Goal: Task Accomplishment & Management: Complete application form

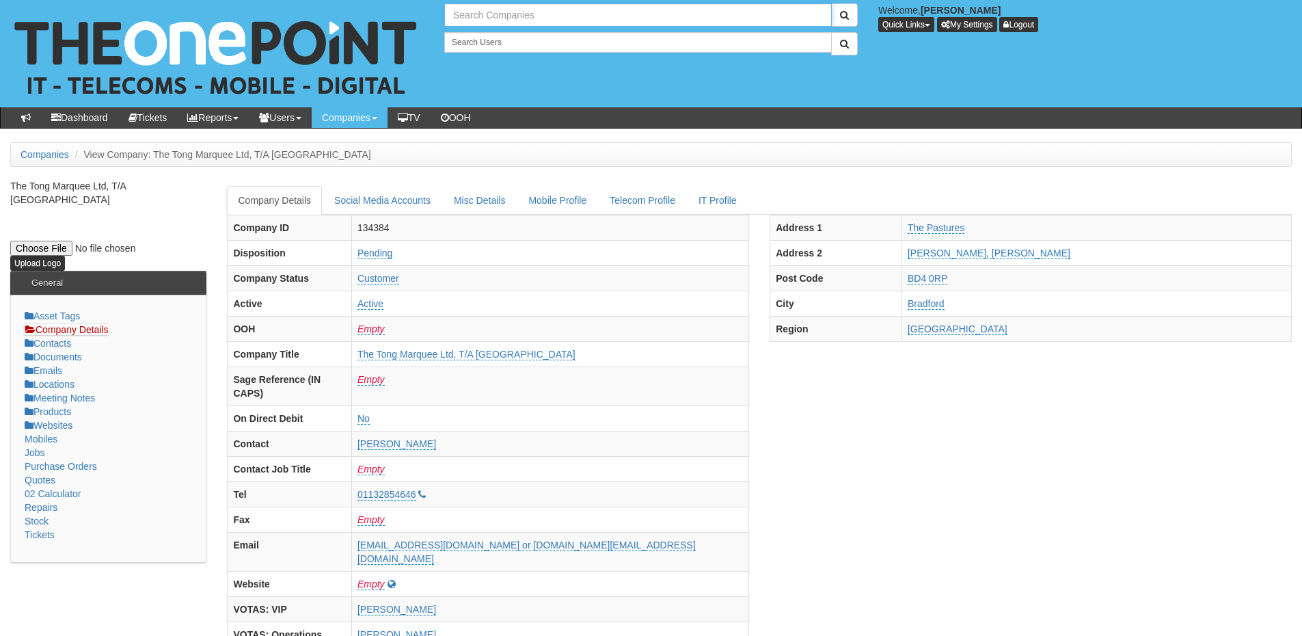
click at [491, 14] on input "text" at bounding box center [637, 14] width 387 height 23
click at [500, 38] on link "Running Deep Limited" at bounding box center [638, 38] width 385 height 20
type input "Running Deep Limited"
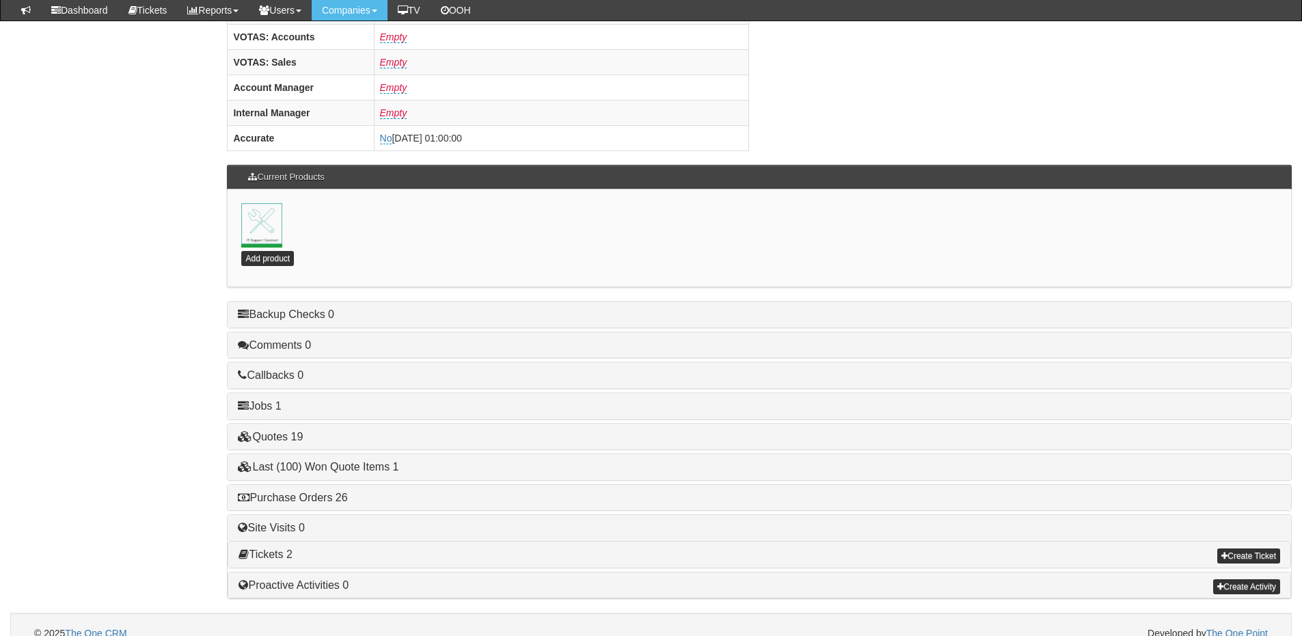
scroll to position [603, 0]
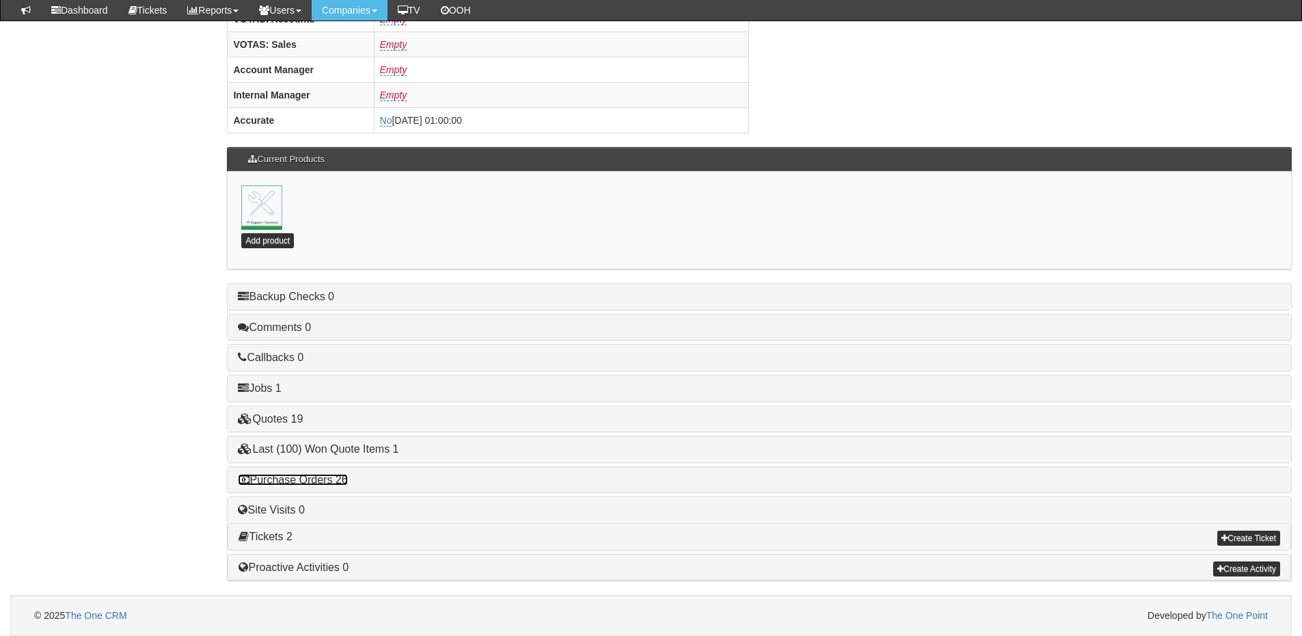
click at [334, 482] on link "Purchase Orders 26" at bounding box center [292, 480] width 109 height 12
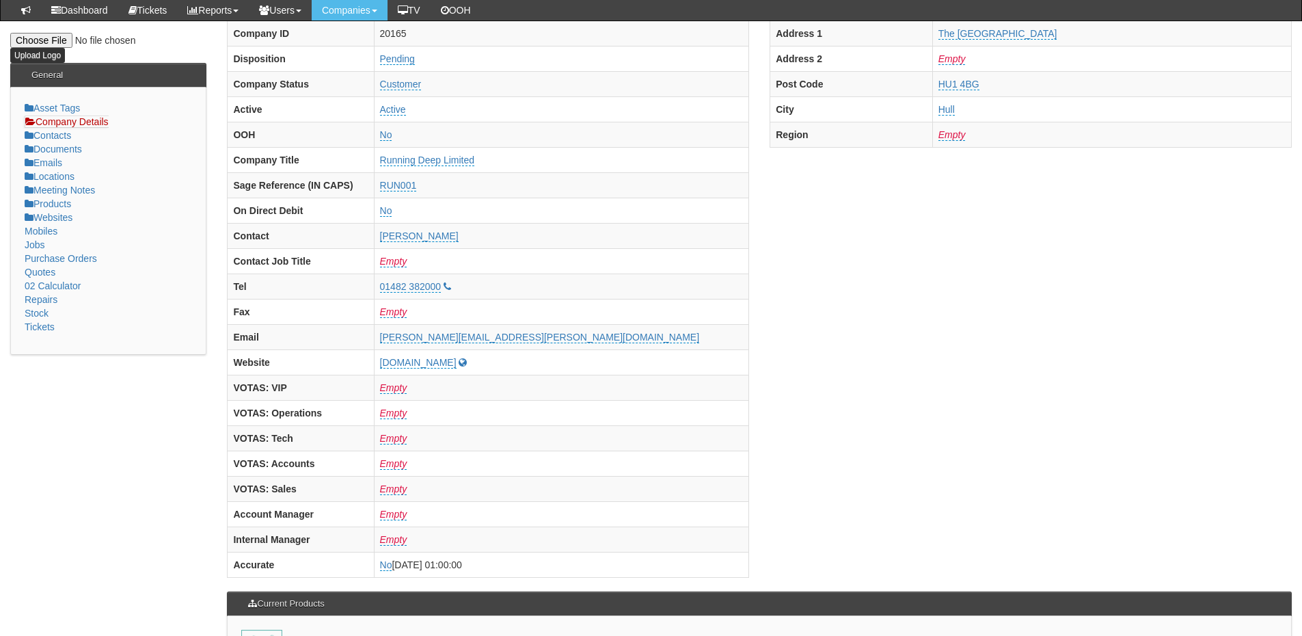
scroll to position [0, 0]
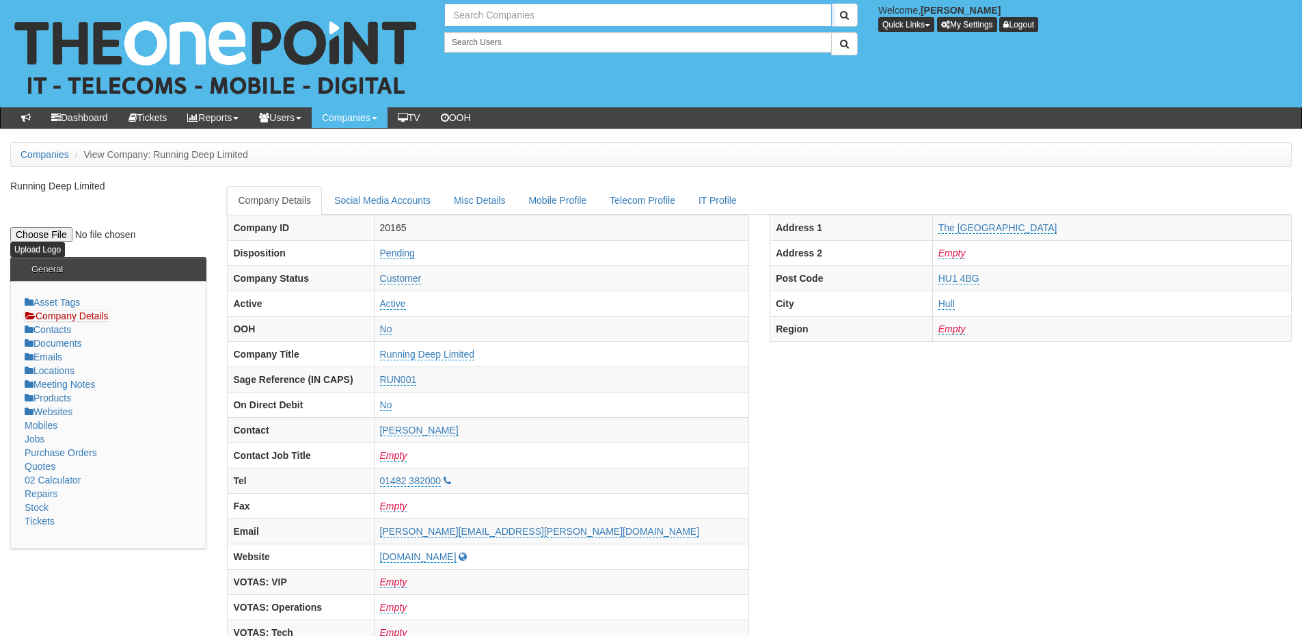
click at [491, 14] on input "text" at bounding box center [637, 14] width 387 height 23
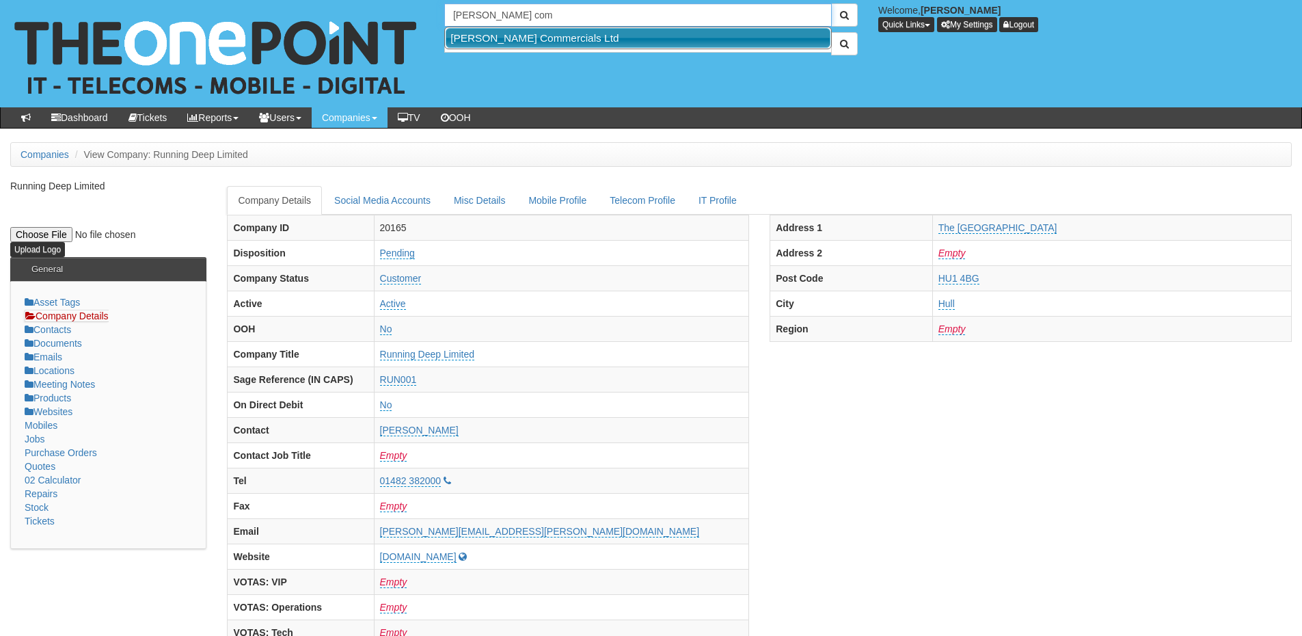
click at [527, 32] on link "Thompson Commercials Ltd" at bounding box center [638, 38] width 385 height 20
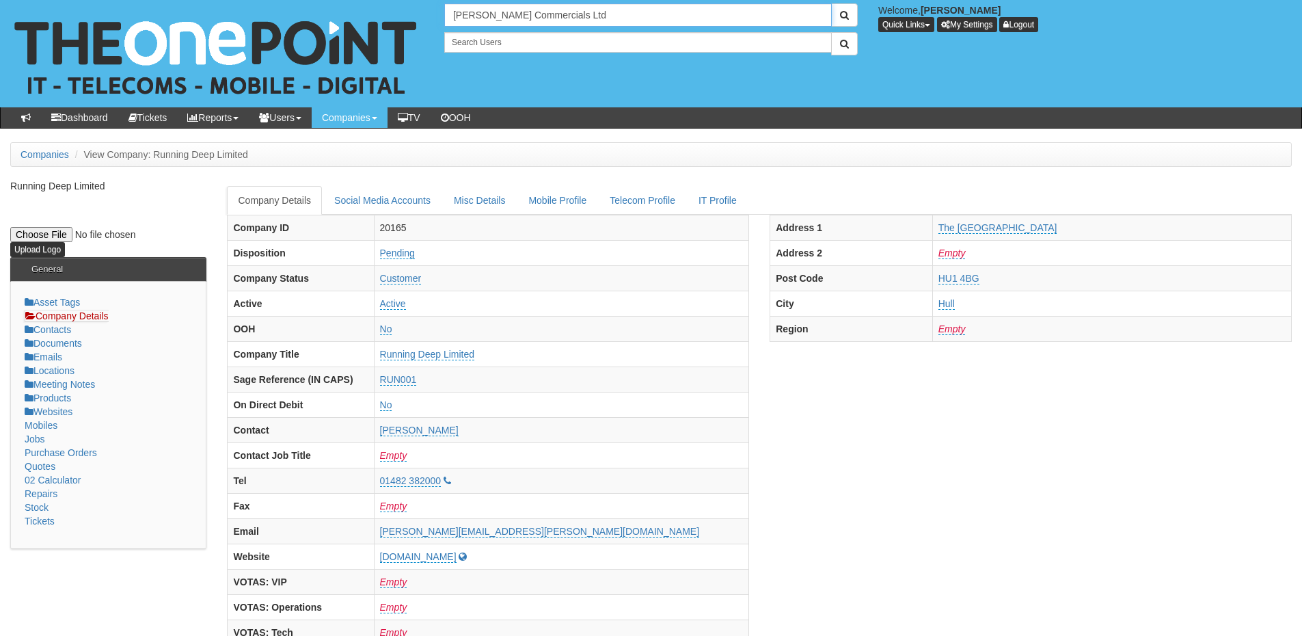
type input "Thompson Commercials Ltd"
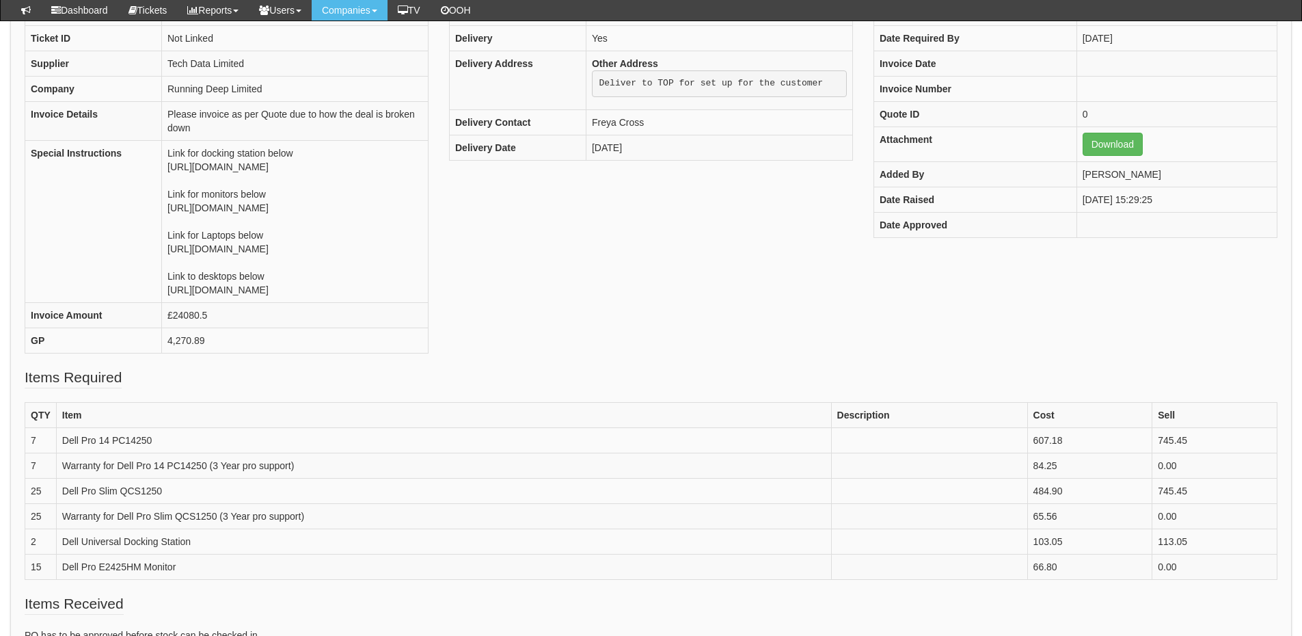
scroll to position [137, 0]
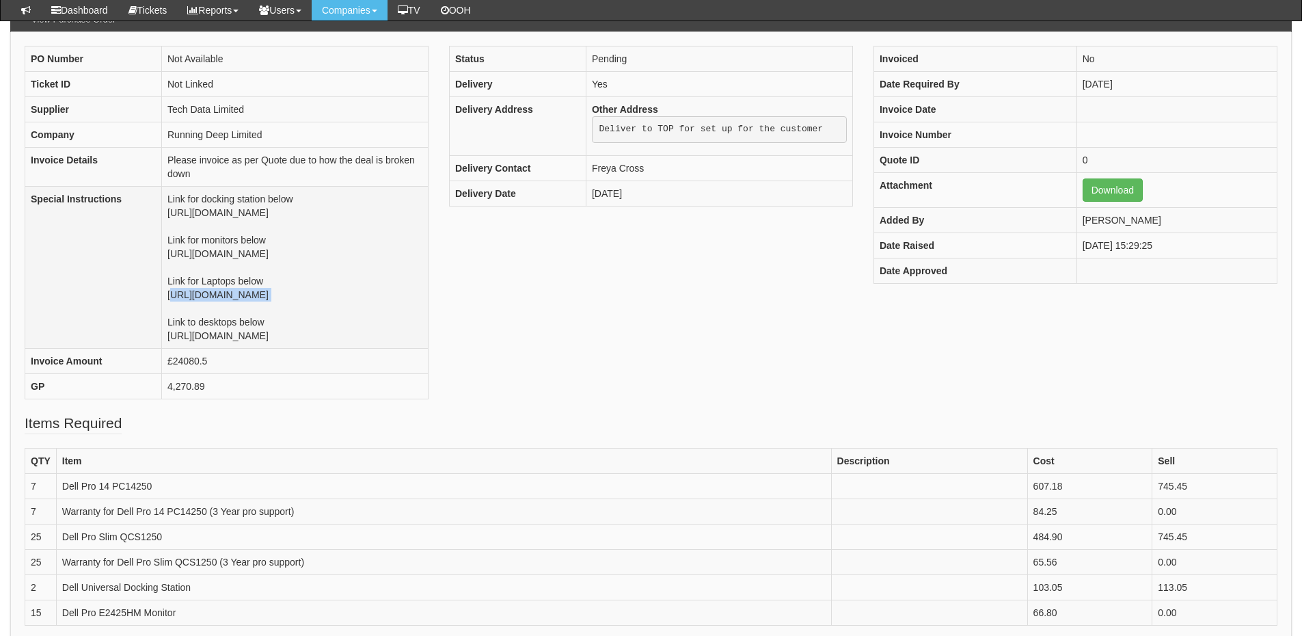
drag, startPoint x: 135, startPoint y: 321, endPoint x: 223, endPoint y: 350, distance: 93.4
click at [223, 348] on td "Link for docking station below https://business.currys.co.uk/catalogue/computin…" at bounding box center [295, 267] width 267 height 162
copy td "https://intouch.tdsynnex.com/InTouch/MVC/Product/ProductDetails?productId=11844…"
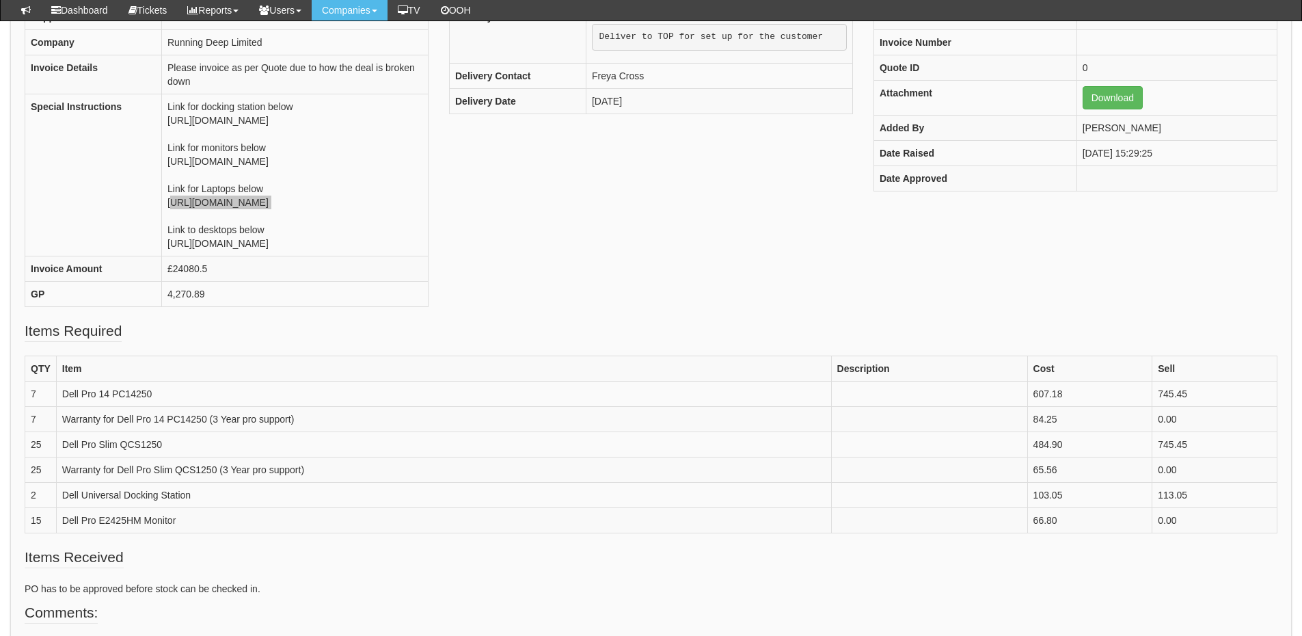
scroll to position [205, 0]
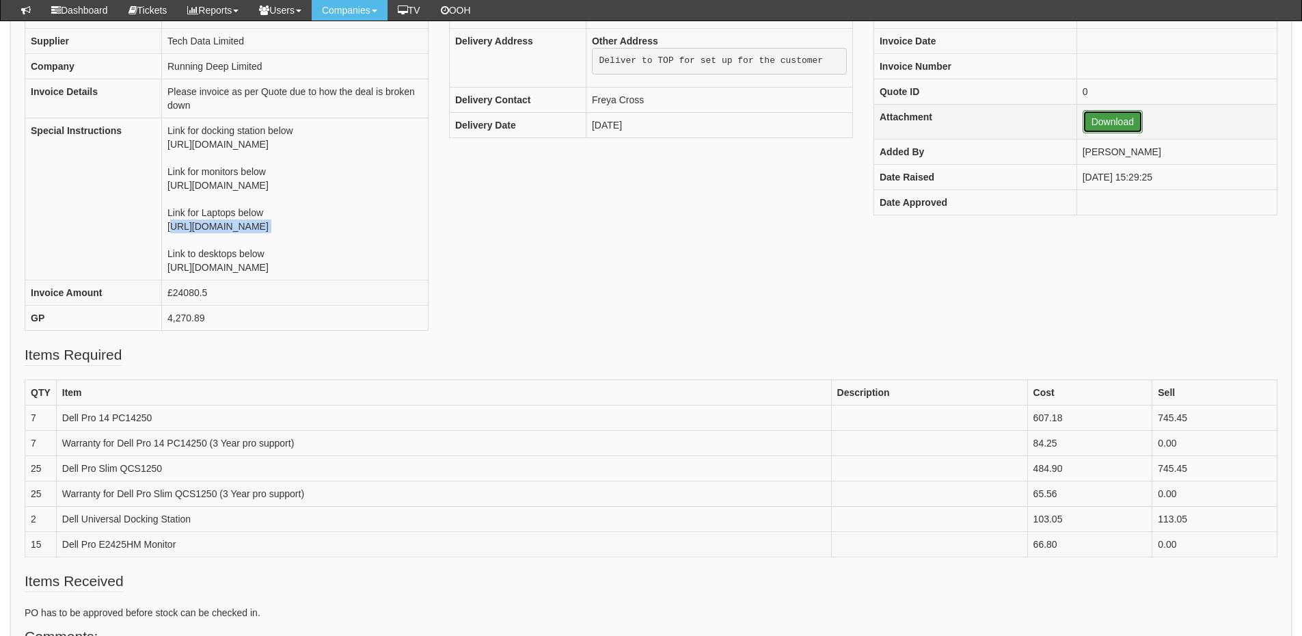
click at [1082, 129] on link "Download" at bounding box center [1112, 121] width 60 height 23
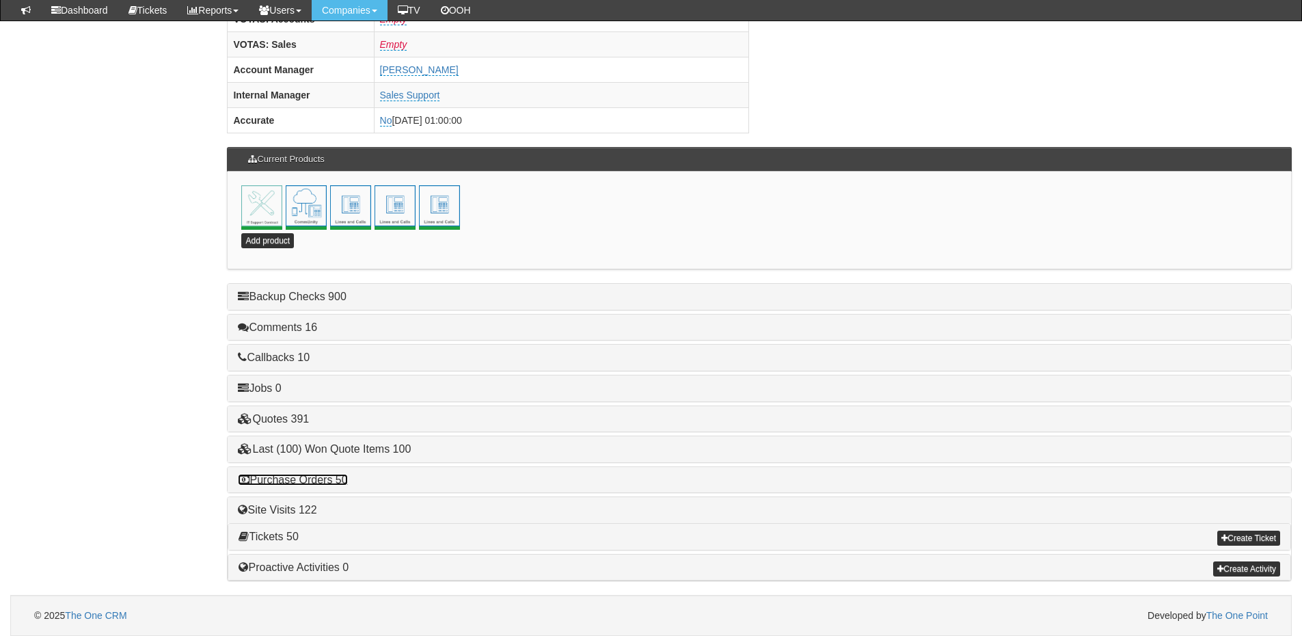
drag, startPoint x: 338, startPoint y: 477, endPoint x: 378, endPoint y: 476, distance: 40.3
click at [338, 477] on link "Purchase Orders 50" at bounding box center [292, 480] width 109 height 12
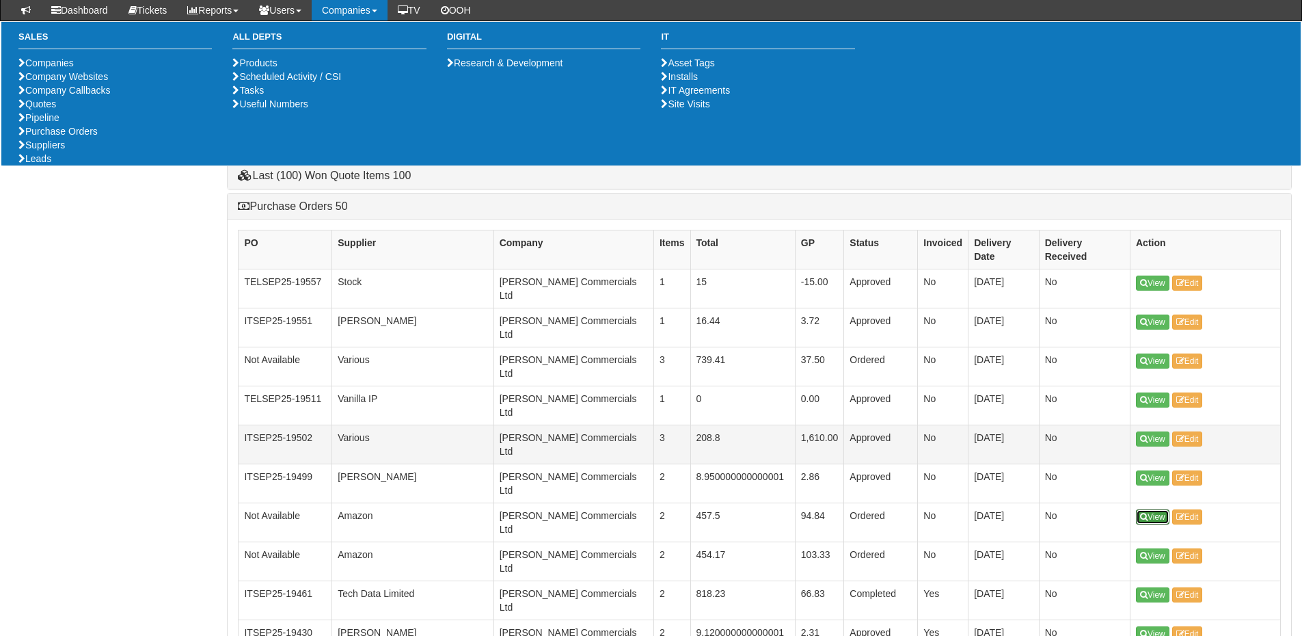
scroll to position [876, 0]
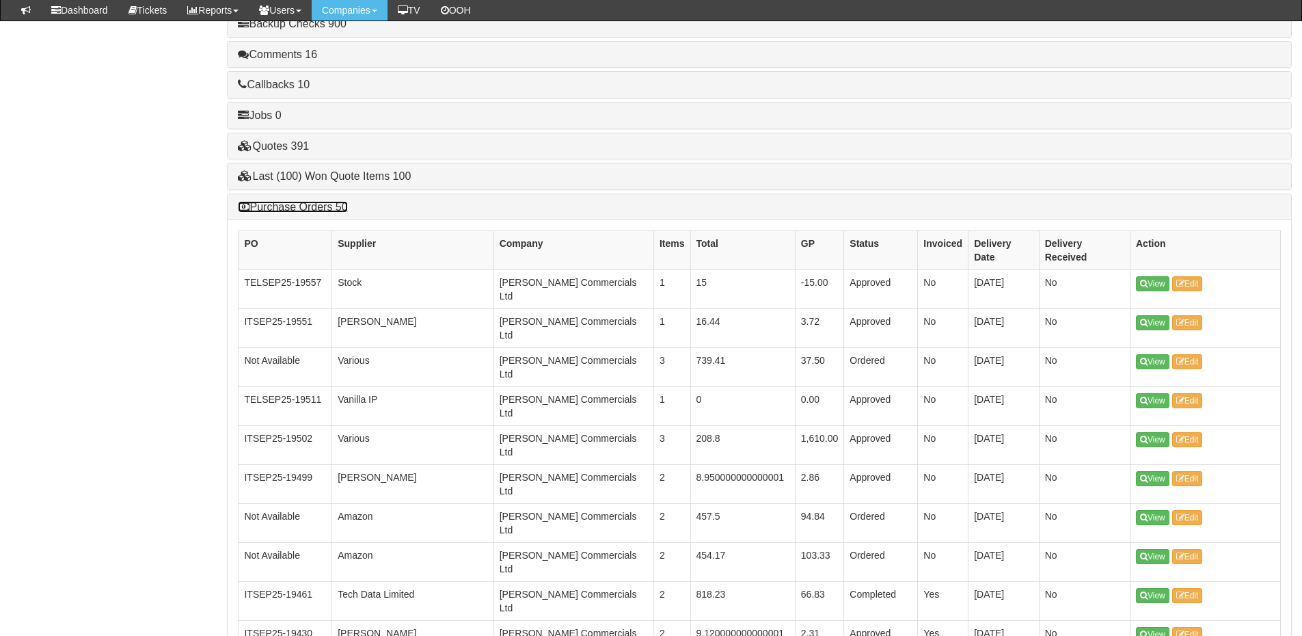
click at [314, 210] on link "Purchase Orders 50" at bounding box center [292, 207] width 109 height 12
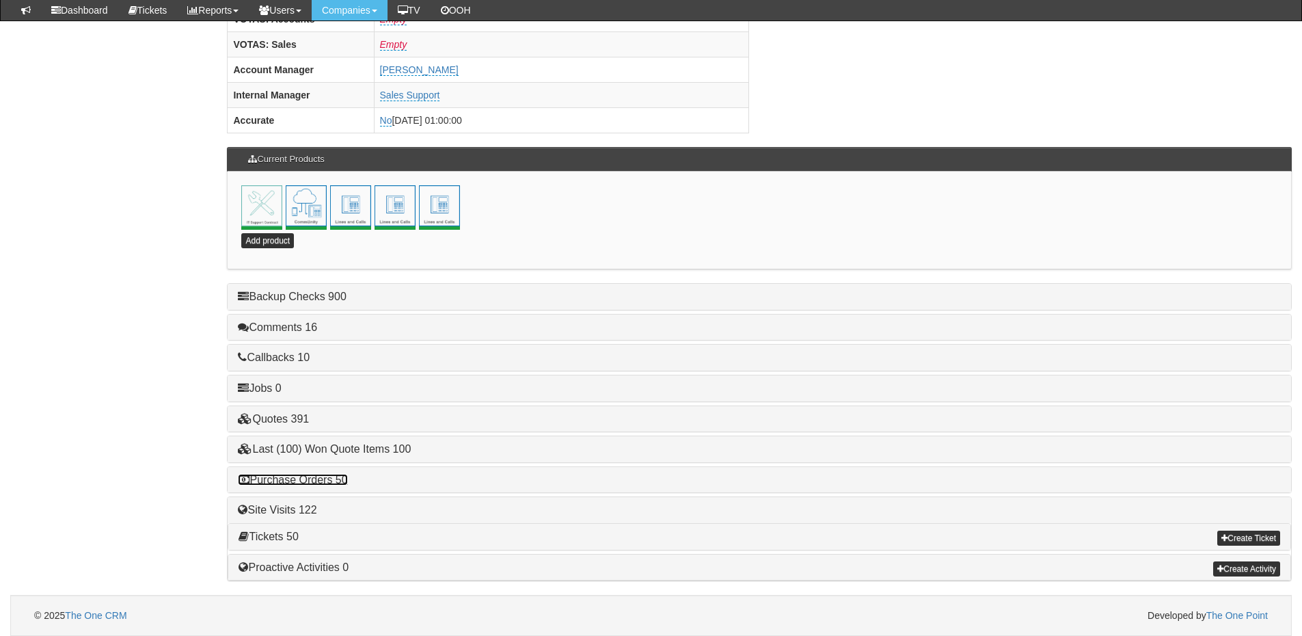
scroll to position [603, 0]
click at [314, 480] on link "Purchase Orders 50" at bounding box center [292, 480] width 109 height 12
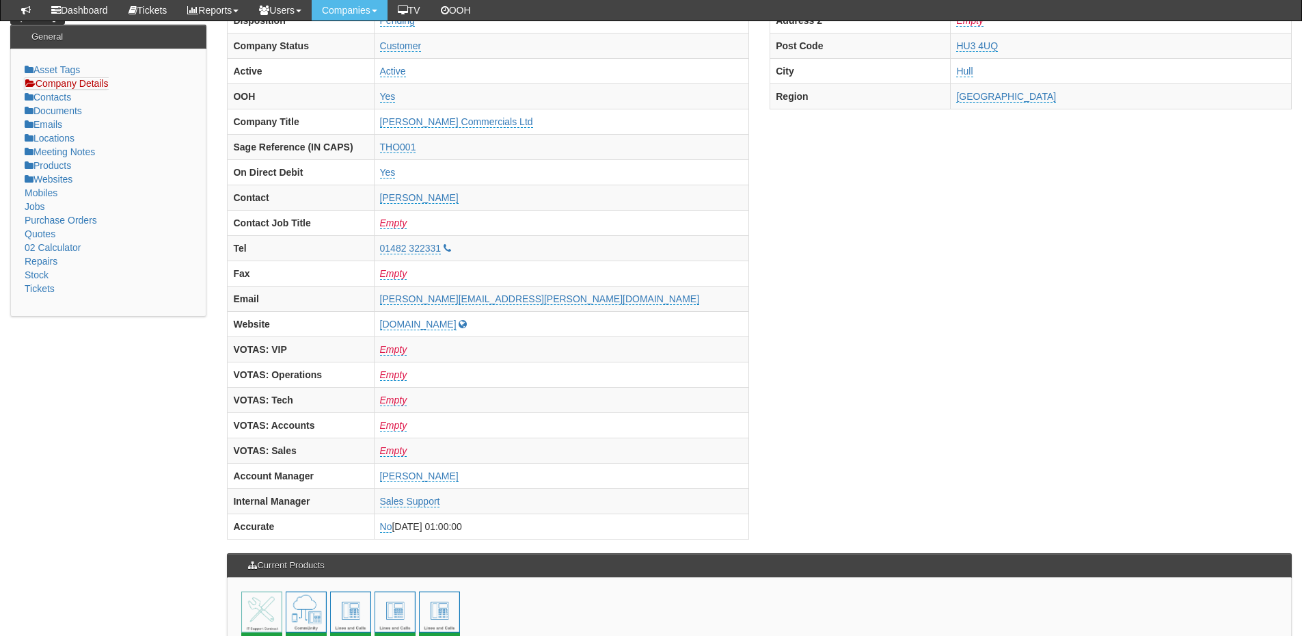
scroll to position [0, 0]
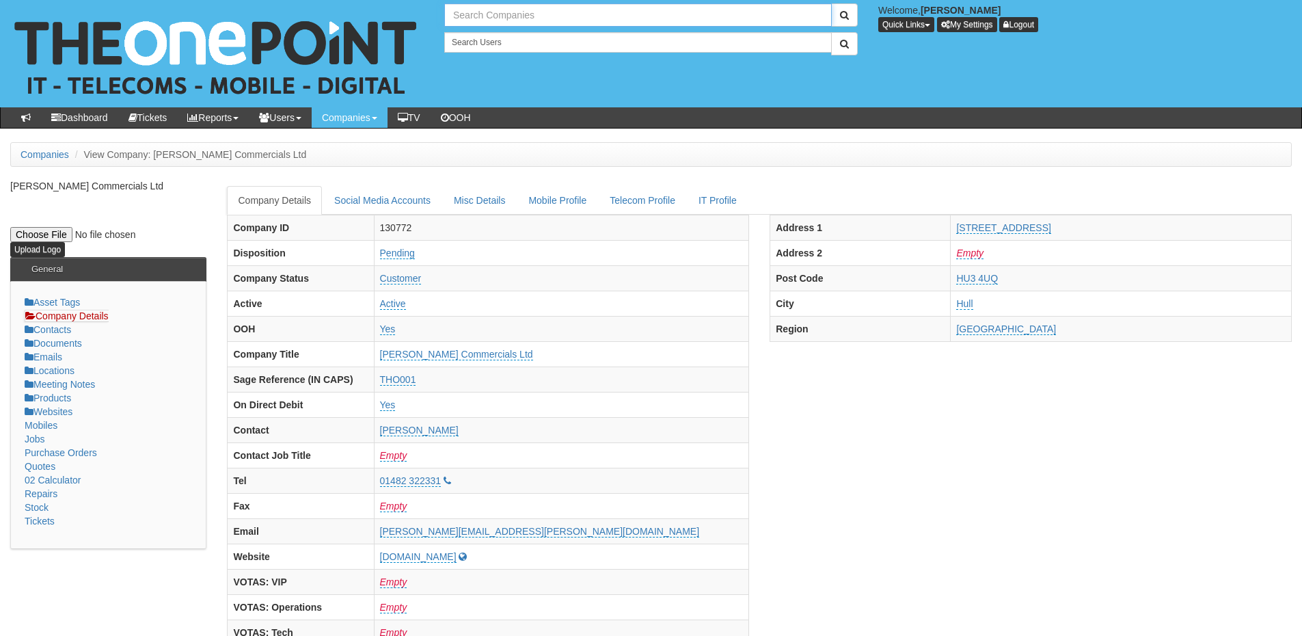
click at [478, 15] on input "text" at bounding box center [637, 14] width 387 height 23
click at [478, 15] on input "assest pro" at bounding box center [637, 14] width 387 height 23
click at [522, 12] on input "asset pro" at bounding box center [637, 14] width 387 height 23
click at [523, 33] on link "Asset Protection Group" at bounding box center [638, 38] width 385 height 20
type input "Asset Protection Group"
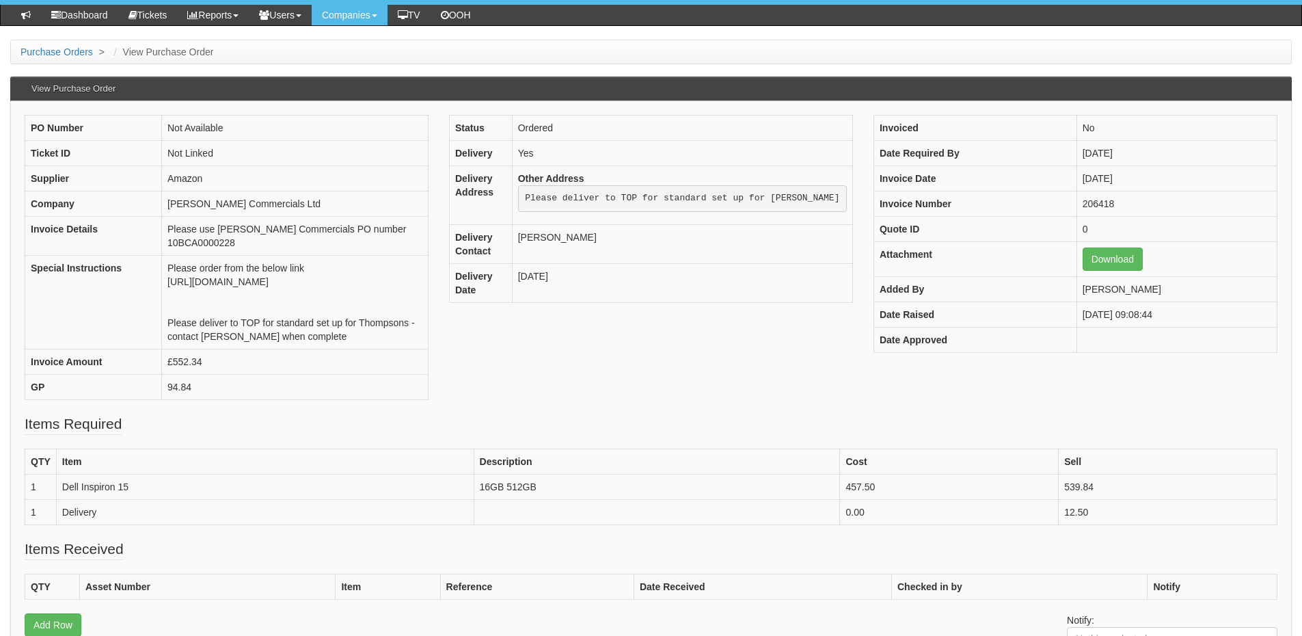
scroll to position [137, 0]
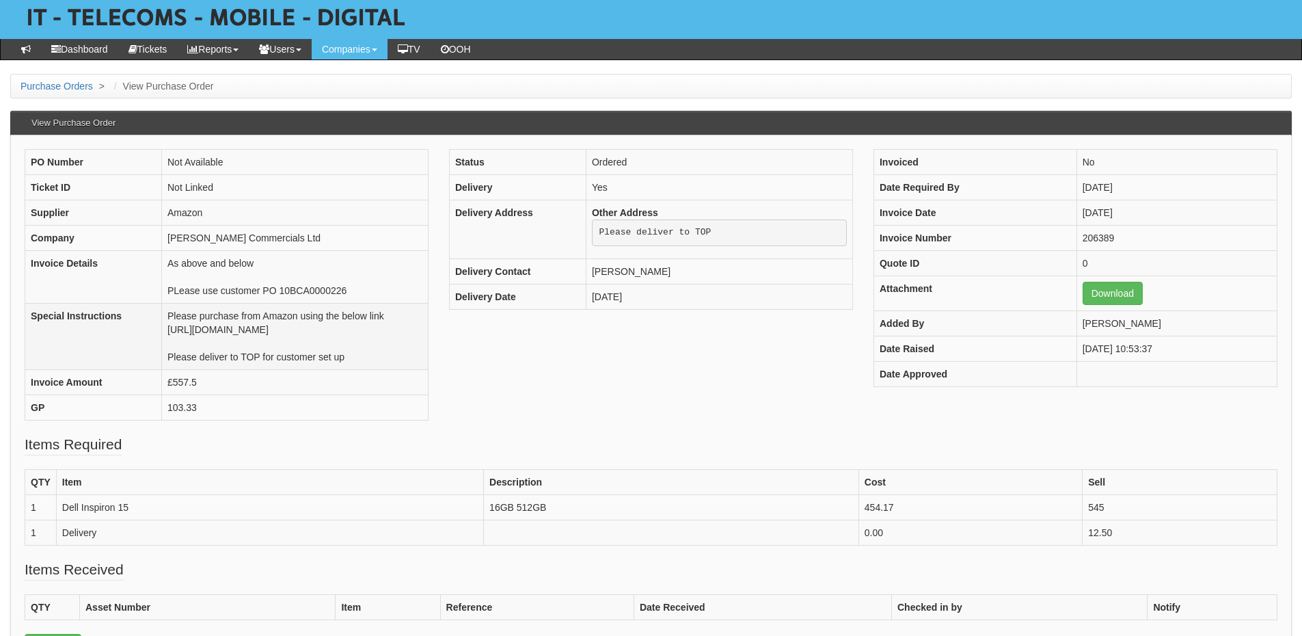
scroll to position [137, 0]
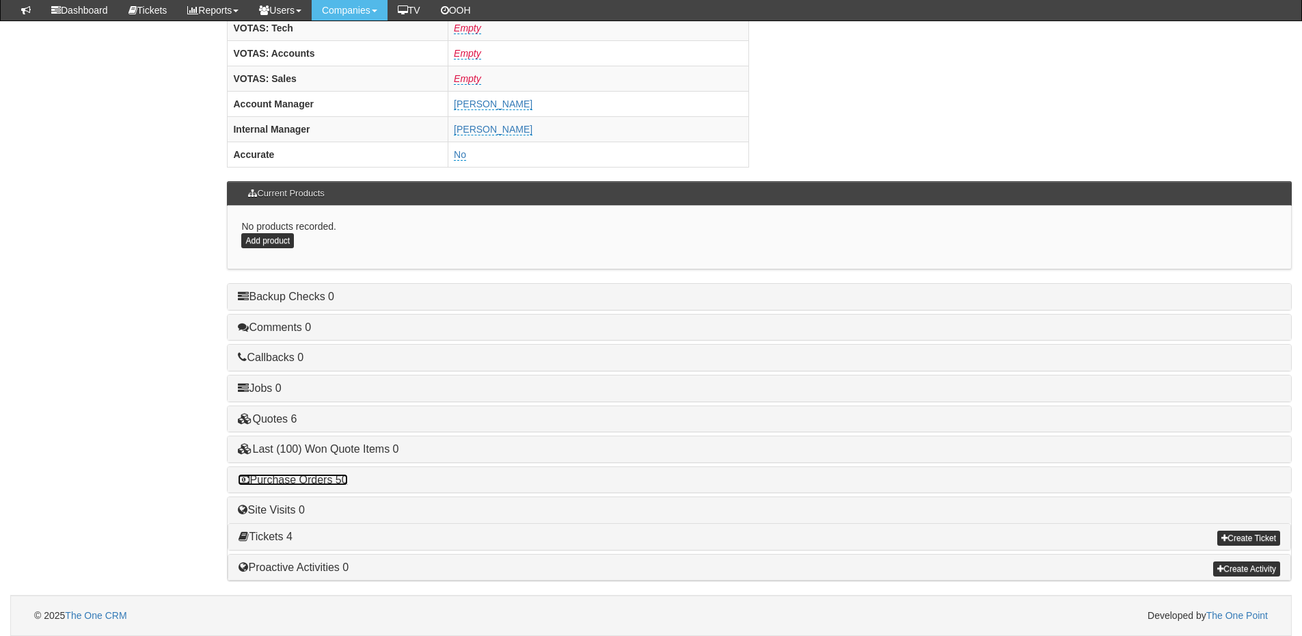
click at [333, 479] on link "Purchase Orders 50" at bounding box center [292, 480] width 109 height 12
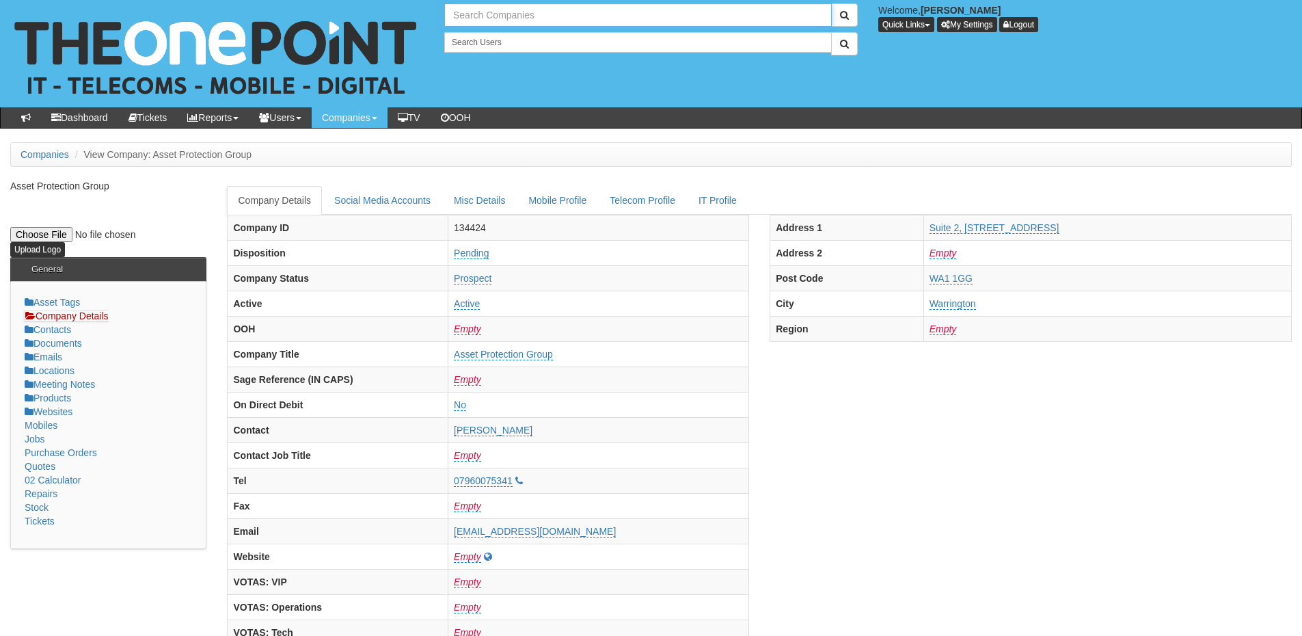
click at [487, 22] on input "text" at bounding box center [637, 14] width 387 height 23
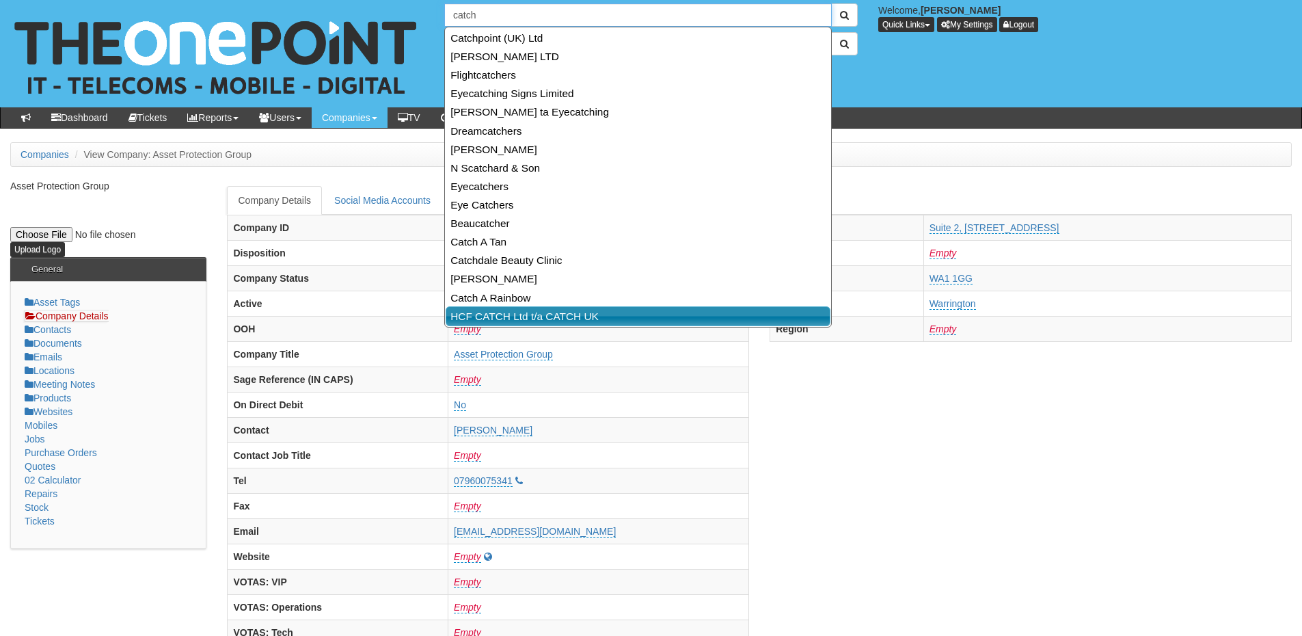
click at [508, 313] on link "HCF CATCH Ltd t/a CATCH UK" at bounding box center [638, 316] width 385 height 20
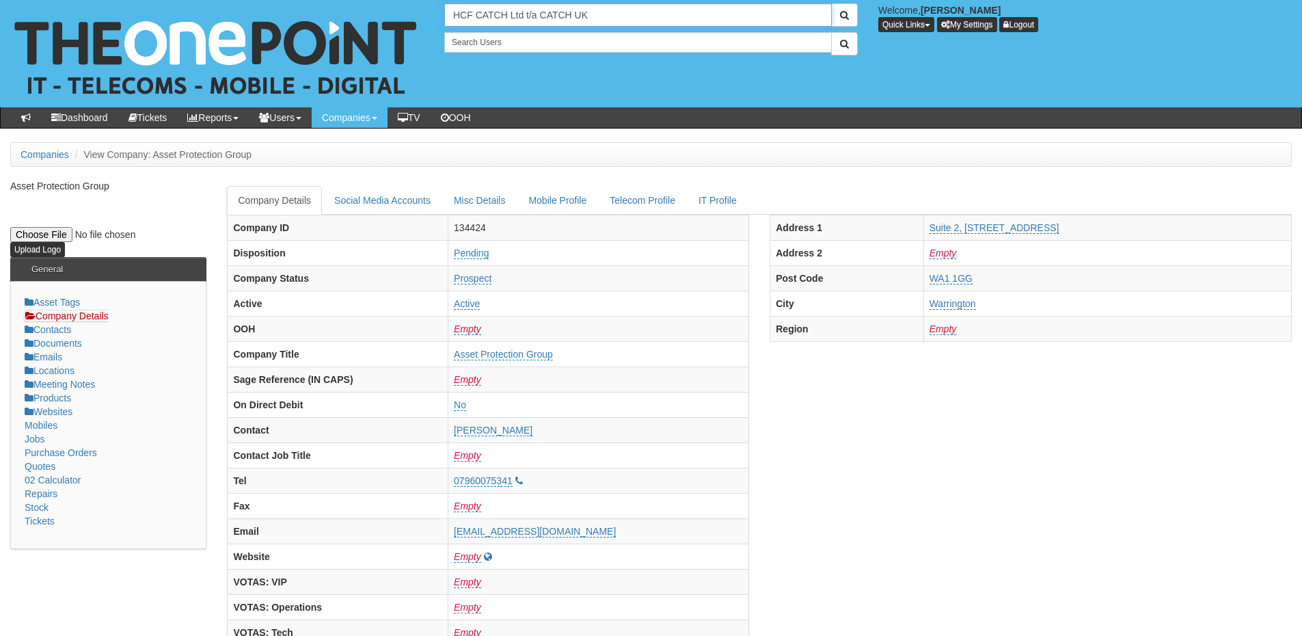
type input "HCF CATCH Ltd t/a CATCH UK"
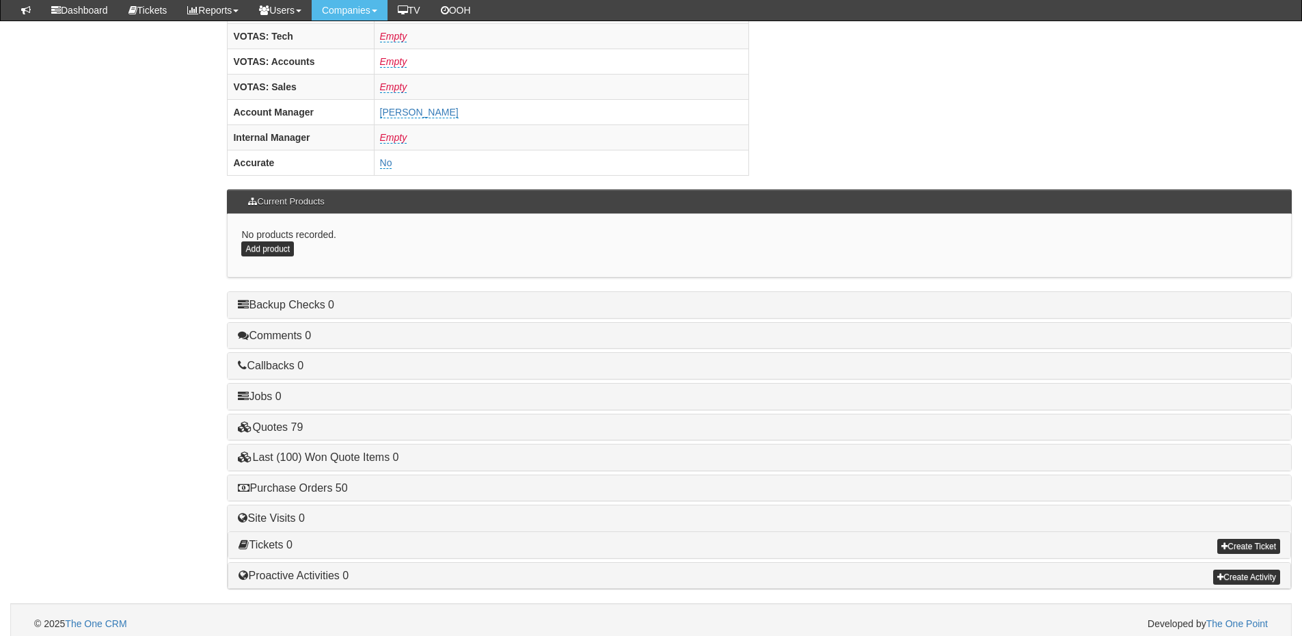
scroll to position [569, 0]
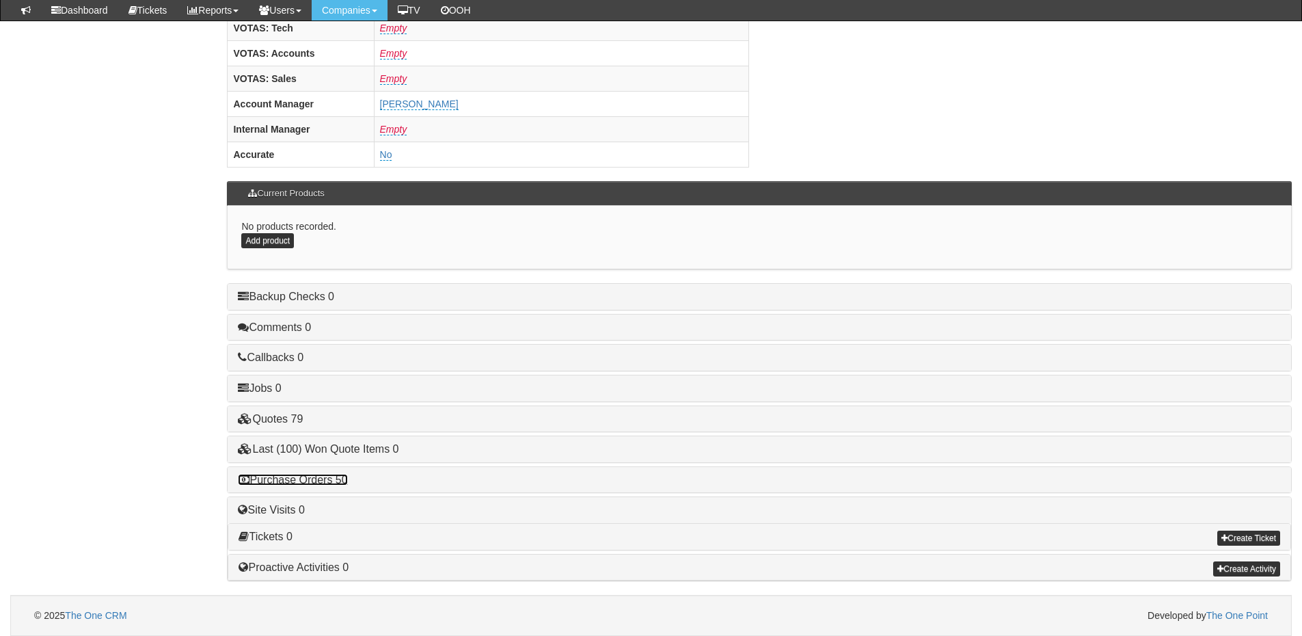
click at [323, 474] on link "Purchase Orders 50" at bounding box center [292, 480] width 109 height 12
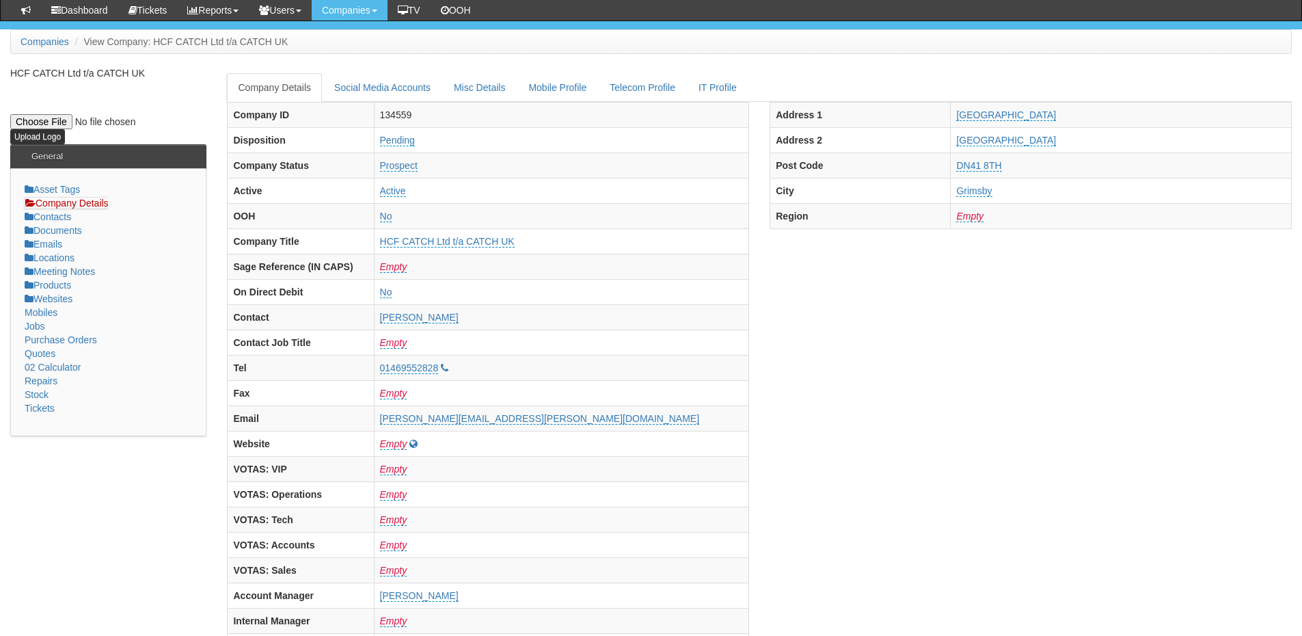
scroll to position [0, 0]
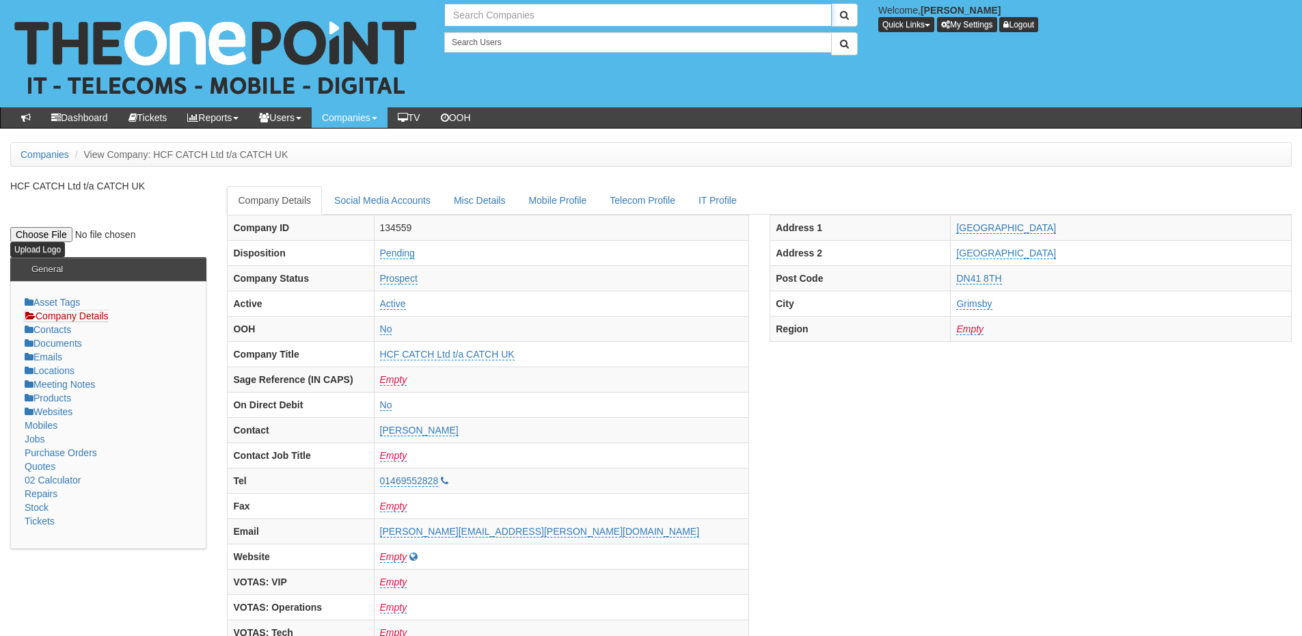
click at [466, 18] on input "text" at bounding box center [637, 14] width 387 height 23
click at [480, 38] on link "NHS City Healthcare Partnership CIC - CHCP" at bounding box center [638, 38] width 385 height 20
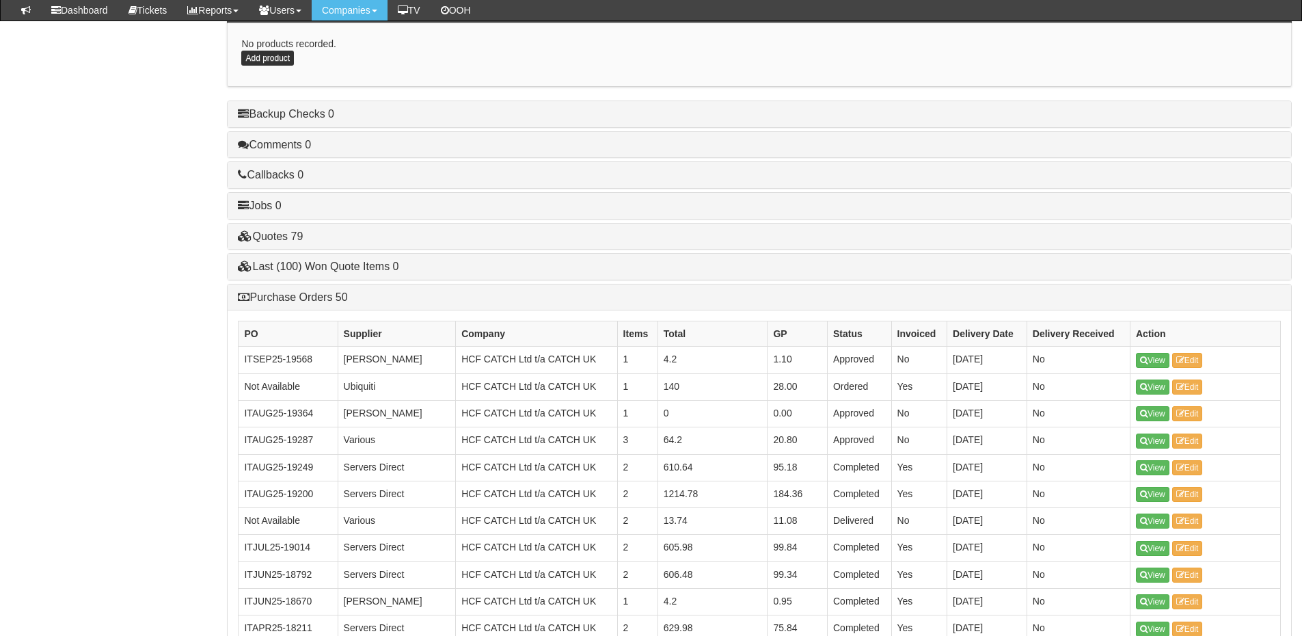
scroll to position [547, 0]
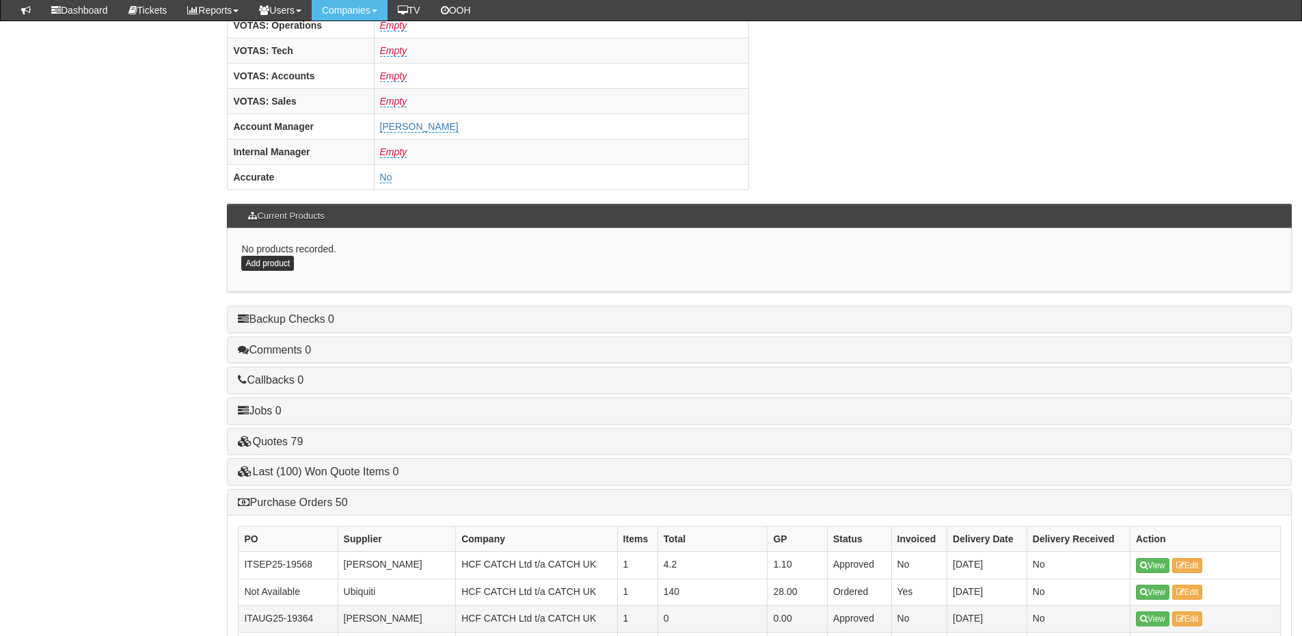
type input "NHS City Healthcare Partnership CIC - CHCP"
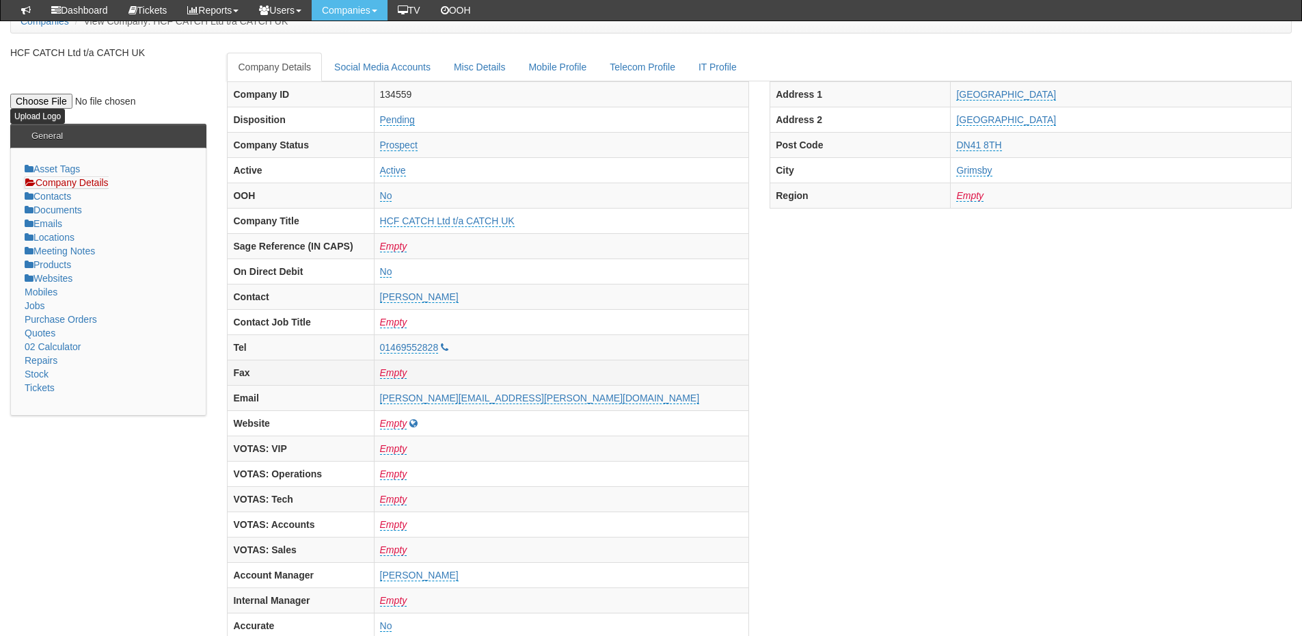
scroll to position [205, 0]
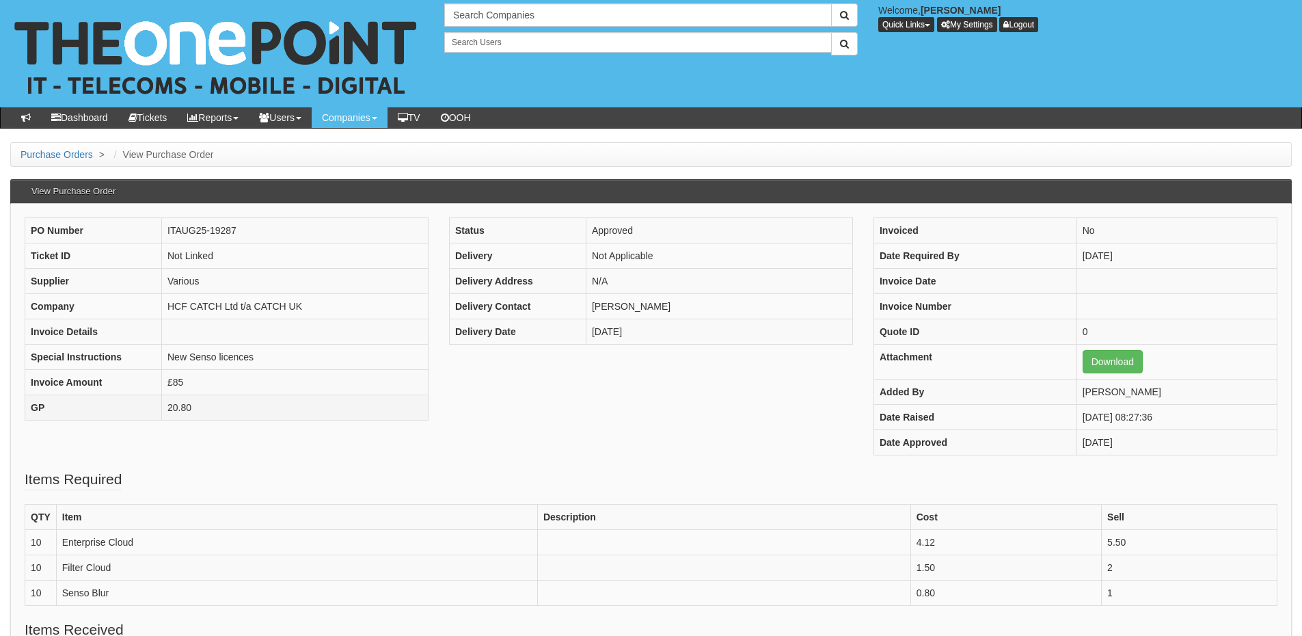
scroll to position [68, 0]
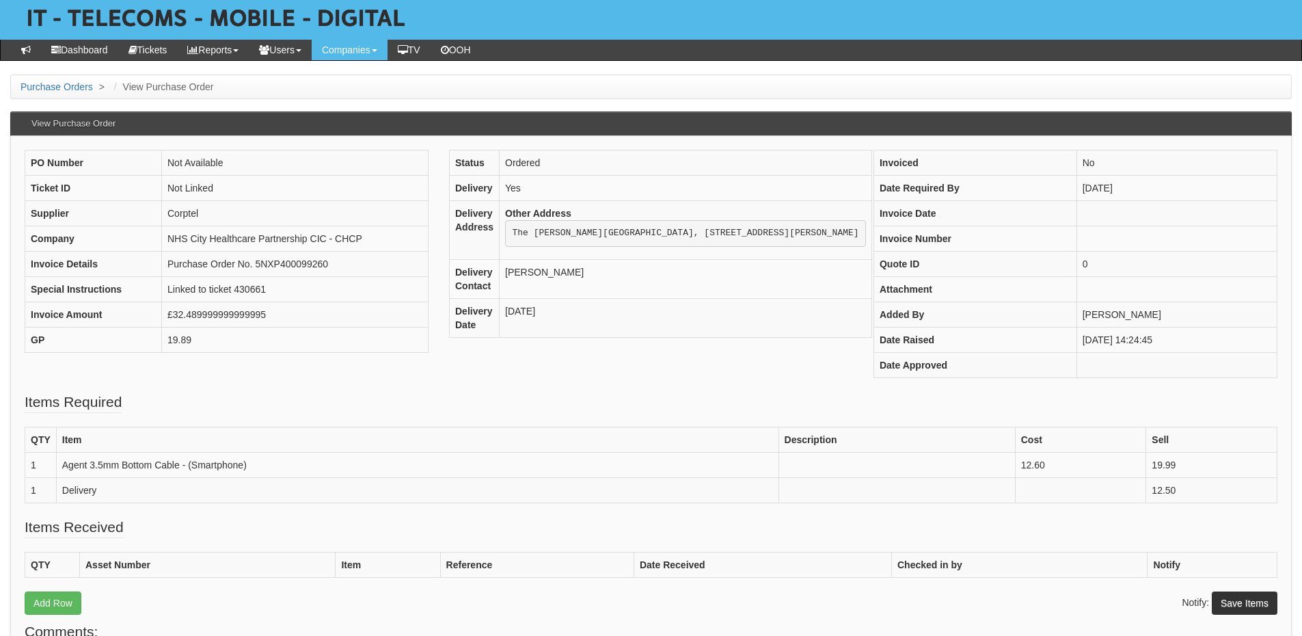
scroll to position [68, 0]
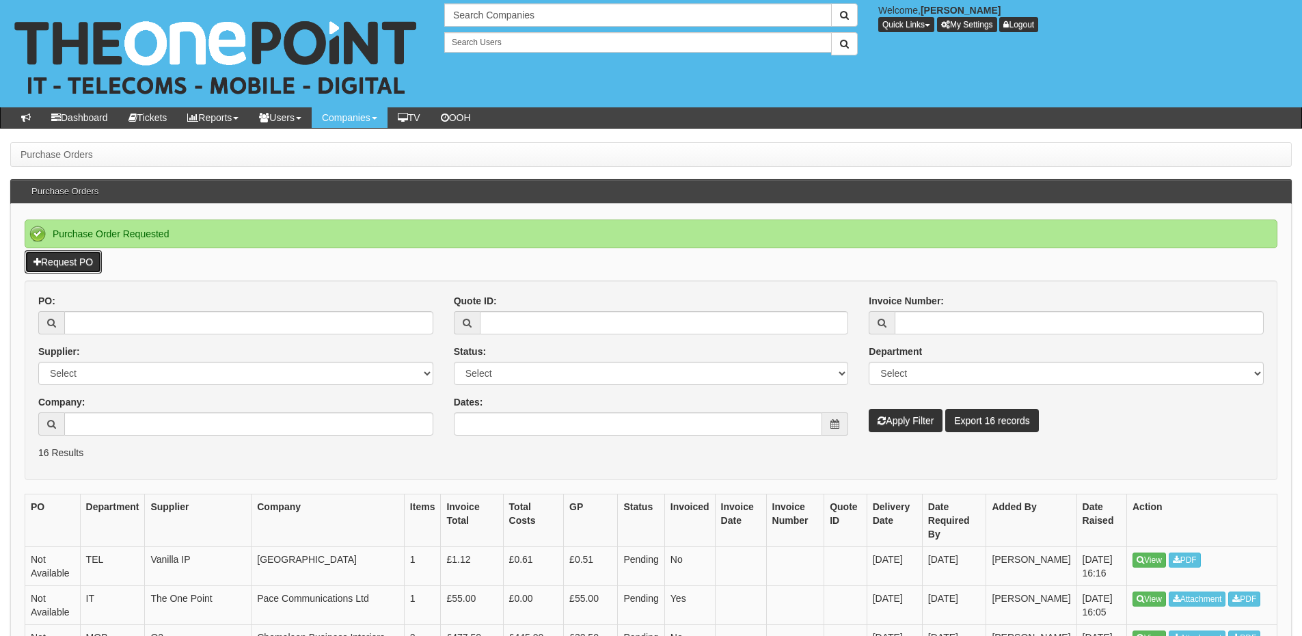
click at [90, 261] on link "Request PO" at bounding box center [63, 261] width 77 height 23
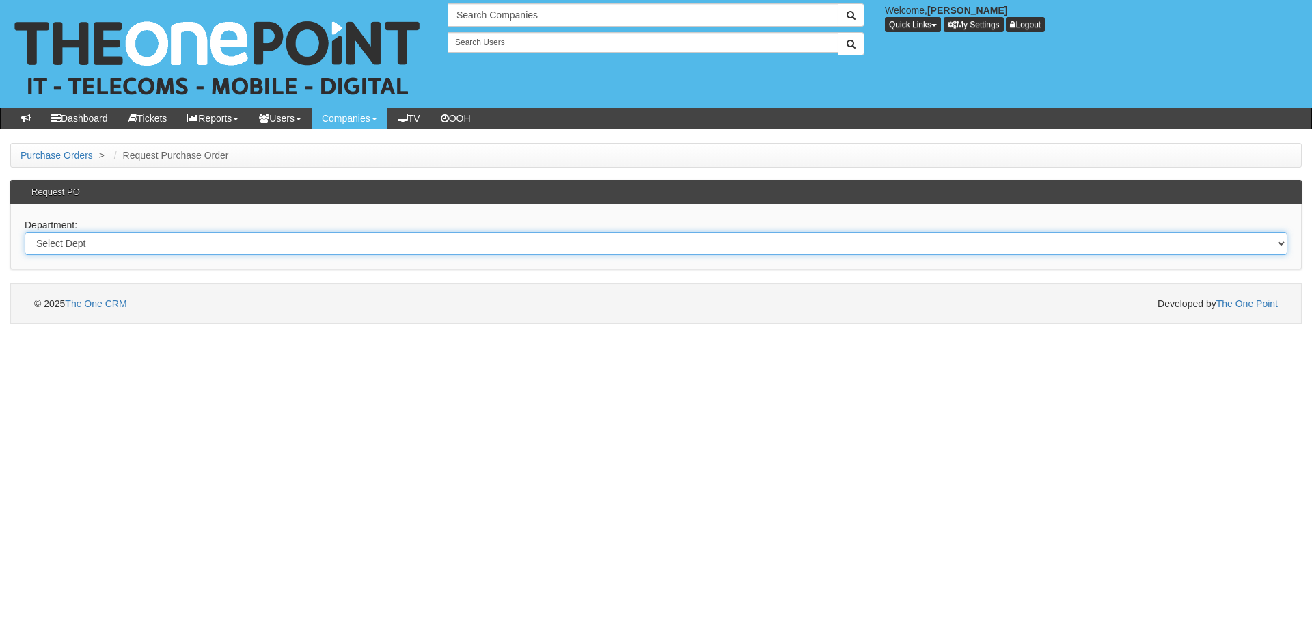
click at [361, 243] on select "Select Dept Digital Internal IT Mobiles Marketing Telecoms" at bounding box center [656, 243] width 1263 height 23
select select "?pipeID=&dept=IT"
click at [25, 232] on select "Select Dept Digital Internal IT Mobiles Marketing Telecoms" at bounding box center [656, 243] width 1263 height 23
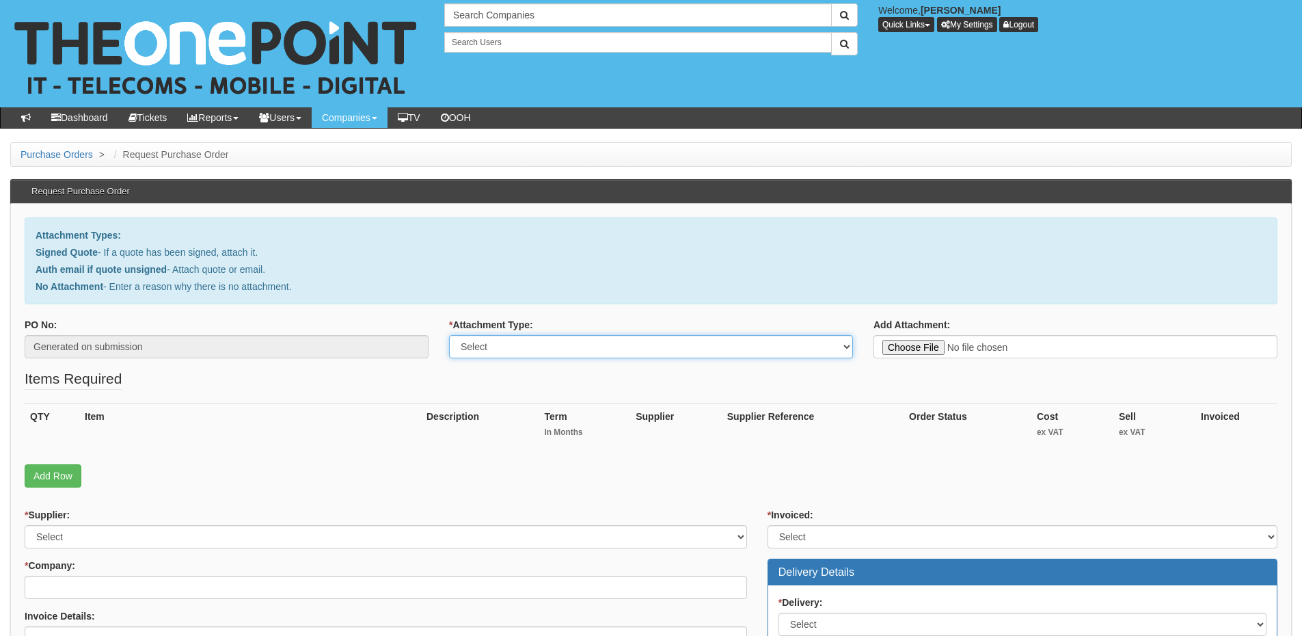
click at [490, 342] on select "Select Signed Quote Auth email with quote if unsigned No Attachment" at bounding box center [651, 346] width 404 height 23
select select "Signed Quote"
click at [449, 335] on select "Select Signed Quote Auth email with quote if unsigned No Attachment" at bounding box center [651, 346] width 404 height 23
type input "C:\fakepath\The Deep -Laptop for [PERSON_NAME] .pdf"
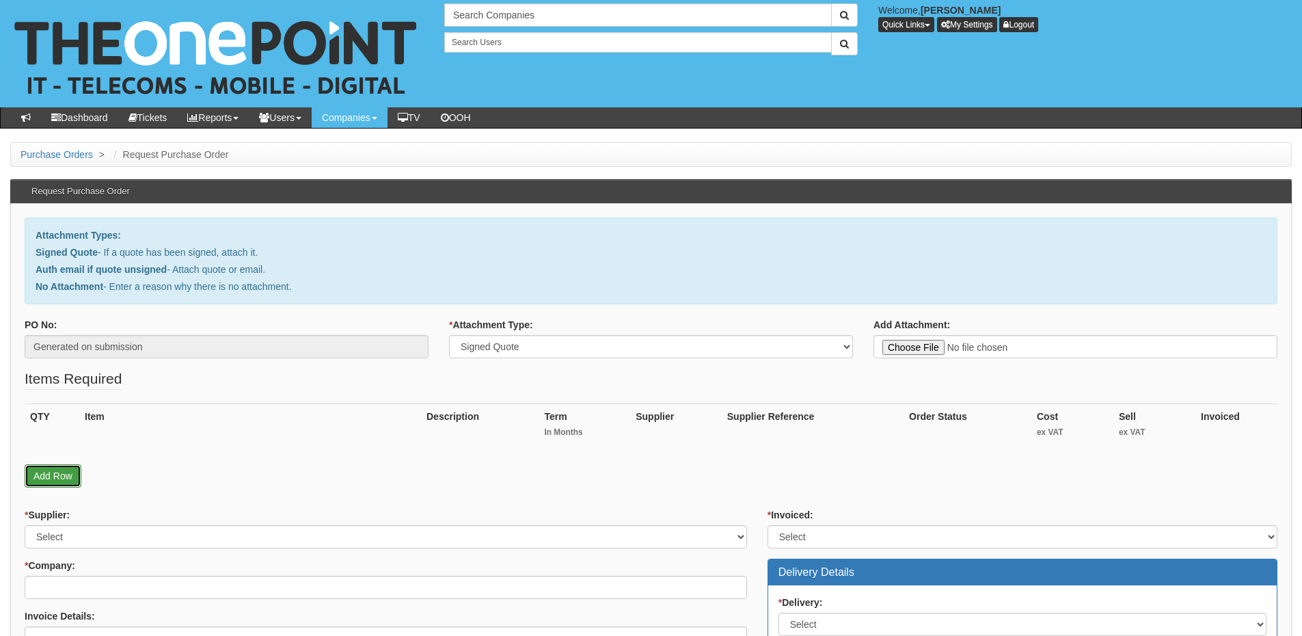
click at [65, 478] on link "Add Row" at bounding box center [53, 475] width 57 height 23
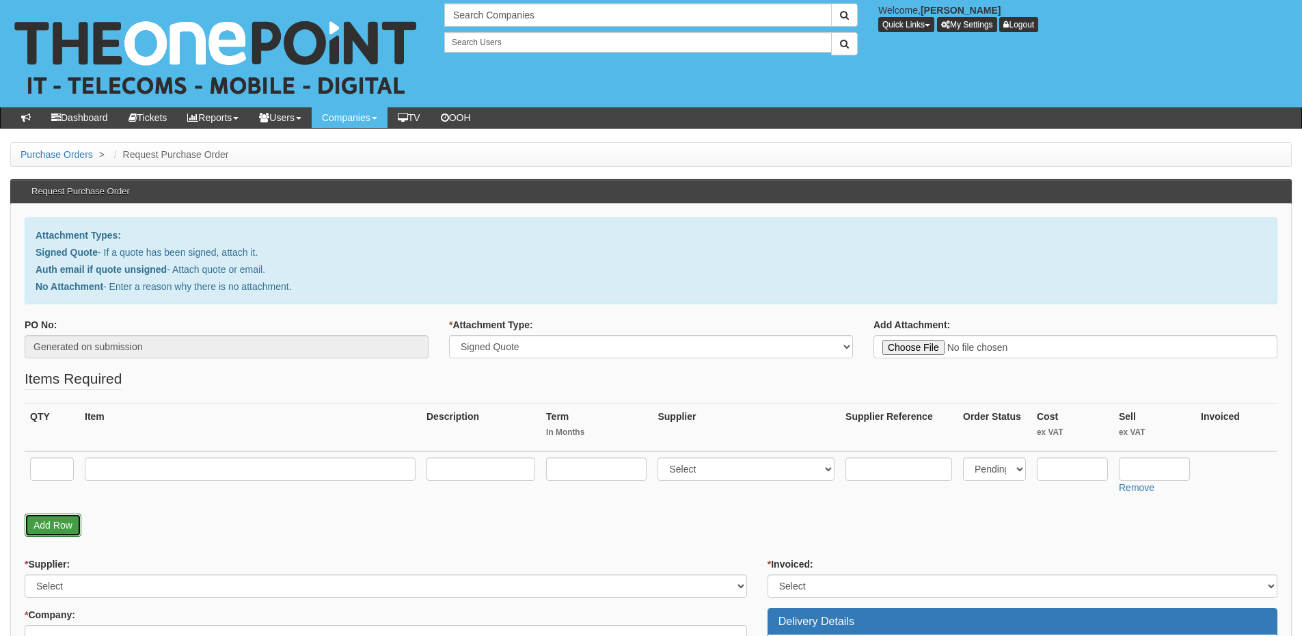
click at [57, 526] on link "Add Row" at bounding box center [53, 524] width 57 height 23
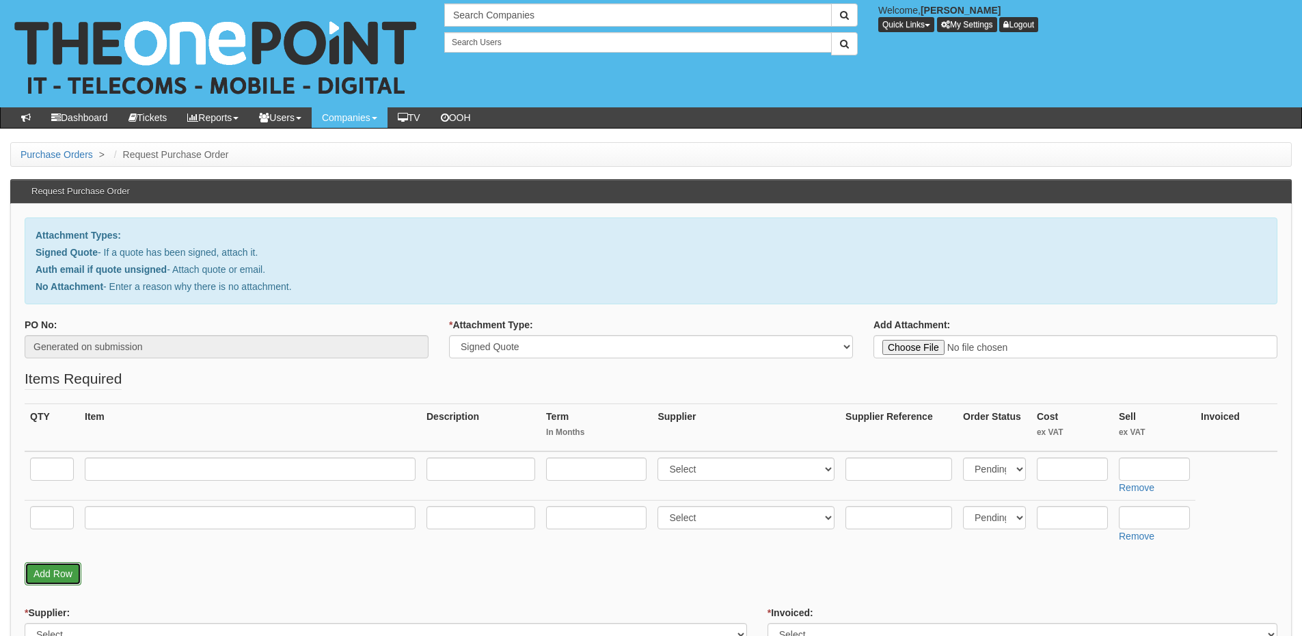
click at [63, 577] on link "Add Row" at bounding box center [53, 573] width 57 height 23
click at [53, 474] on input "text" at bounding box center [52, 468] width 44 height 23
type input "1"
click at [54, 515] on input "text" at bounding box center [52, 517] width 44 height 23
type input "1"
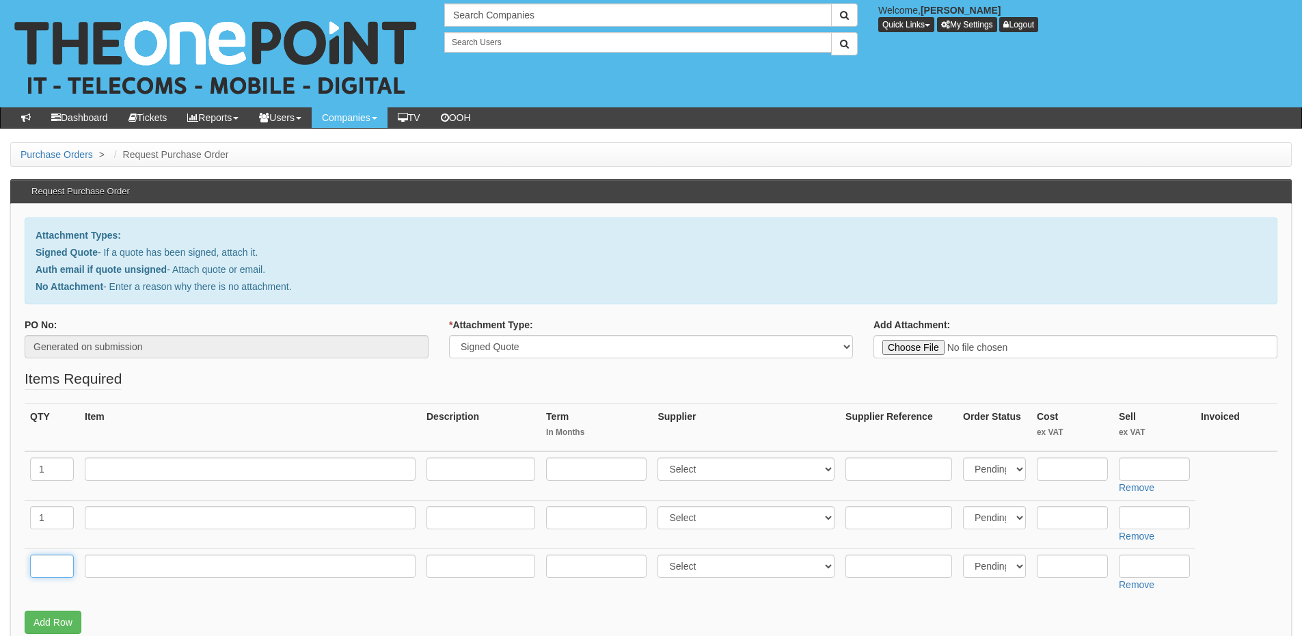
click at [53, 559] on input "text" at bounding box center [52, 565] width 44 height 23
type input "1"
click at [133, 476] on input "text" at bounding box center [250, 468] width 331 height 23
paste input "Dell Pro 14 PC"
type input "Dell Pro 14 Laptop"
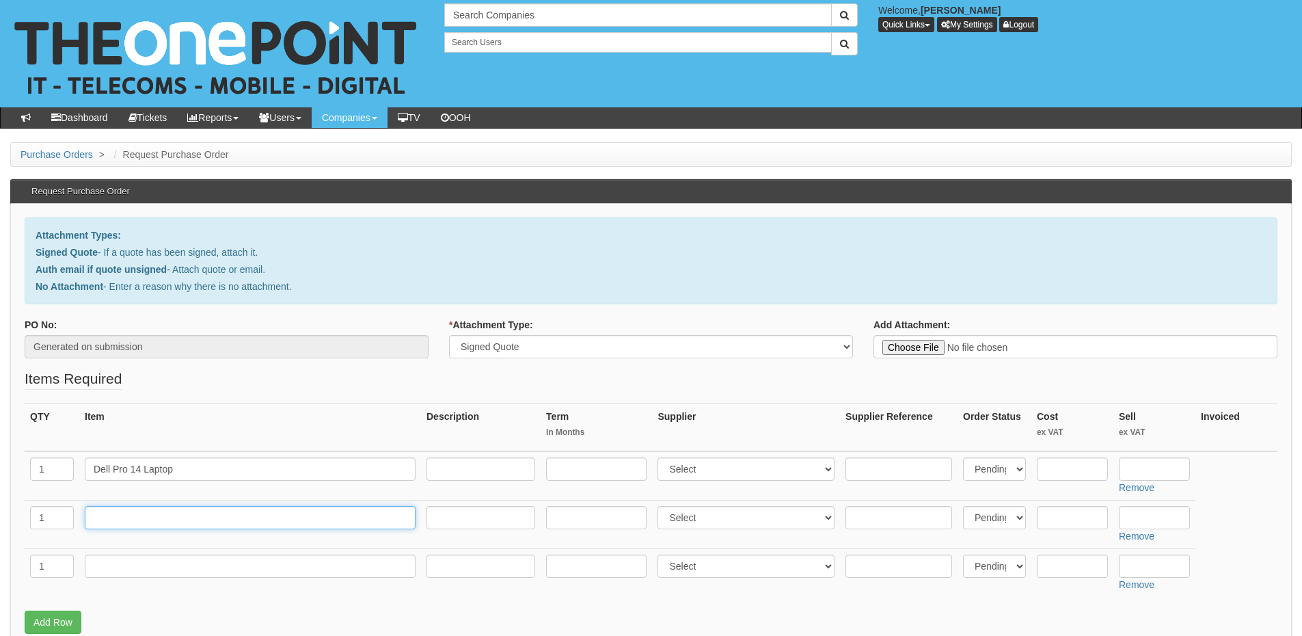
click at [159, 525] on input "text" at bounding box center [250, 517] width 331 height 23
click at [1069, 468] on input "text" at bounding box center [1072, 468] width 71 height 23
type input "607.18"
click at [144, 514] on input "text" at bounding box center [250, 517] width 331 height 23
click at [1132, 464] on input "text" at bounding box center [1154, 468] width 71 height 23
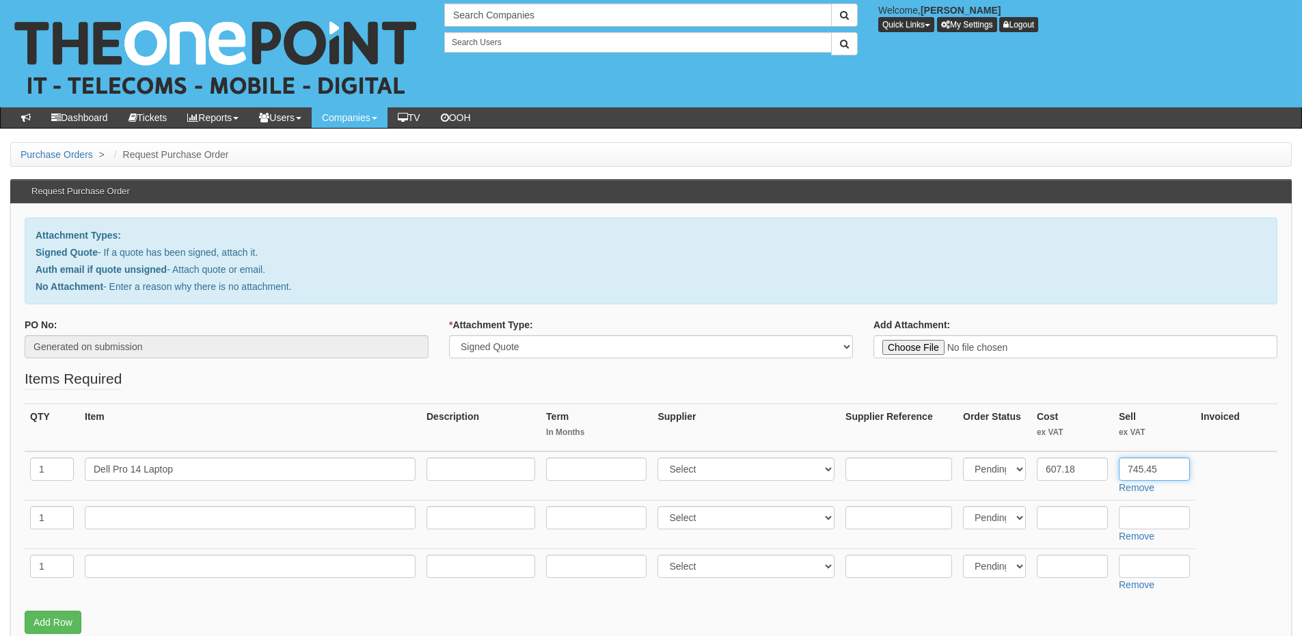
type input "745.45"
click at [282, 519] on input "text" at bounding box center [250, 517] width 331 height 23
type input "Added Warranty"
click at [1057, 513] on input "text" at bounding box center [1072, 517] width 71 height 23
type input "84.25"
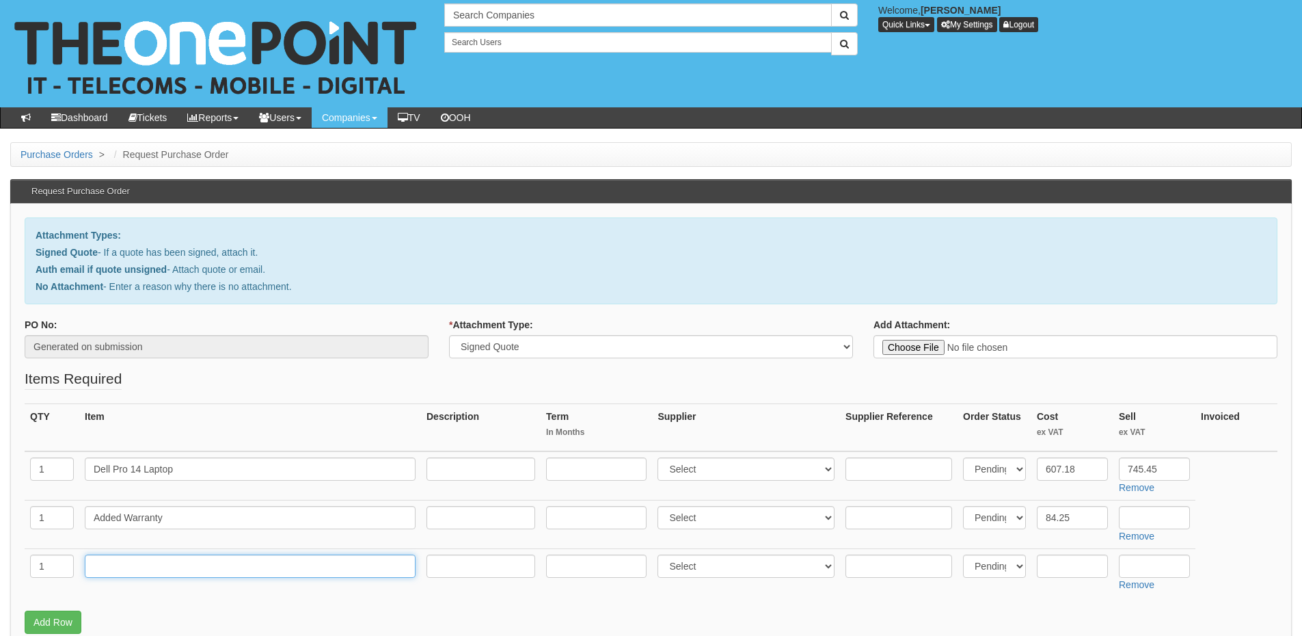
click at [211, 561] on input "text" at bounding box center [250, 565] width 331 height 23
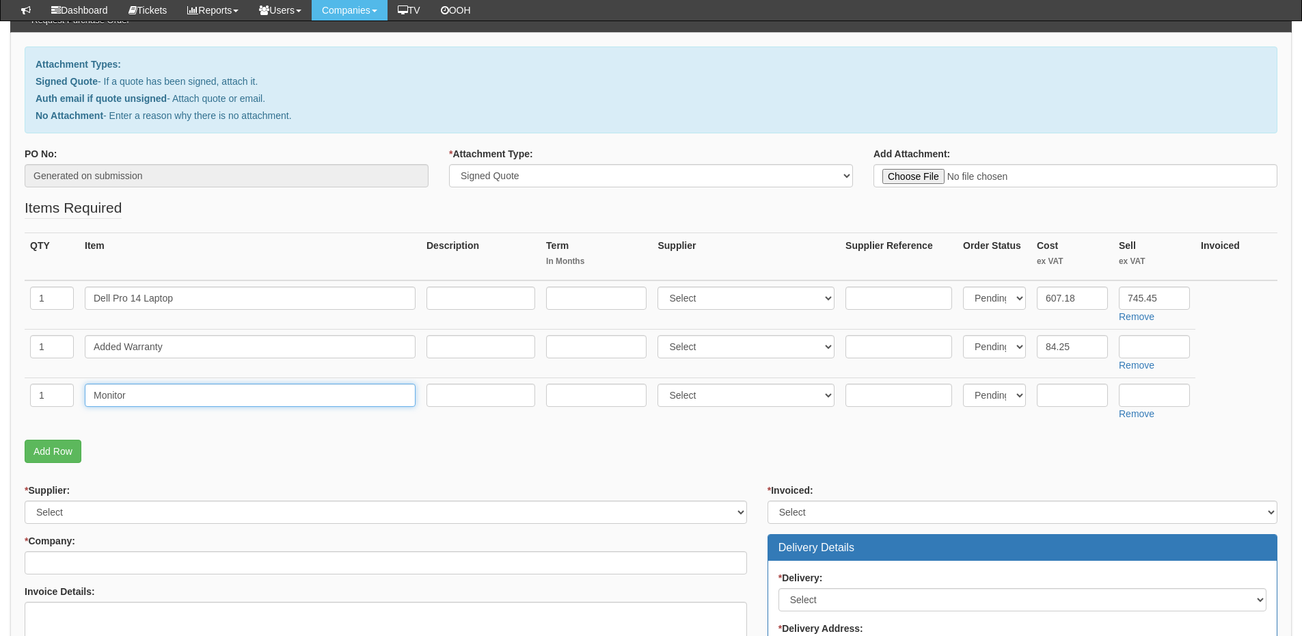
scroll to position [137, 0]
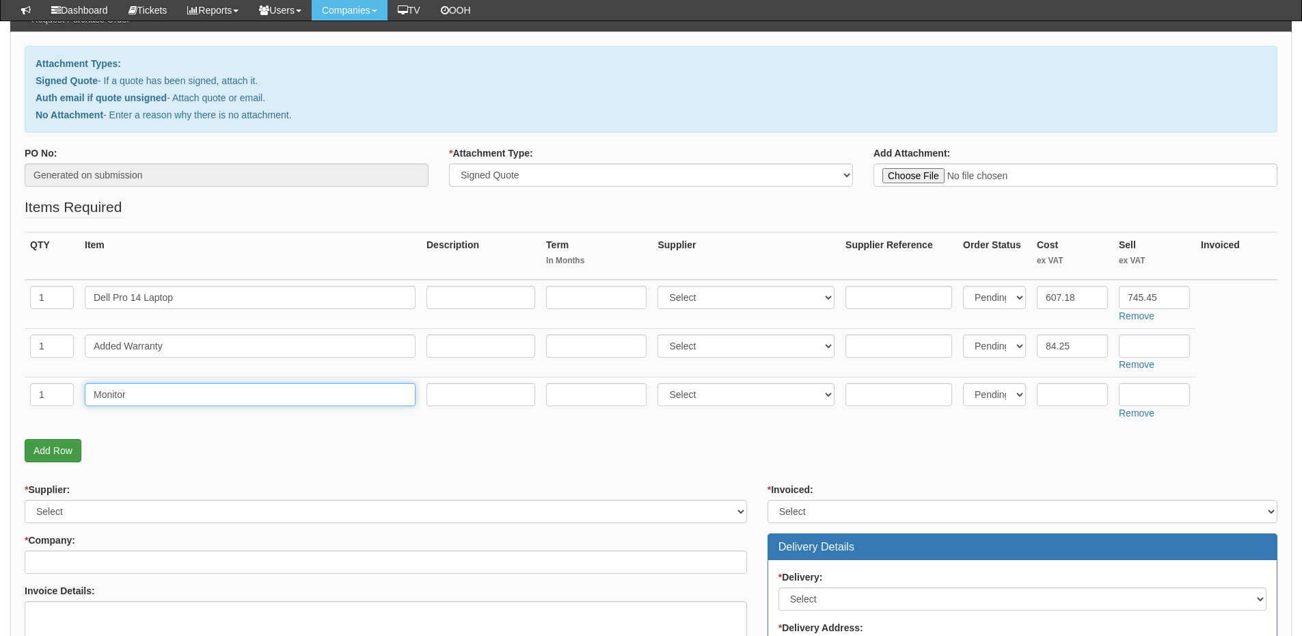
type input "Monitor"
click at [44, 452] on link "Add Row" at bounding box center [53, 450] width 57 height 23
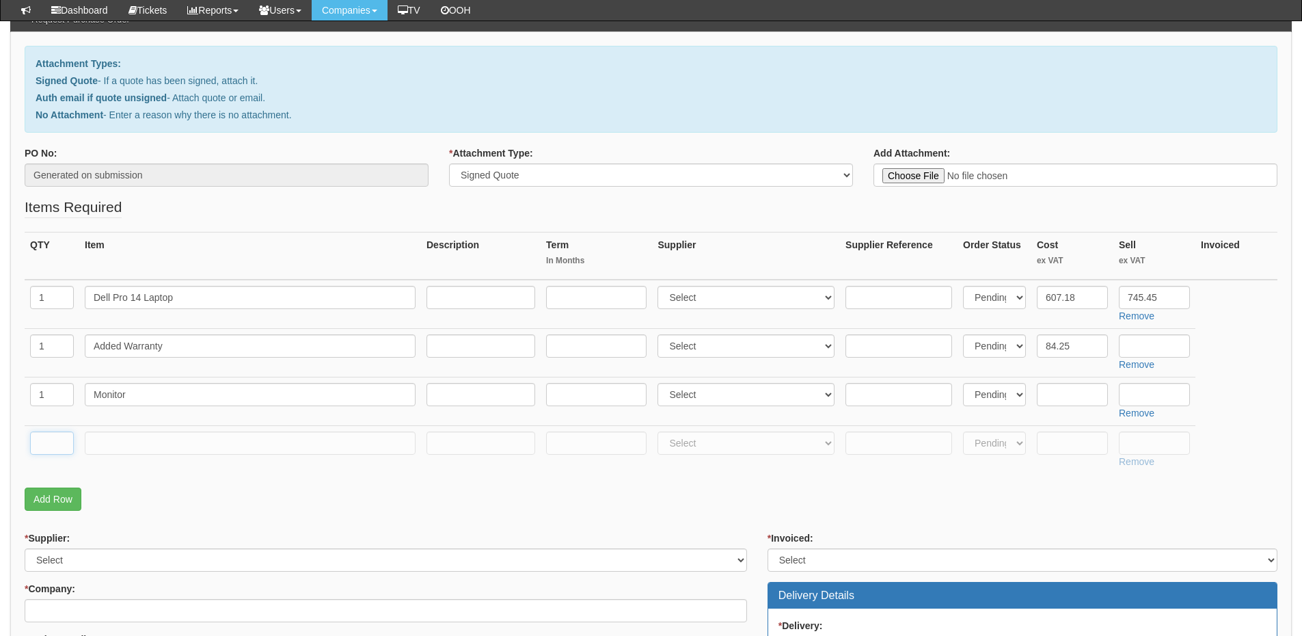
click at [44, 450] on input "text" at bounding box center [52, 442] width 44 height 23
type input "1"
click at [61, 501] on link "Add Row" at bounding box center [53, 498] width 57 height 23
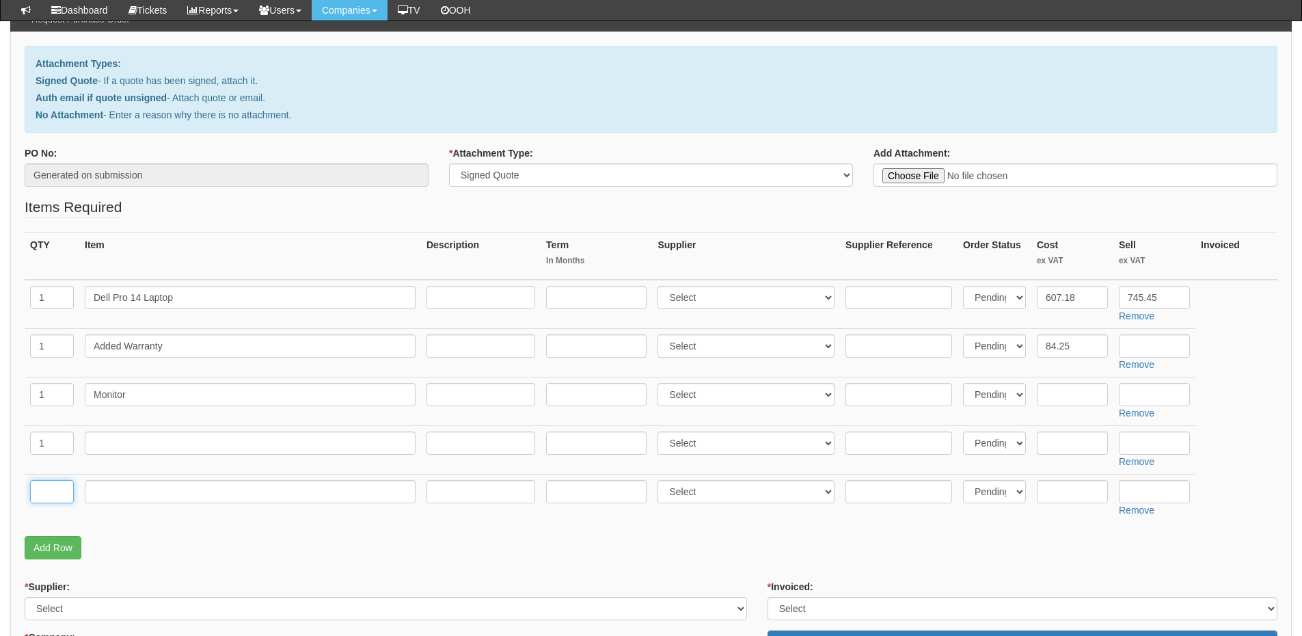
click at [59, 491] on input "text" at bounding box center [52, 491] width 44 height 23
type input "1"
click at [119, 491] on input "text" at bounding box center [250, 491] width 331 height 23
type input "Delivery"
click at [1162, 487] on input "text" at bounding box center [1154, 491] width 71 height 23
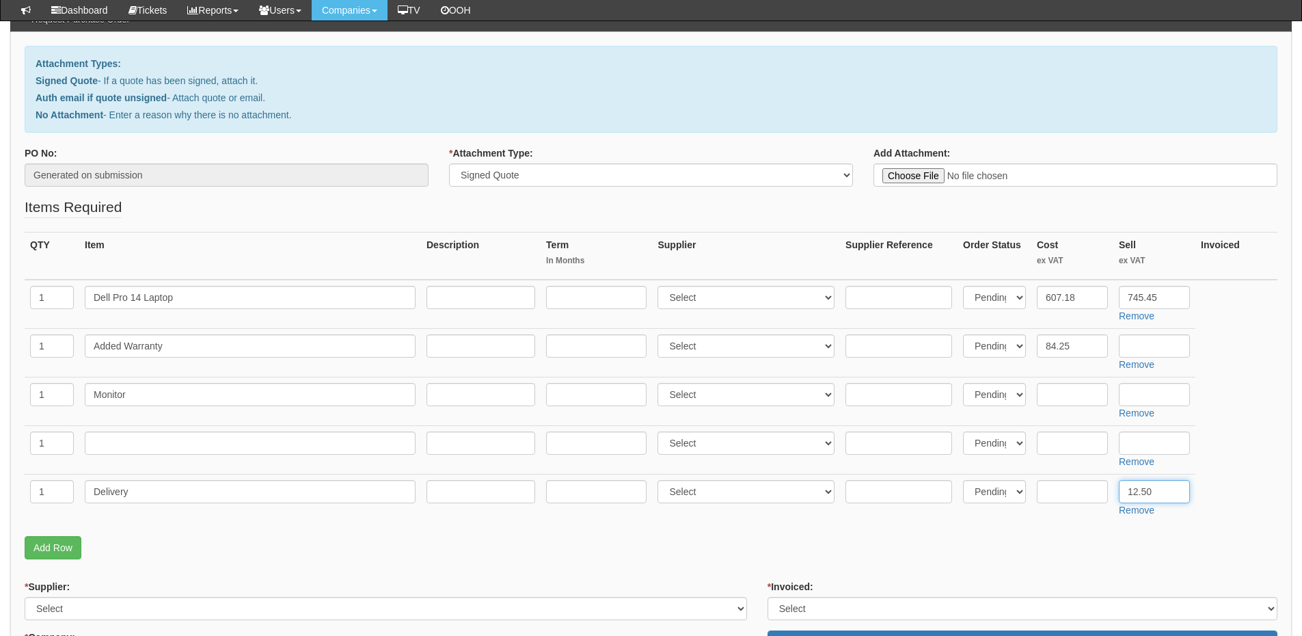
type input "12.50"
click at [696, 292] on select "Select 123 REG.co.uk 1Password 3 4Gon AA Jones Electric Ltd Abzorb Access Group…" at bounding box center [745, 297] width 177 height 23
select select "19"
click at [661, 286] on select "Select 123 REG.co.uk 1Password 3 4Gon AA Jones Electric Ltd Abzorb Access Group…" at bounding box center [745, 297] width 177 height 23
click at [698, 341] on select "Select 123 REG.co.uk 1Password 3 4Gon AA Jones Electric Ltd Abzorb Access Group…" at bounding box center [745, 345] width 177 height 23
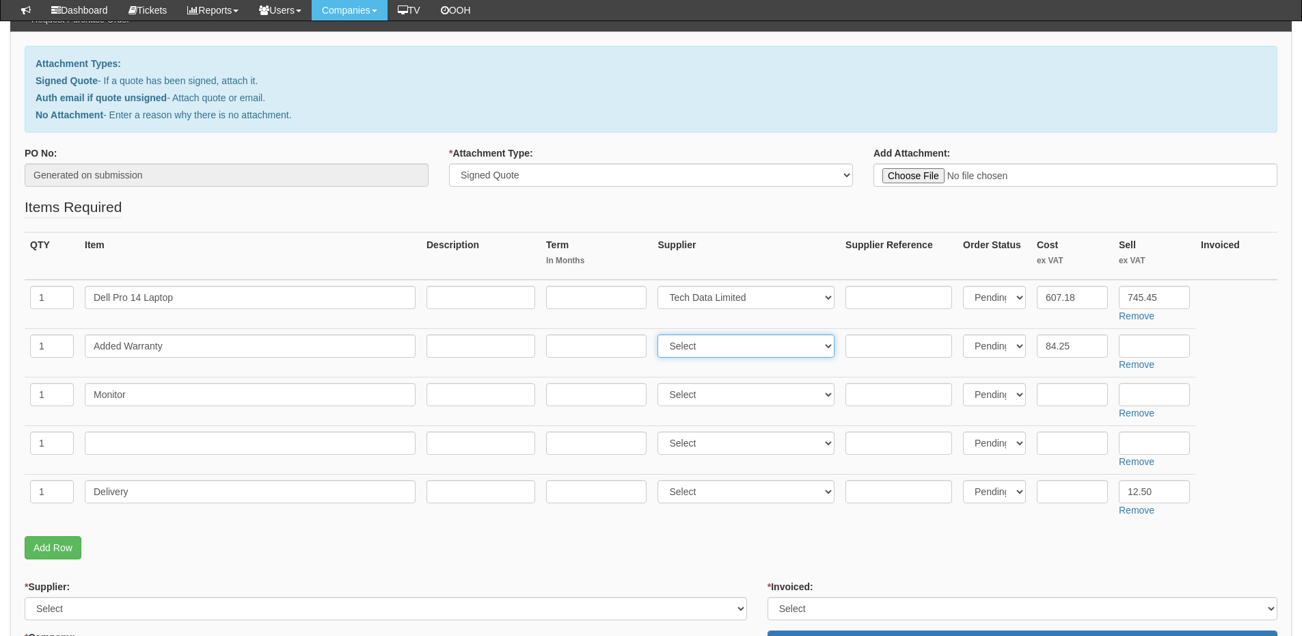
select select "19"
click at [661, 334] on select "Select 123 REG.co.uk 1Password 3 4Gon AA Jones Electric Ltd Abzorb Access Group…" at bounding box center [745, 345] width 177 height 23
click at [208, 449] on input "text" at bounding box center [250, 442] width 331 height 23
type input "Dell Universal Dock"
click at [705, 444] on select "Select 123 REG.co.uk 1Password 3 4Gon AA Jones Electric Ltd Abzorb Access Group…" at bounding box center [745, 442] width 177 height 23
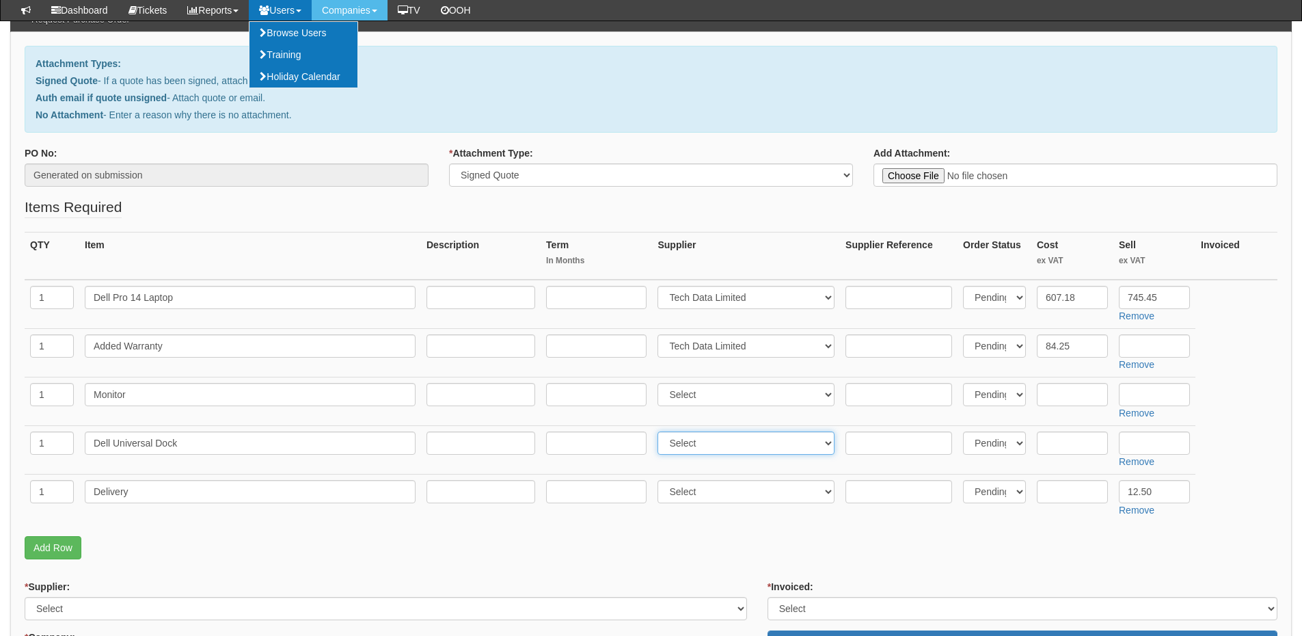
select select "19"
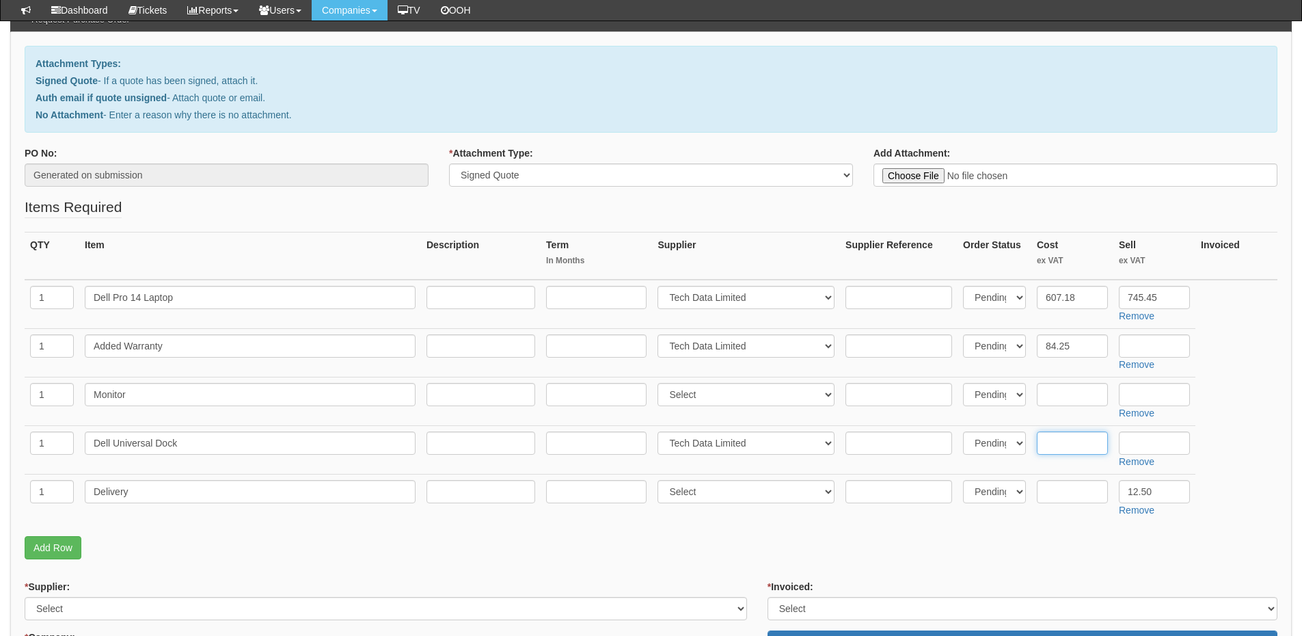
click at [1057, 439] on input "text" at bounding box center [1072, 442] width 71 height 23
type input "103.05"
click at [1137, 439] on input "text" at bounding box center [1154, 442] width 71 height 23
paste input "113.05"
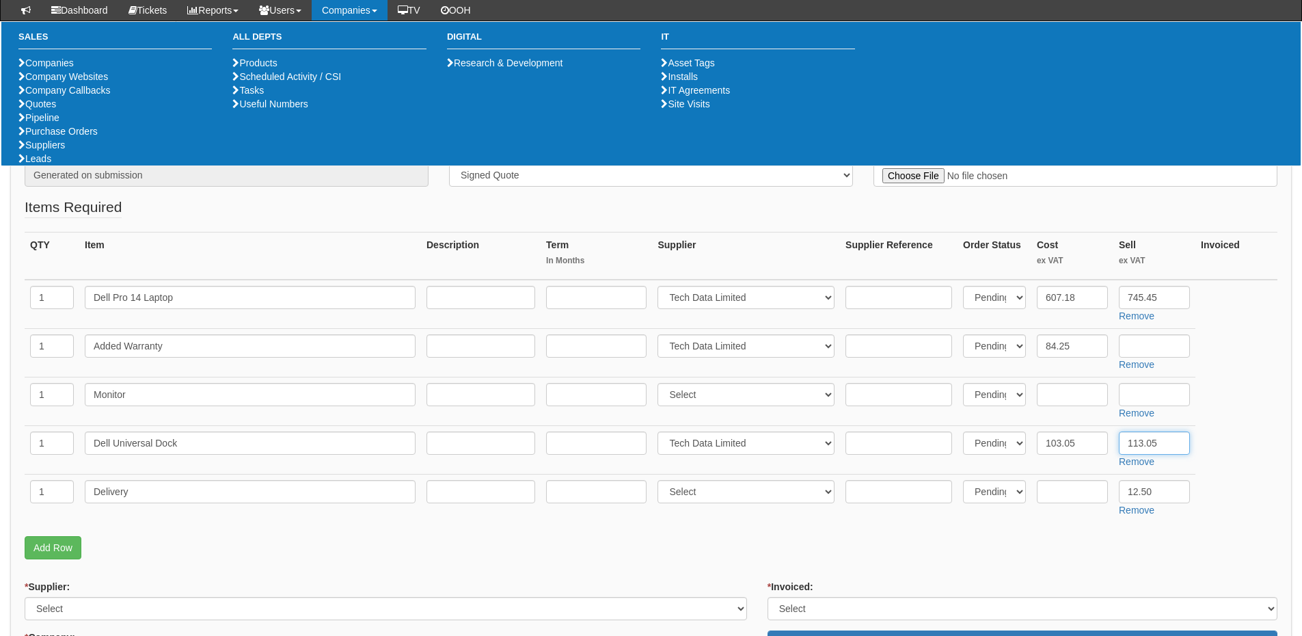
type input "113.05"
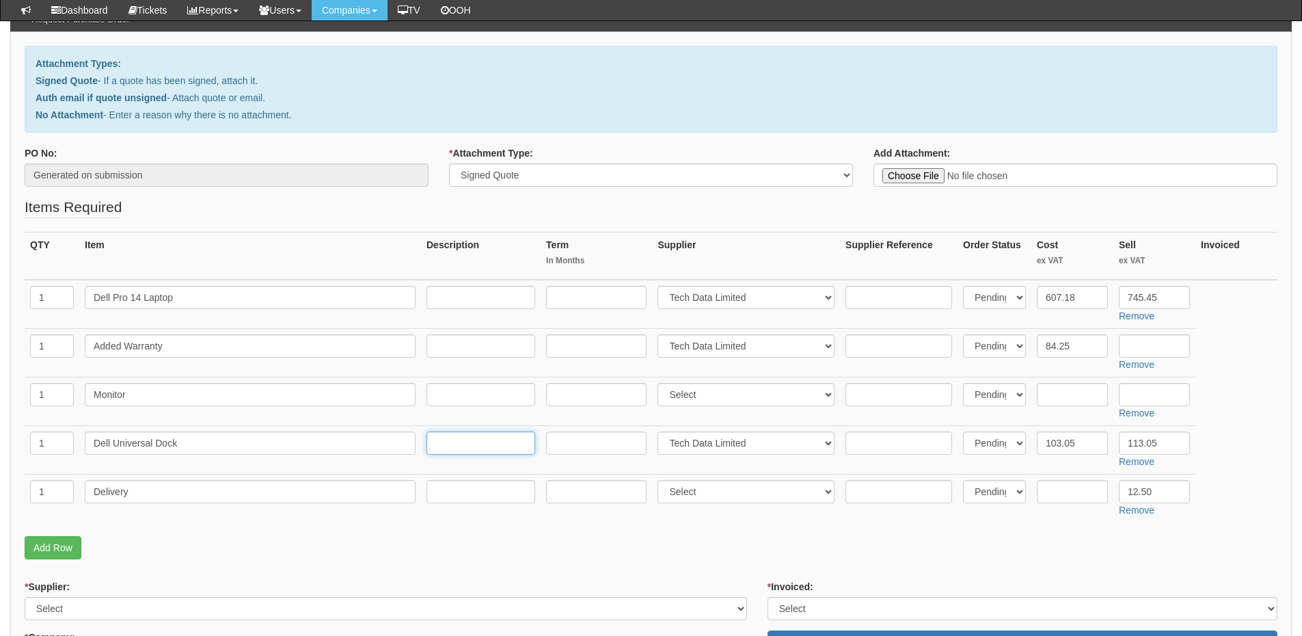
click at [478, 446] on input "text" at bounding box center [480, 442] width 109 height 23
paste input "https://business.currys.co.uk/catalogue/computing/computing-accessories/docking…"
type input "https://business.currys.co.uk/catalogue/computing/computing-accessories/docking…"
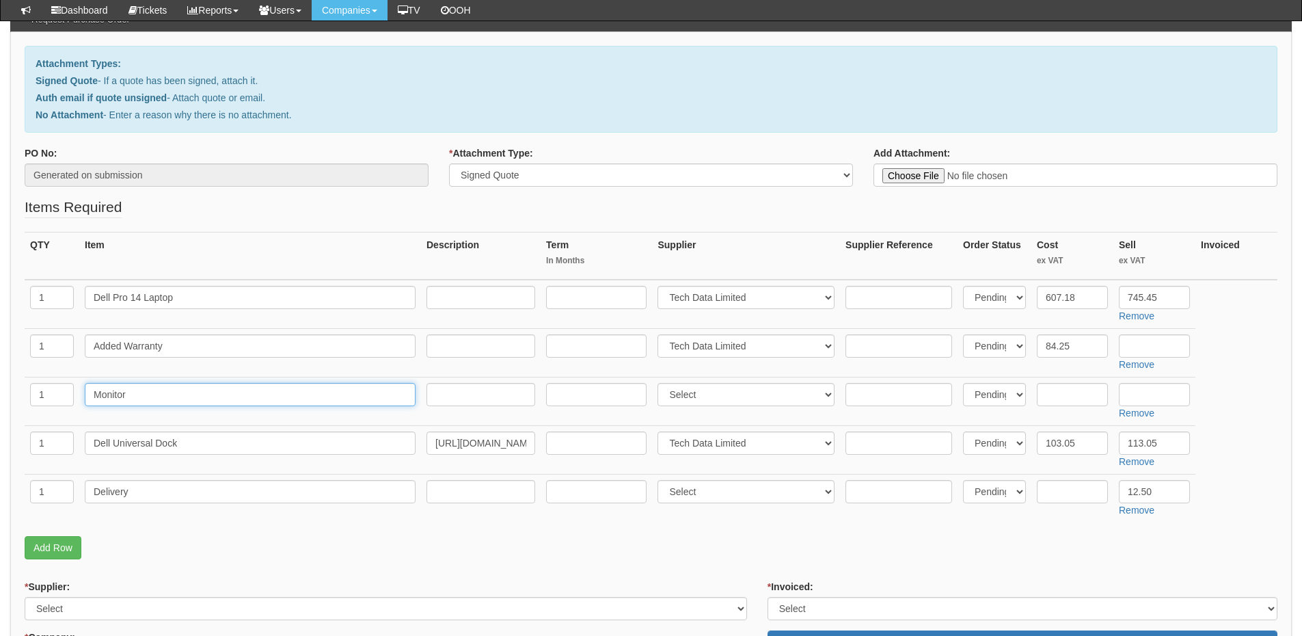
drag, startPoint x: 165, startPoint y: 393, endPoint x: 80, endPoint y: 392, distance: 85.4
click at [80, 392] on td "Monitor" at bounding box center [250, 401] width 342 height 49
paste input "Dell Pro E2425HM"
type input "Dell Pro E2425HM"
click at [707, 398] on select "Select 123 [DOMAIN_NAME] 1Password 3 4Gon [PERSON_NAME] Electric Ltd Abzorb Acc…" at bounding box center [745, 394] width 177 height 23
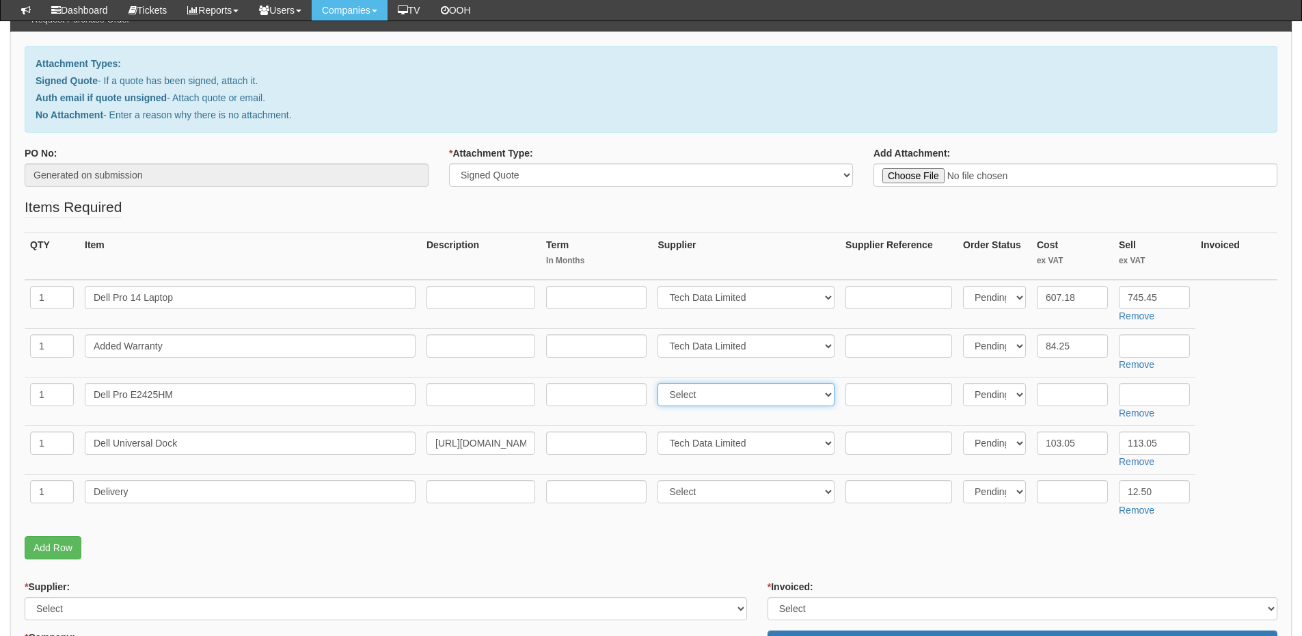
select select "19"
click at [661, 383] on select "Select 123 [DOMAIN_NAME] 1Password 3 4Gon [PERSON_NAME] Electric Ltd Abzorb Acc…" at bounding box center [745, 394] width 177 height 23
click at [710, 446] on select "Select 123 [DOMAIN_NAME] 1Password 3 4Gon [PERSON_NAME] Electric Ltd Abzorb Acc…" at bounding box center [745, 442] width 177 height 23
select select "230"
click at [661, 431] on select "Select 123 [DOMAIN_NAME] 1Password 3 4Gon [PERSON_NAME] Electric Ltd Abzorb Acc…" at bounding box center [745, 442] width 177 height 23
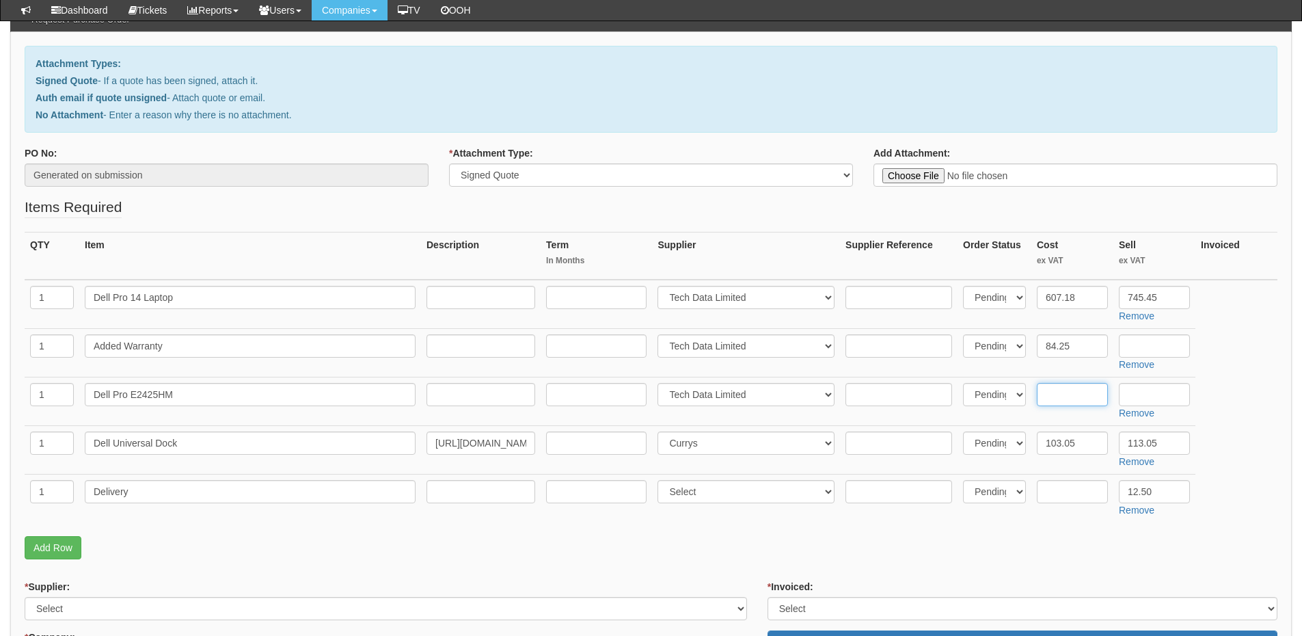
click at [1068, 398] on input "text" at bounding box center [1072, 394] width 71 height 23
paste input "63.63"
type input "63.63"
click at [493, 383] on input "text" at bounding box center [480, 394] width 109 height 23
paste input "https://intouch.tdsynnex.com/InTouch/MVC/Product/ProductDetails?productId=11775…"
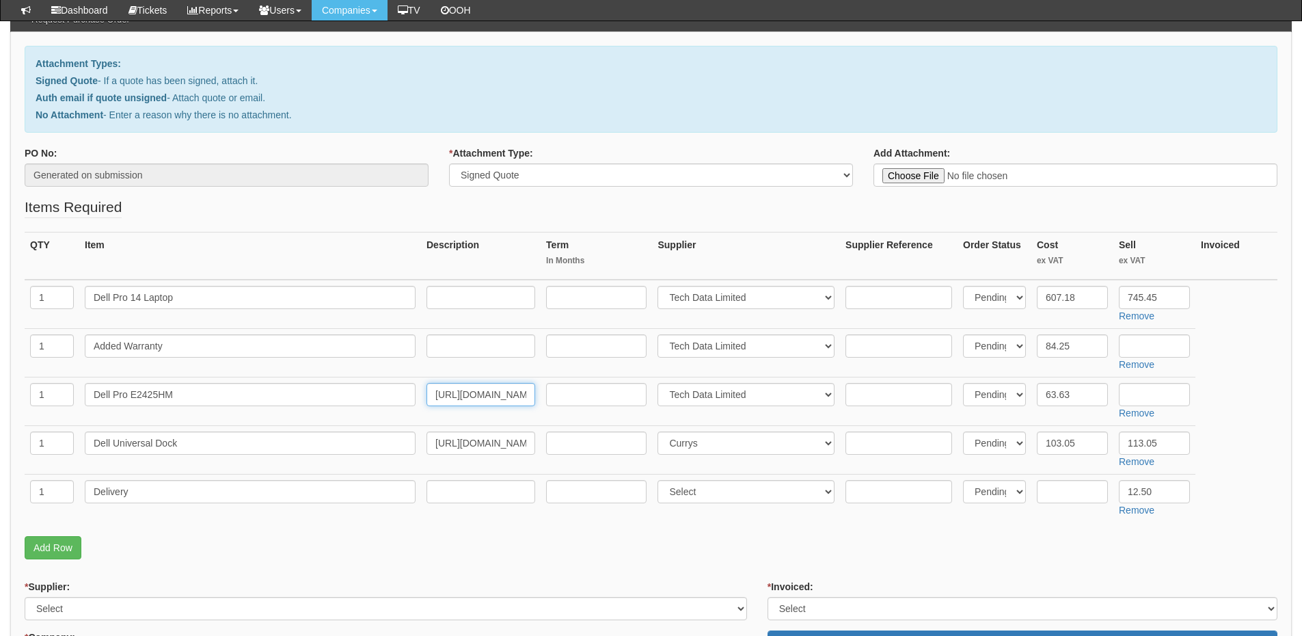
scroll to position [0, 282]
type input "https://intouch.tdsynnex.com/InTouch/MVC/Product/ProductDetails?productId=11775…"
click at [468, 299] on input "text" at bounding box center [480, 297] width 109 height 23
paste input "https://intouch.tdsynnex.com/InTouch/MVC/Product/ProductDetails?productId=11844…"
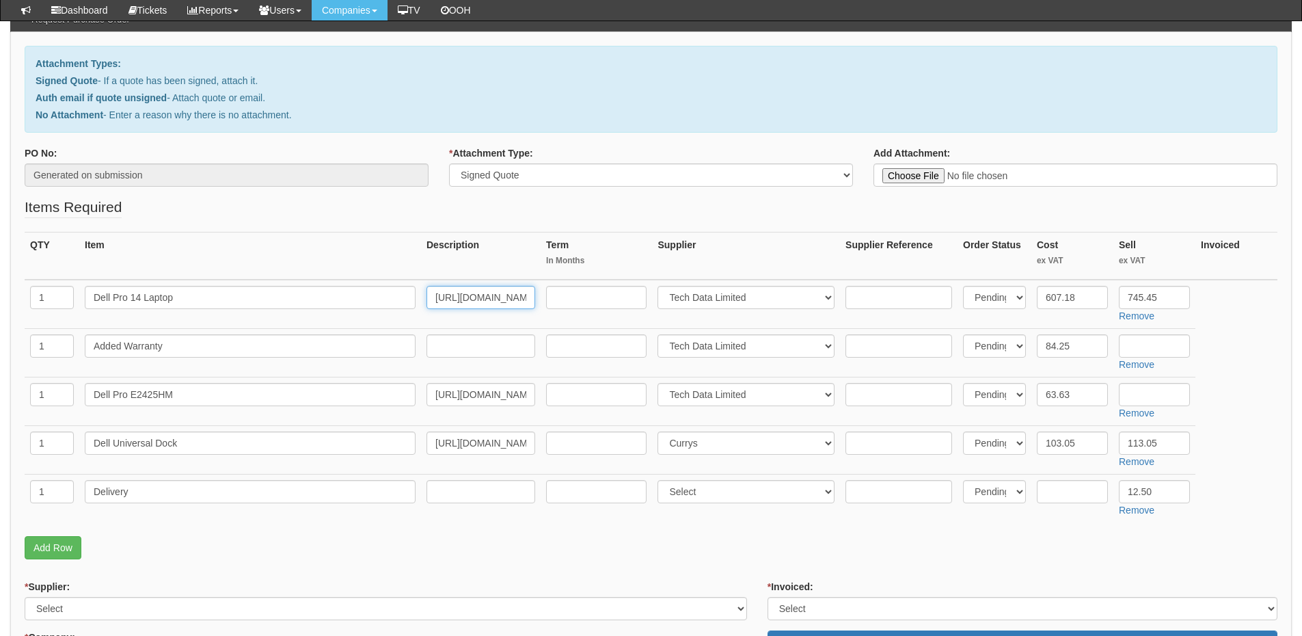
scroll to position [0, 282]
type input "https://intouch.tdsynnex.com/InTouch/MVC/Product/ProductDetails?productId=11844…"
click at [464, 344] on input "text" at bounding box center [480, 345] width 109 height 23
paste input "https://intouch.tdsynnex.com/InTouch/MVC/Product/ProductDetails?ProductId=11860…"
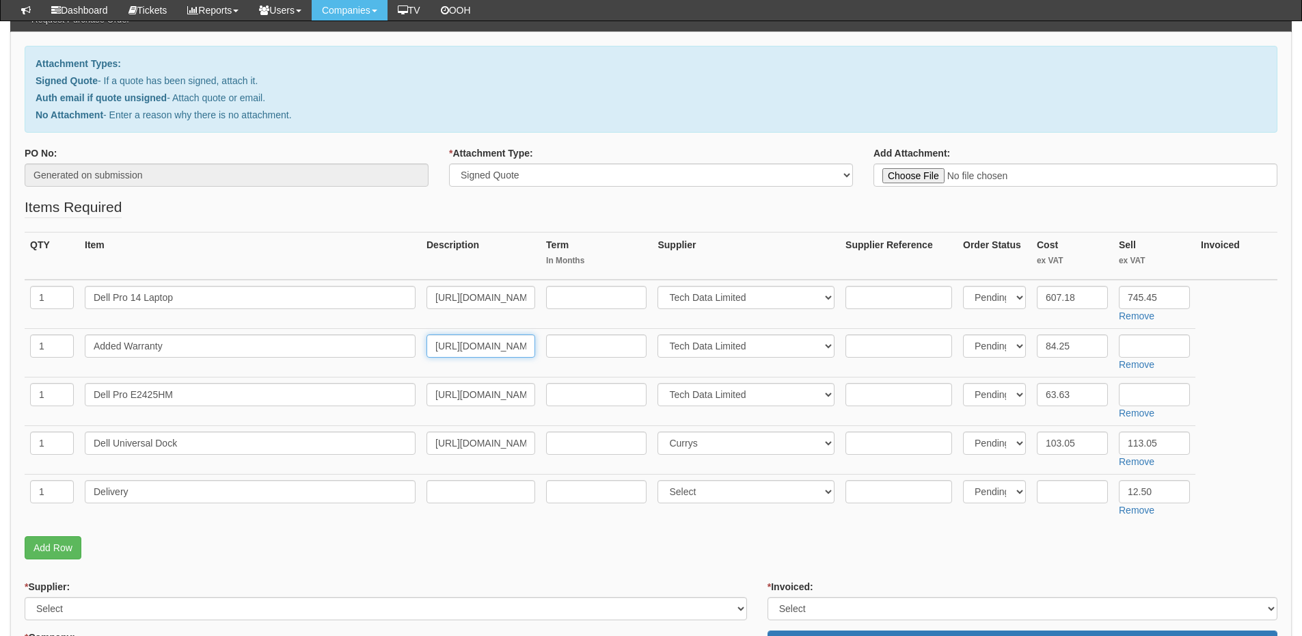
scroll to position [0, 283]
type input "https://intouch.tdsynnex.com/InTouch/MVC/Product/ProductDetails?ProductId=11860…"
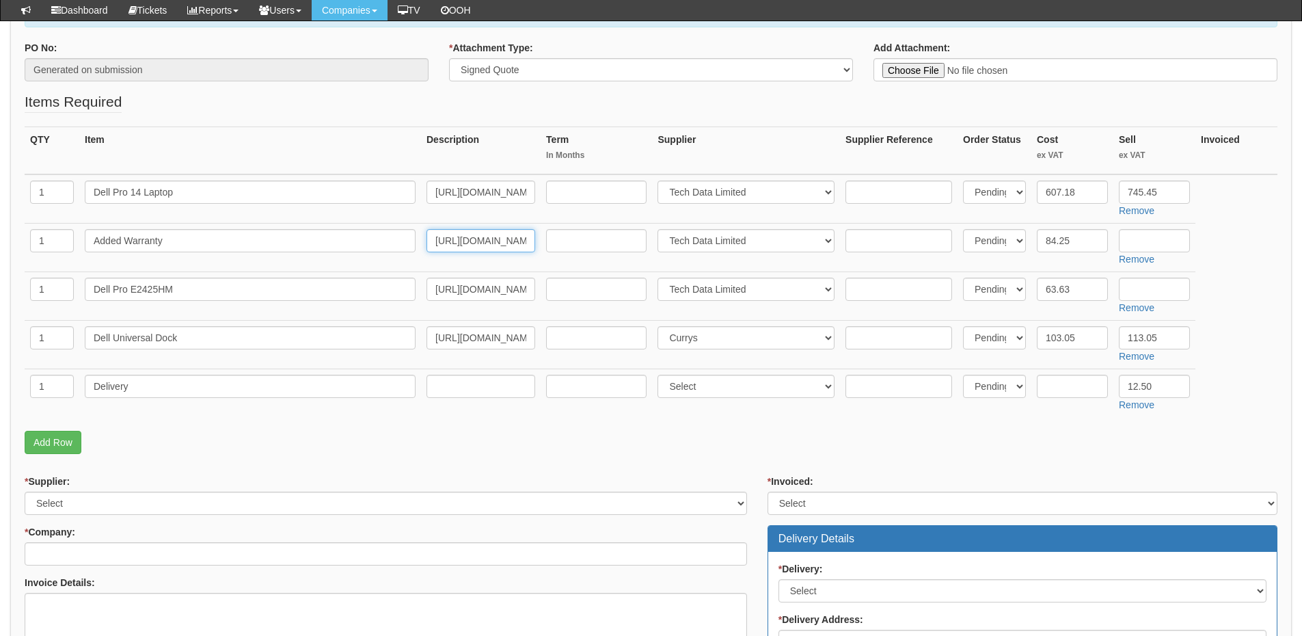
scroll to position [342, 0]
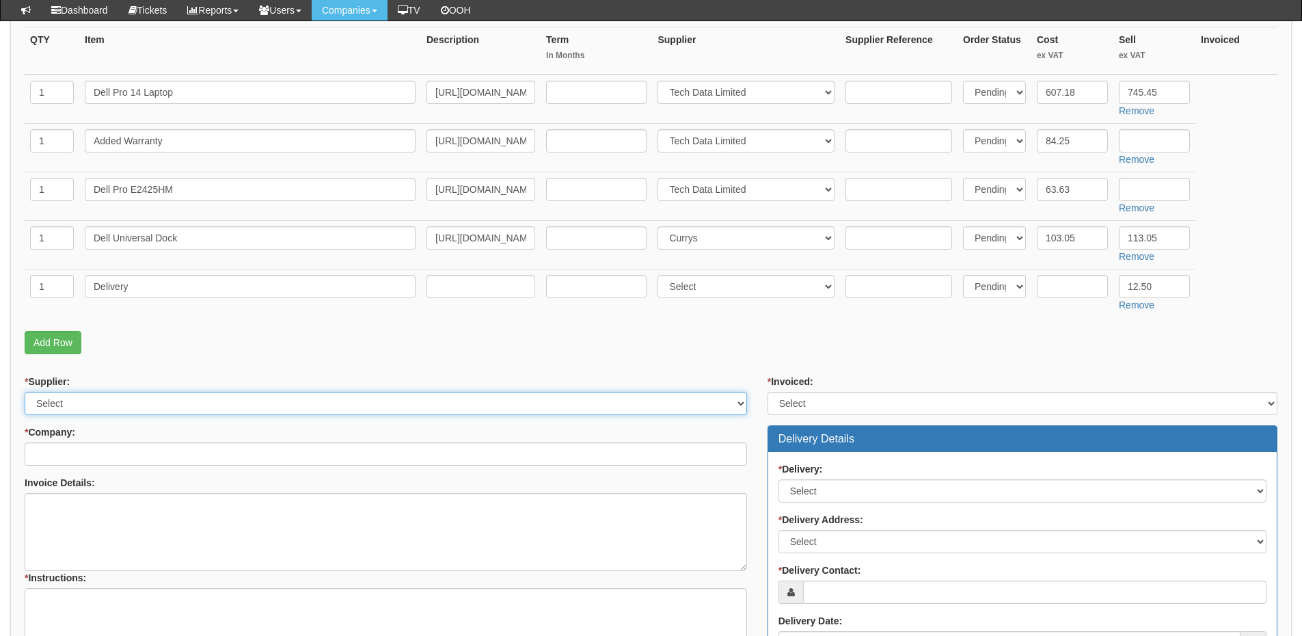
click at [191, 403] on select "Select 123 REG.co.uk 1Password 3 4Gon AA Jones Electric Ltd Abzorb Access Group…" at bounding box center [386, 403] width 722 height 23
click at [81, 402] on select "Select 123 REG.co.uk 1Password 3 4Gon AA Jones Electric Ltd Abzorb Access Group…" at bounding box center [386, 403] width 722 height 23
select select "124"
click at [25, 392] on select "Select 123 REG.co.uk 1Password 3 4Gon AA Jones Electric Ltd Abzorb Access Group…" at bounding box center [386, 403] width 722 height 23
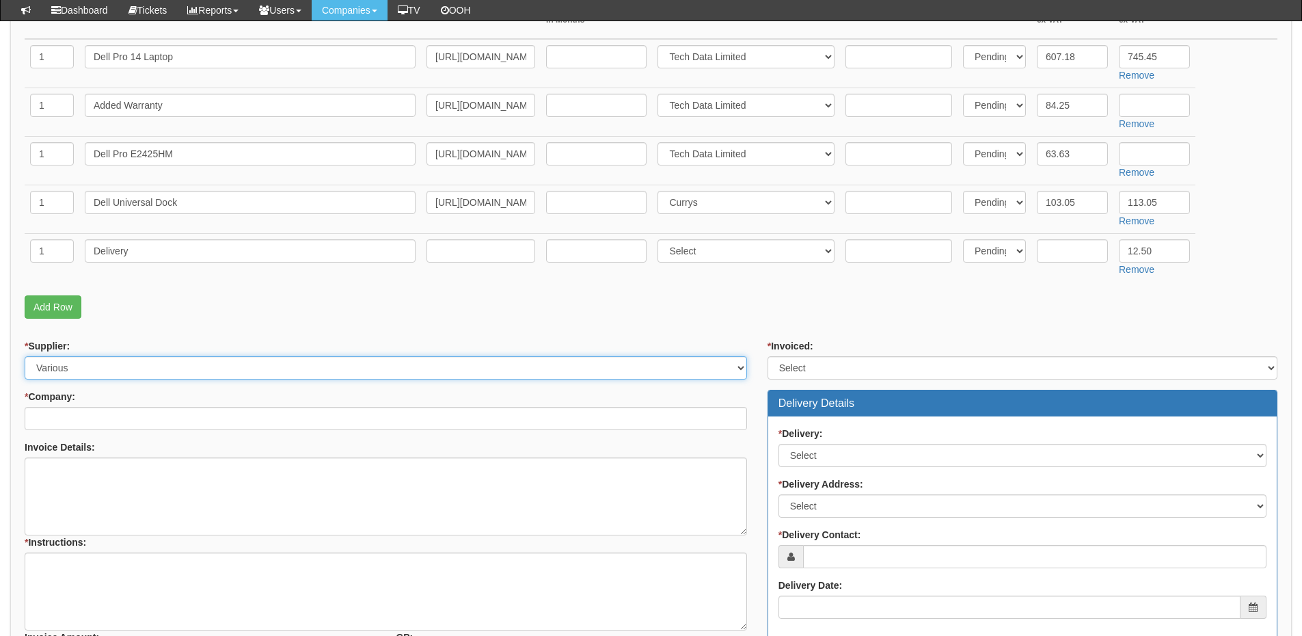
scroll to position [410, 0]
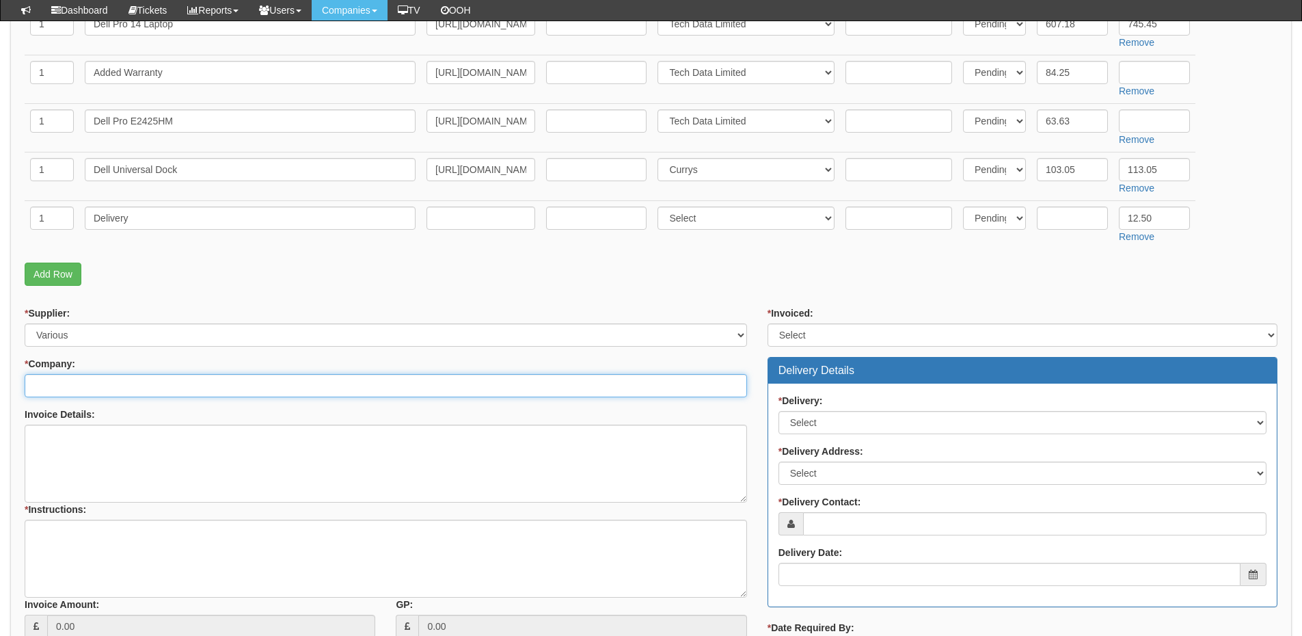
click at [87, 381] on input "* Company:" at bounding box center [386, 385] width 722 height 23
click at [96, 381] on input "* Company:" at bounding box center [386, 385] width 722 height 23
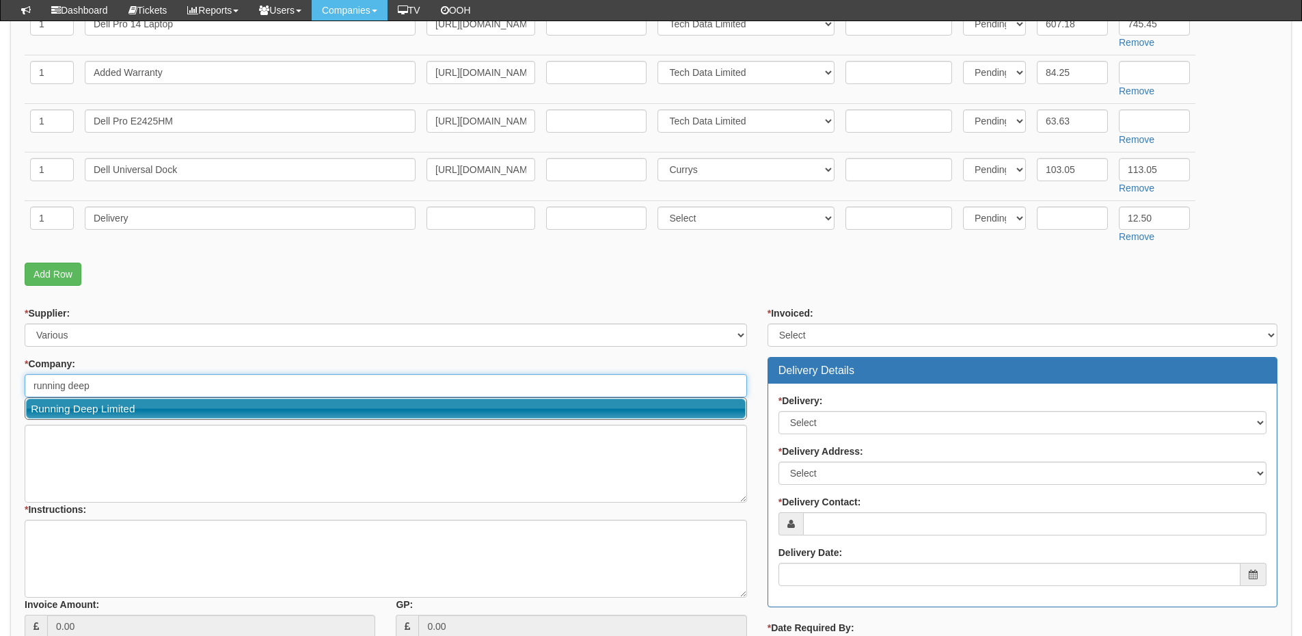
click at [98, 410] on link "Running Deep Limited" at bounding box center [386, 408] width 720 height 20
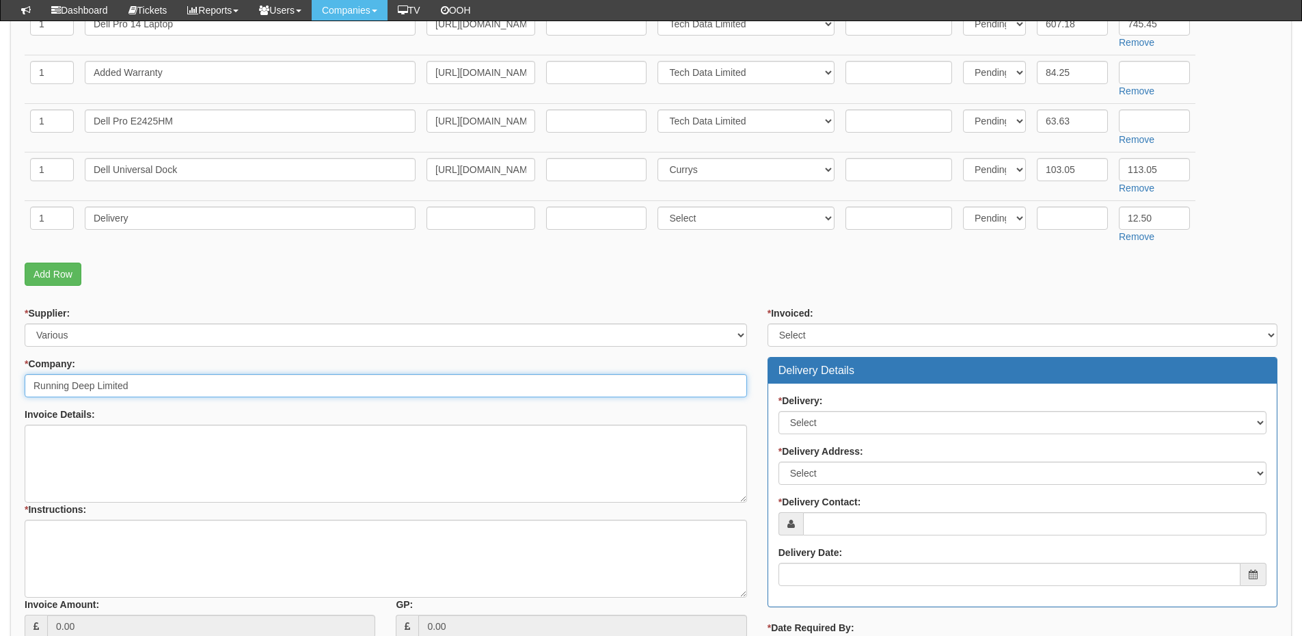
type input "Running Deep Limited"
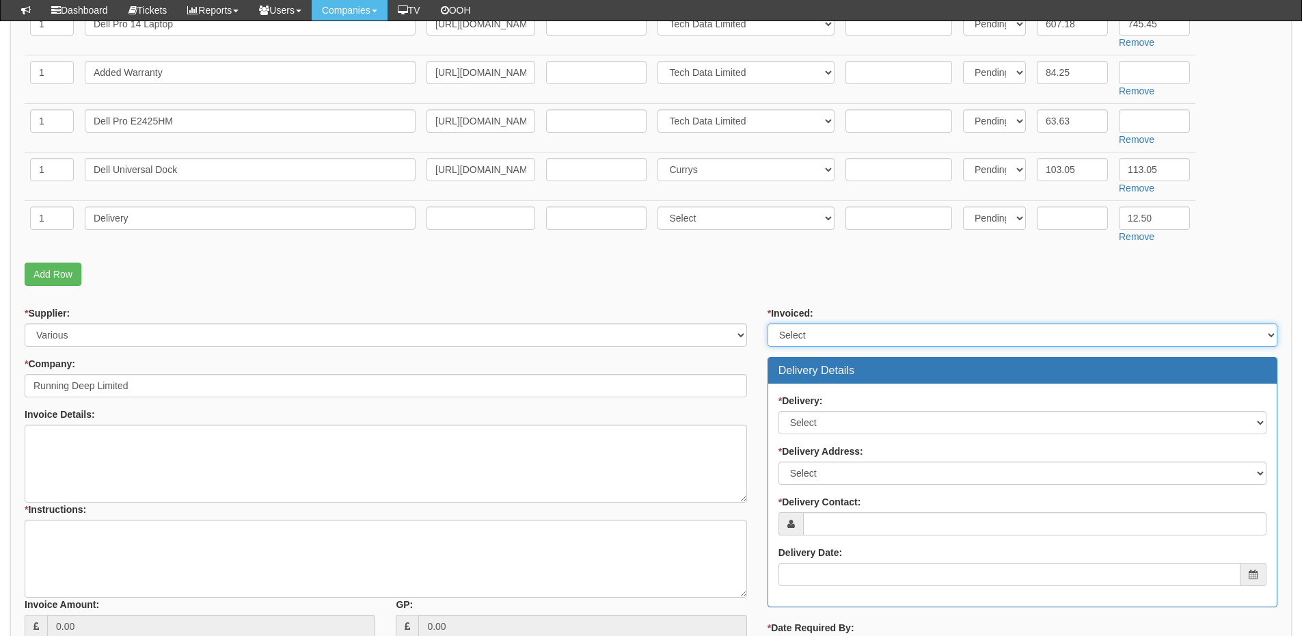
click at [815, 342] on select "Select Yes No N/A STB (part of order)" at bounding box center [1022, 334] width 510 height 23
select select "2"
click at [767, 323] on select "Select Yes No N/A STB (part of order)" at bounding box center [1022, 334] width 510 height 23
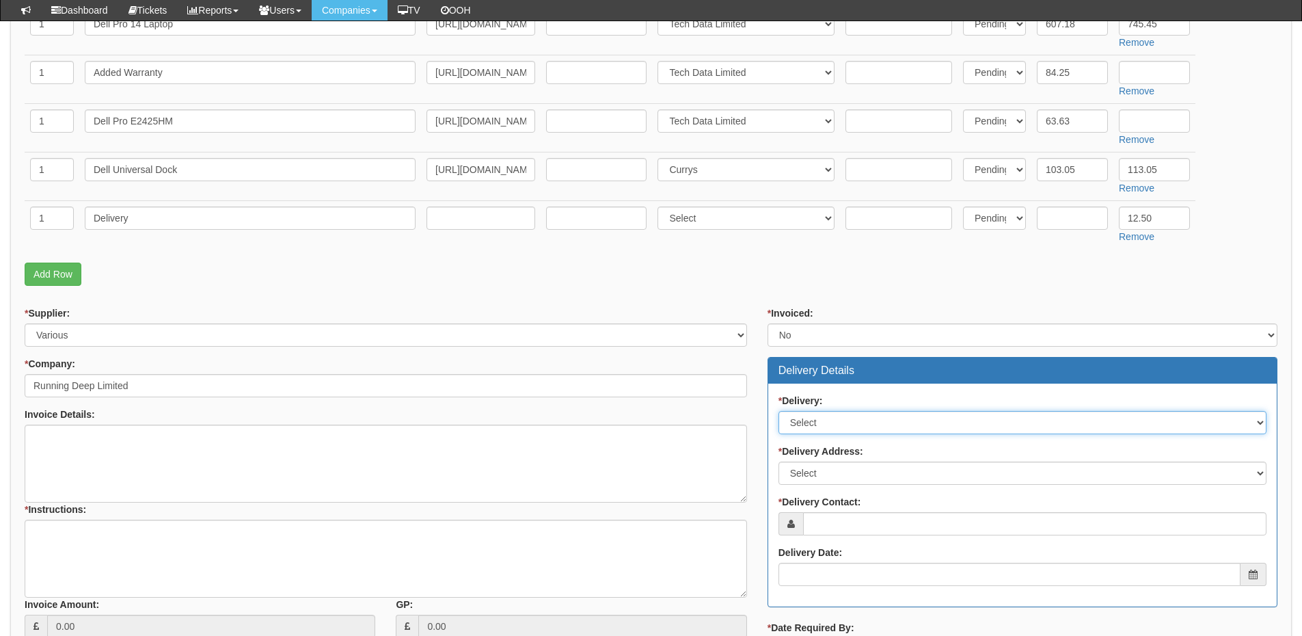
click at [823, 423] on select "Select No Not Applicable Yes" at bounding box center [1022, 422] width 488 height 23
select select "1"
click at [778, 411] on select "Select No Not Applicable Yes" at bounding box center [1022, 422] width 488 height 23
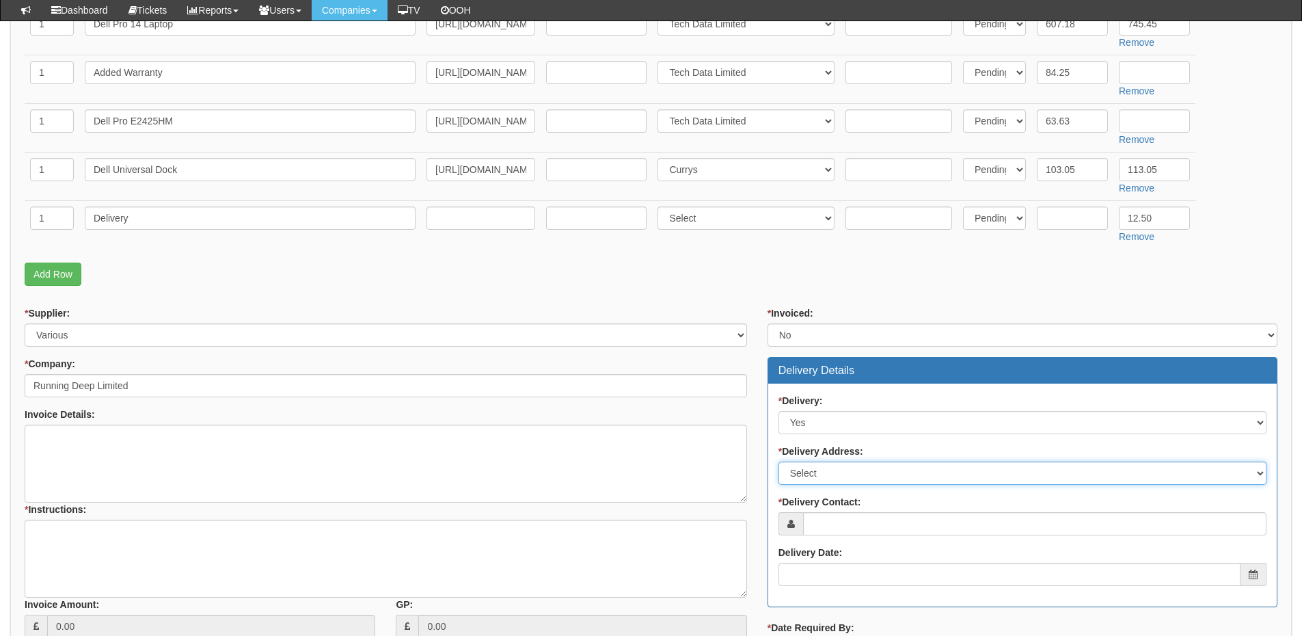
click at [830, 474] on select "Select Not Applicable Main Address - HU1 4BG Other" at bounding box center [1022, 472] width 488 height 23
select select "other"
click at [778, 461] on select "Select Not Applicable Main Address - HU1 4BG Other" at bounding box center [1022, 472] width 488 height 23
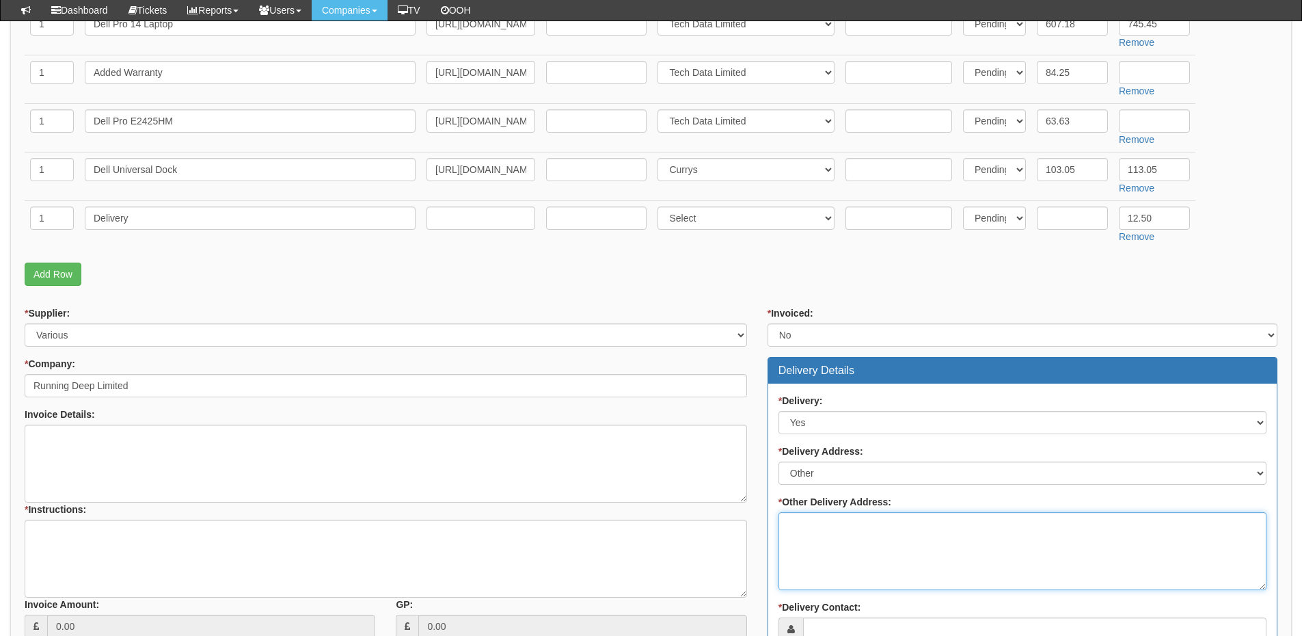
click at [827, 529] on textarea "* Other Delivery Address:" at bounding box center [1022, 551] width 488 height 78
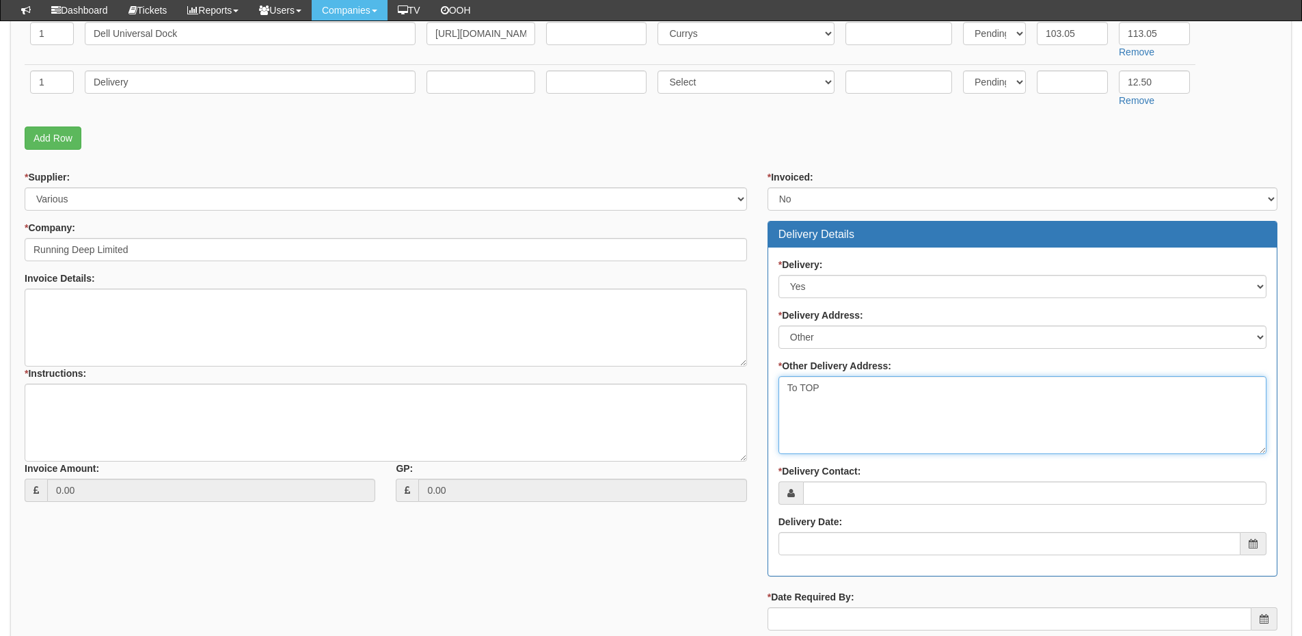
scroll to position [547, 0]
type textarea "To TOP"
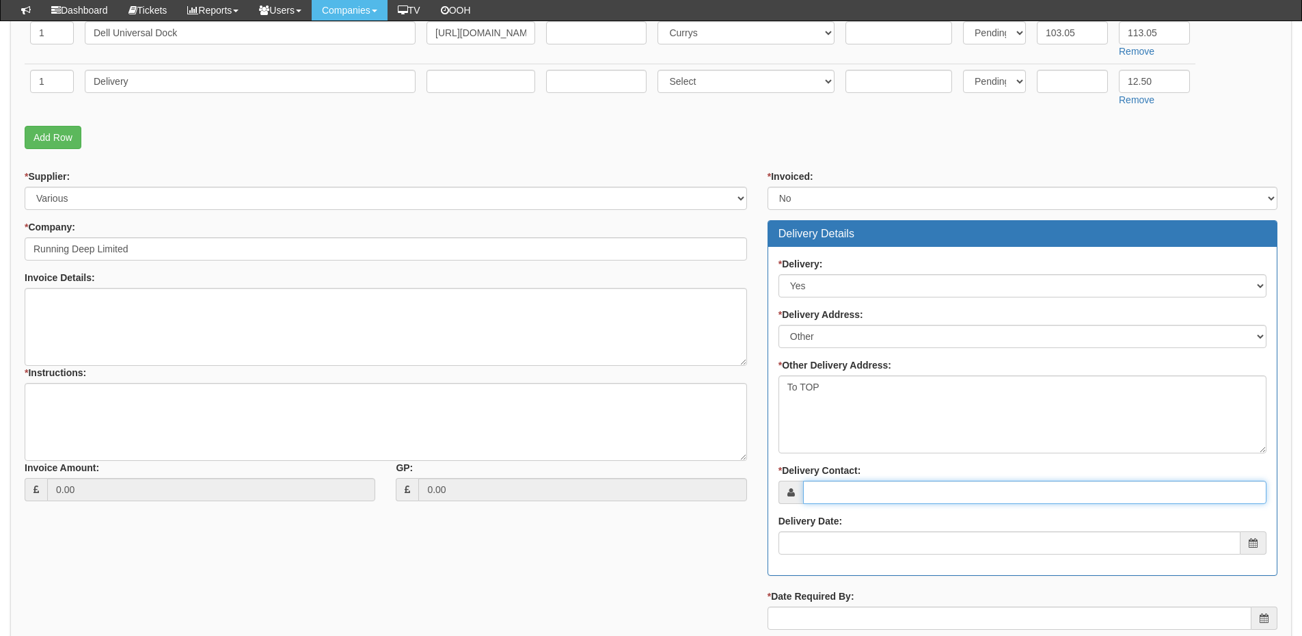
click at [835, 493] on input "* Delivery Contact:" at bounding box center [1034, 491] width 463 height 23
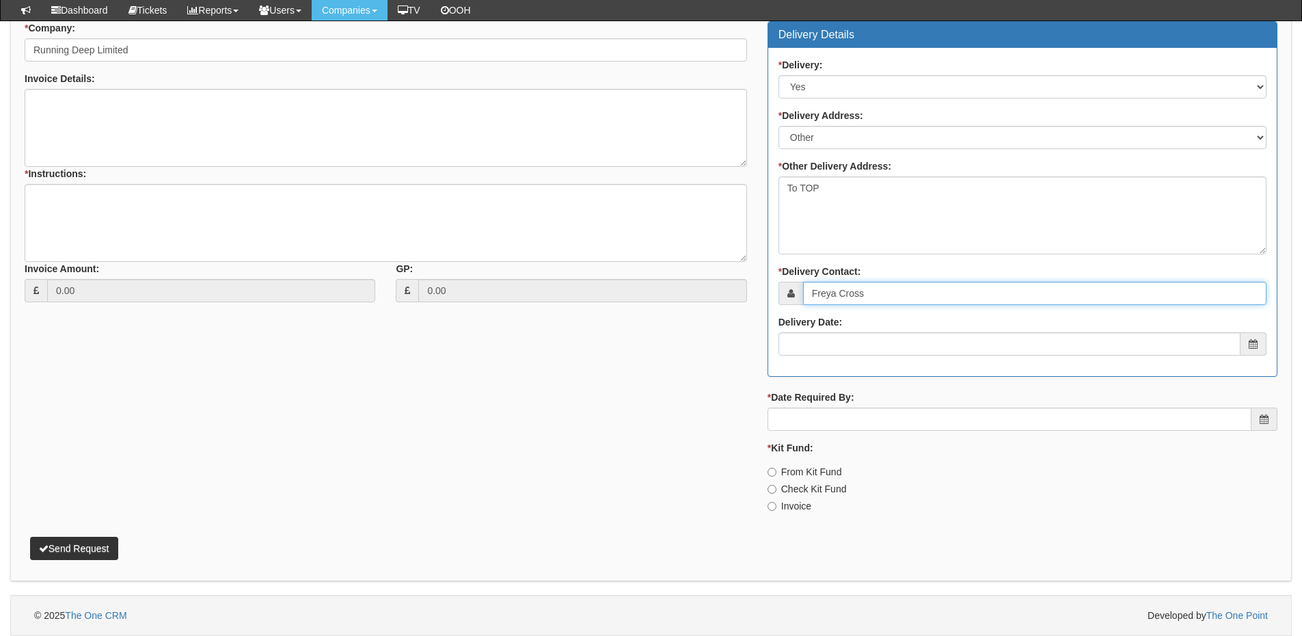
type input "Freya Cross"
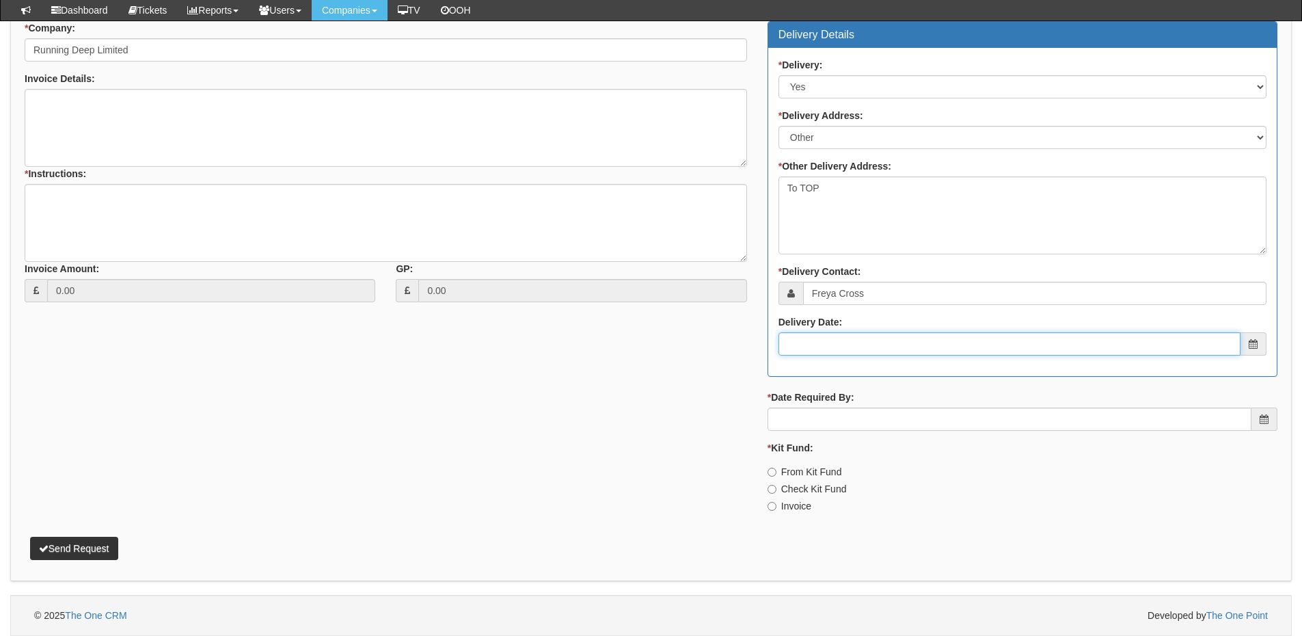
click at [904, 347] on input "Delivery Date:" at bounding box center [1009, 343] width 462 height 23
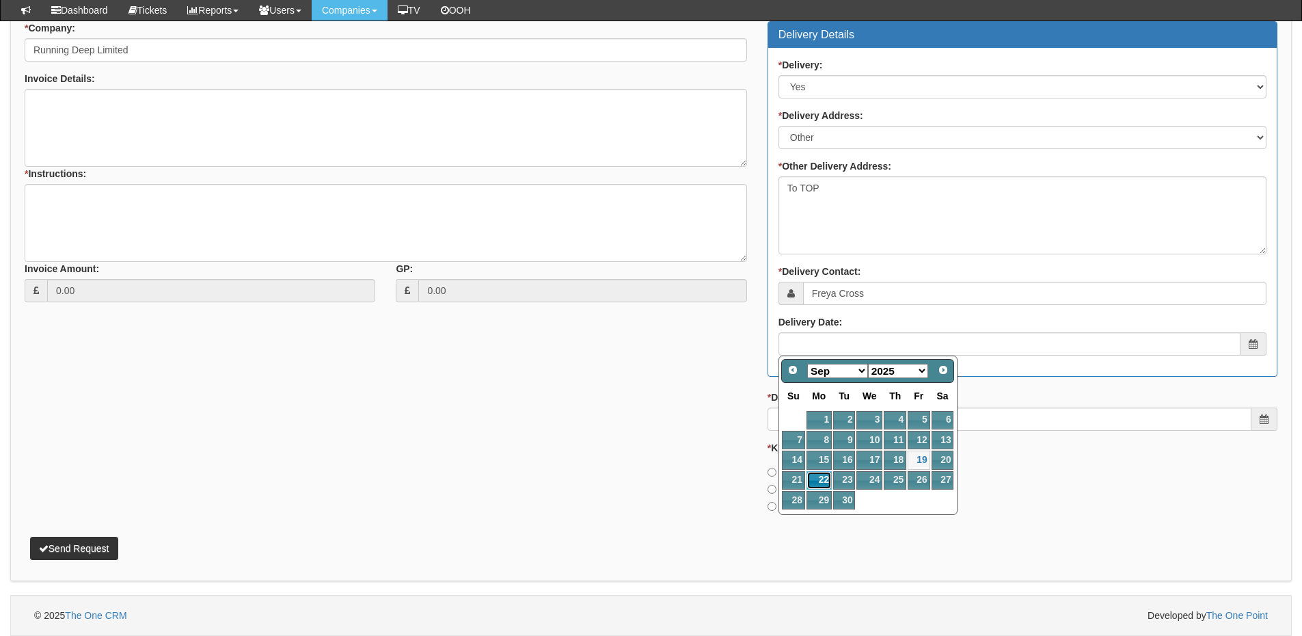
click at [824, 482] on link "22" at bounding box center [818, 480] width 25 height 18
type input "2025-09-22"
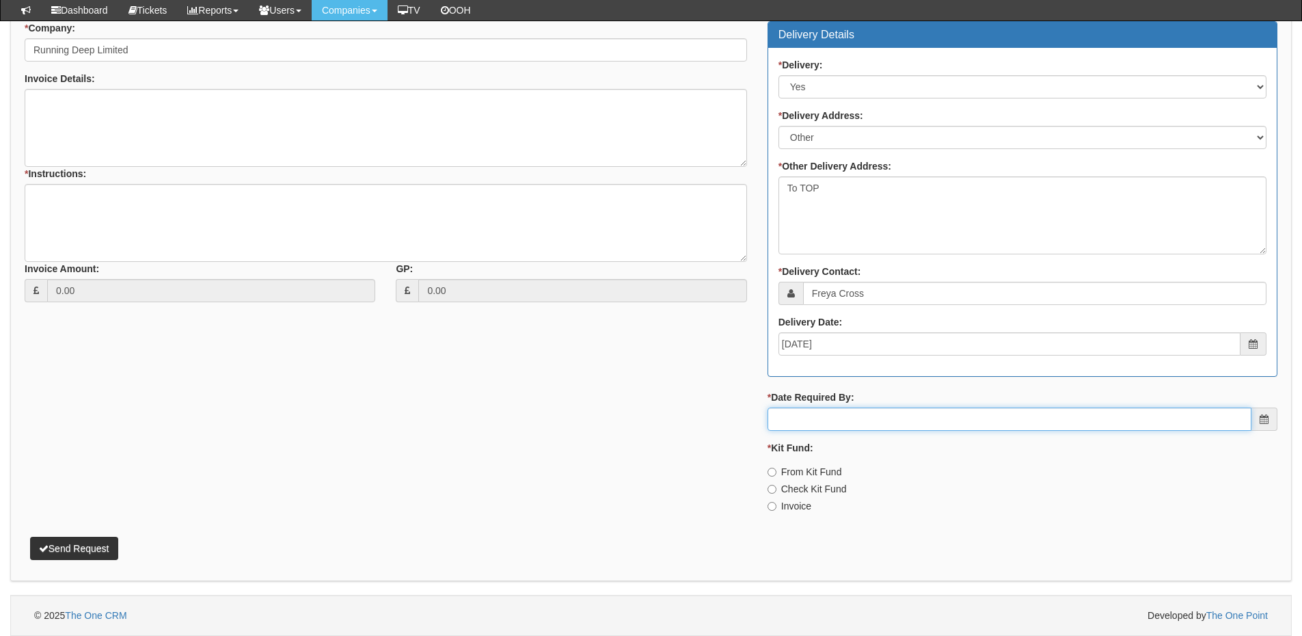
click at [818, 420] on input "* Date Required By:" at bounding box center [1009, 418] width 484 height 23
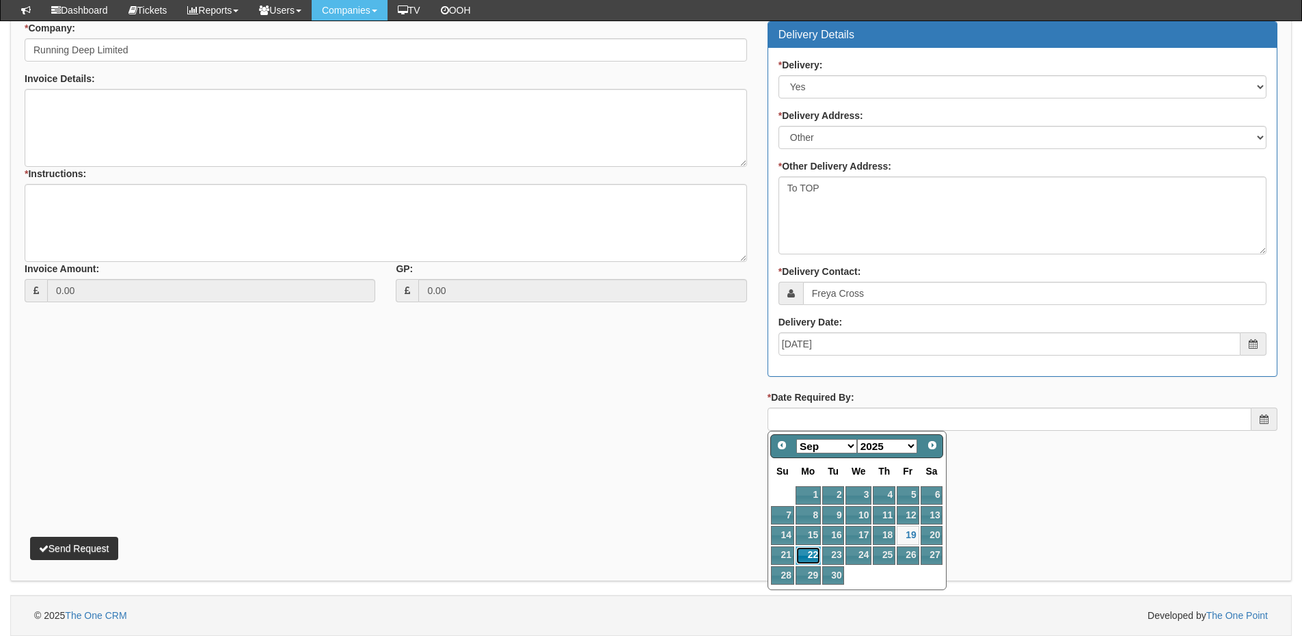
click at [808, 555] on link "22" at bounding box center [807, 555] width 25 height 18
type input "2025-09-22"
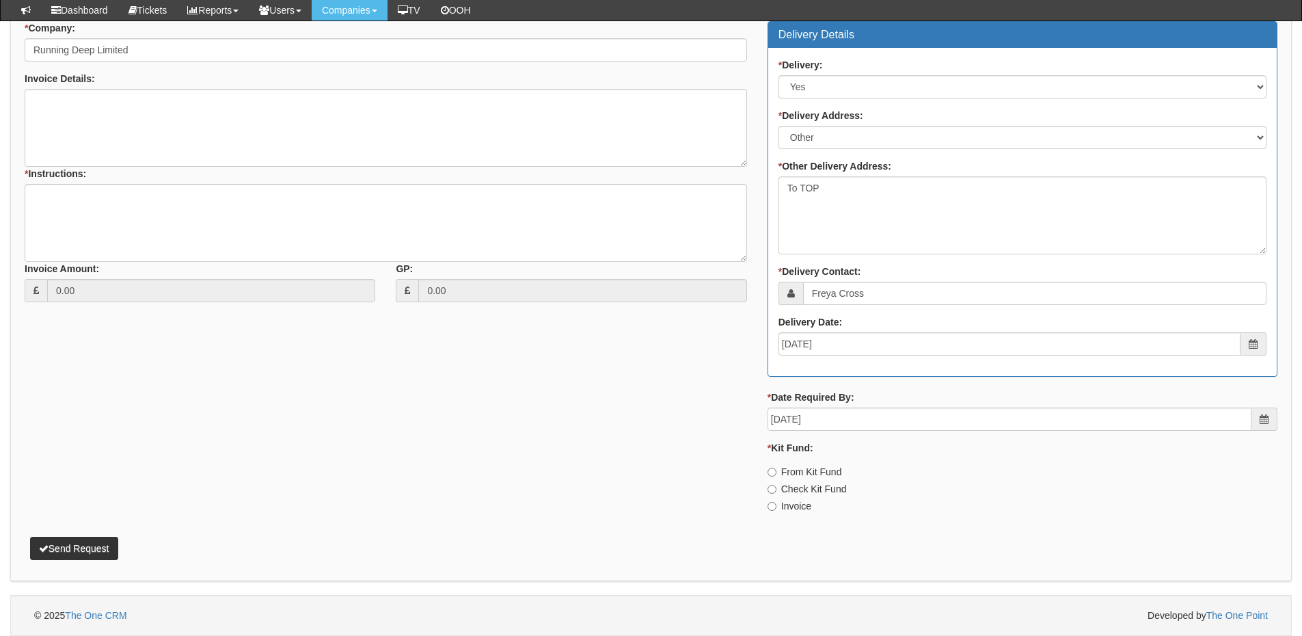
click at [798, 503] on label "Invoice" at bounding box center [789, 506] width 44 height 14
click at [776, 503] on input "Invoice" at bounding box center [771, 506] width 9 height 9
radio input "true"
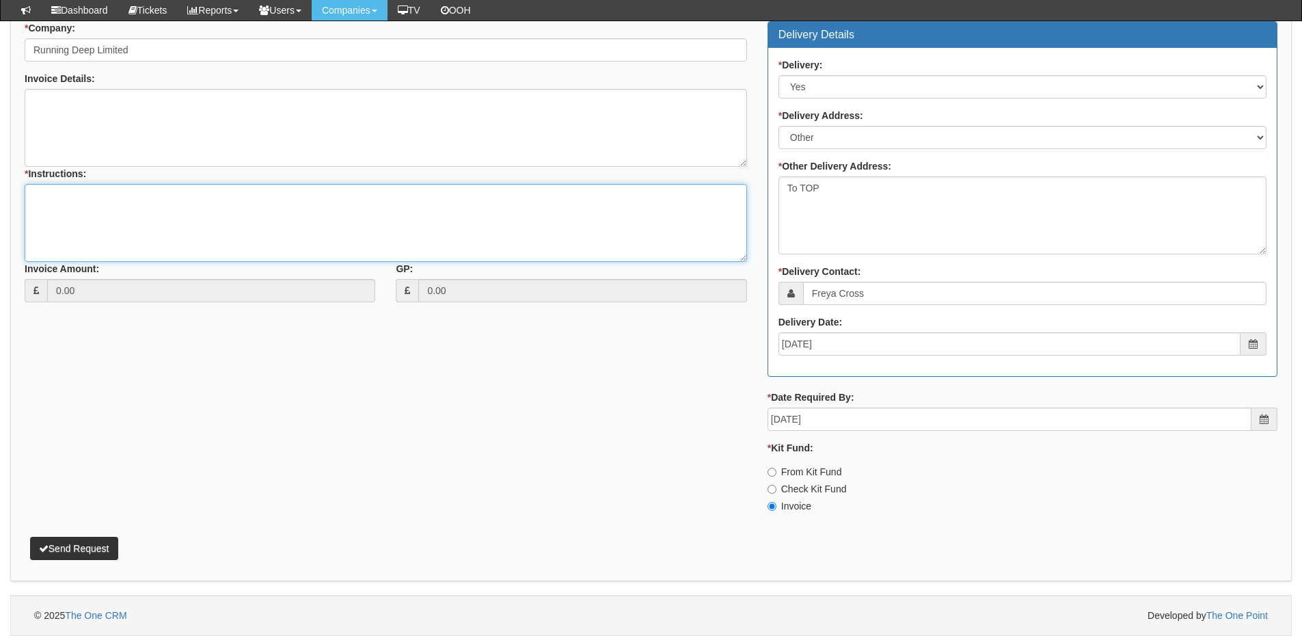
click at [166, 221] on textarea "* Instructions:" at bounding box center [386, 223] width 722 height 78
type textarea "1x new user"
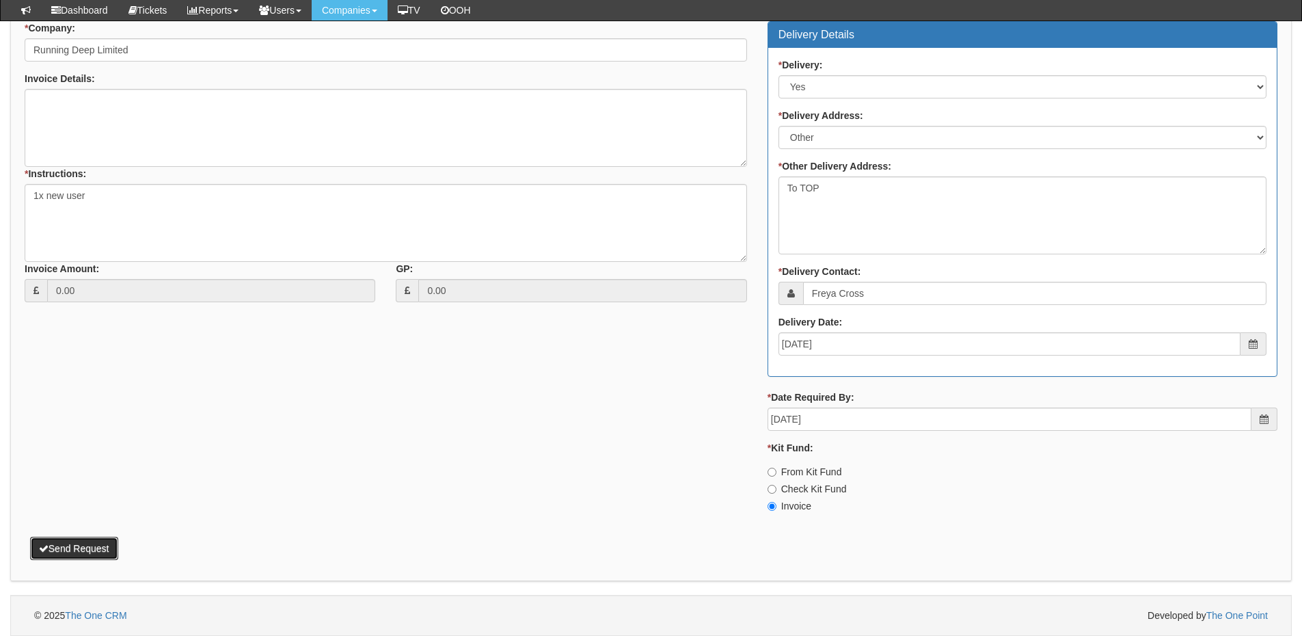
click at [107, 543] on button "Send Request" at bounding box center [74, 547] width 88 height 23
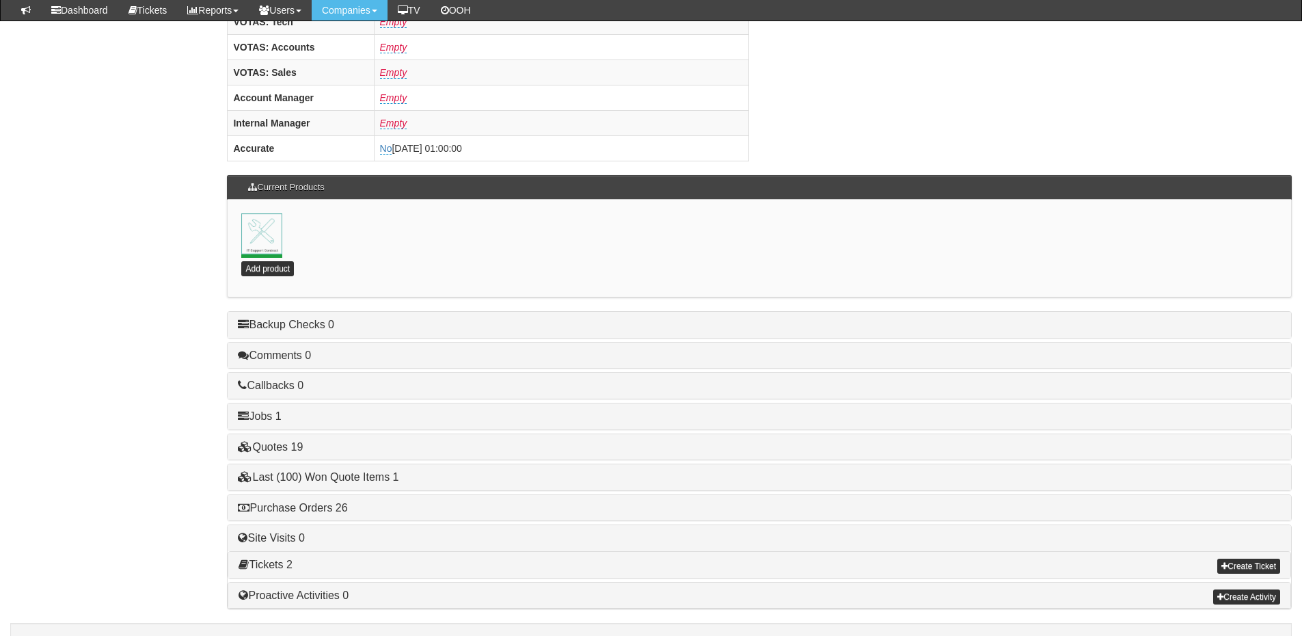
scroll to position [603, 0]
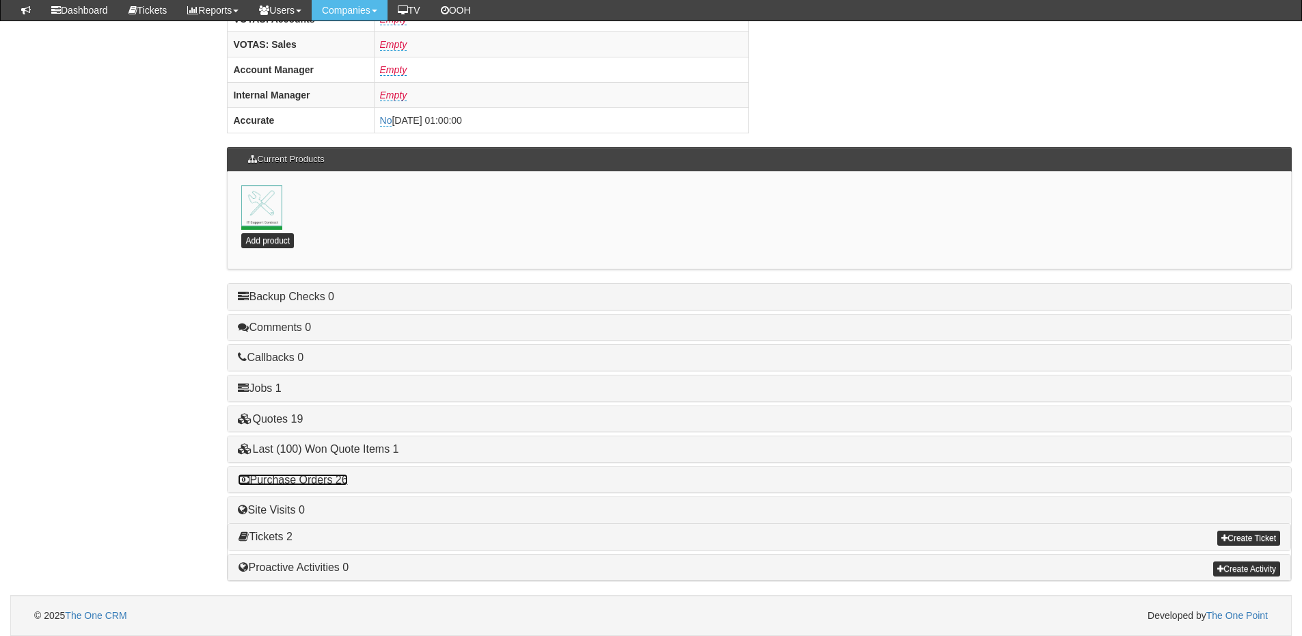
click at [344, 476] on link "Purchase Orders 26" at bounding box center [292, 480] width 109 height 12
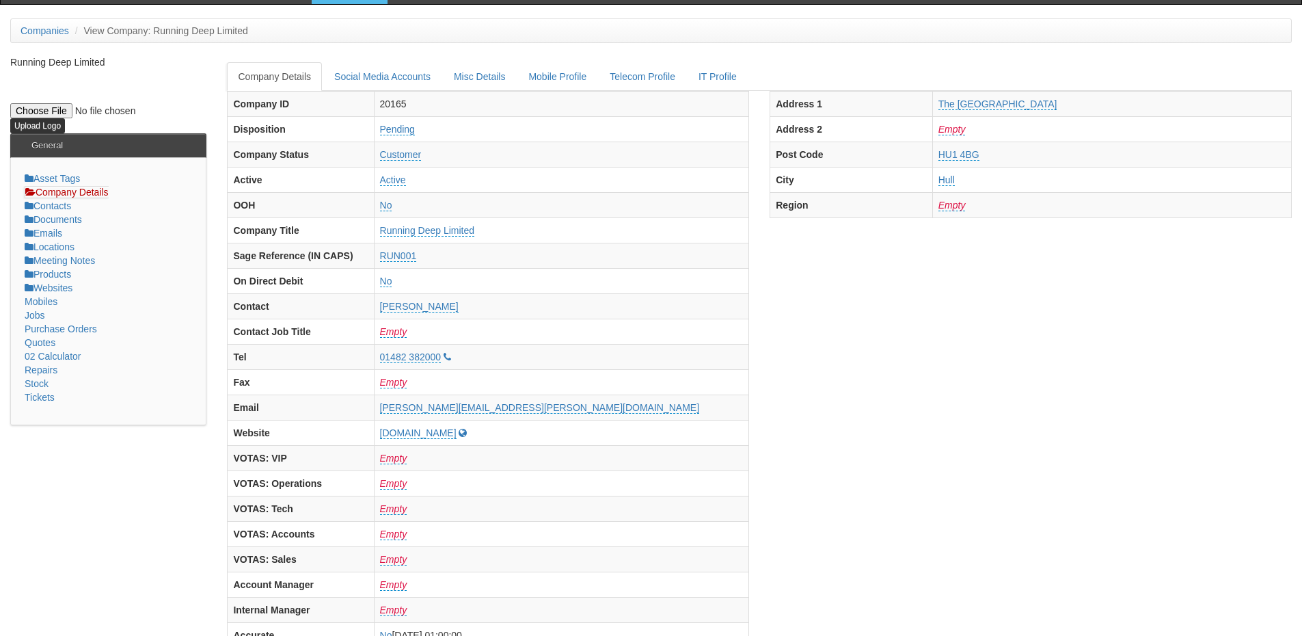
scroll to position [0, 0]
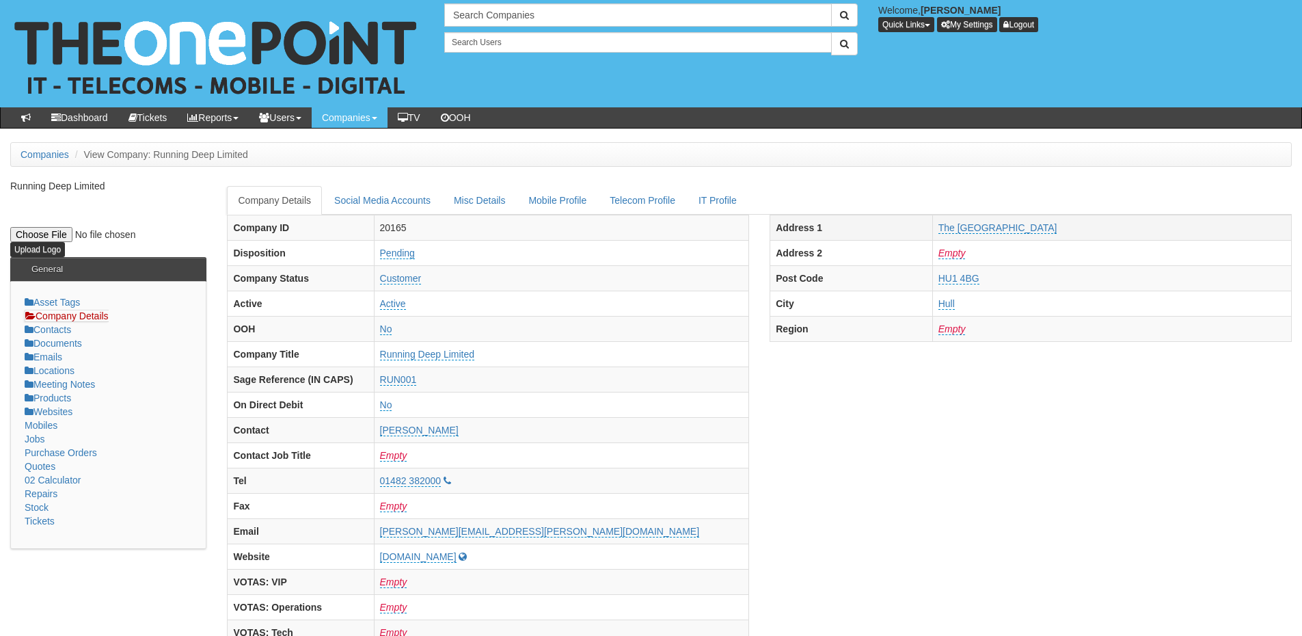
drag, startPoint x: 927, startPoint y: 223, endPoint x: 1076, endPoint y: 230, distance: 149.1
click at [1076, 230] on tr "Address [STREET_ADDRESS]" at bounding box center [1030, 227] width 521 height 25
copy tr "The [GEOGRAPHIC_DATA]"
drag, startPoint x: 927, startPoint y: 276, endPoint x: 991, endPoint y: 278, distance: 64.3
click at [991, 278] on tr "Post Code HU1 4BG" at bounding box center [1030, 277] width 521 height 25
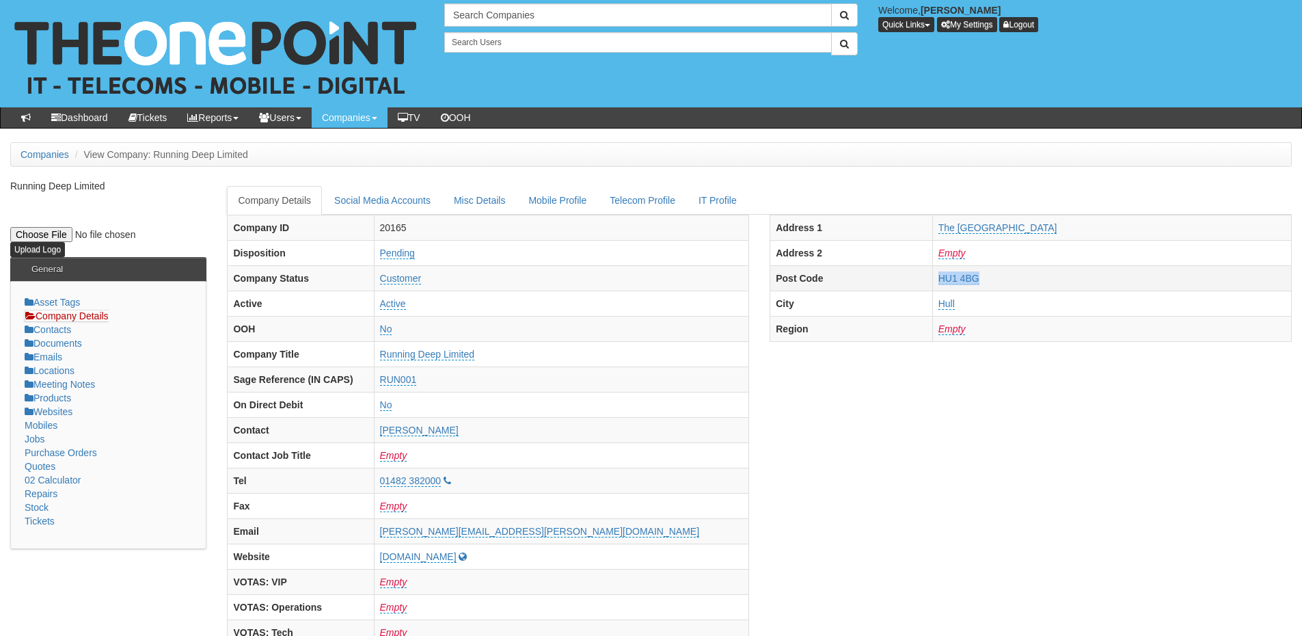
copy tr "HU1 4BG"
drag, startPoint x: 459, startPoint y: 476, endPoint x: 549, endPoint y: 489, distance: 91.8
click at [549, 489] on tr "Tel 01482 382000" at bounding box center [488, 479] width 521 height 25
copy tr "01482 382000"
click at [469, 18] on input "text" at bounding box center [637, 14] width 387 height 23
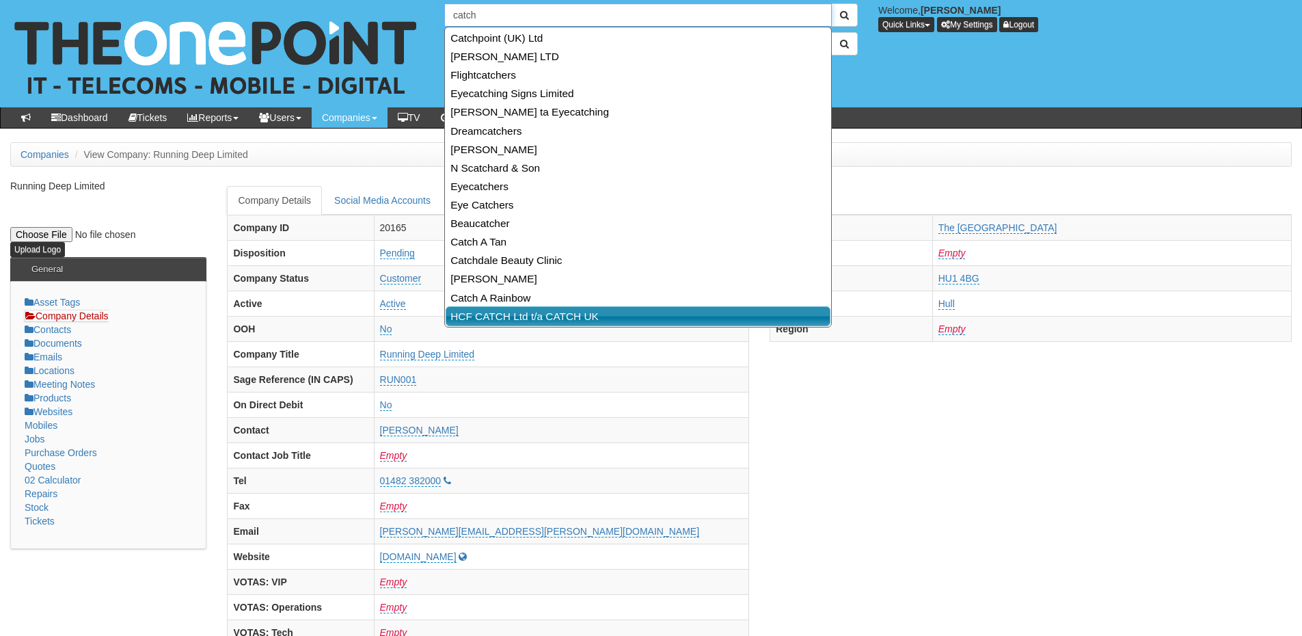
click at [506, 316] on link "HCF CATCH Ltd t/a CATCH UK" at bounding box center [638, 316] width 385 height 20
type input "HCF CATCH Ltd t/a CATCH UK"
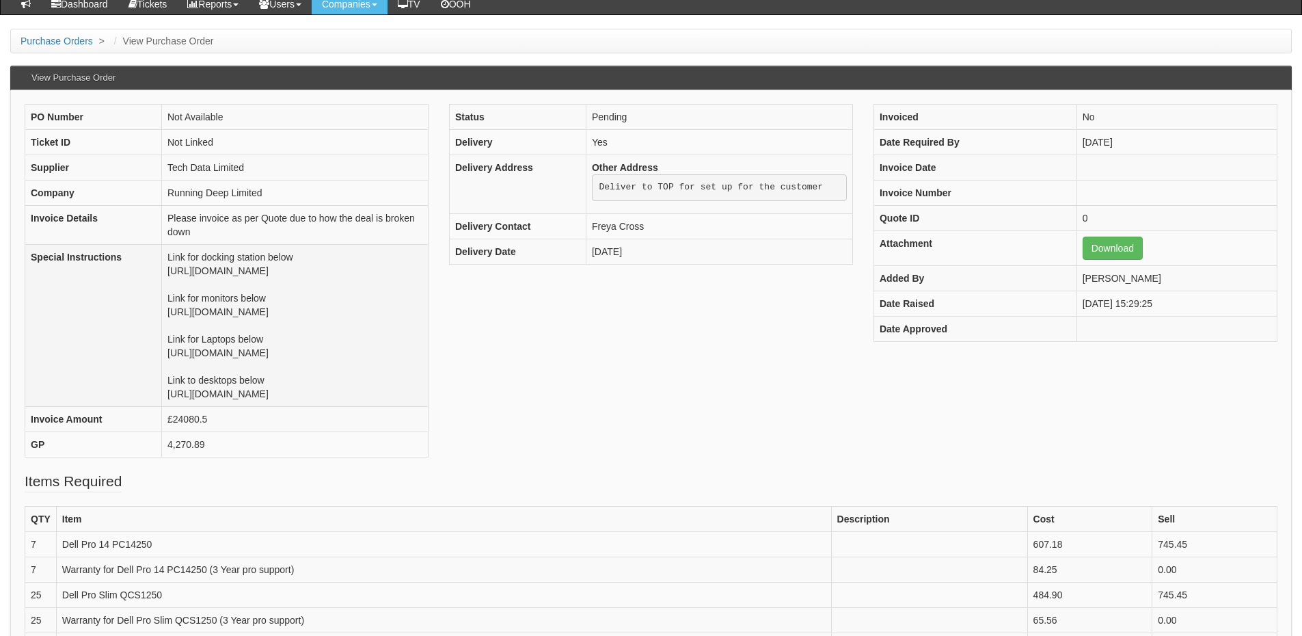
scroll to position [137, 0]
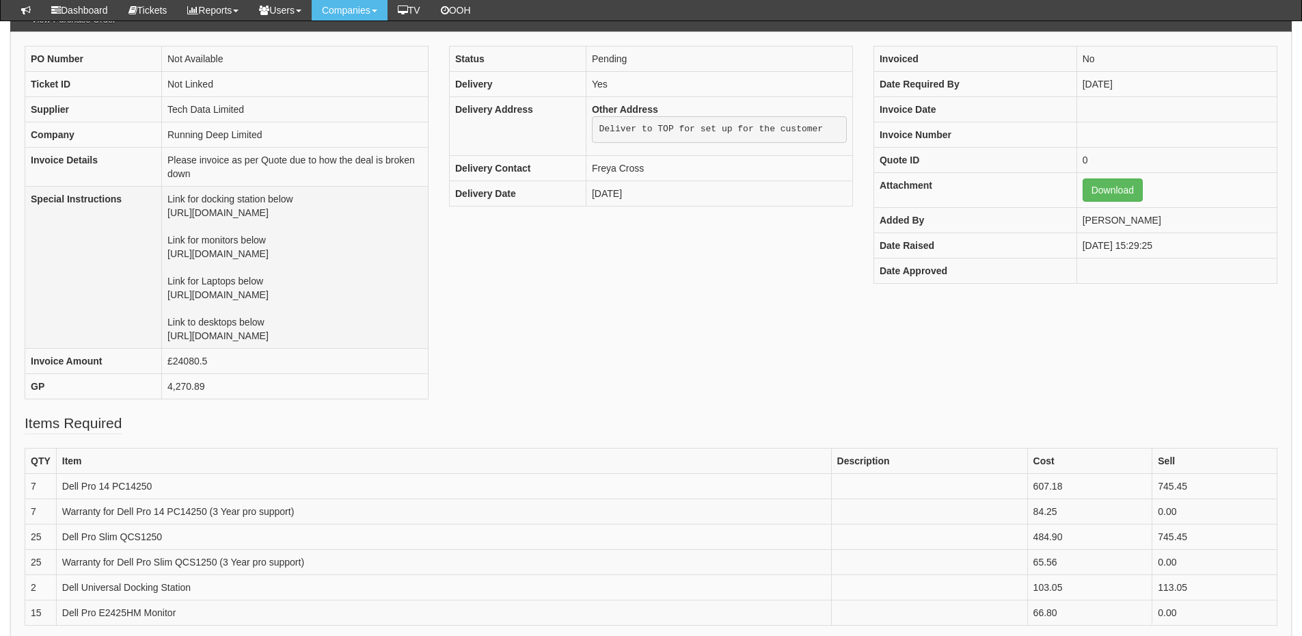
drag, startPoint x: 135, startPoint y: 200, endPoint x: 348, endPoint y: 223, distance: 214.4
click at [348, 223] on td "Link for docking station below https://business.currys.co.uk/catalogue/computin…" at bounding box center [295, 267] width 267 height 162
copy td "https://business.currys.co.uk/catalogue/computing/computing-accessories/docking…"
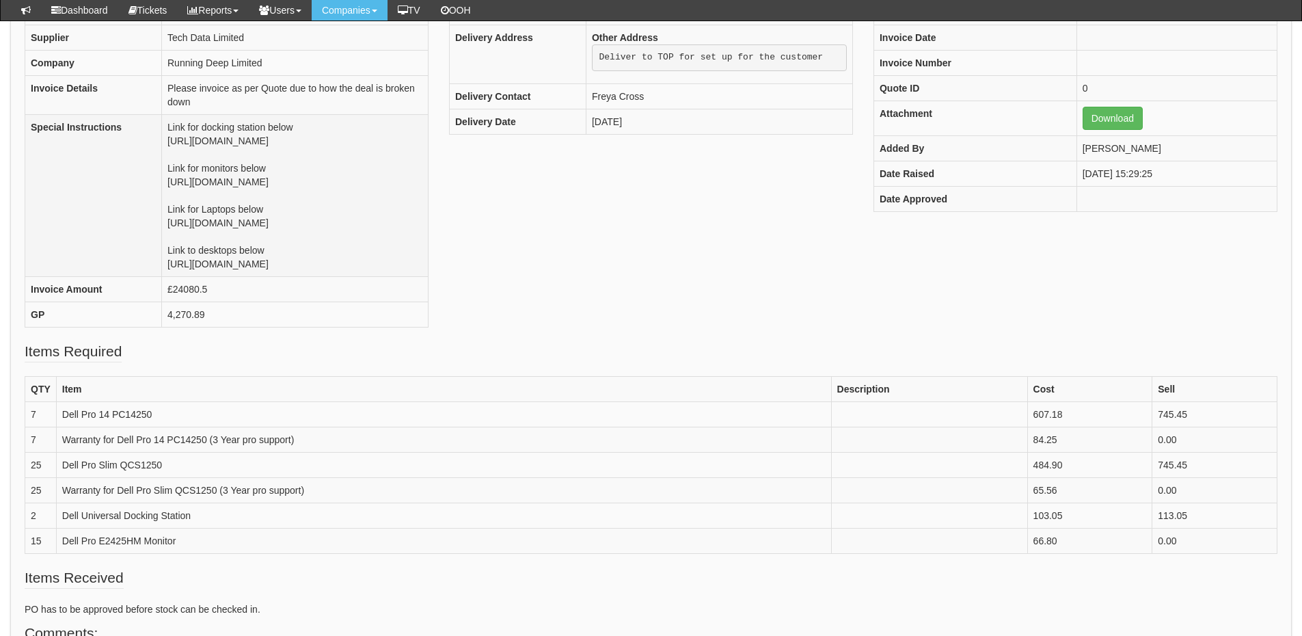
scroll to position [205, 0]
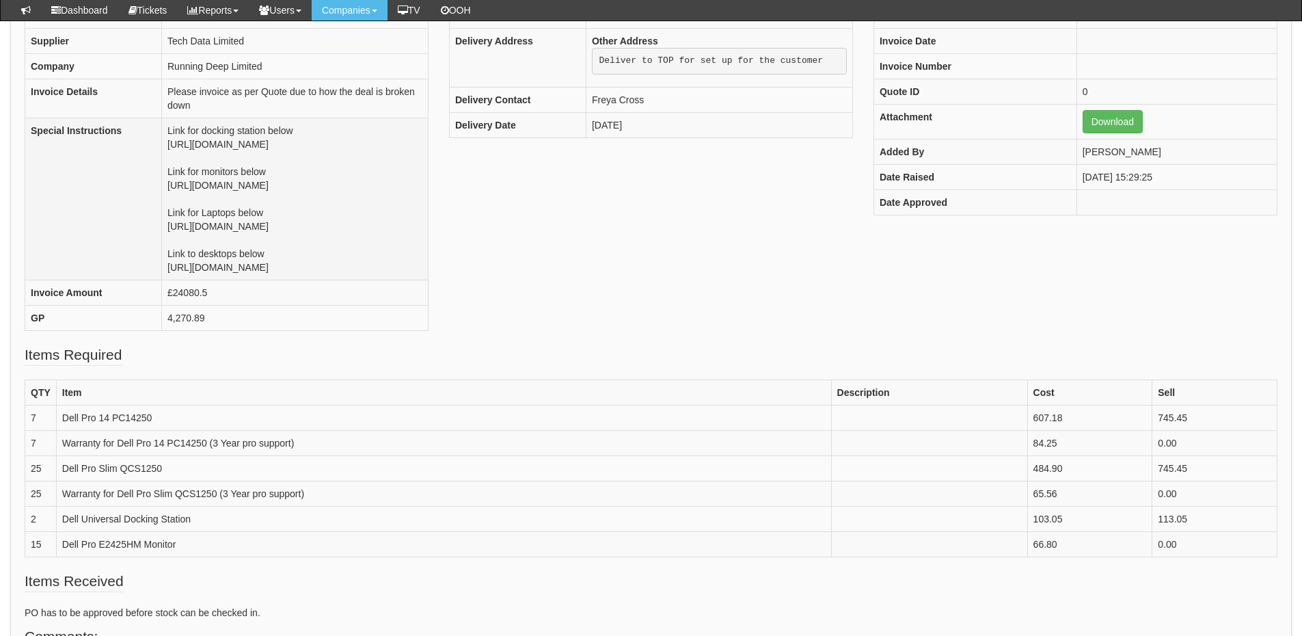
drag, startPoint x: 136, startPoint y: 199, endPoint x: 223, endPoint y: 209, distance: 87.4
click at [223, 209] on td "Link for docking station below https://business.currys.co.uk/catalogue/computin…" at bounding box center [295, 199] width 267 height 162
copy td "https://intouch.tdsynnex.com/InTouch/MVC/Product/ProductDetails?productId=11775…"
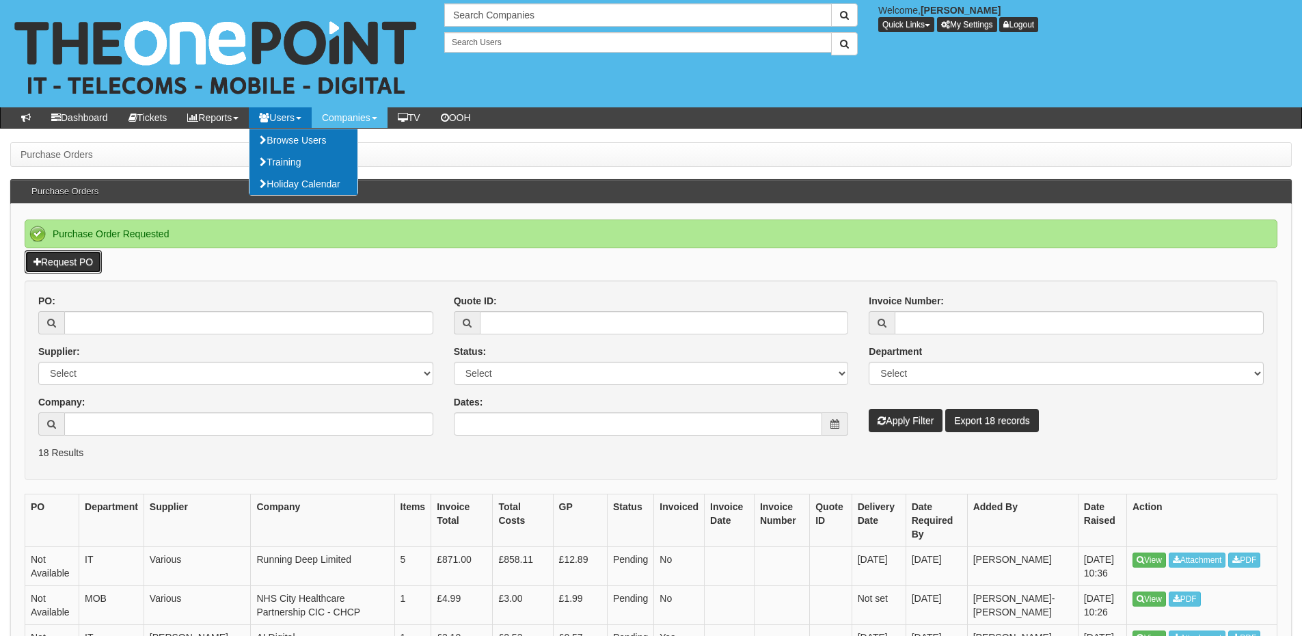
click at [94, 260] on link "Request PO" at bounding box center [63, 261] width 77 height 23
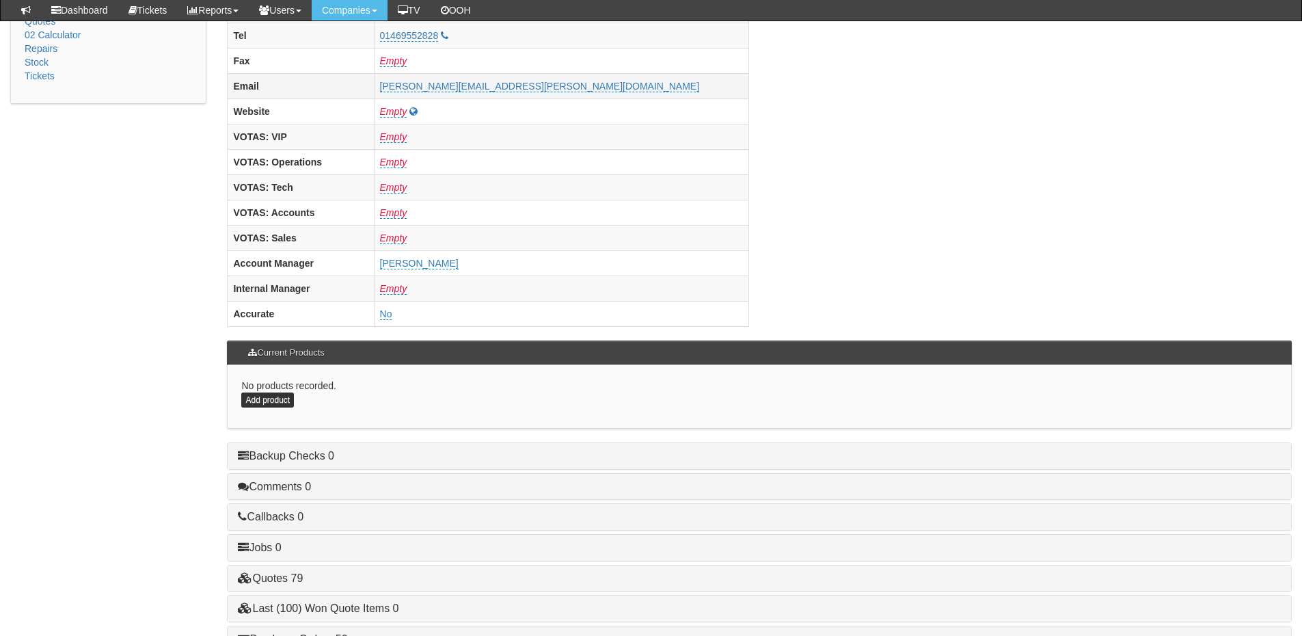
scroll to position [547, 0]
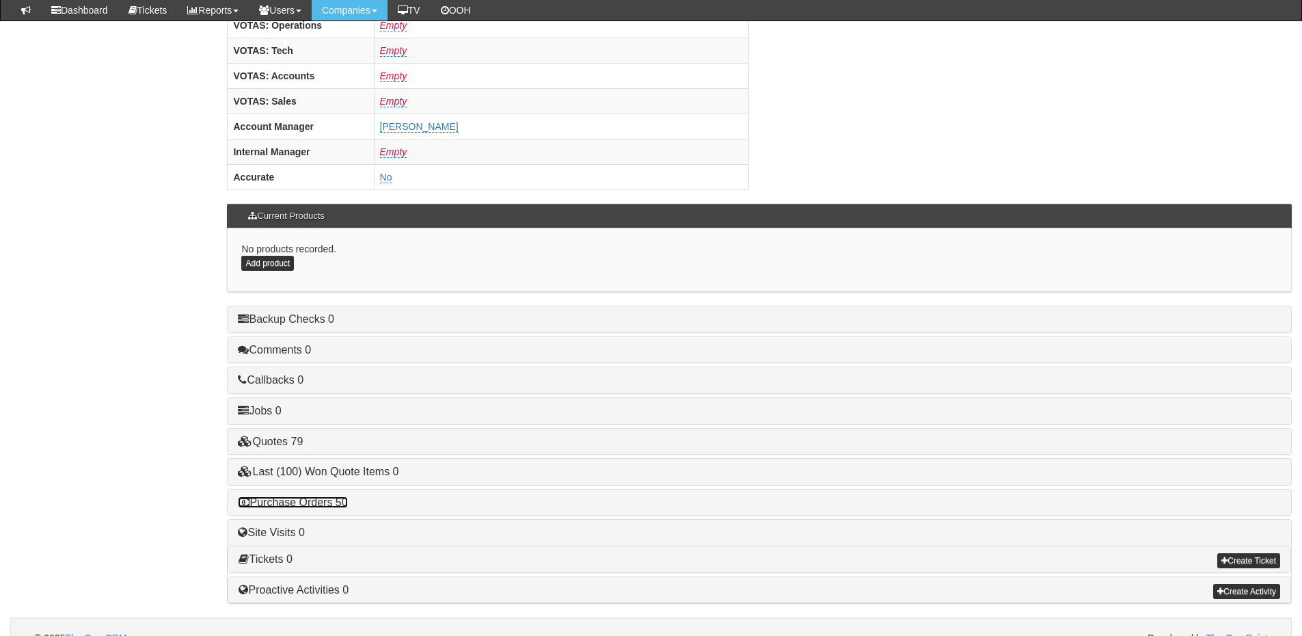
click at [316, 501] on link "Purchase Orders 50" at bounding box center [292, 502] width 109 height 12
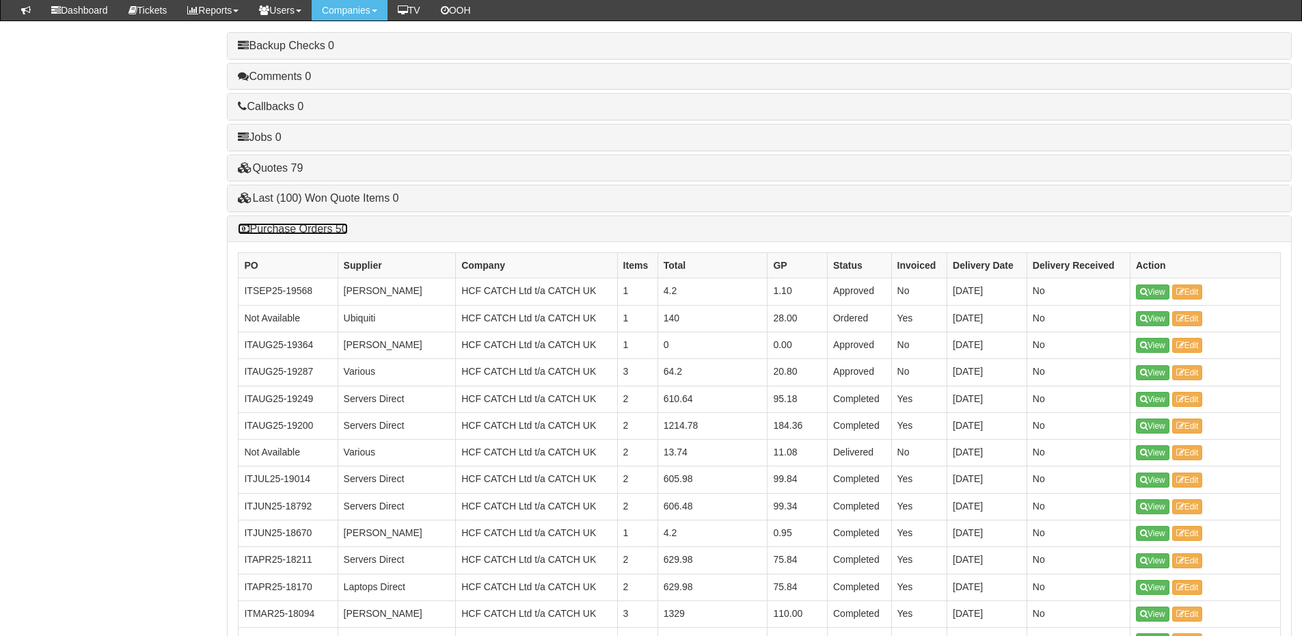
scroll to position [819, 0]
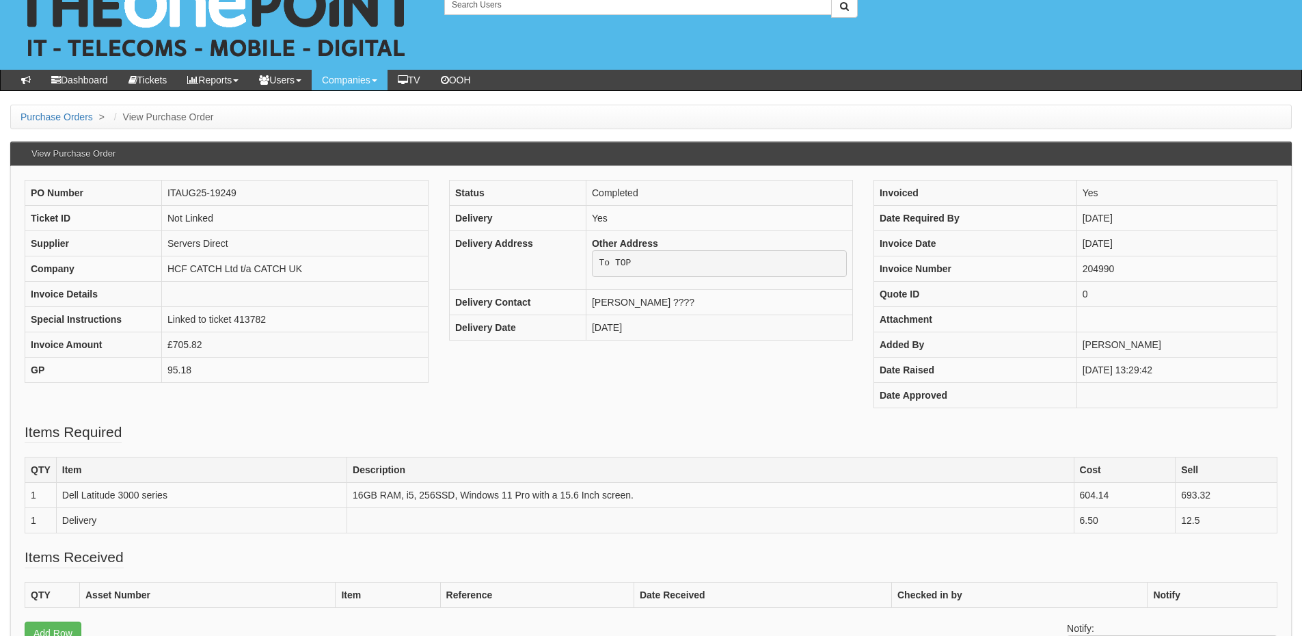
scroll to position [68, 0]
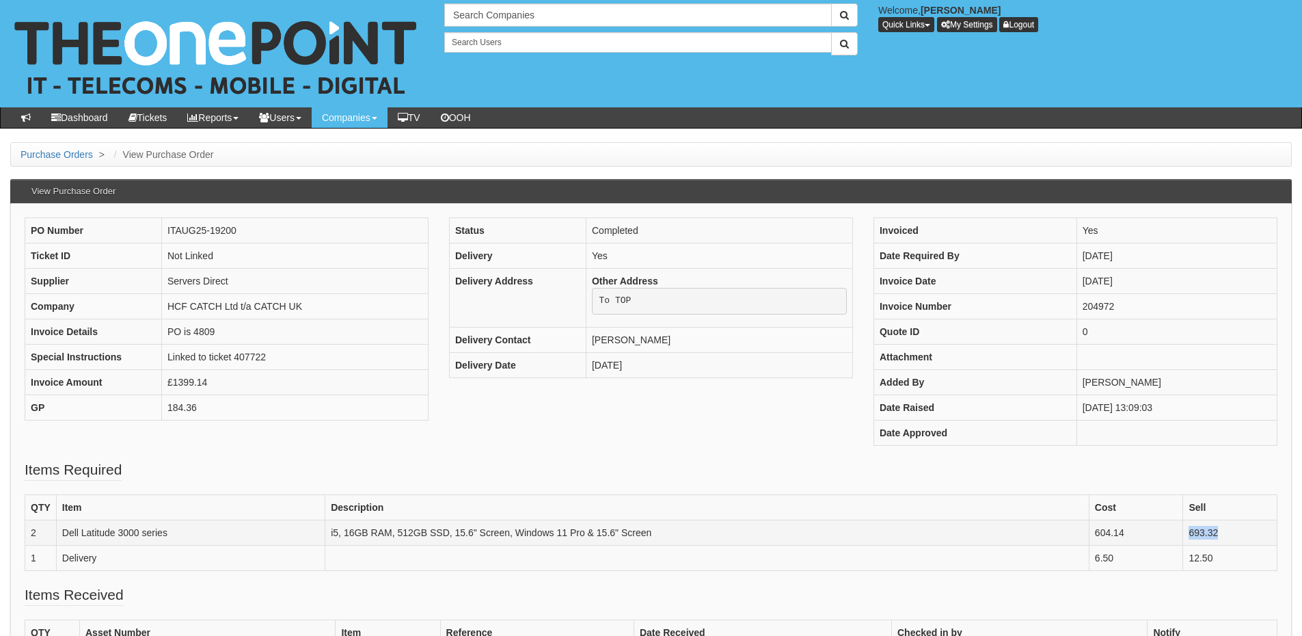
drag, startPoint x: 1231, startPoint y: 531, endPoint x: 1188, endPoint y: 537, distance: 42.8
click at [1188, 537] on td "693.32" at bounding box center [1230, 531] width 94 height 25
copy td "693.32"
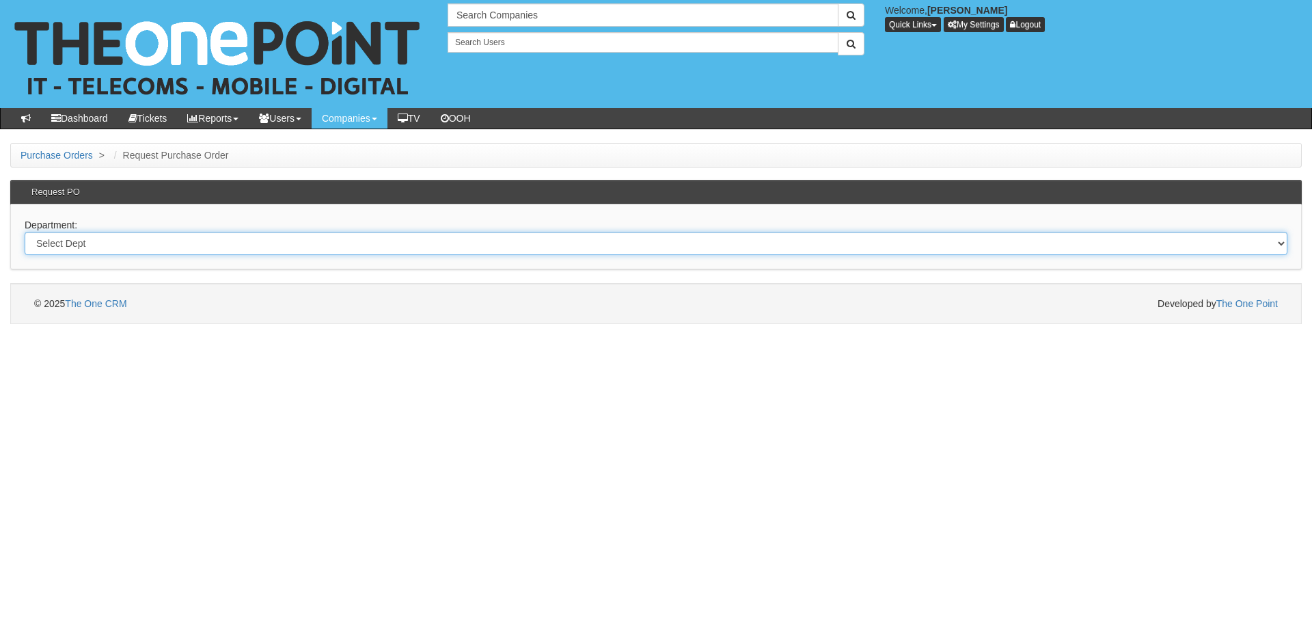
click at [228, 245] on select "Select Dept Digital Internal IT Mobiles Marketing Telecoms" at bounding box center [656, 243] width 1263 height 23
select select "?pipeID=&dept=IT"
click at [25, 232] on select "Select Dept Digital Internal IT Mobiles Marketing Telecoms" at bounding box center [656, 243] width 1263 height 23
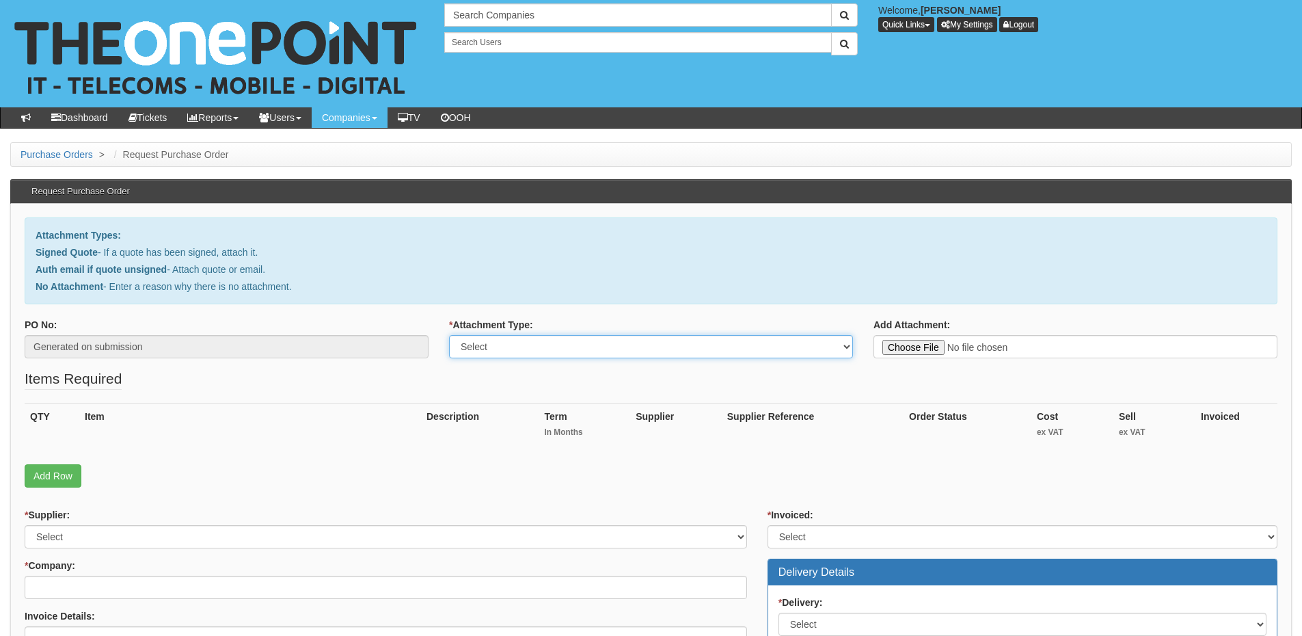
drag, startPoint x: 511, startPoint y: 344, endPoint x: 508, endPoint y: 355, distance: 11.3
click at [511, 344] on select "Select Signed Quote Auth email with quote if unsigned No Attachment" at bounding box center [651, 346] width 404 height 23
select select "Auth email if quote unsigned"
click at [449, 335] on select "Select Signed Quote Auth email with quote if unsigned No Attachment" at bounding box center [651, 346] width 404 height 23
type input "C:\fakepath\Re_ AirPod Max (1).msg"
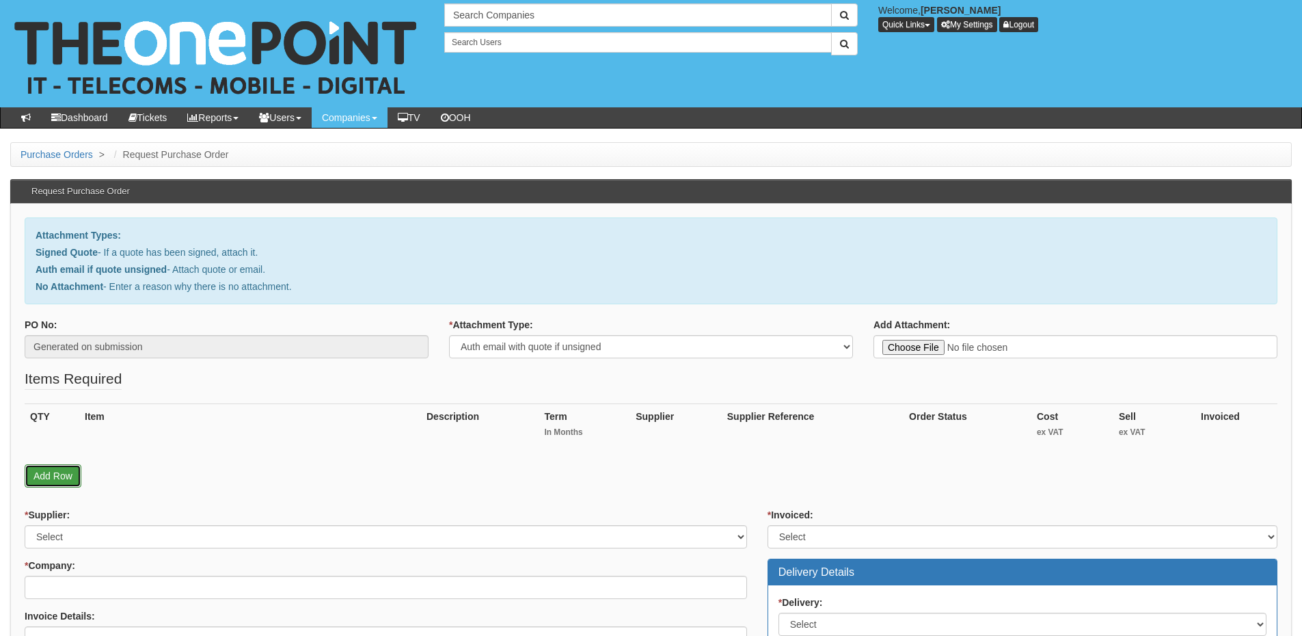
click at [69, 472] on link "Add Row" at bounding box center [53, 475] width 57 height 23
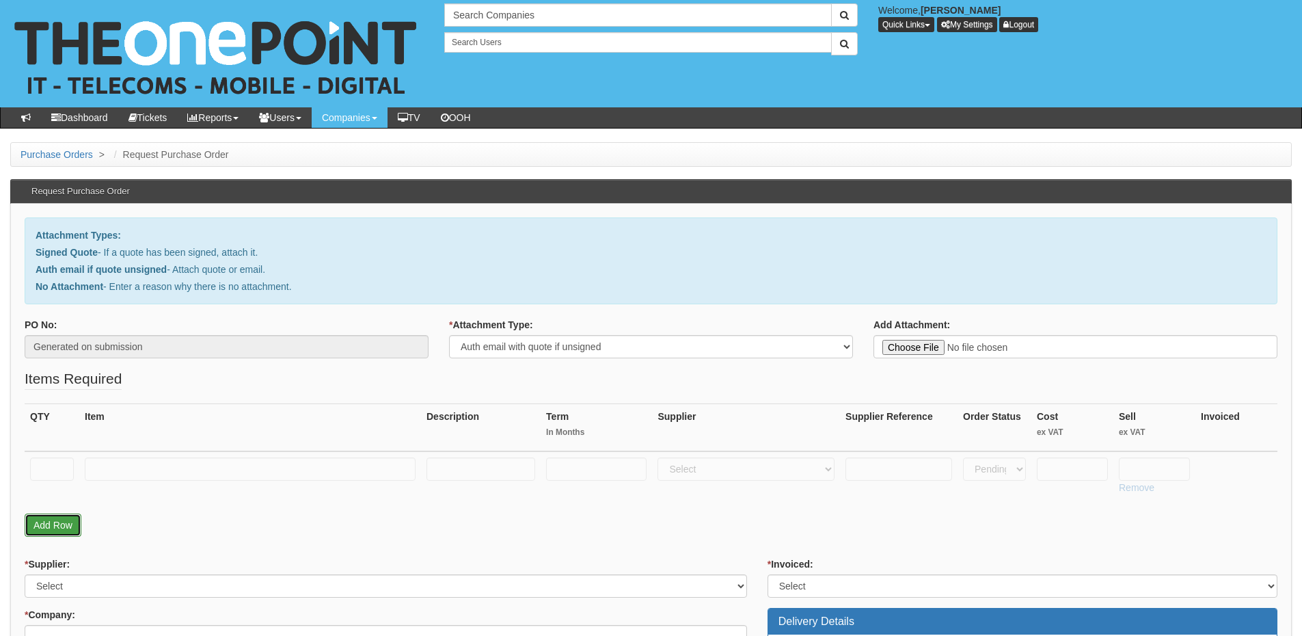
click at [68, 522] on link "Add Row" at bounding box center [53, 524] width 57 height 23
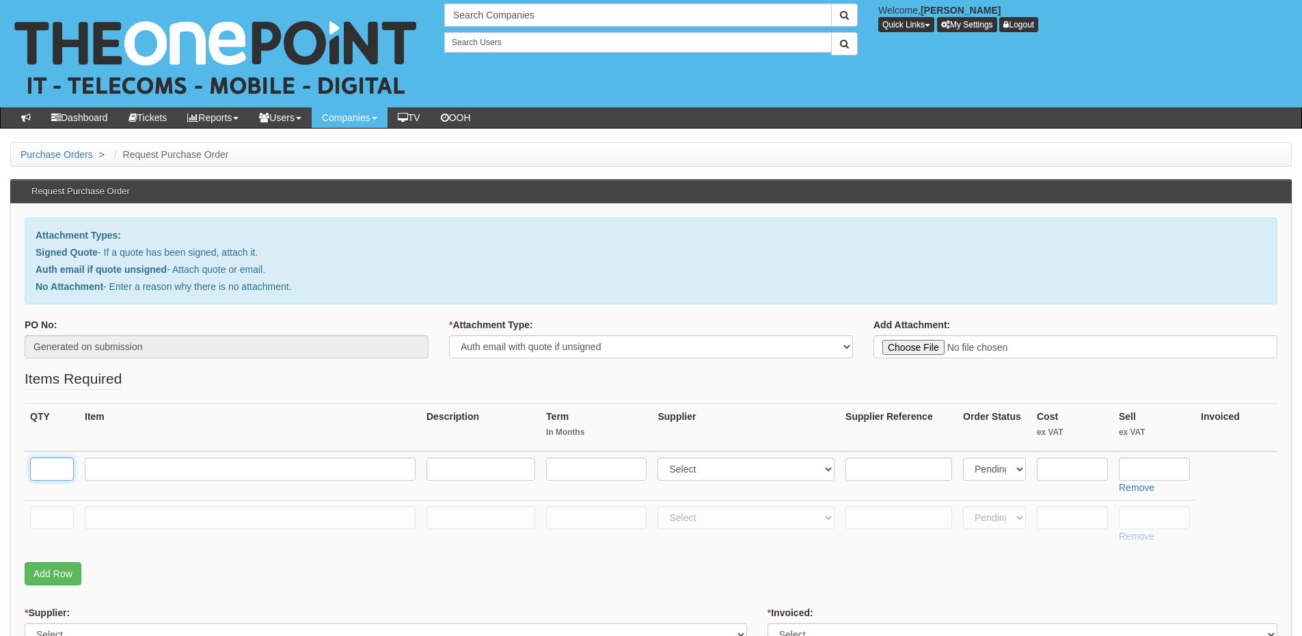
click at [52, 468] on input "text" at bounding box center [52, 468] width 44 height 23
type input "1"
drag, startPoint x: 53, startPoint y: 501, endPoint x: 51, endPoint y: 521, distance: 20.5
click at [52, 506] on td at bounding box center [52, 524] width 55 height 49
click at [53, 521] on input "text" at bounding box center [52, 517] width 44 height 23
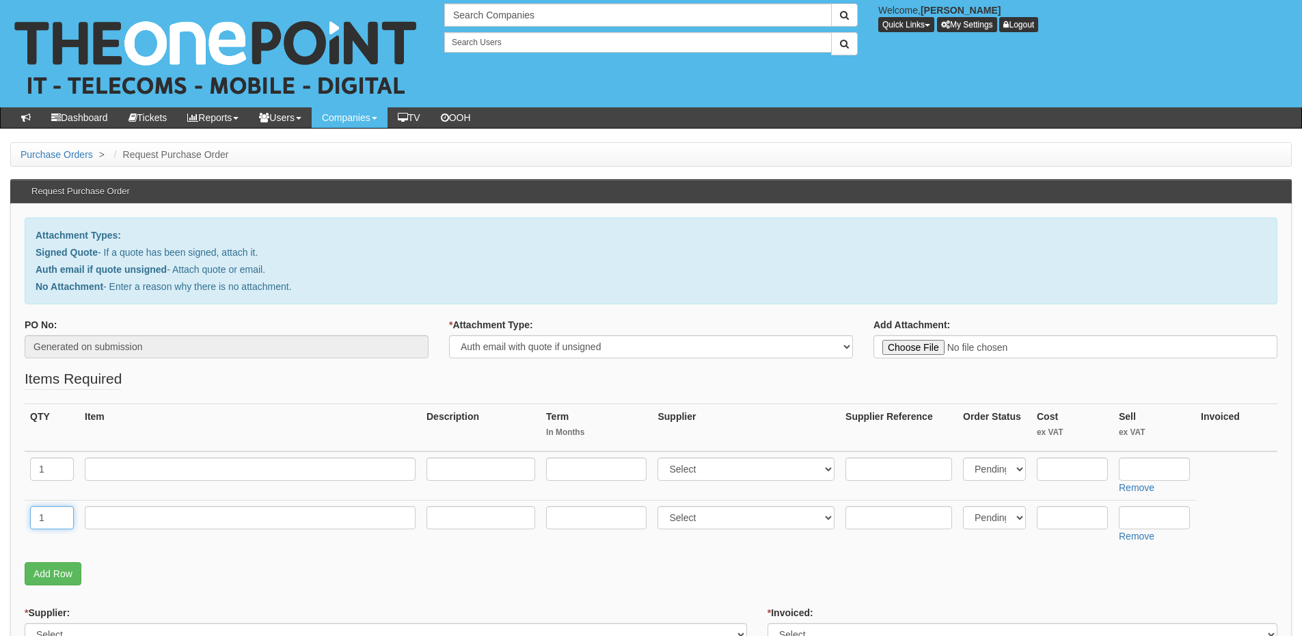
type input "1"
click at [115, 519] on input "text" at bounding box center [250, 517] width 331 height 23
type input "Delivery"
click at [1156, 521] on input "text" at bounding box center [1154, 517] width 71 height 23
type input "12.50"
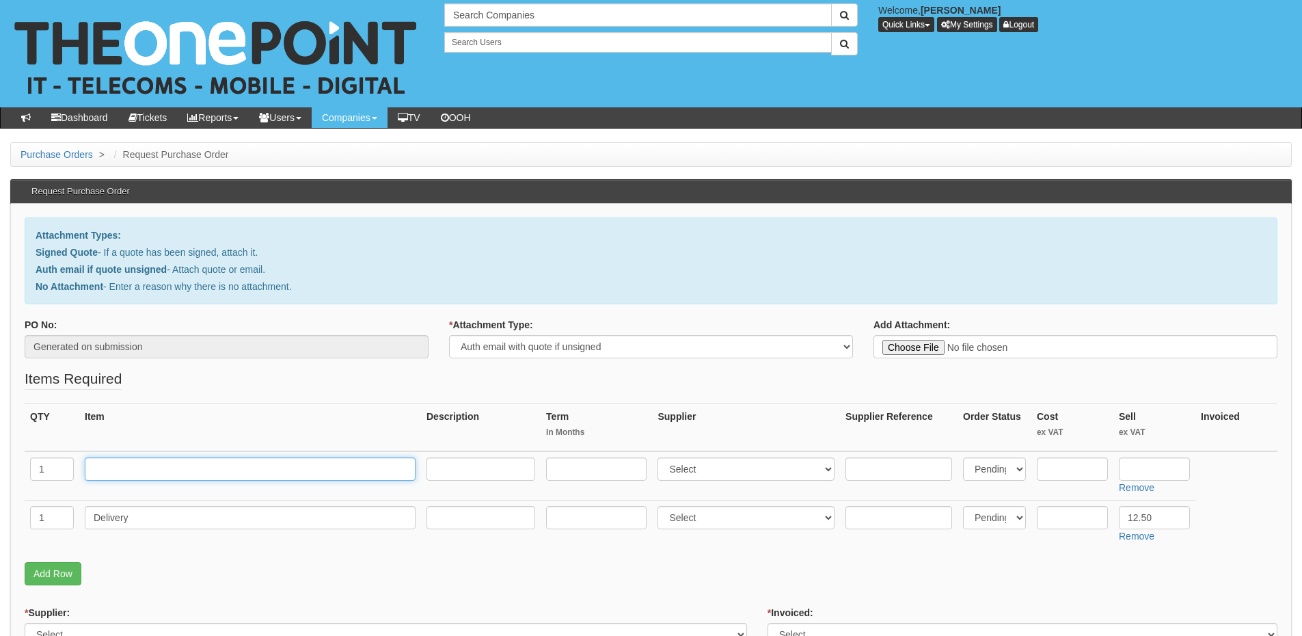
click at [175, 463] on input "text" at bounding box center [250, 468] width 331 height 23
paste input "Apple AirPods Max"
type input "Apple AirPods Max - Starlight"
click at [703, 473] on select "Select 123 [DOMAIN_NAME] 1Password 3 4Gon [PERSON_NAME] Electric Ltd Abzorb Acc…" at bounding box center [745, 468] width 177 height 23
select select "19"
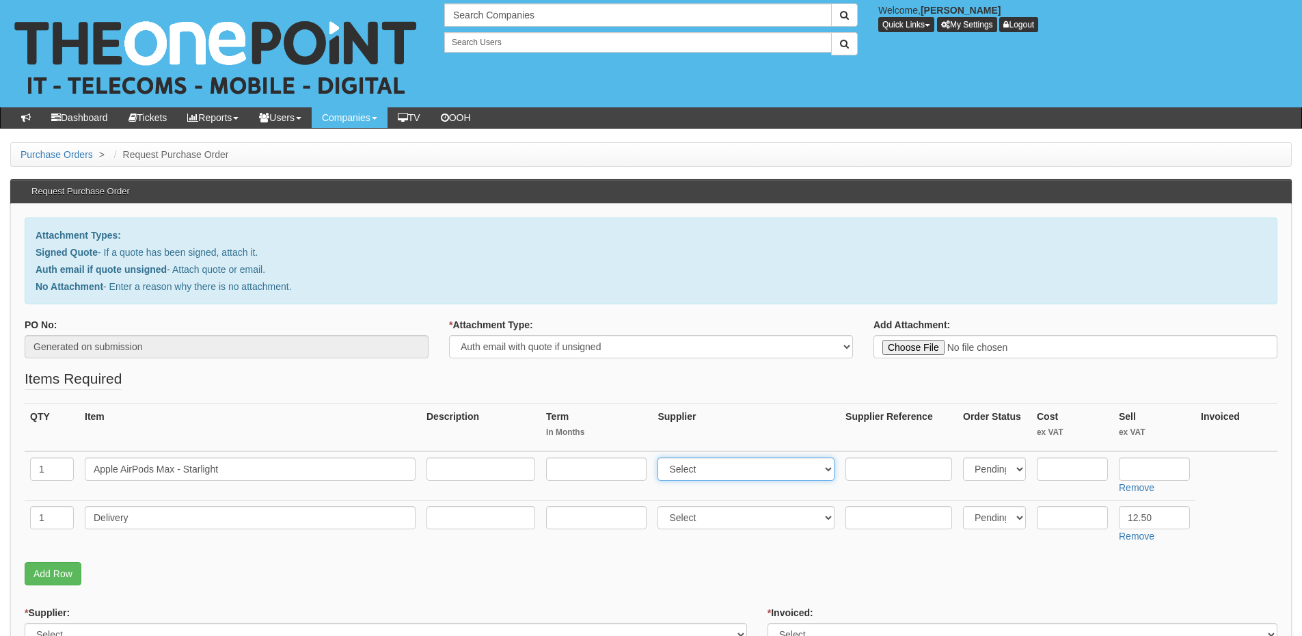
click at [661, 457] on select "Select 123 [DOMAIN_NAME] 1Password 3 4Gon [PERSON_NAME] Electric Ltd Abzorb Acc…" at bounding box center [745, 468] width 177 height 23
click at [900, 472] on input "text" at bounding box center [898, 468] width 107 height 23
paste input "10460581"
type input "10460581"
click at [1047, 466] on input "text" at bounding box center [1072, 468] width 71 height 23
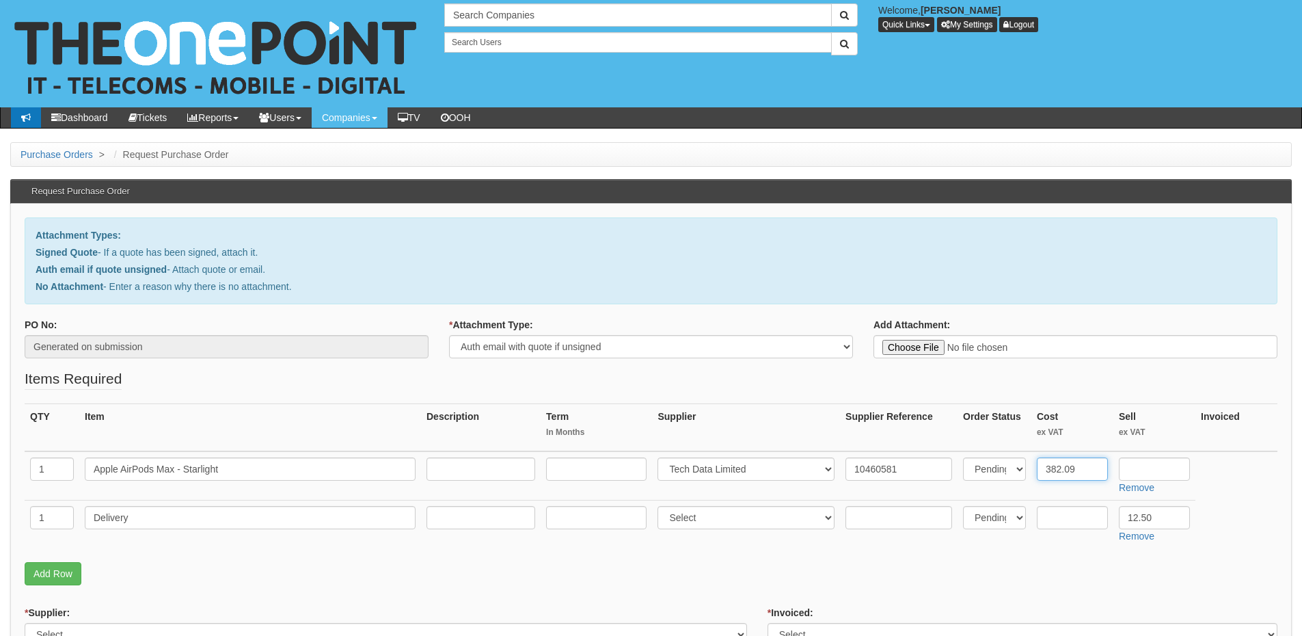
type input "382.09"
click at [1160, 476] on input "text" at bounding box center [1154, 468] width 71 height 23
paste input "402.83"
type input "402.83"
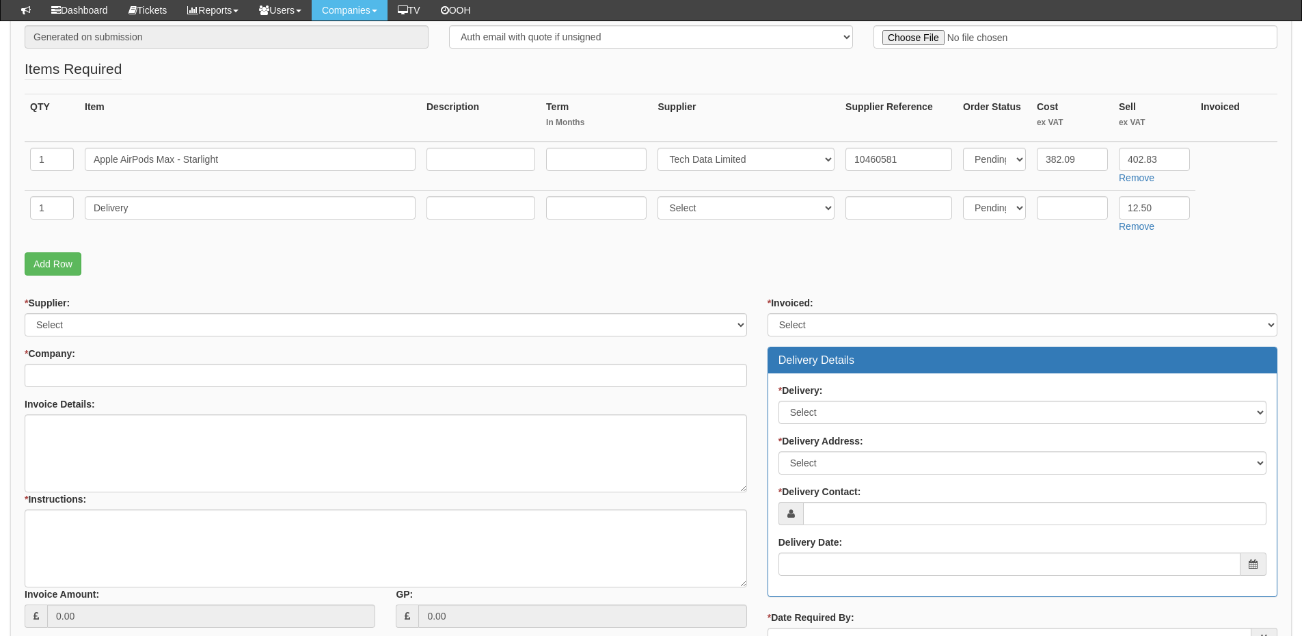
scroll to position [478, 0]
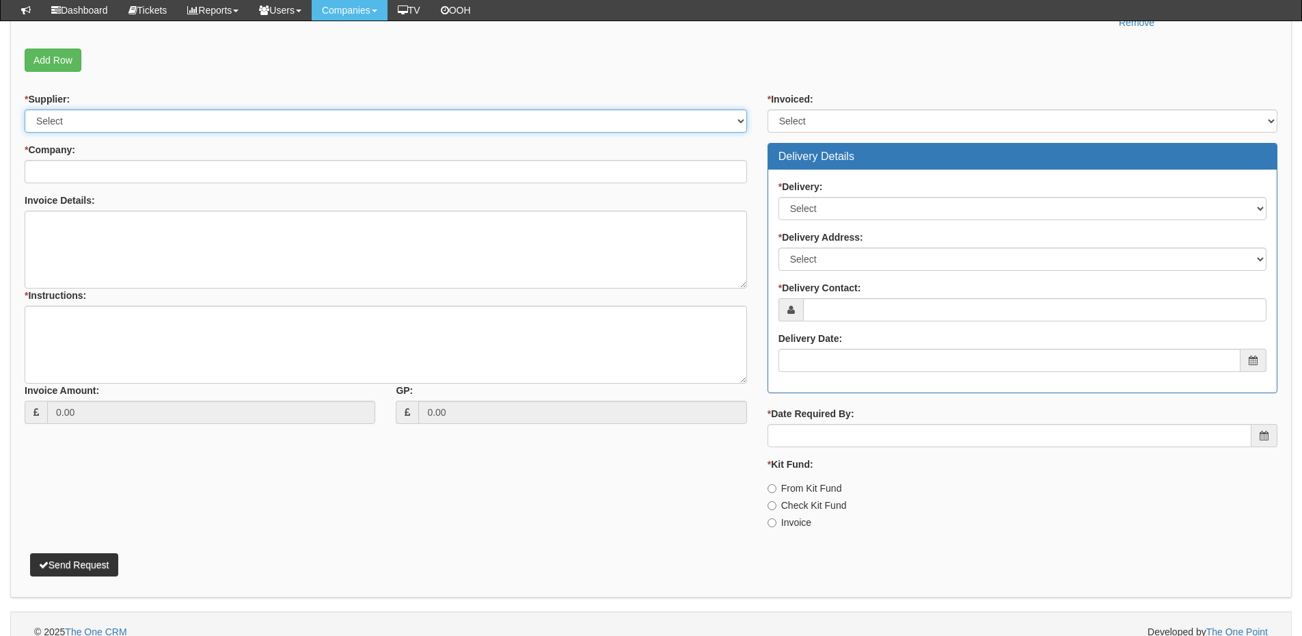
click at [97, 124] on select "Select 123 REG.co.uk 1Password 3 4Gon AA Jones Electric Ltd Abzorb Access Group…" at bounding box center [386, 120] width 722 height 23
select select "19"
click at [25, 109] on select "Select 123 REG.co.uk 1Password 3 4Gon AA Jones Electric Ltd Abzorb Access Group…" at bounding box center [386, 120] width 722 height 23
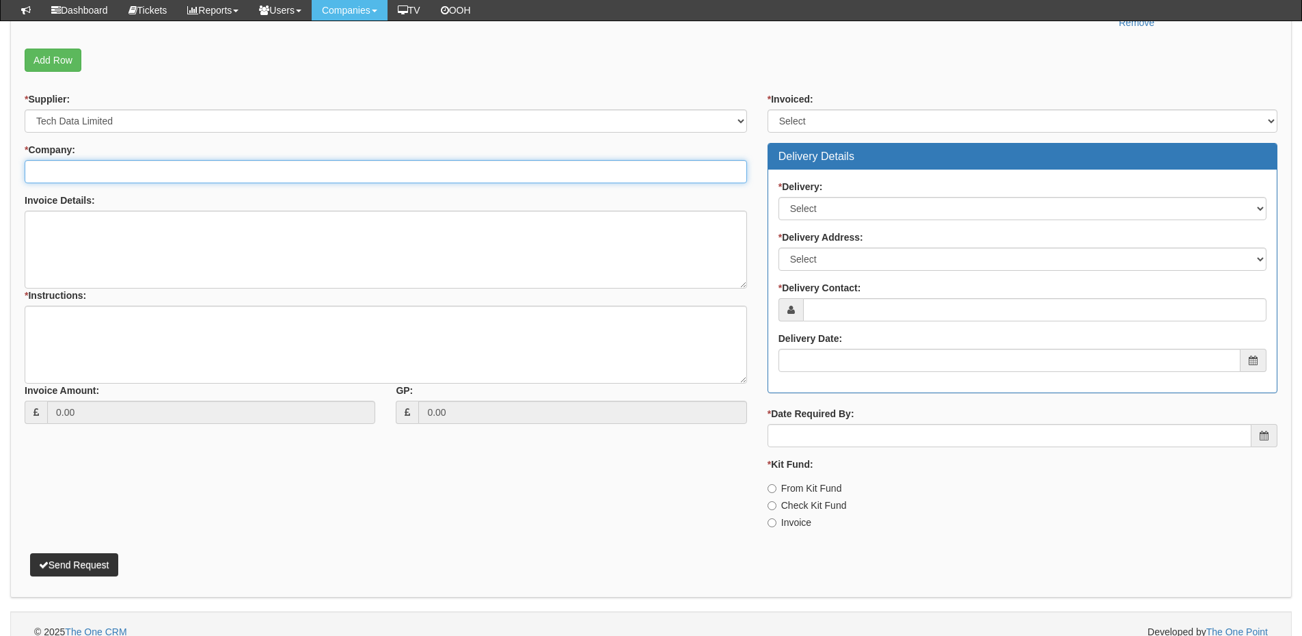
click at [91, 178] on input "* Company:" at bounding box center [386, 171] width 722 height 23
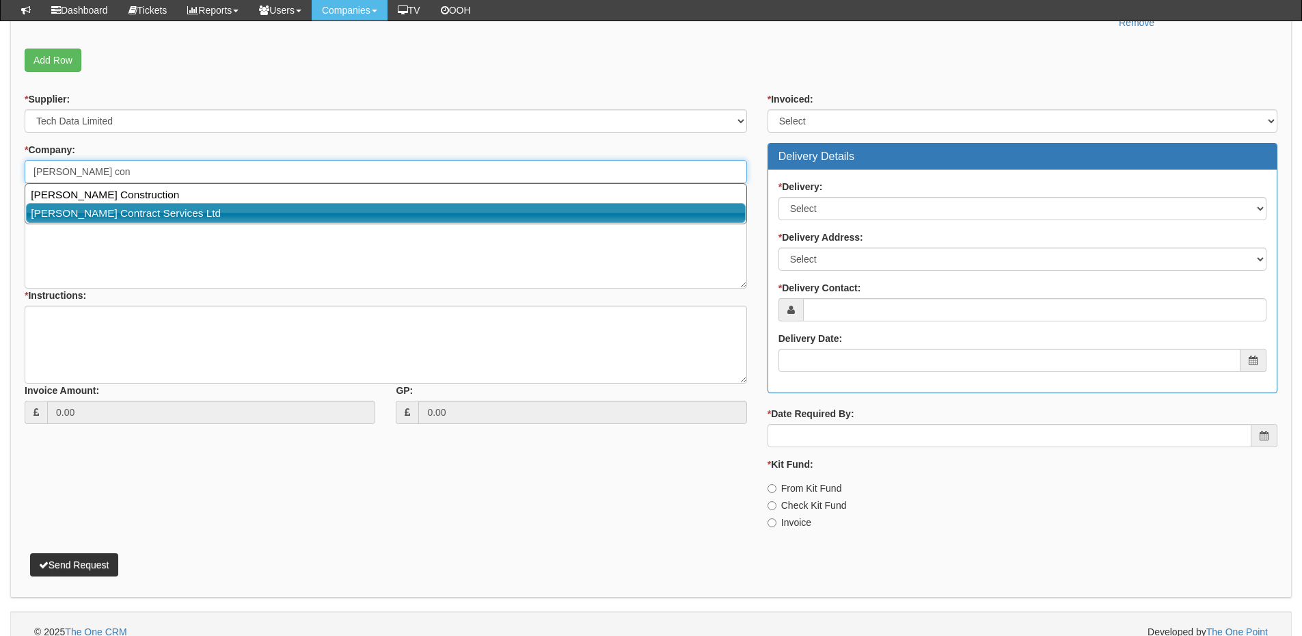
click at [87, 205] on link "[PERSON_NAME] Contract Services Ltd" at bounding box center [386, 213] width 720 height 20
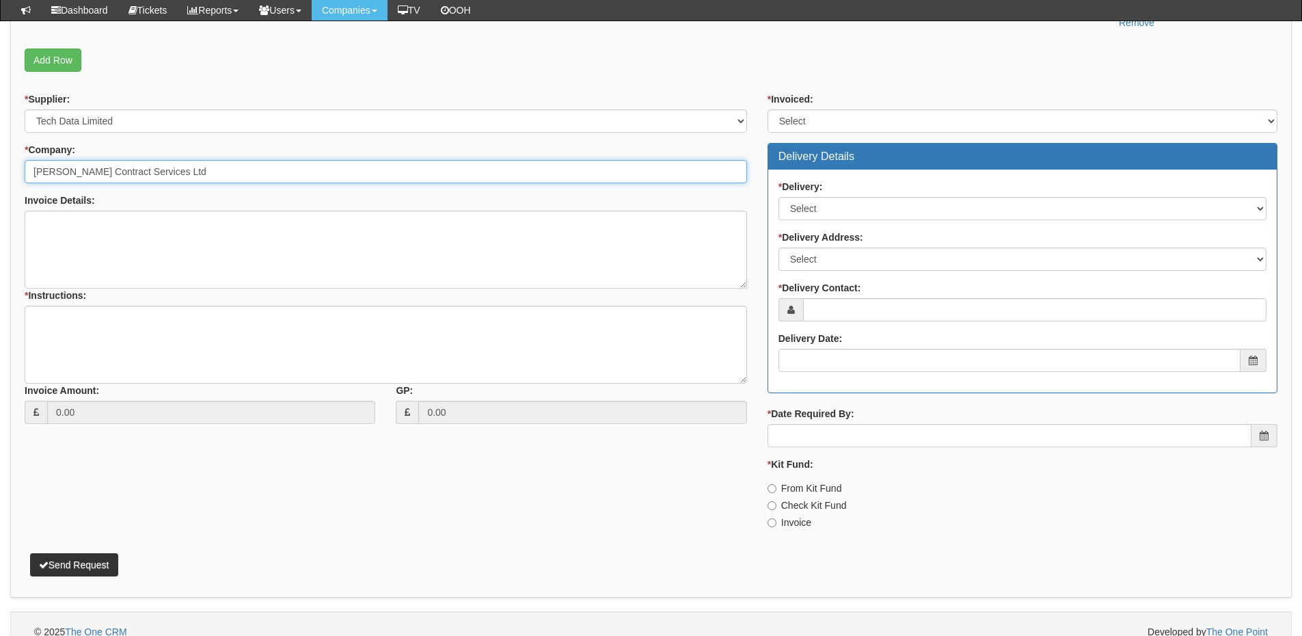
type input "[PERSON_NAME] Contract Services Ltd"
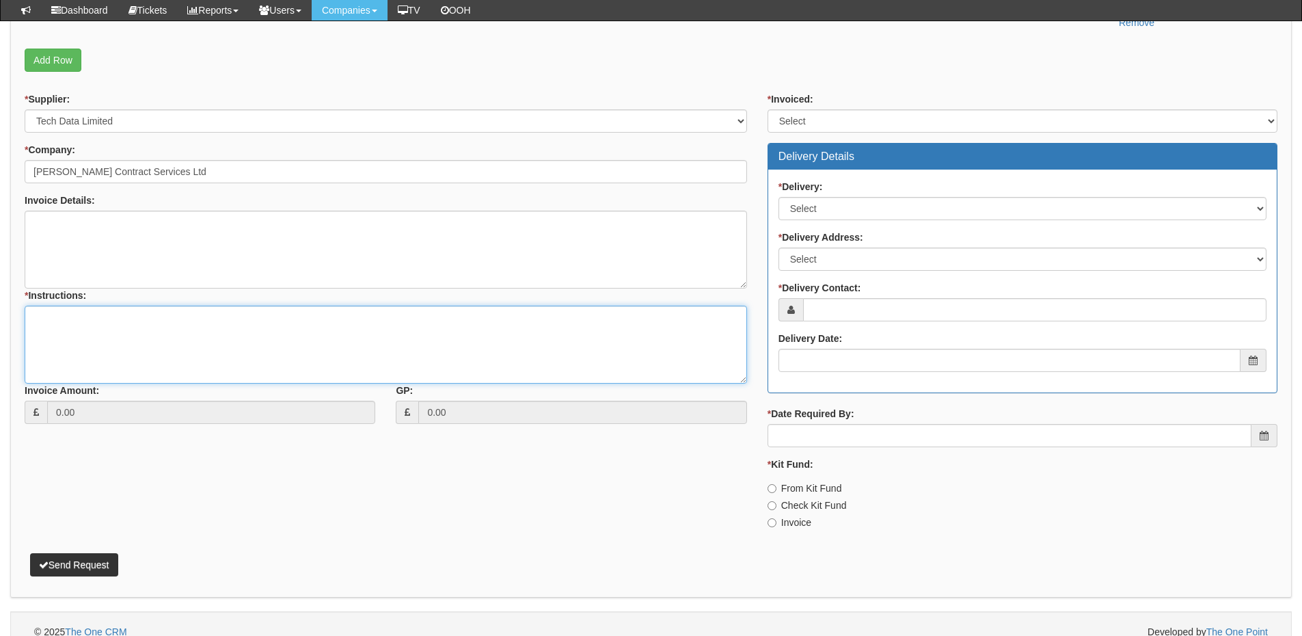
click at [78, 340] on textarea "* Instructions:" at bounding box center [386, 344] width 722 height 78
type textarea "Hardware only"
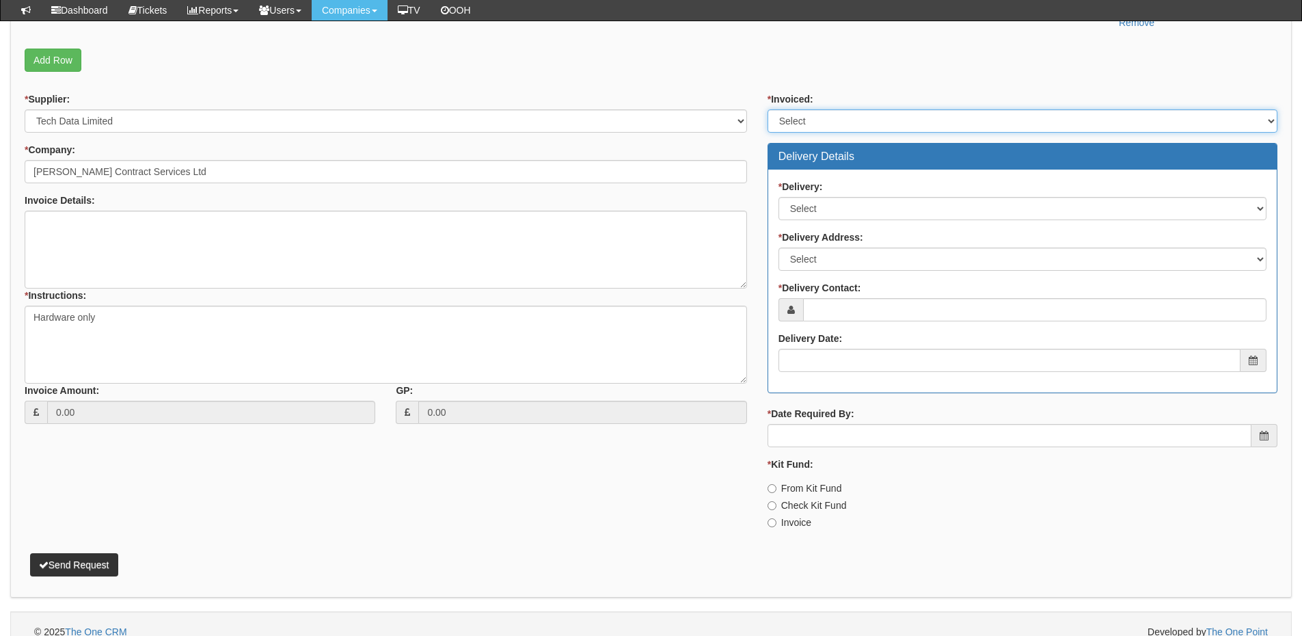
click at [805, 118] on select "Select Yes No N/A STB (part of order)" at bounding box center [1022, 120] width 510 height 23
select select "2"
click at [767, 109] on select "Select Yes No N/A STB (part of order)" at bounding box center [1022, 120] width 510 height 23
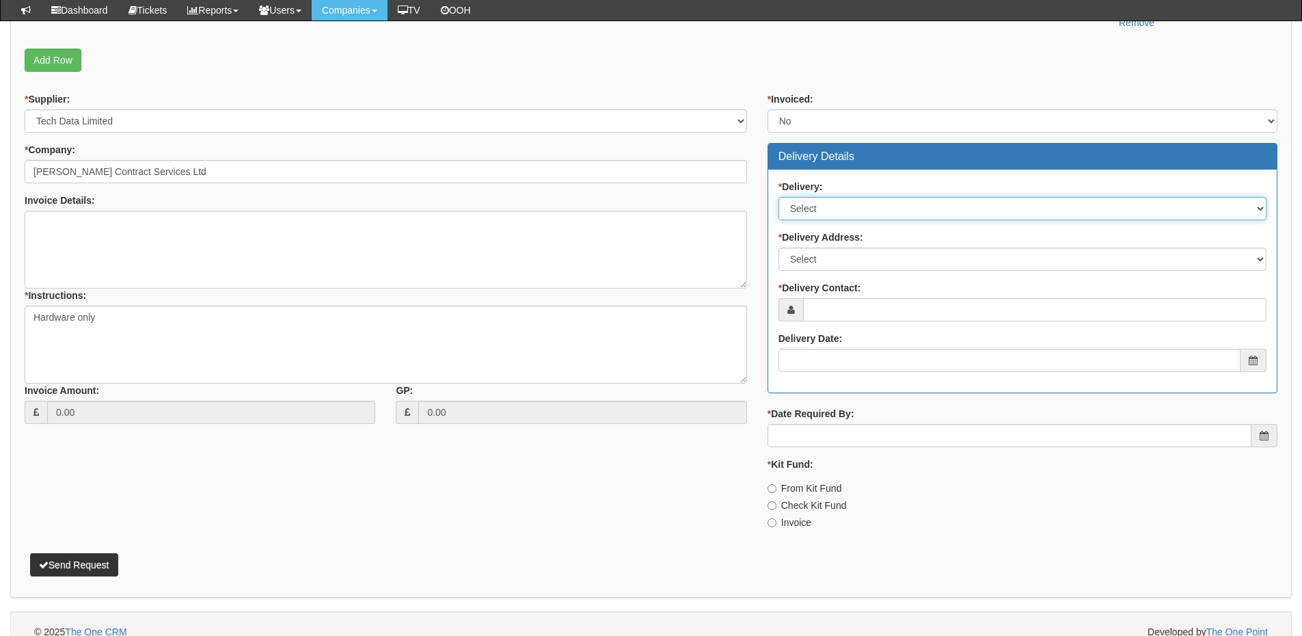
drag, startPoint x: 814, startPoint y: 201, endPoint x: 814, endPoint y: 213, distance: 11.6
click at [814, 201] on select "Select No Not Applicable Yes" at bounding box center [1022, 208] width 488 height 23
select select "1"
click at [778, 197] on select "Select No Not Applicable Yes" at bounding box center [1022, 208] width 488 height 23
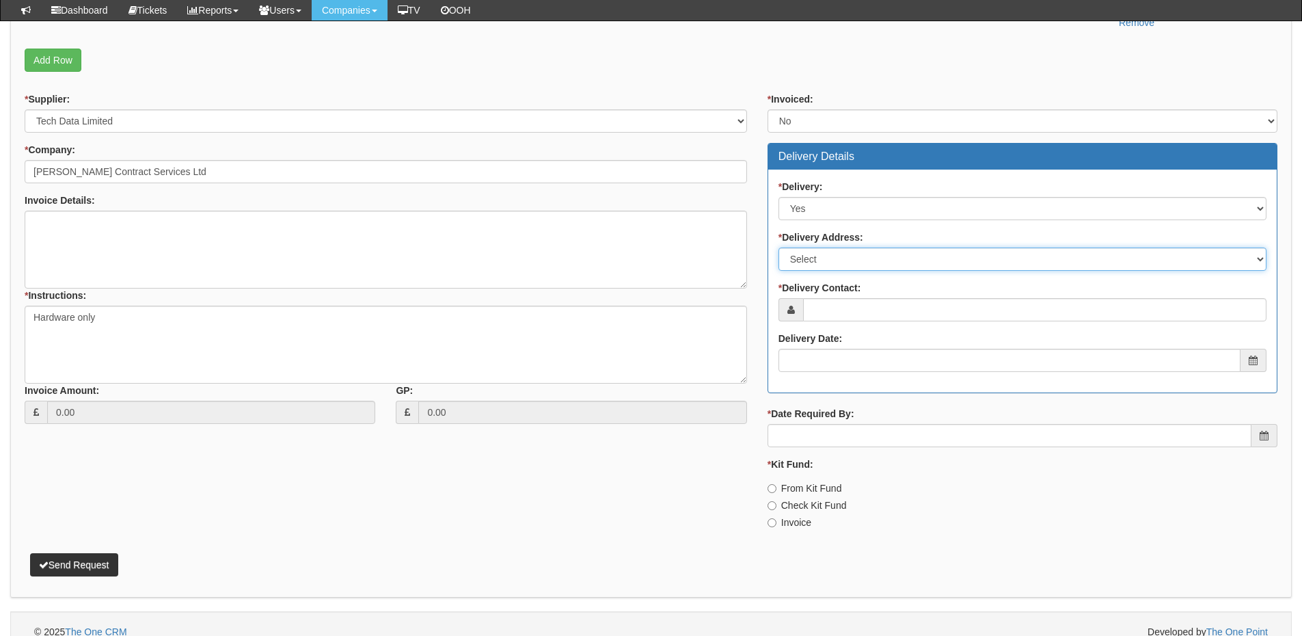
drag, startPoint x: 817, startPoint y: 254, endPoint x: 817, endPoint y: 267, distance: 13.0
click at [817, 254] on select "Select Not Applicable Main Address - YO25 8EJ Other" at bounding box center [1022, 258] width 488 height 23
select select "other"
click at [778, 247] on select "Select Not Applicable Main Address - YO25 8EJ Other" at bounding box center [1022, 258] width 488 height 23
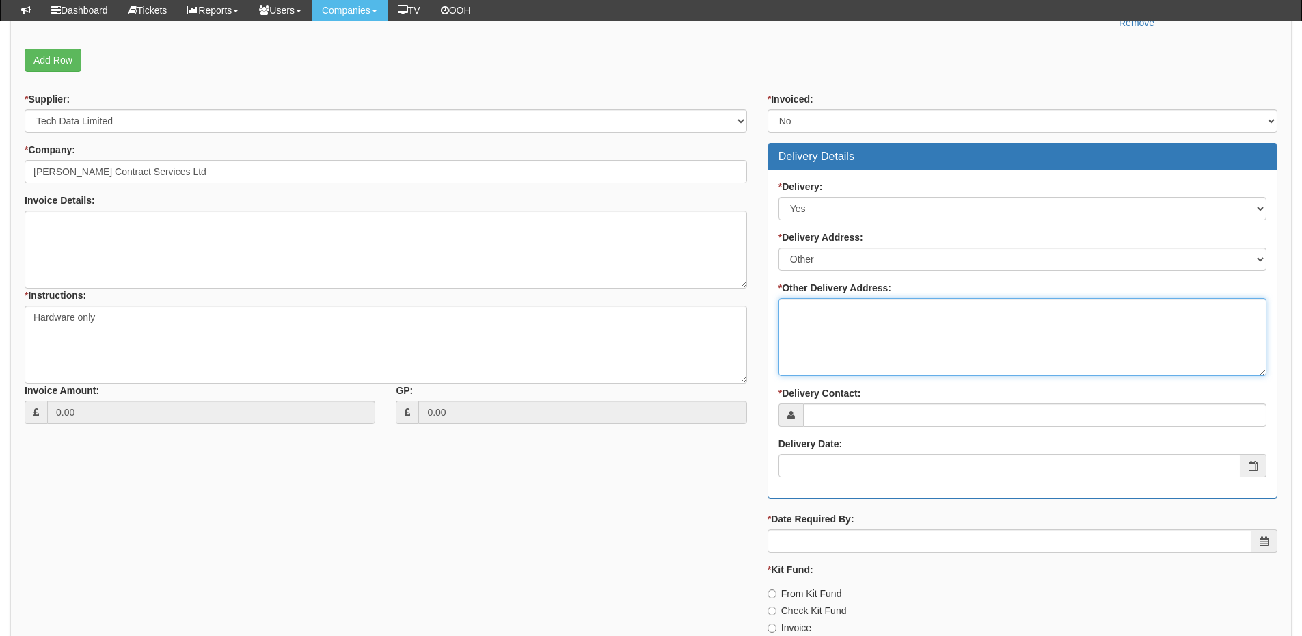
click at [793, 335] on textarea "* Other Delivery Address:" at bounding box center [1022, 337] width 488 height 78
paste textarea "Skiff Farm Skiff Lane Holme on Spalding Moor Yo43 4az"
type textarea "Skiff Farm Skiff Lane Holme on Spalding Moor Yo43 4az"
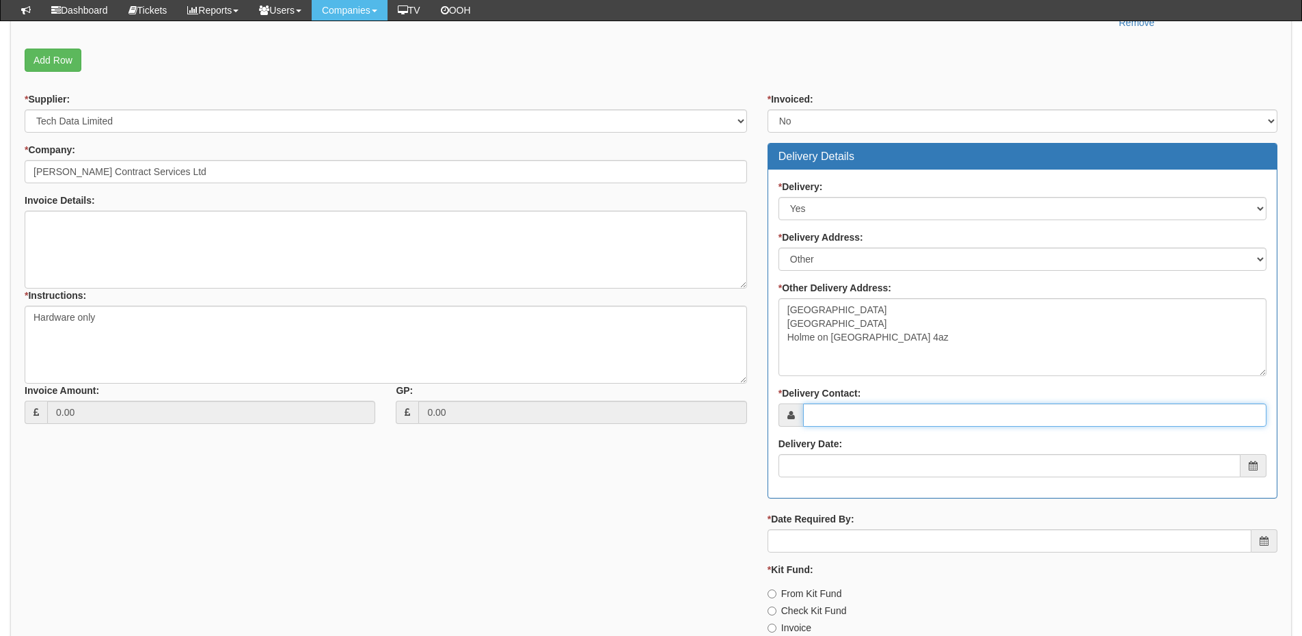
click at [1028, 420] on input "* Delivery Contact:" at bounding box center [1034, 414] width 463 height 23
type input "Emma Marsland"
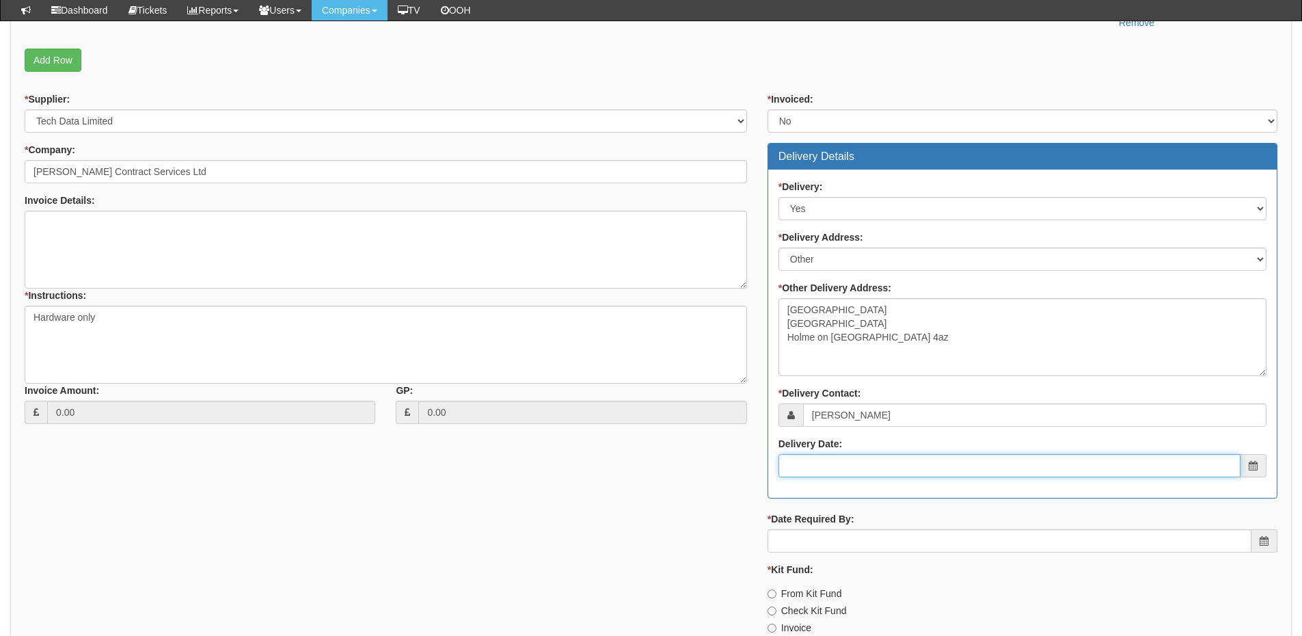
click at [919, 465] on input "Delivery Date:" at bounding box center [1009, 465] width 462 height 23
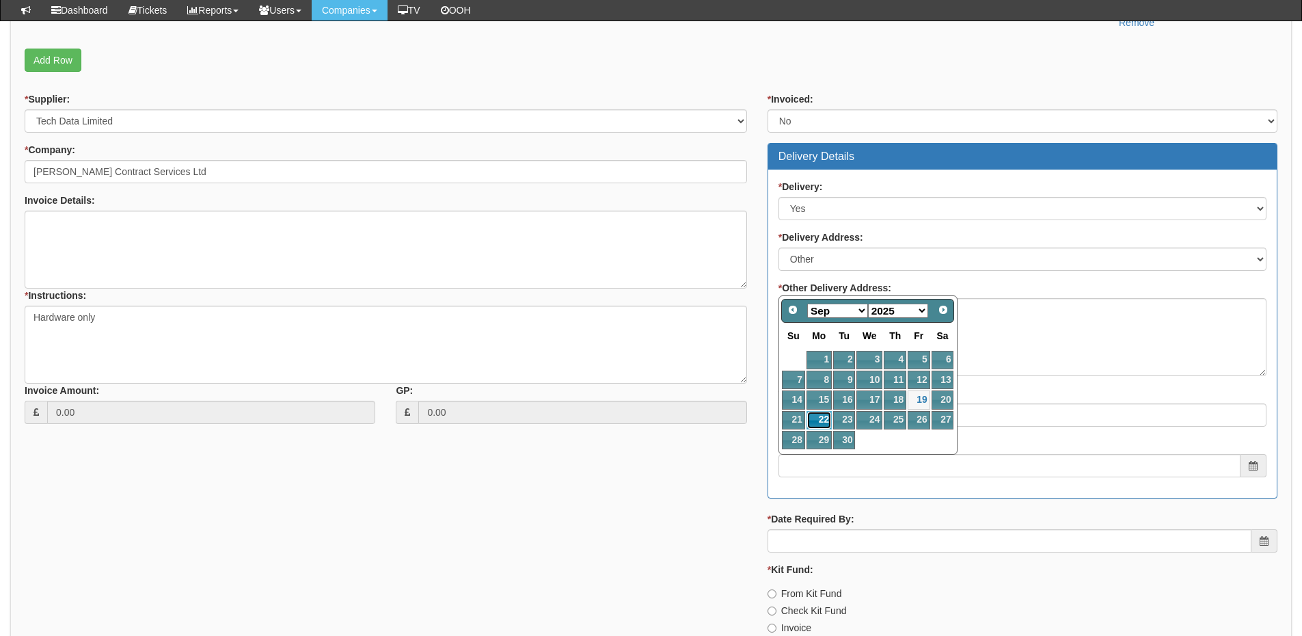
click at [819, 415] on link "22" at bounding box center [818, 420] width 25 height 18
type input "2025-09-22"
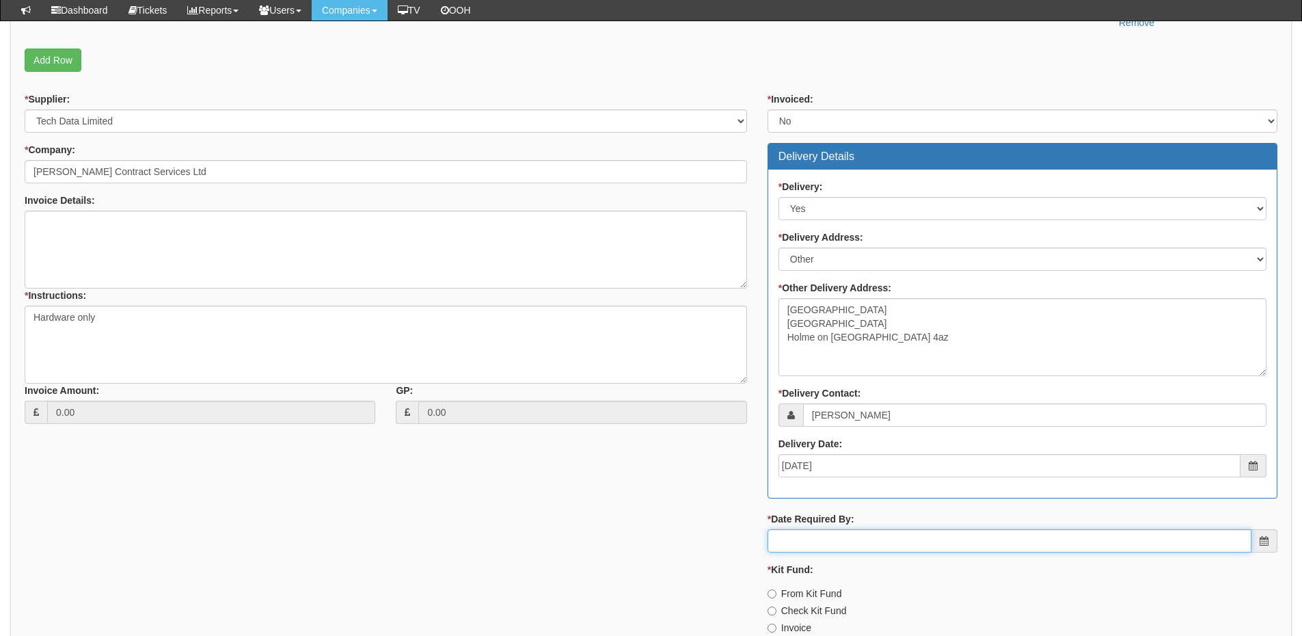
click at [834, 538] on input "* Date Required By:" at bounding box center [1009, 540] width 484 height 23
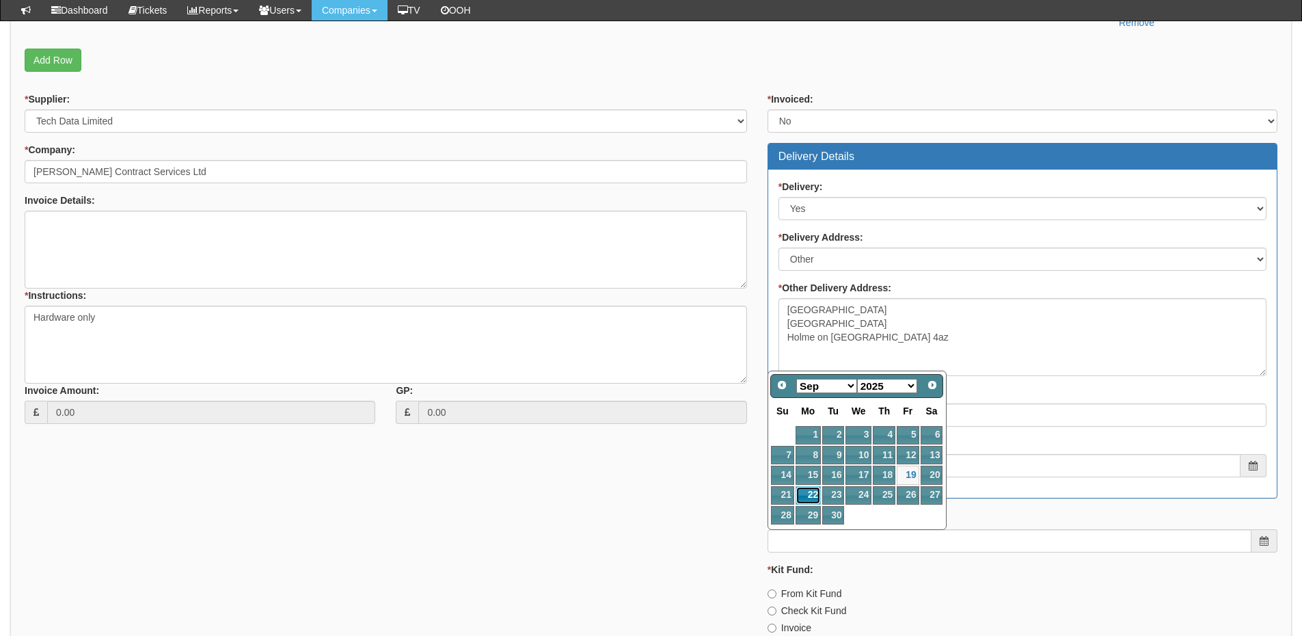
click at [808, 493] on link "22" at bounding box center [807, 495] width 25 height 18
type input "2025-09-22"
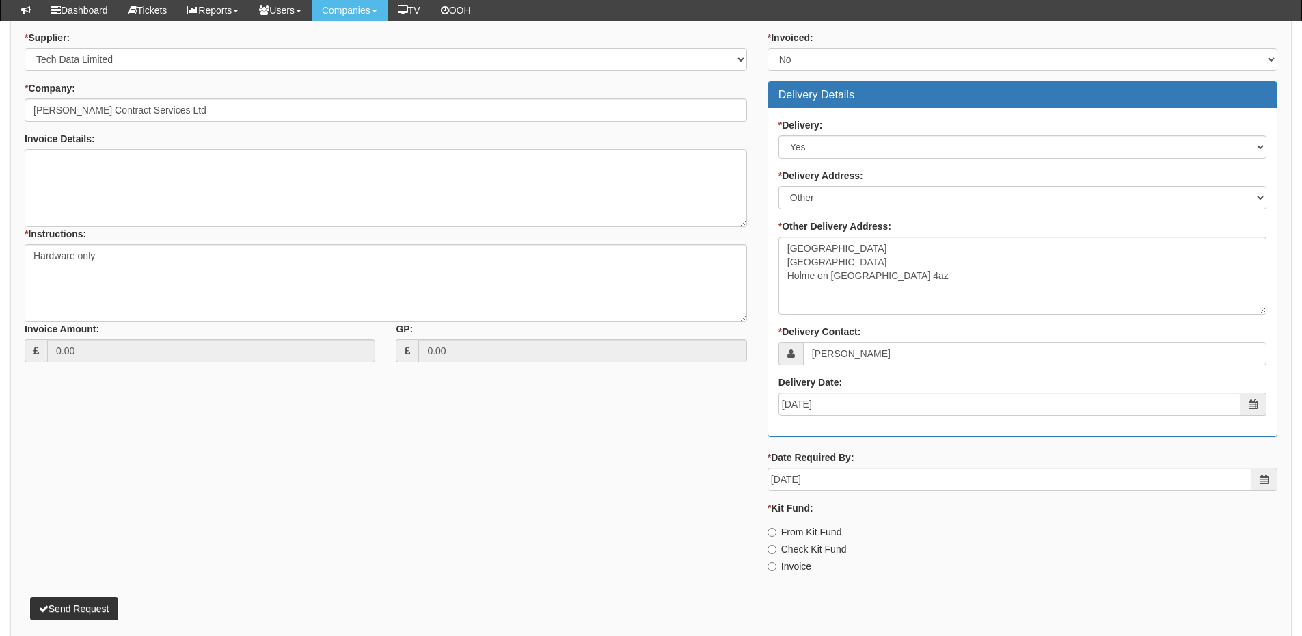
scroll to position [600, 0]
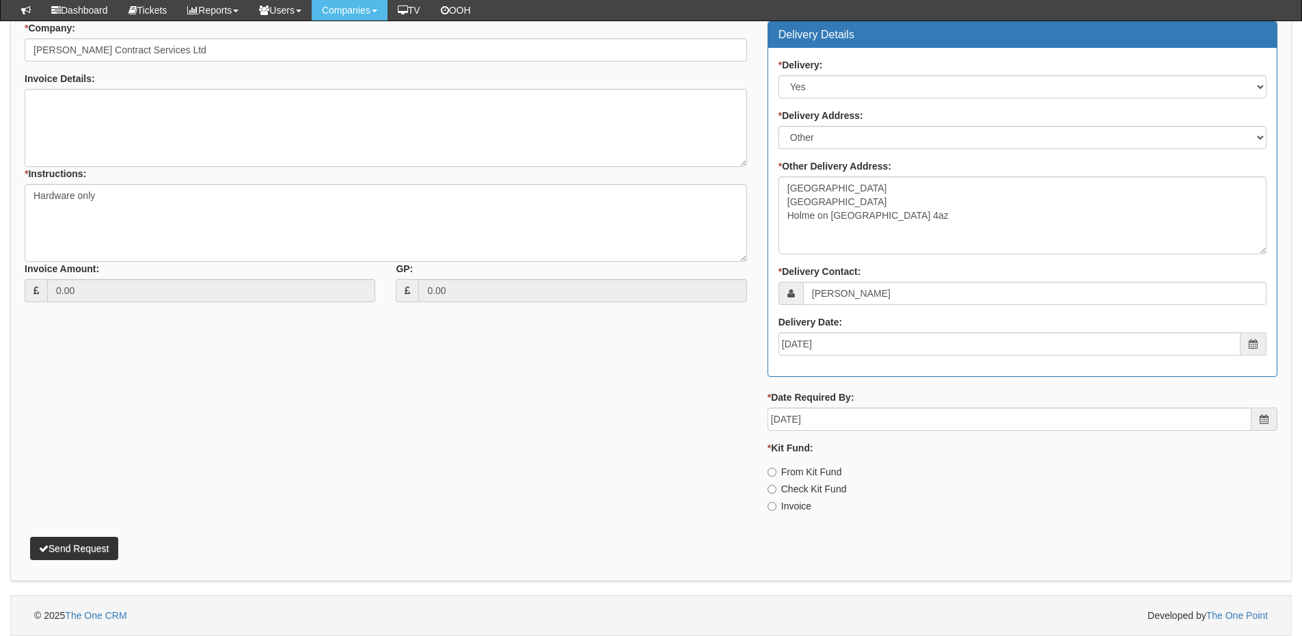
click at [793, 513] on div "* Invoiced: Select Yes No N/A STB (part of order) Delivery Details * Delivery: …" at bounding box center [1022, 247] width 530 height 553
click at [789, 504] on label "Invoice" at bounding box center [789, 506] width 44 height 14
click at [776, 504] on input "Invoice" at bounding box center [771, 506] width 9 height 9
radio input "true"
click at [107, 541] on button "Send Request" at bounding box center [74, 547] width 88 height 23
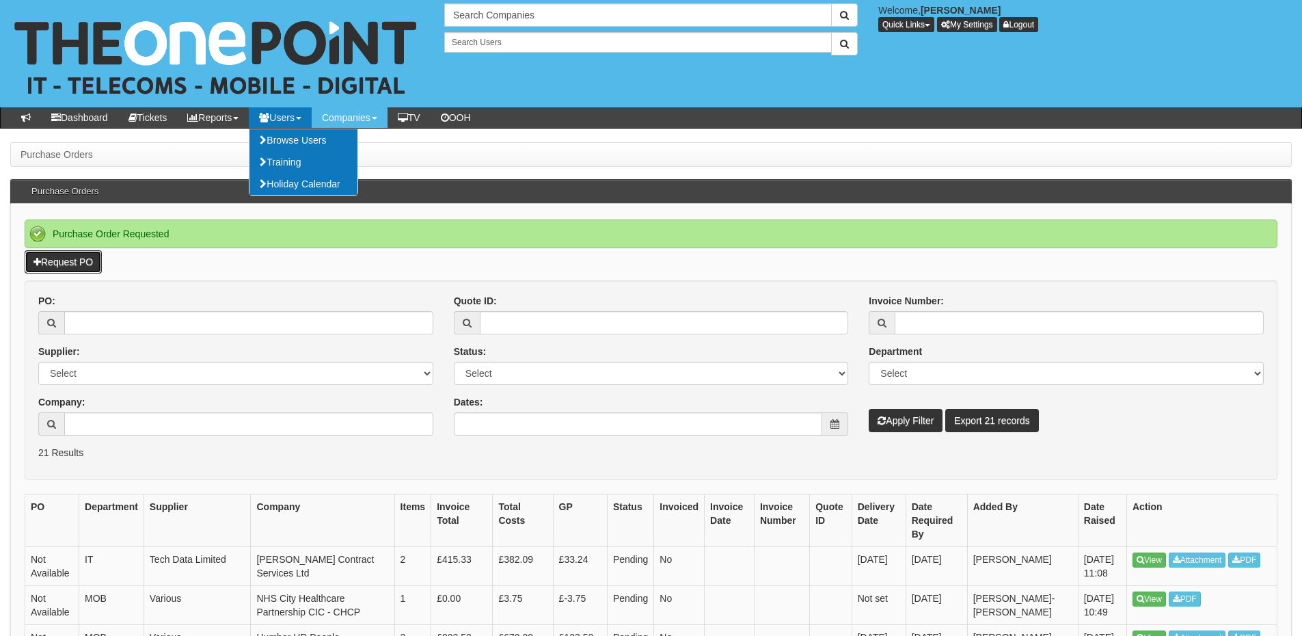
click at [80, 262] on link "Request PO" at bounding box center [63, 261] width 77 height 23
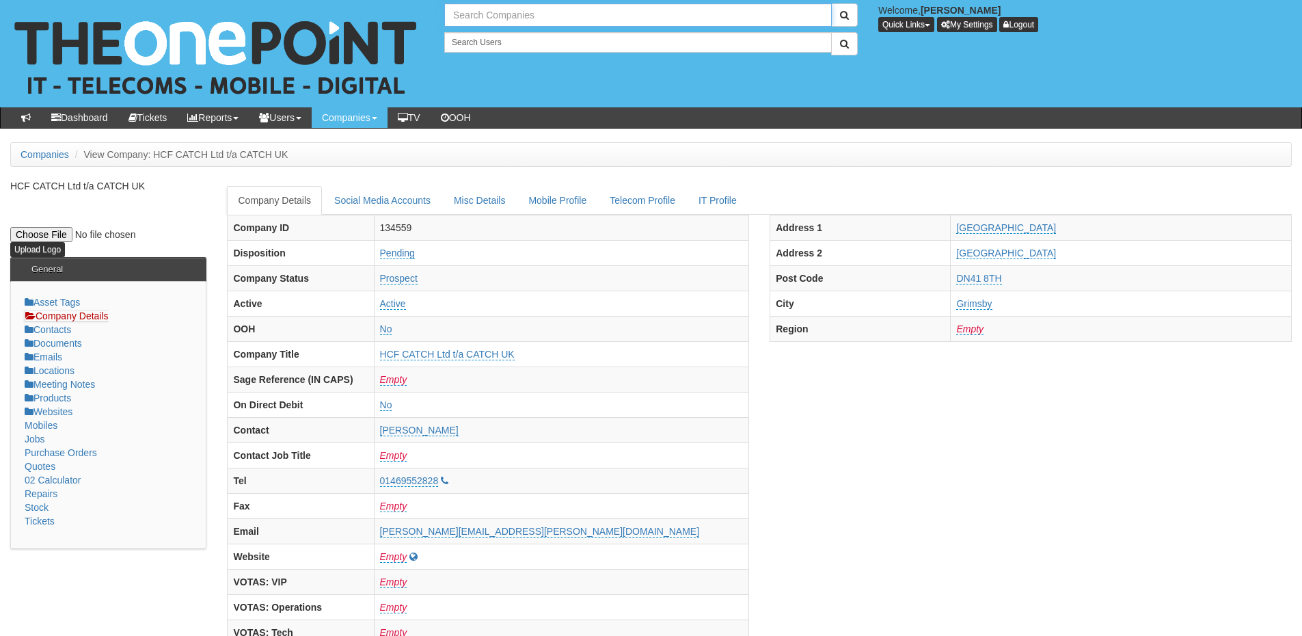
click at [476, 20] on input "text" at bounding box center [637, 14] width 387 height 23
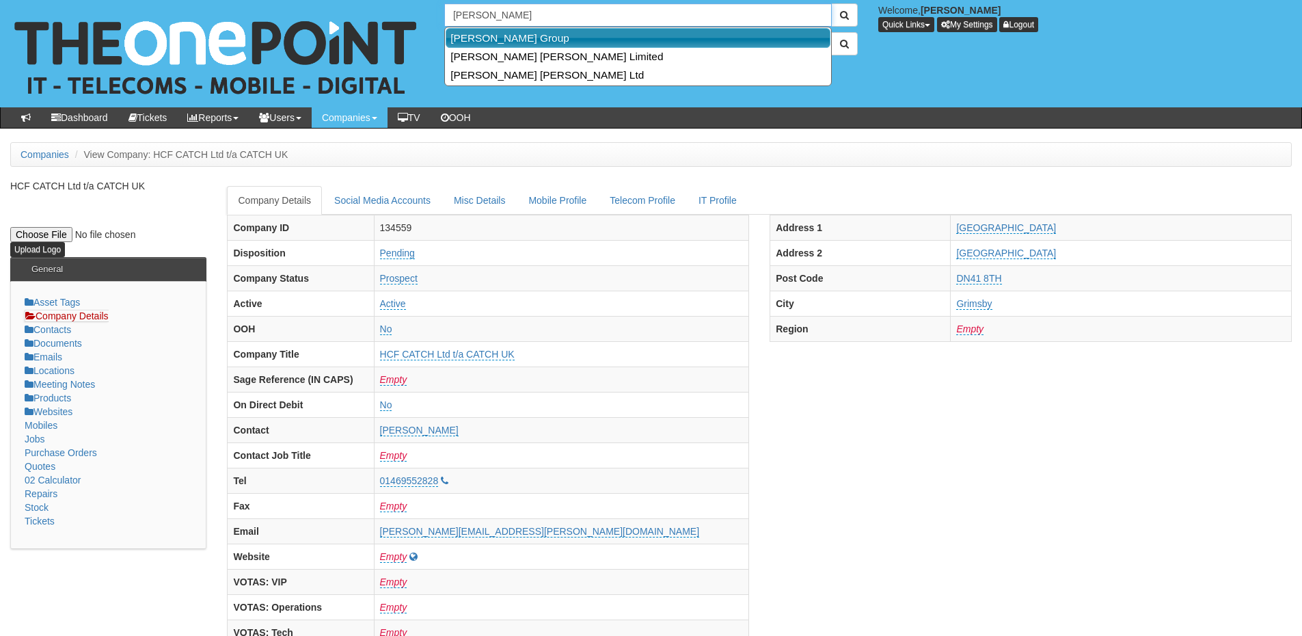
click at [487, 33] on link "Smailes Goldie Group" at bounding box center [638, 38] width 385 height 20
type input "Smailes Goldie Group"
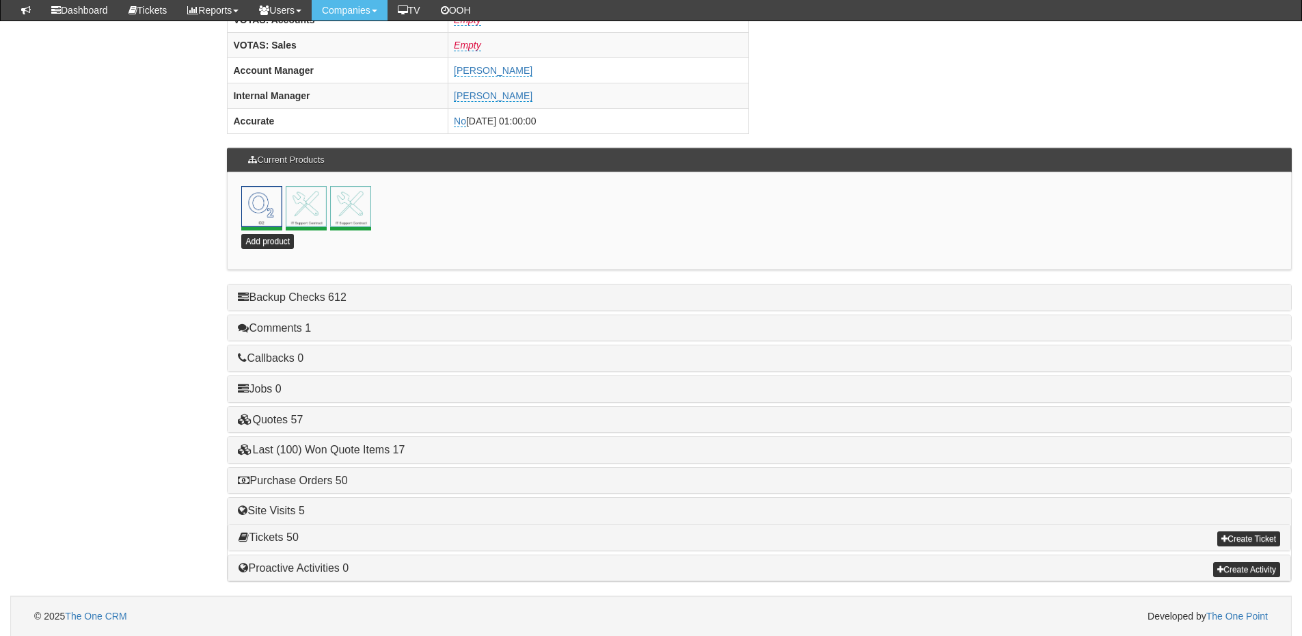
scroll to position [603, 0]
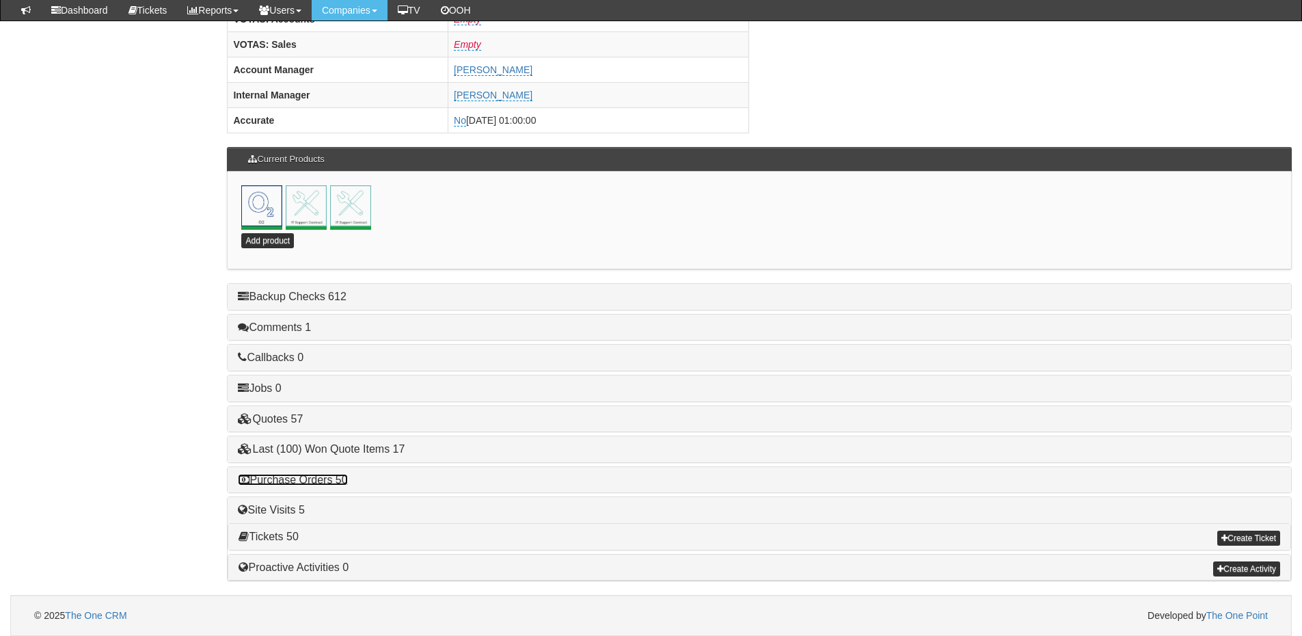
click at [325, 479] on link "Purchase Orders 50" at bounding box center [292, 480] width 109 height 12
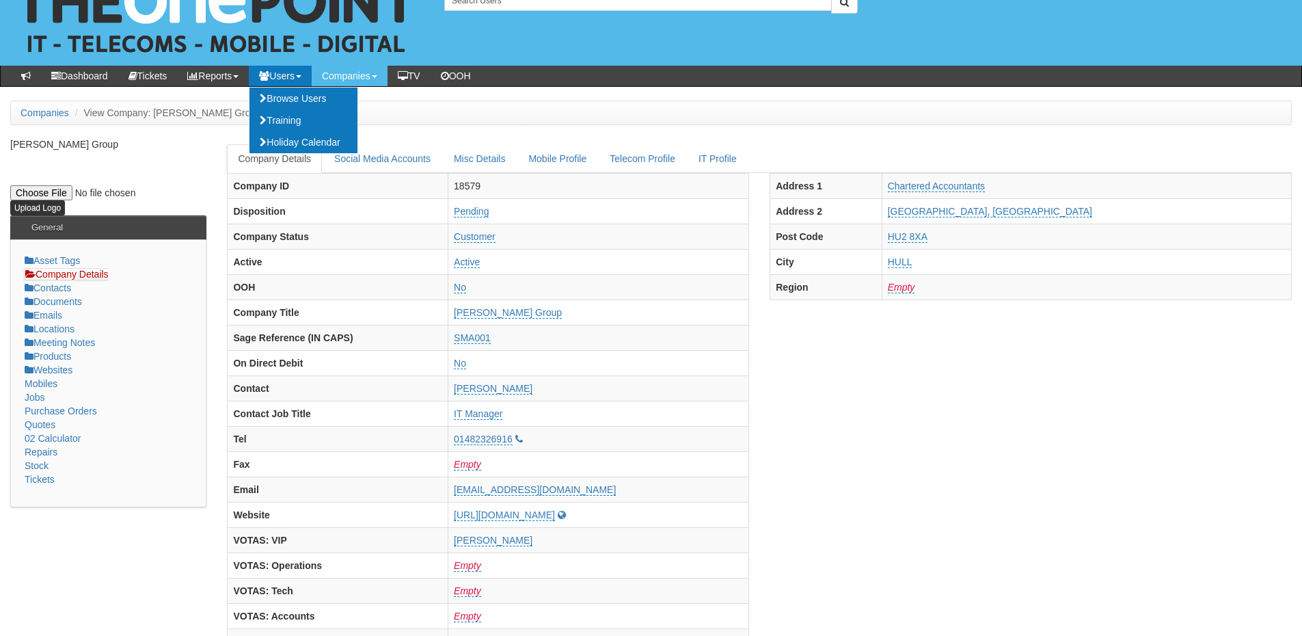
scroll to position [0, 0]
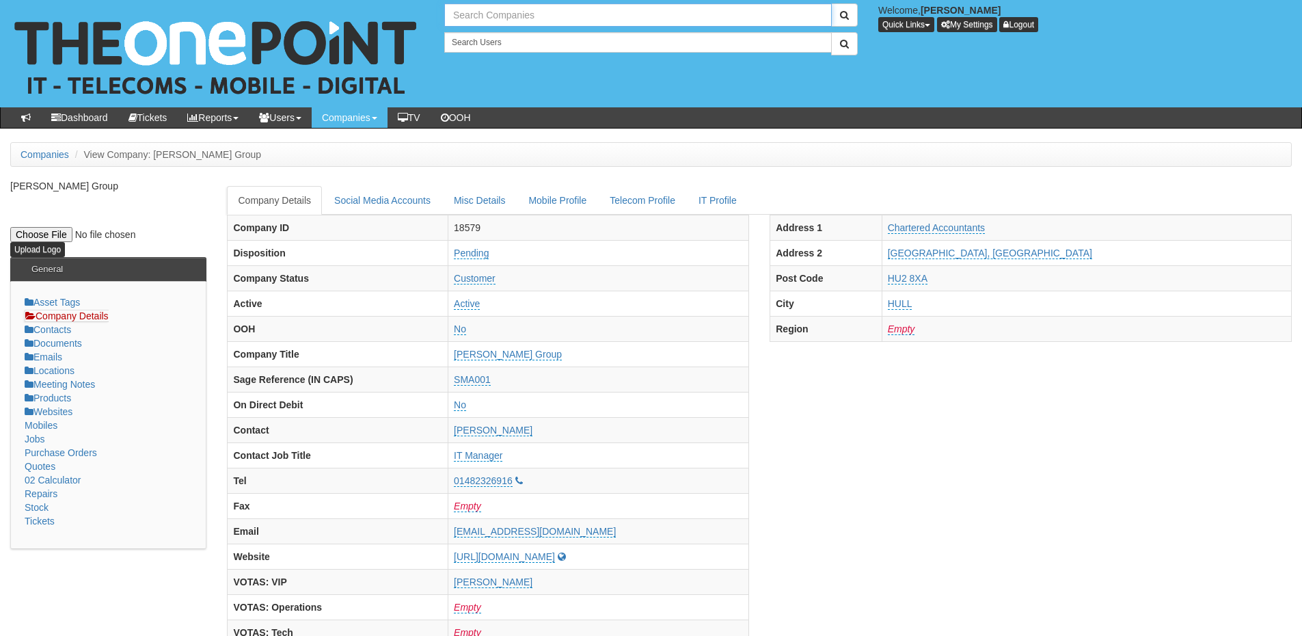
click at [463, 16] on input "text" at bounding box center [637, 14] width 387 height 23
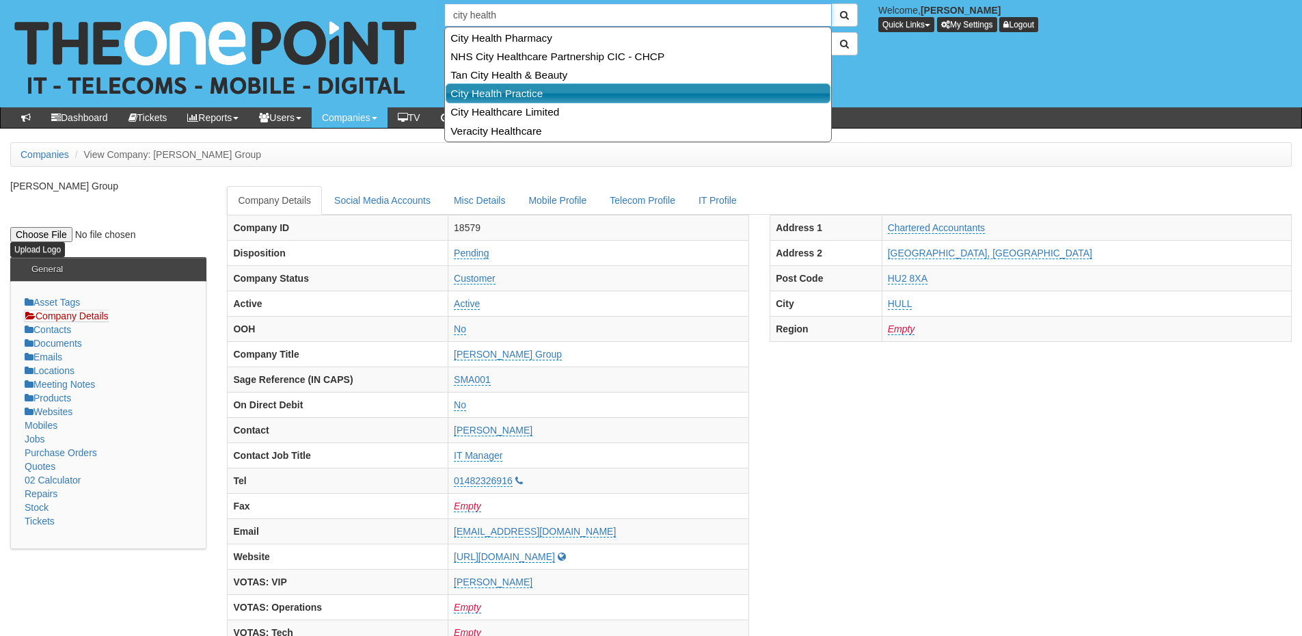
click at [502, 102] on link "City Health Practice" at bounding box center [638, 93] width 385 height 20
type input "City Health Practice"
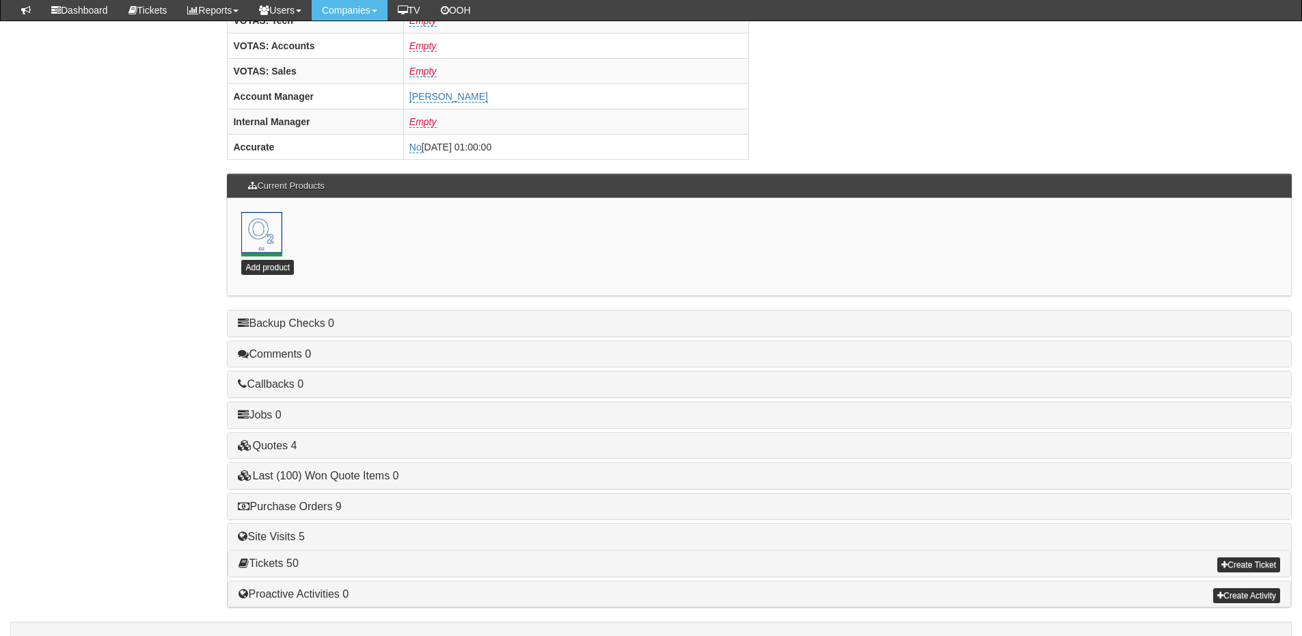
scroll to position [603, 0]
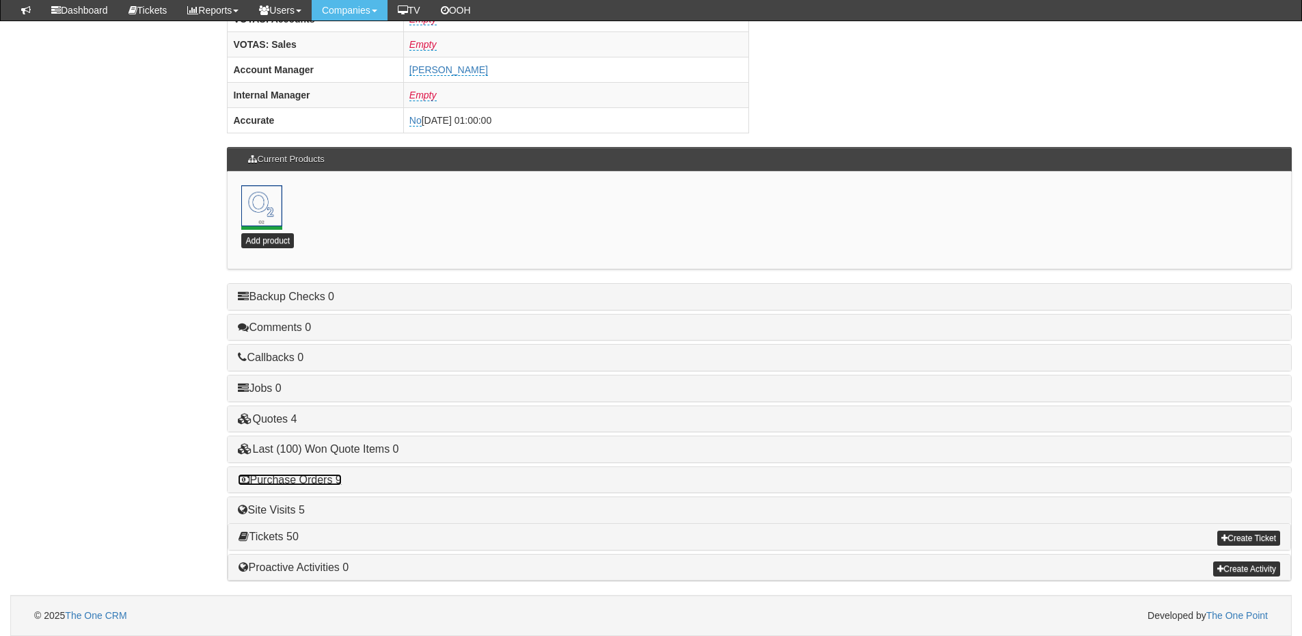
click at [326, 478] on link "Purchase Orders 9" at bounding box center [289, 480] width 103 height 12
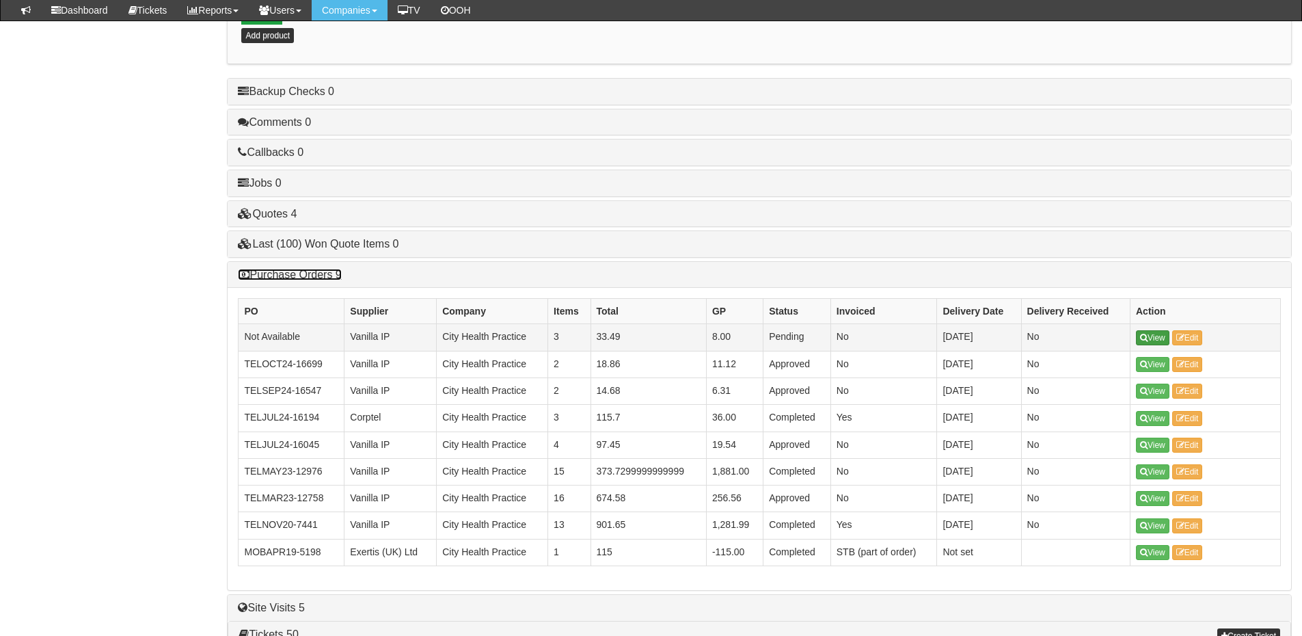
scroll to position [808, 0]
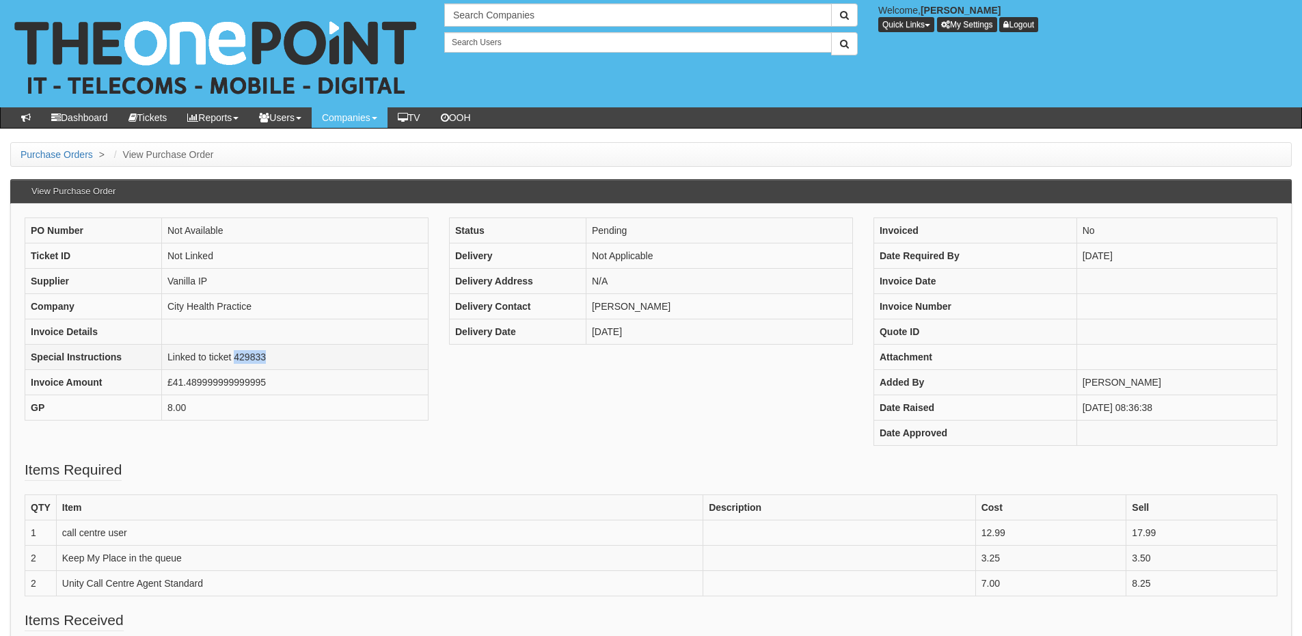
drag, startPoint x: 233, startPoint y: 354, endPoint x: 267, endPoint y: 355, distance: 34.2
click at [267, 355] on td "Linked to ticket 429833" at bounding box center [295, 356] width 267 height 25
copy td "429833"
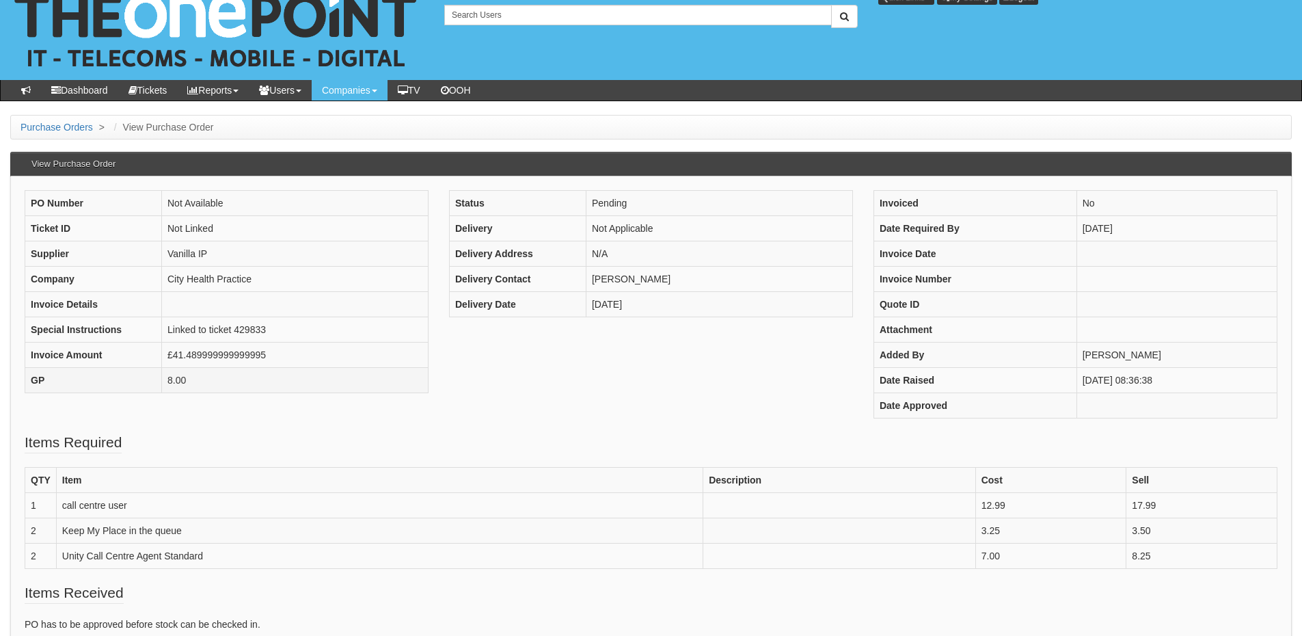
scroll to position [68, 0]
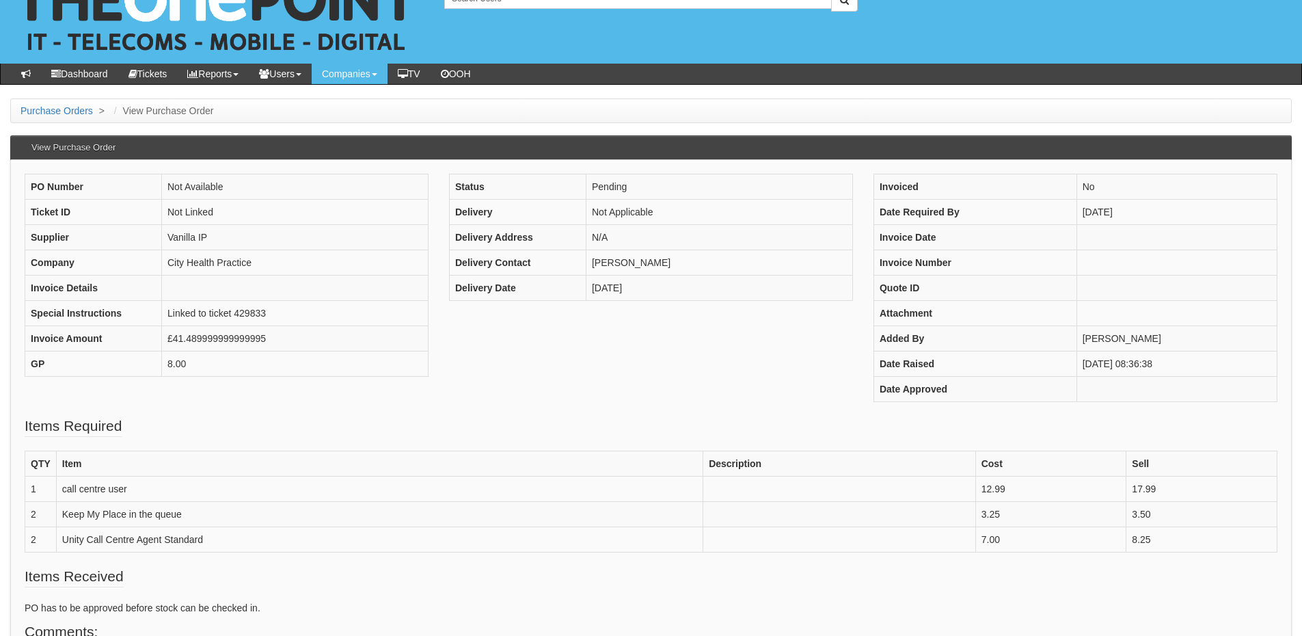
scroll to position [68, 0]
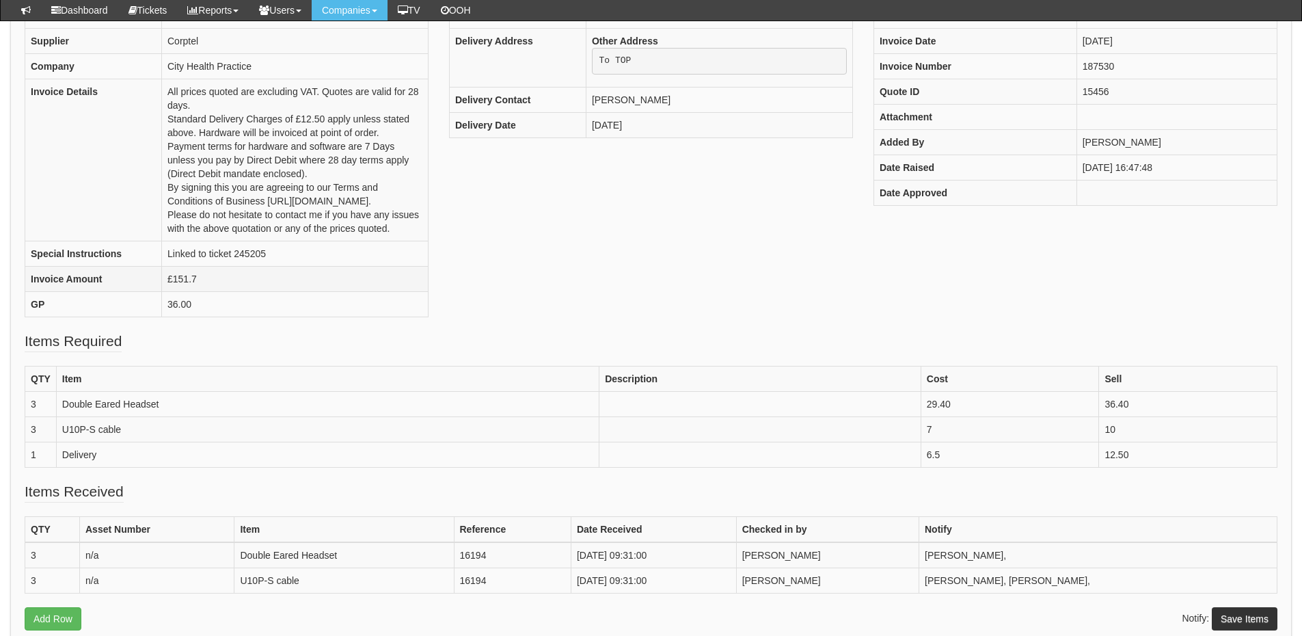
scroll to position [204, 0]
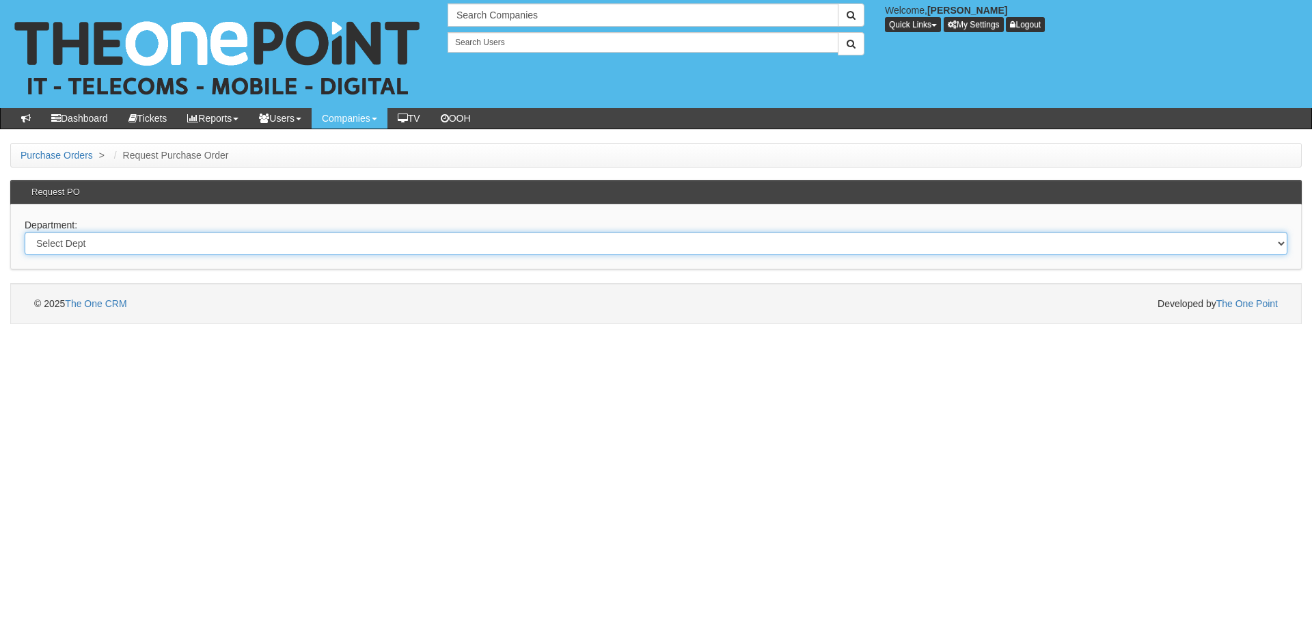
click at [269, 243] on select "Select Dept Digital Internal IT Mobiles Marketing Telecoms" at bounding box center [656, 243] width 1263 height 23
select select "?pipeID=&dept=TEL"
click at [25, 232] on select "Select Dept Digital Internal IT Mobiles Marketing Telecoms" at bounding box center [656, 243] width 1263 height 23
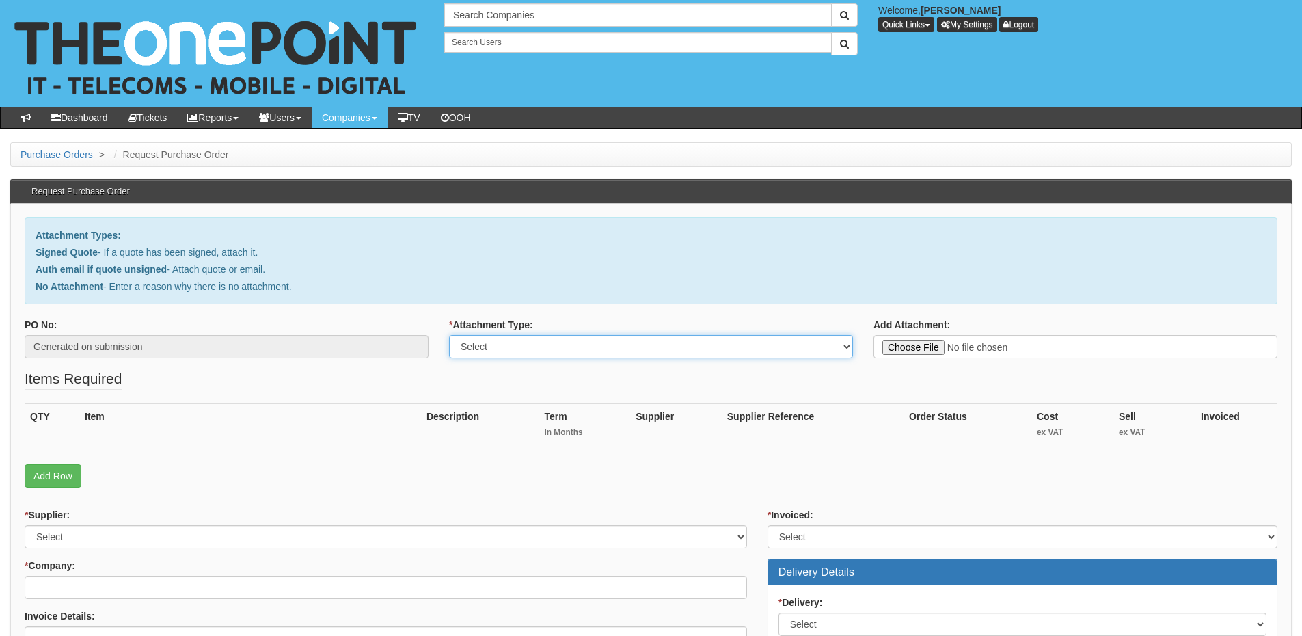
click at [527, 351] on select "Select Signed Quote Auth email with quote if unsigned No Attachment" at bounding box center [651, 346] width 404 height 23
select select "No Attachment"
click at [449, 335] on select "Select Signed Quote Auth email with quote if unsigned No Attachment" at bounding box center [651, 346] width 404 height 23
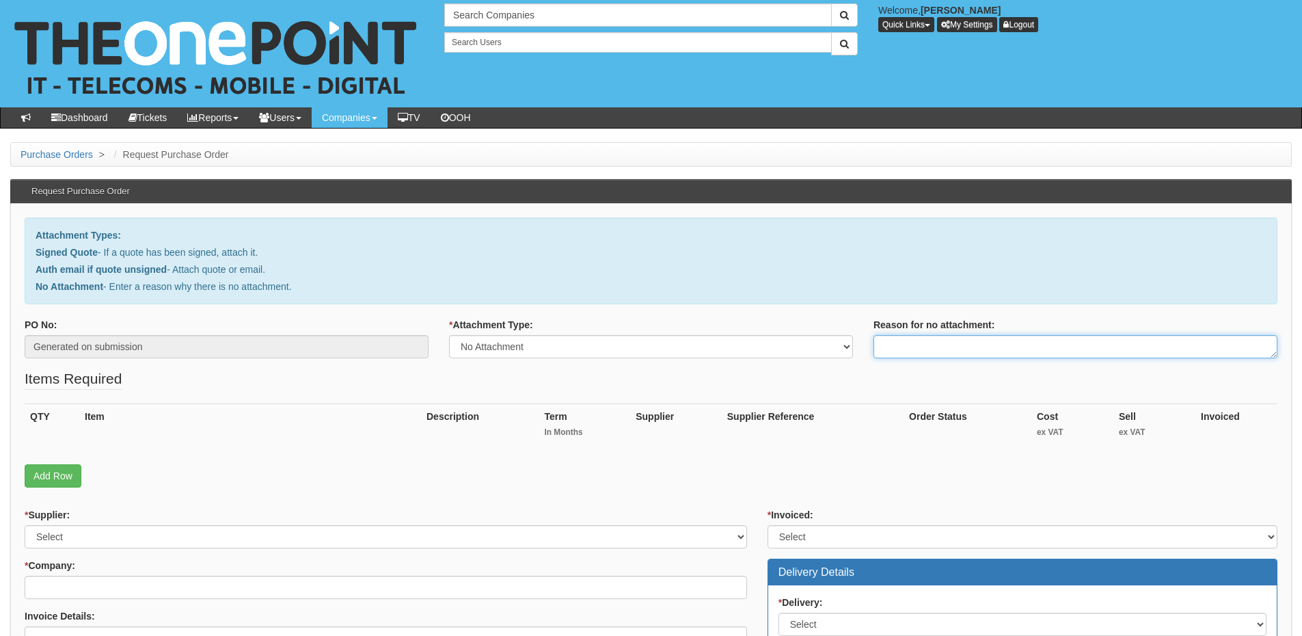
click at [897, 342] on textarea "Reason for no attachment:" at bounding box center [1075, 346] width 404 height 23
click at [987, 346] on textarea "Linked to ticket 432922" at bounding box center [1075, 346] width 404 height 23
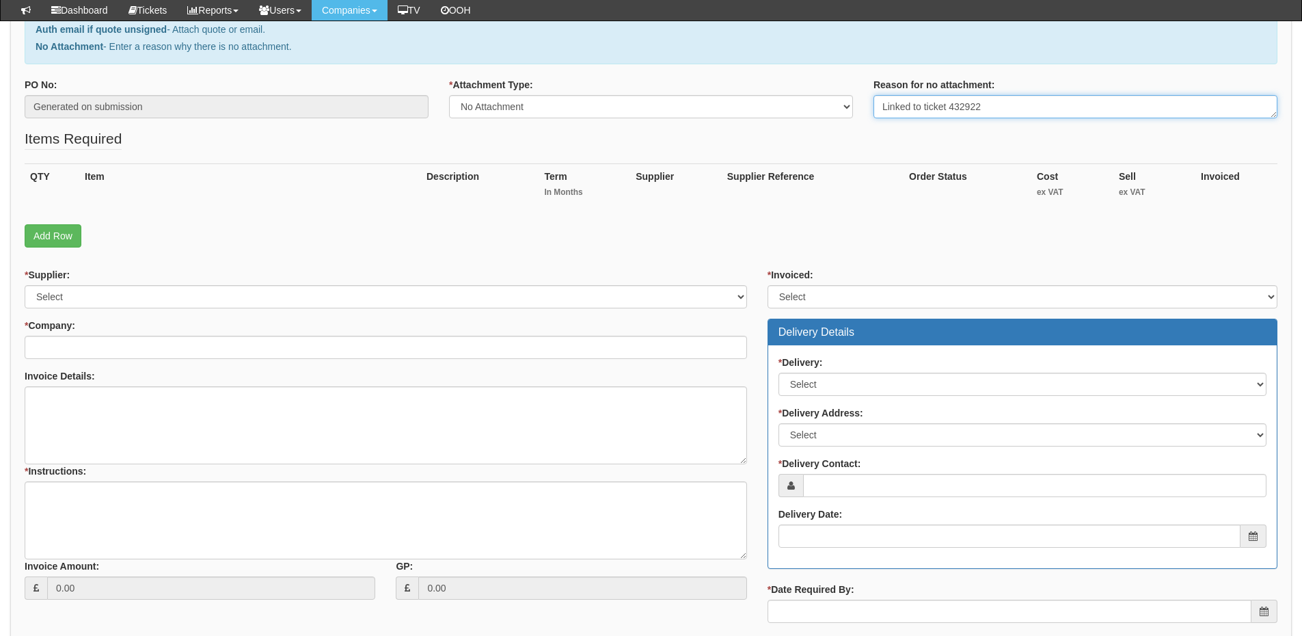
type textarea "Linked to ticket 432922"
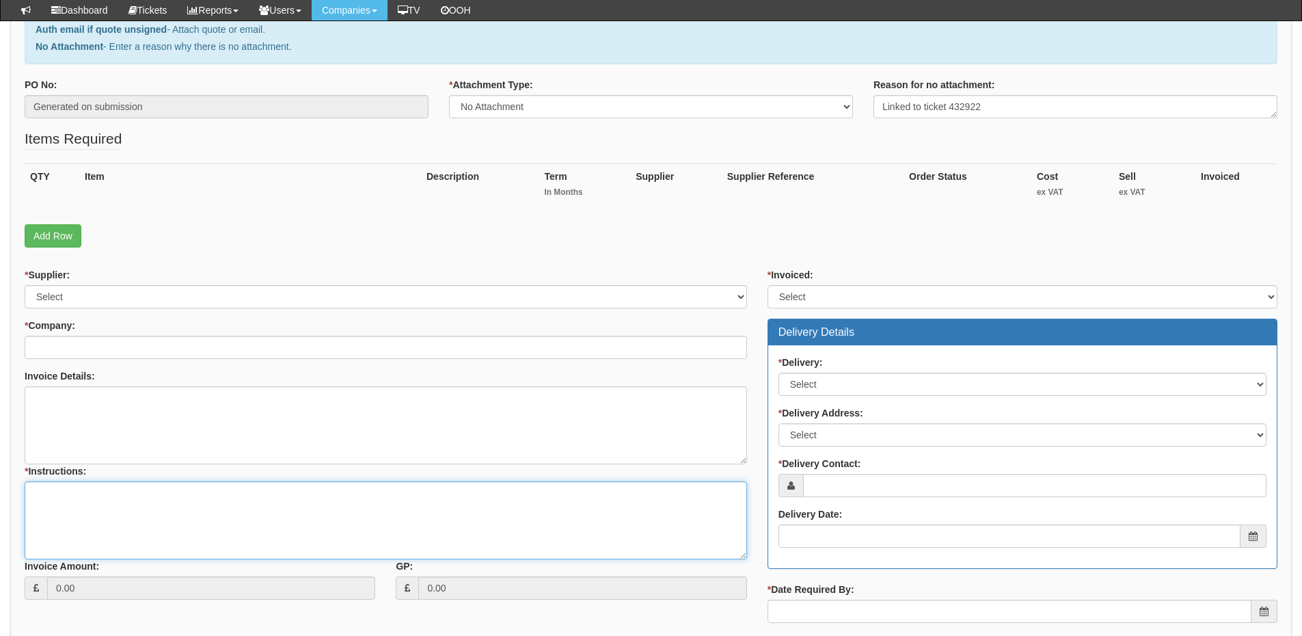
click at [256, 506] on textarea "* Instructions:" at bounding box center [386, 520] width 722 height 78
paste textarea "Linked to ticket 432922"
type textarea "Linked to ticket 432922"
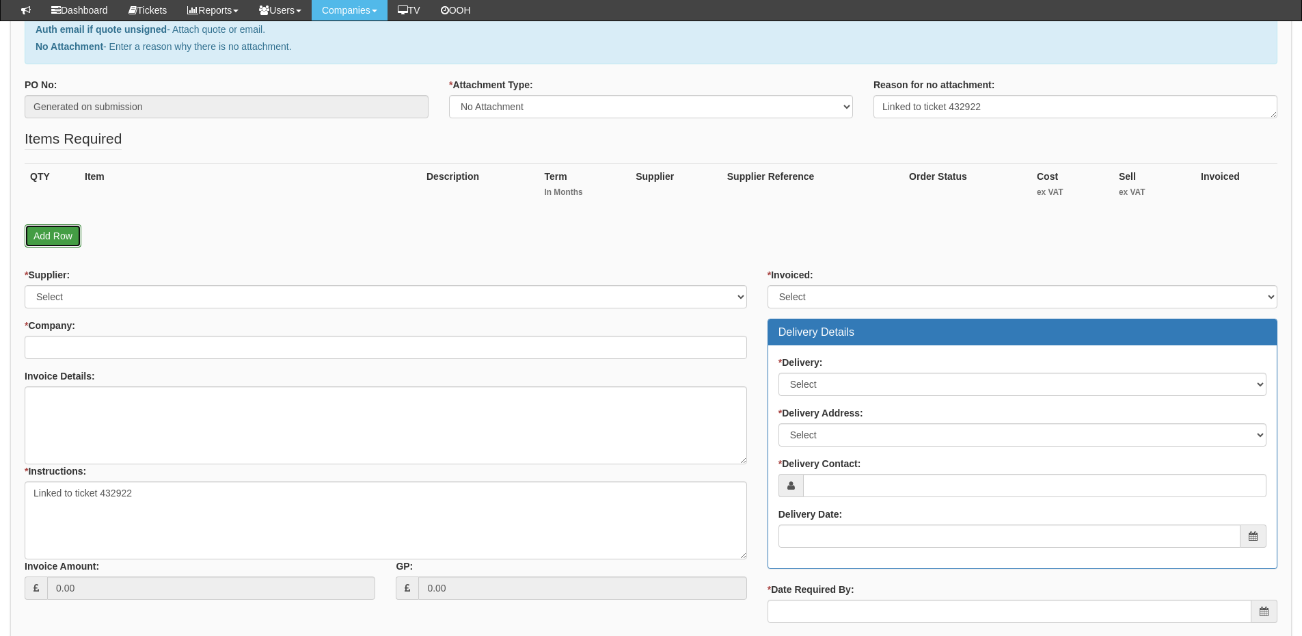
click at [55, 231] on link "Add Row" at bounding box center [53, 235] width 57 height 23
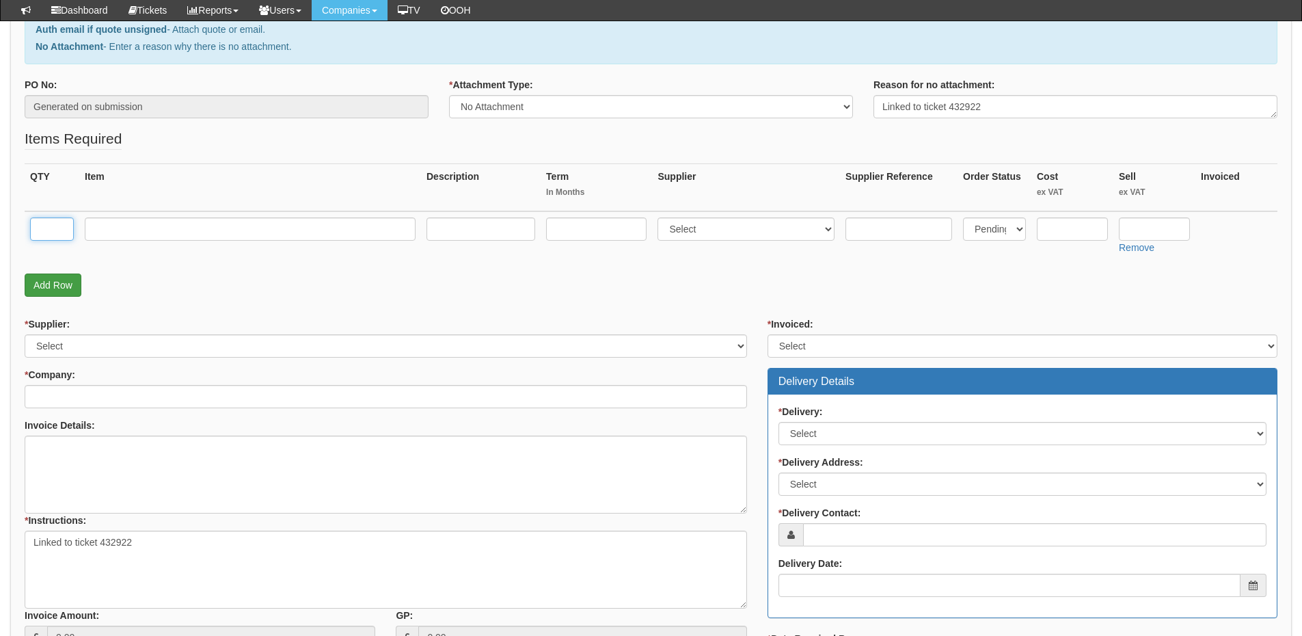
click at [55, 231] on input "text" at bounding box center [52, 228] width 44 height 23
type input "1"
click at [180, 236] on input "text" at bounding box center [250, 228] width 331 height 23
paste input "Microsoft teams calling 1-user1m-Teams"
type input "Microsoft teams calling 1-user1m-Teams"
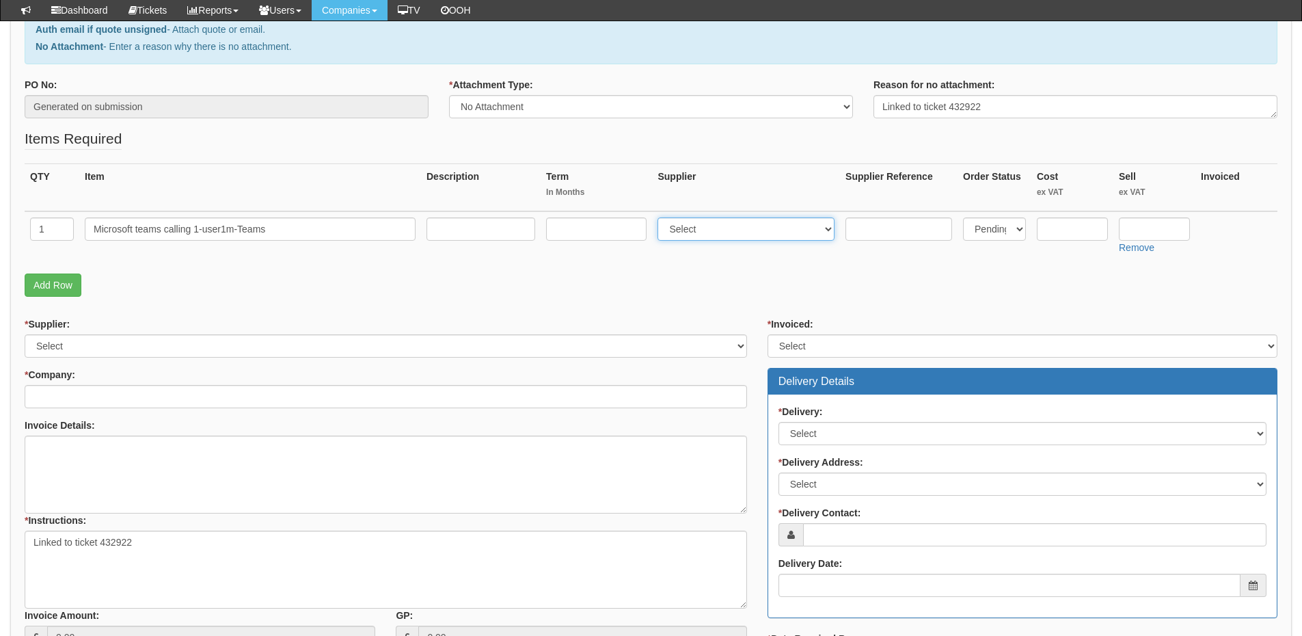
click at [684, 228] on select "Select 123 REG.co.uk 1Password 3 4Gon AA Jones Electric Ltd Abzorb Access Group…" at bounding box center [745, 228] width 177 height 23
select select "72"
click at [661, 217] on select "Select 123 REG.co.uk 1Password 3 4Gon AA Jones Electric Ltd Abzorb Access Group…" at bounding box center [745, 228] width 177 height 23
click at [1147, 221] on input "text" at bounding box center [1154, 228] width 71 height 23
type input "7.99"
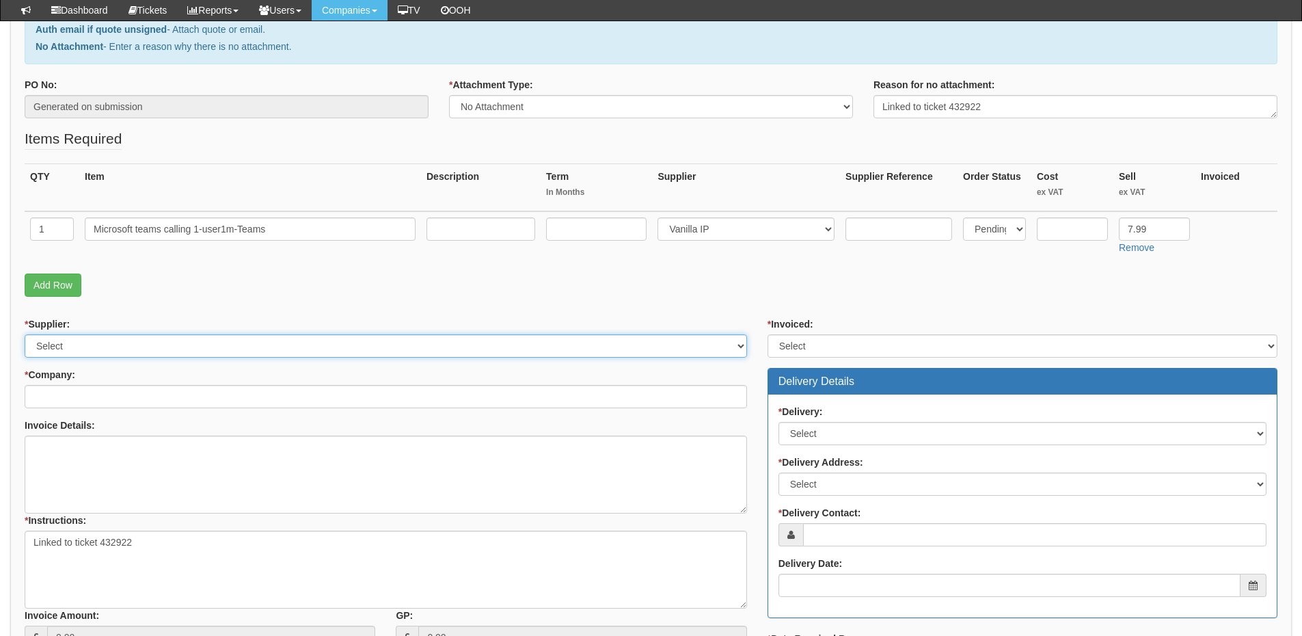
click at [163, 355] on select "Select 123 REG.co.uk 1Password 3 4Gon AA Jones Electric Ltd Abzorb Access Group…" at bounding box center [386, 345] width 722 height 23
select select "72"
click at [25, 334] on select "Select 123 REG.co.uk 1Password 3 4Gon AA Jones Electric Ltd Abzorb Access Group…" at bounding box center [386, 345] width 722 height 23
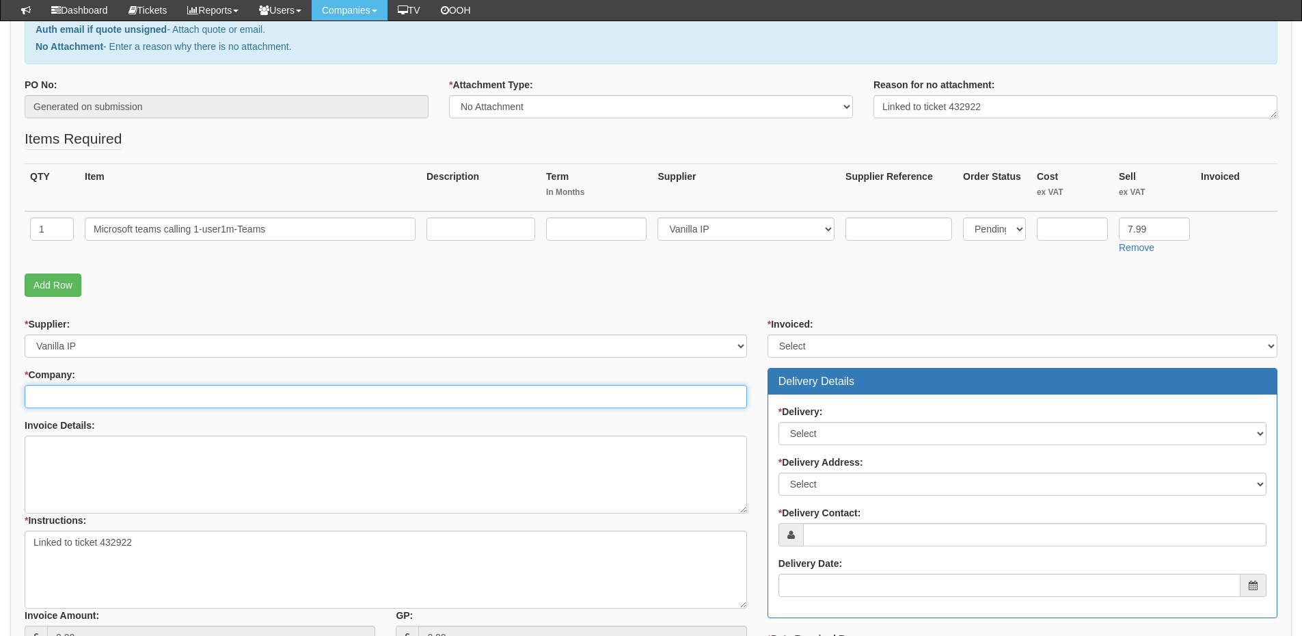
click at [147, 394] on input "* Company:" at bounding box center [386, 396] width 722 height 23
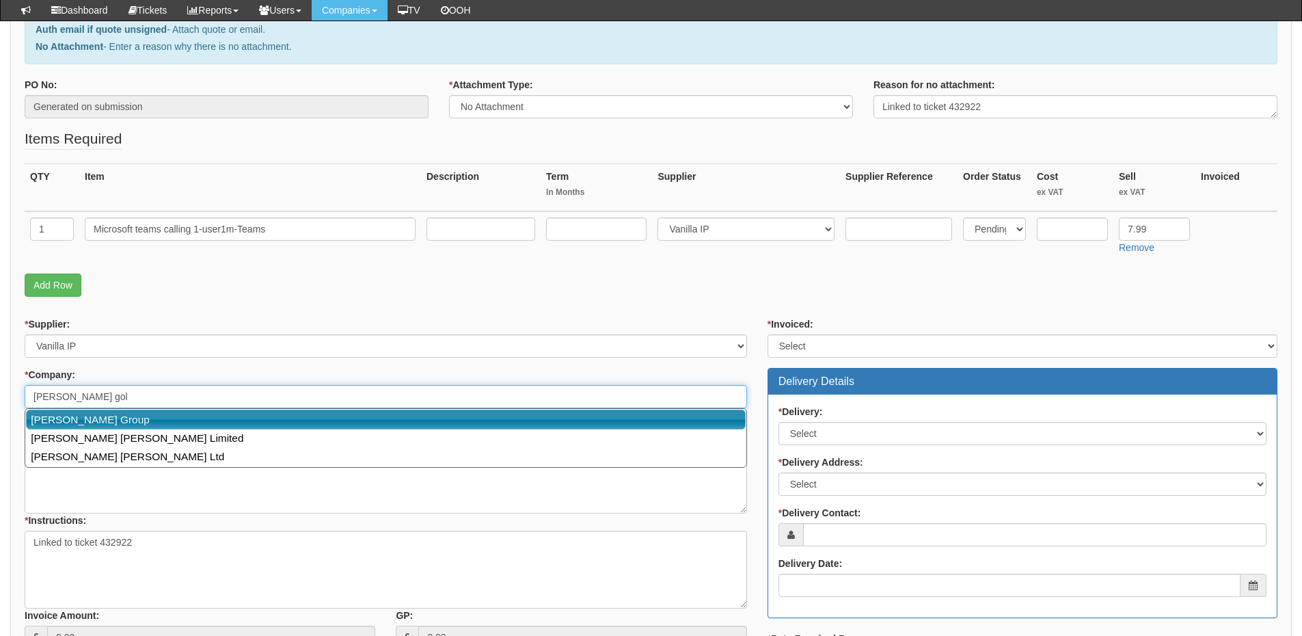
click at [121, 416] on link "[PERSON_NAME] Group" at bounding box center [386, 419] width 720 height 20
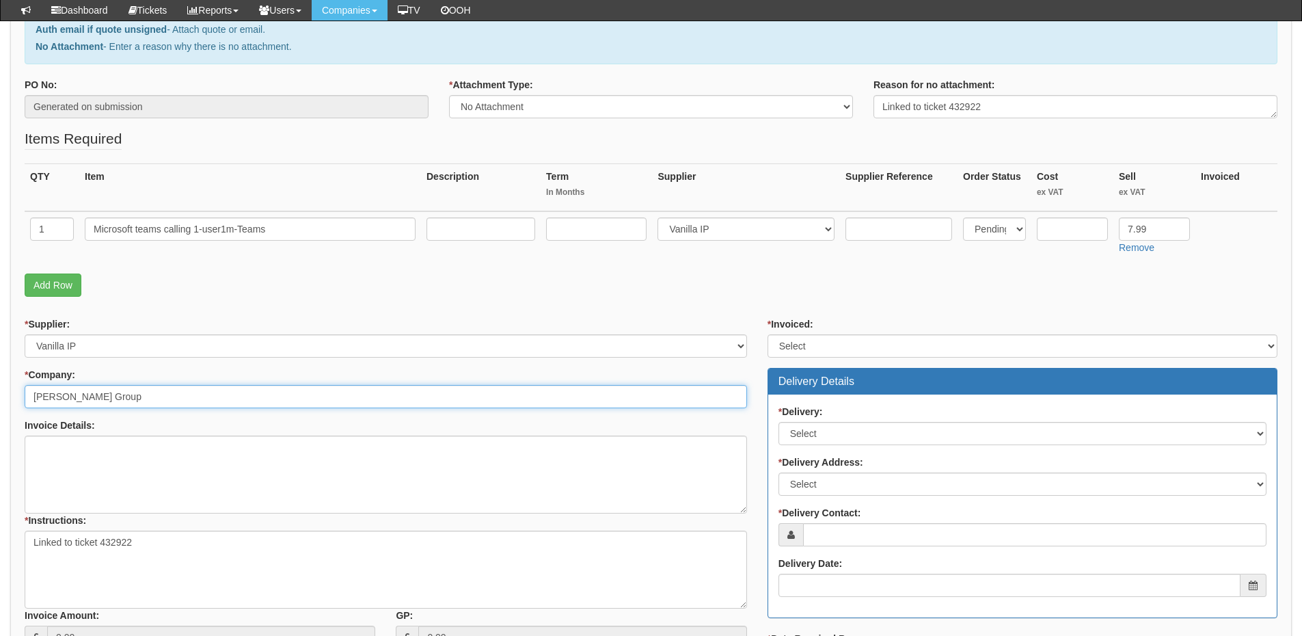
type input "[PERSON_NAME] Group"
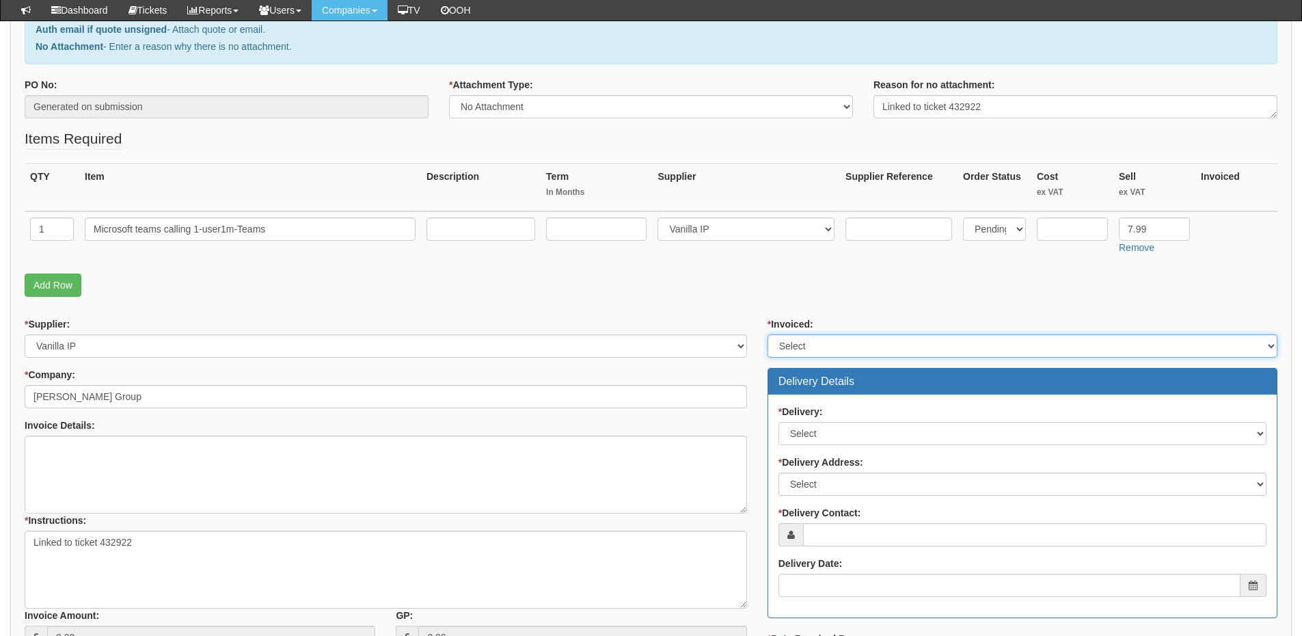
drag, startPoint x: 815, startPoint y: 349, endPoint x: 815, endPoint y: 357, distance: 7.5
click at [815, 349] on select "Select Yes No N/A STB (part of order)" at bounding box center [1022, 345] width 510 height 23
select select "2"
click at [767, 334] on select "Select Yes No N/A STB (part of order)" at bounding box center [1022, 345] width 510 height 23
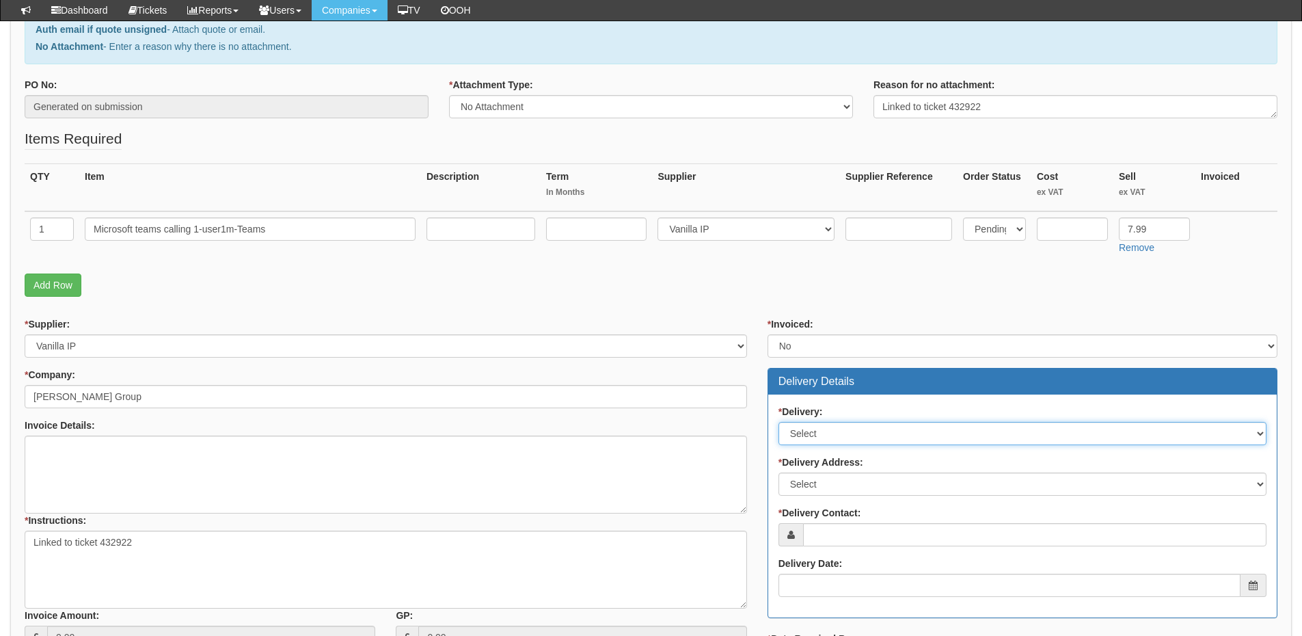
click at [829, 434] on select "Select No Not Applicable Yes" at bounding box center [1022, 433] width 488 height 23
select select "3"
click at [778, 422] on select "Select No Not Applicable Yes" at bounding box center [1022, 433] width 488 height 23
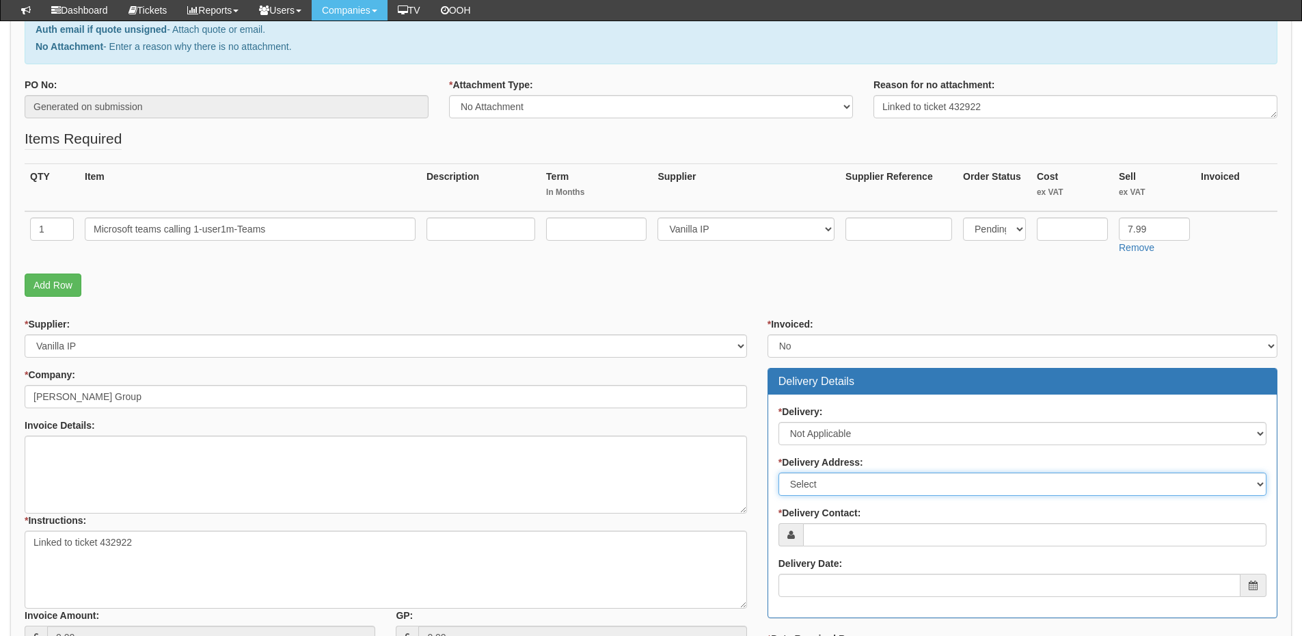
click at [832, 489] on select "Select Not Applicable Main Address - HU2 8XA Other" at bounding box center [1022, 483] width 488 height 23
select select "N/A"
click at [778, 472] on select "Select Not Applicable Main Address - HU2 8XA Other" at bounding box center [1022, 483] width 488 height 23
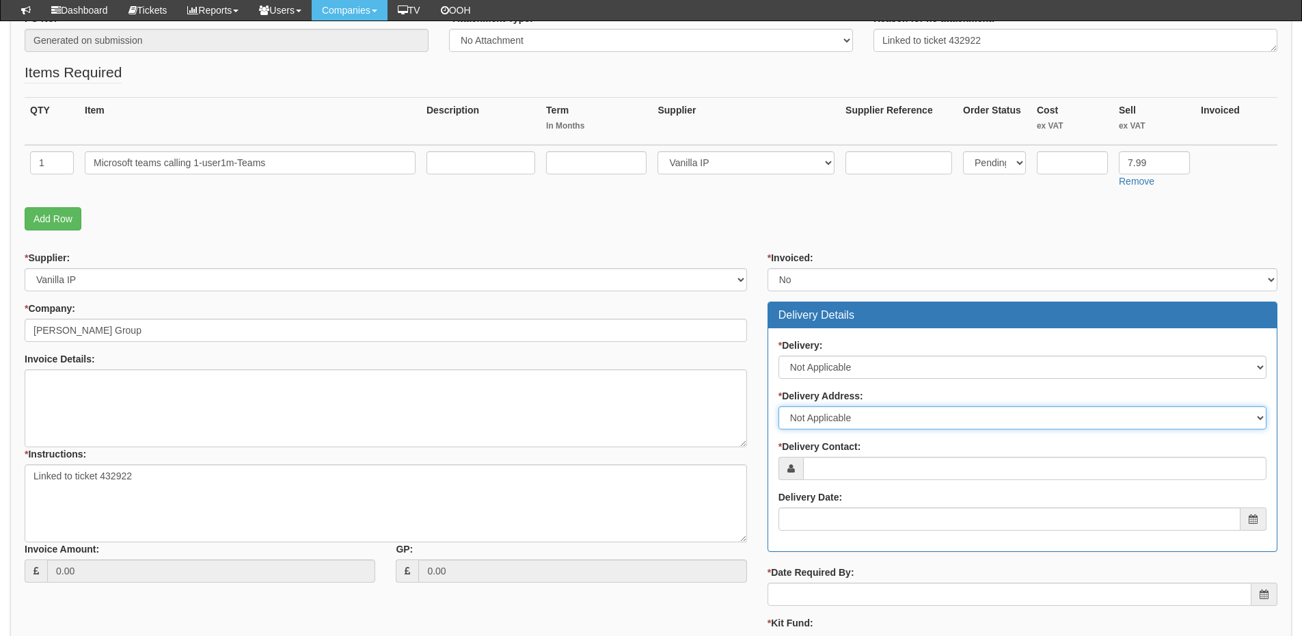
scroll to position [342, 0]
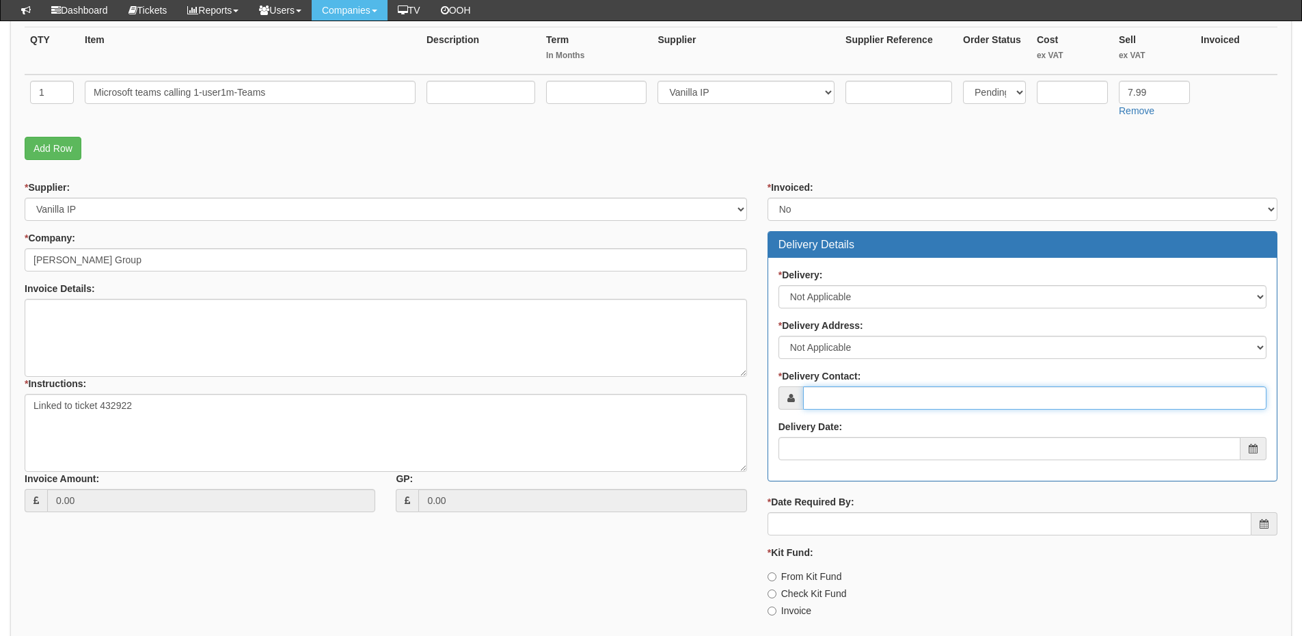
click at [828, 405] on input "* Delivery Contact:" at bounding box center [1034, 397] width 463 height 23
click at [847, 401] on input "* Delivery Contact:" at bounding box center [1034, 397] width 463 height 23
paste input "Elliott Havler ​​​​"
type input "Elliott Havler ​​​​"
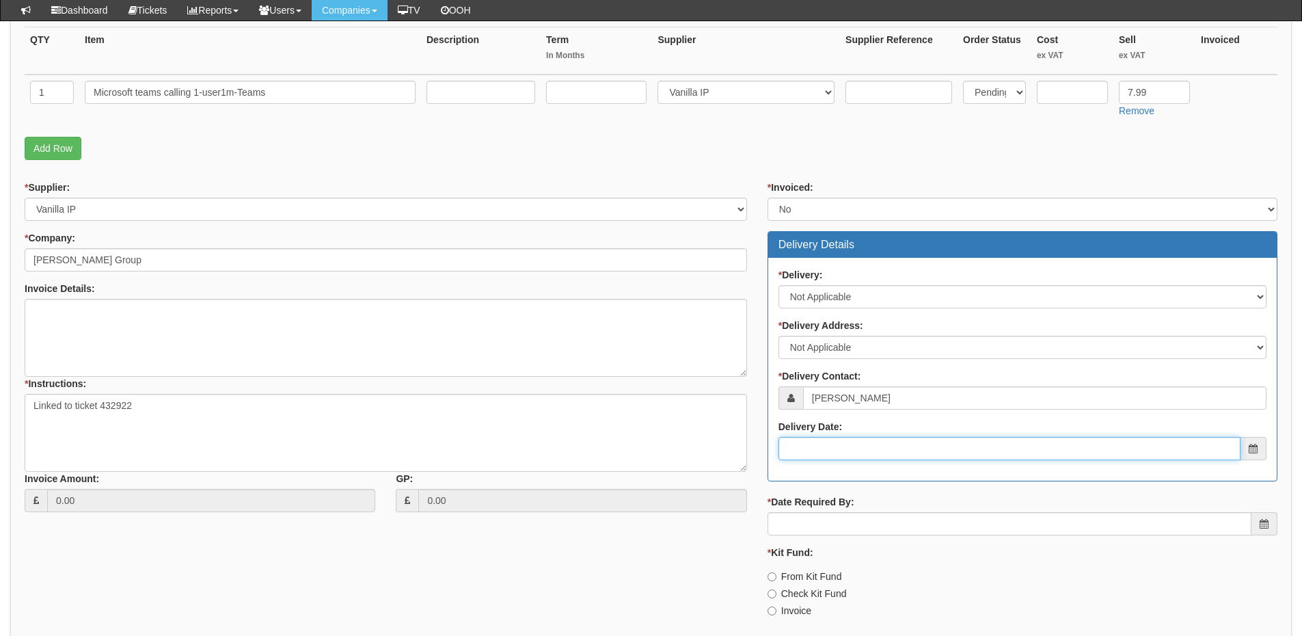
click at [855, 457] on input "Delivery Date:" at bounding box center [1009, 448] width 462 height 23
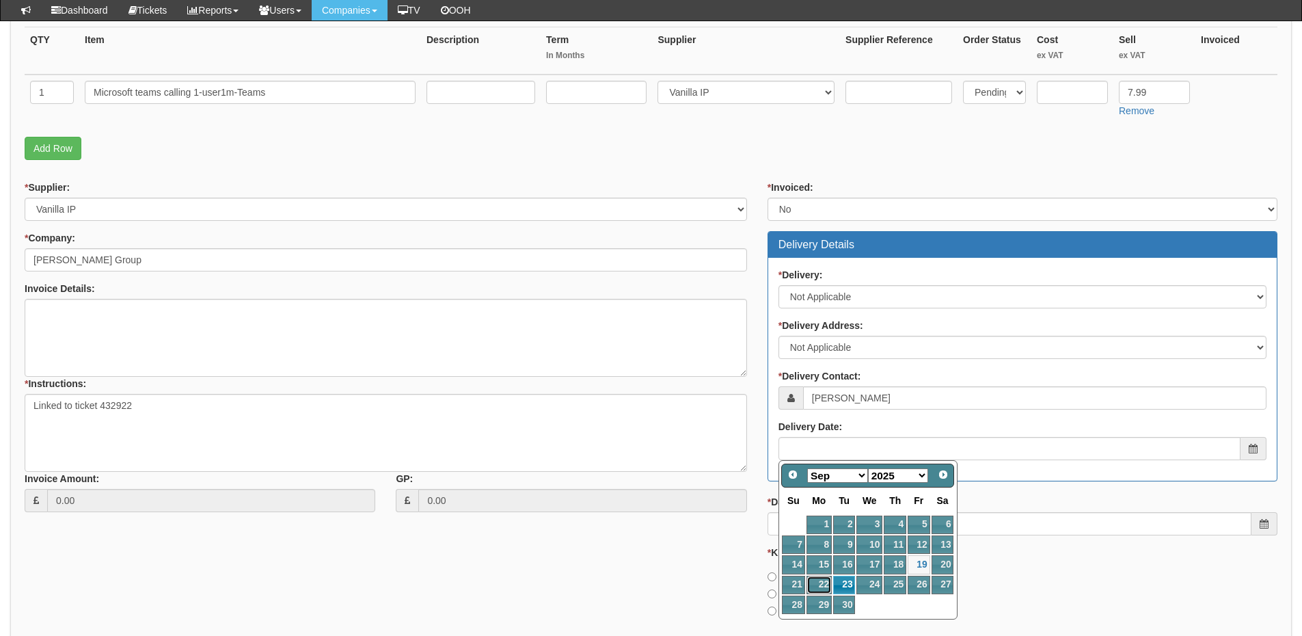
click at [829, 586] on link "22" at bounding box center [818, 584] width 25 height 18
type input "2025-09-22"
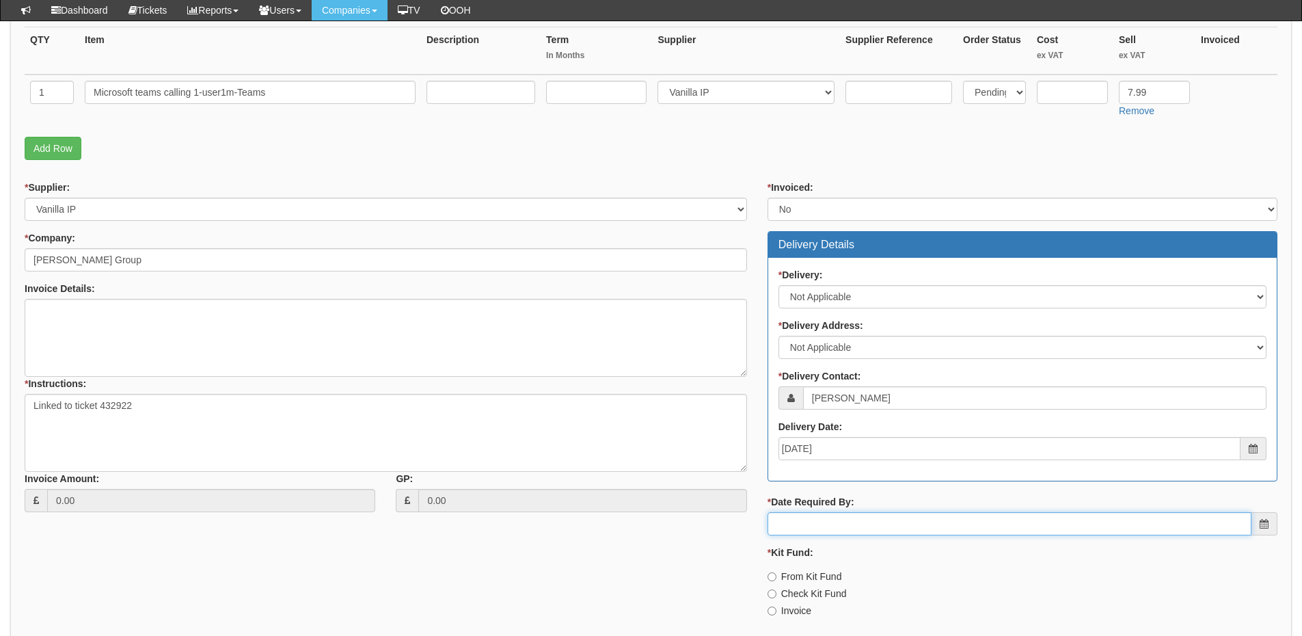
click at [830, 523] on input "* Date Required By:" at bounding box center [1009, 523] width 484 height 23
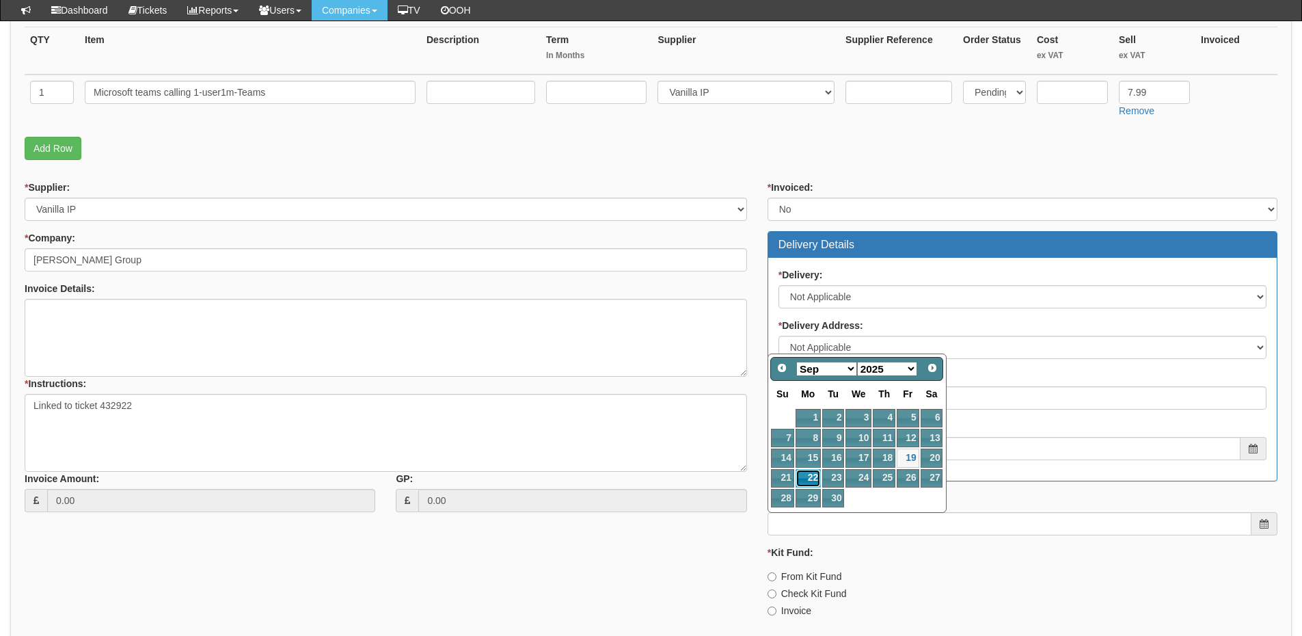
click at [810, 478] on link "22" at bounding box center [807, 478] width 25 height 18
type input "2025-09-22"
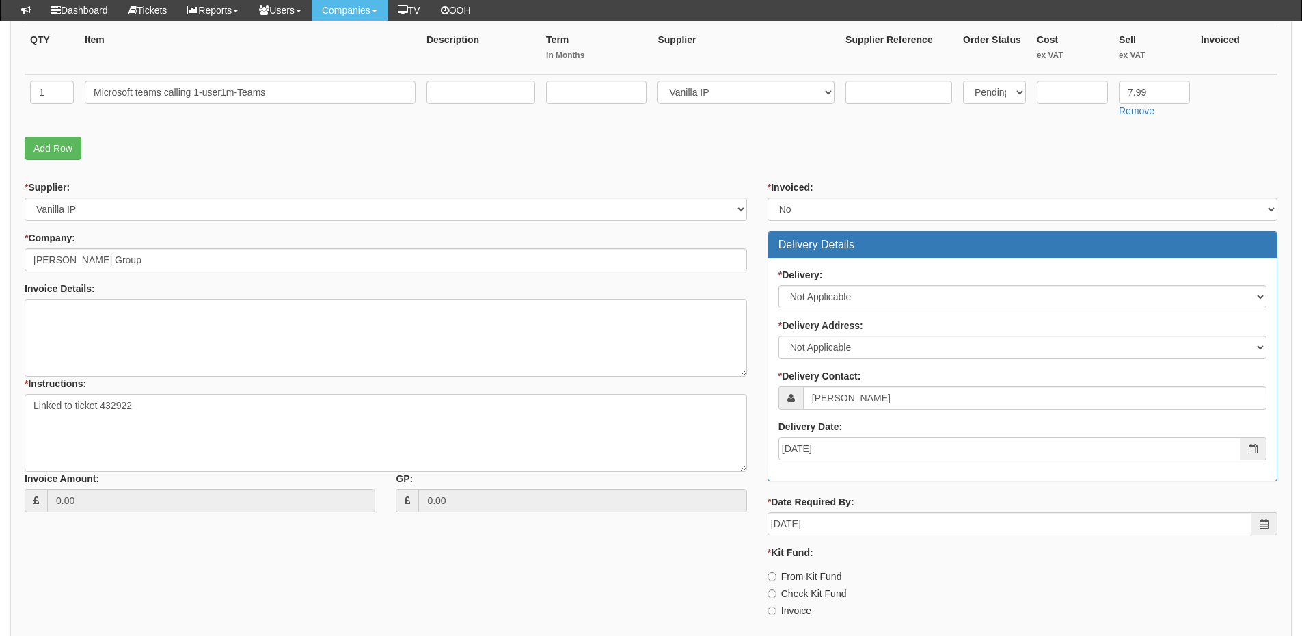
drag, startPoint x: 792, startPoint y: 614, endPoint x: 743, endPoint y: 591, distance: 53.5
click at [792, 614] on label "Invoice" at bounding box center [789, 610] width 44 height 14
click at [776, 614] on input "Invoice" at bounding box center [771, 610] width 9 height 9
radio input "true"
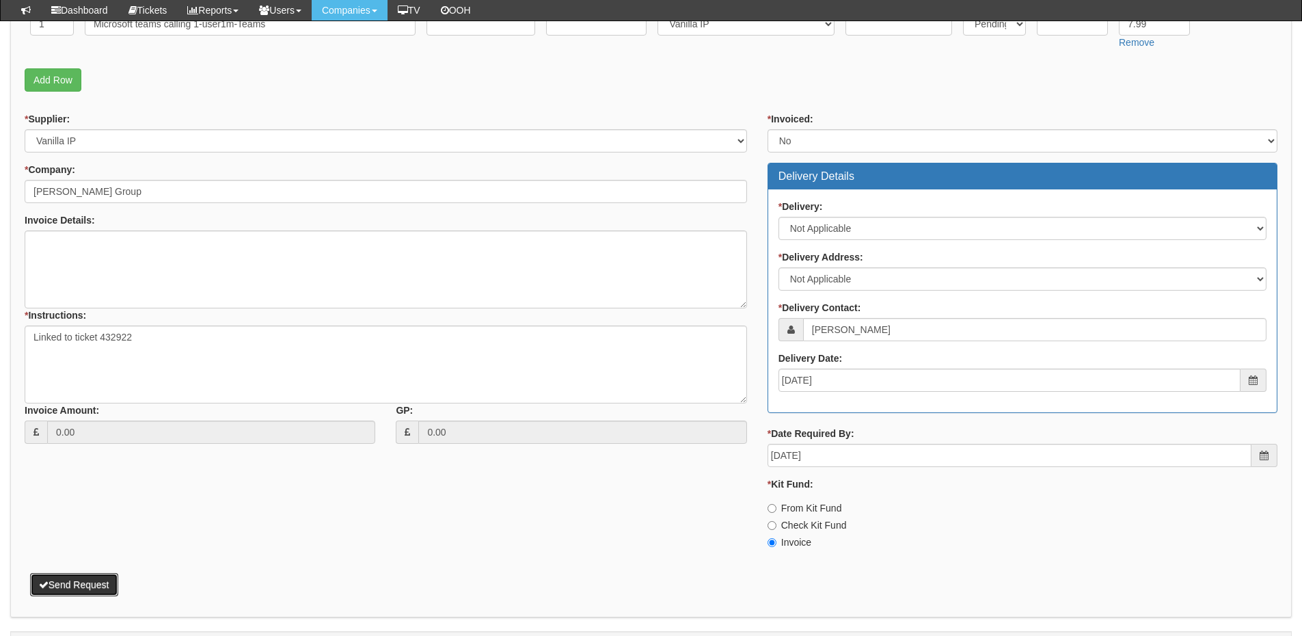
click at [71, 581] on button "Send Request" at bounding box center [74, 584] width 88 height 23
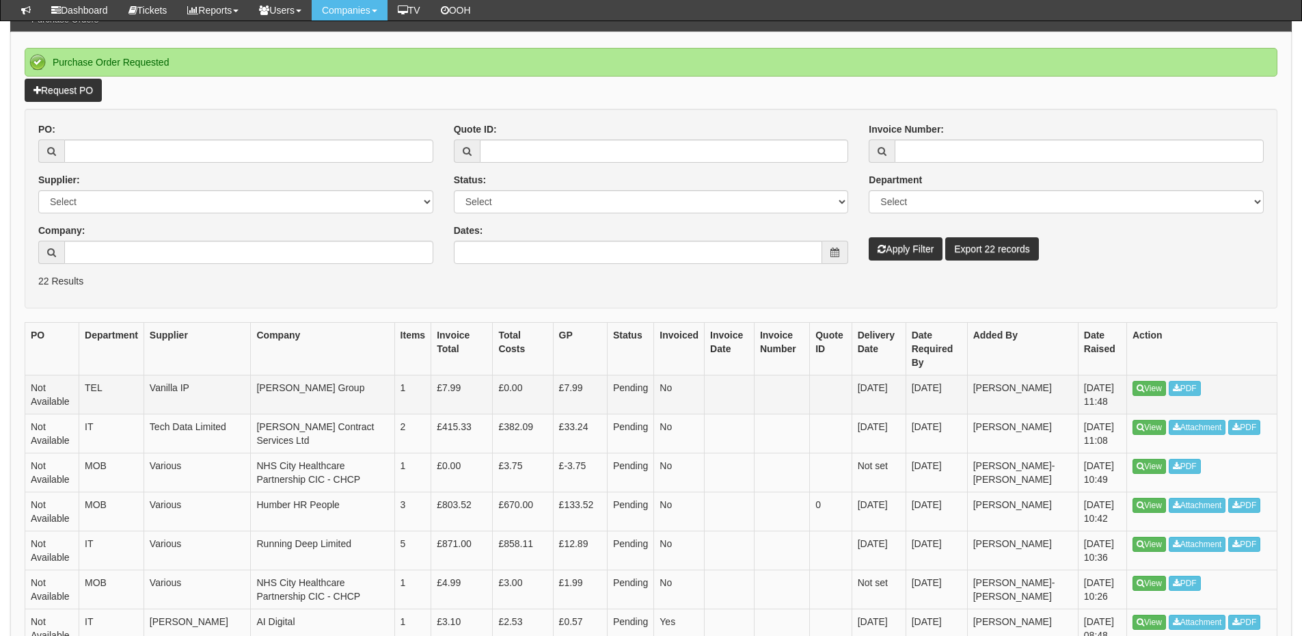
scroll to position [136, 0]
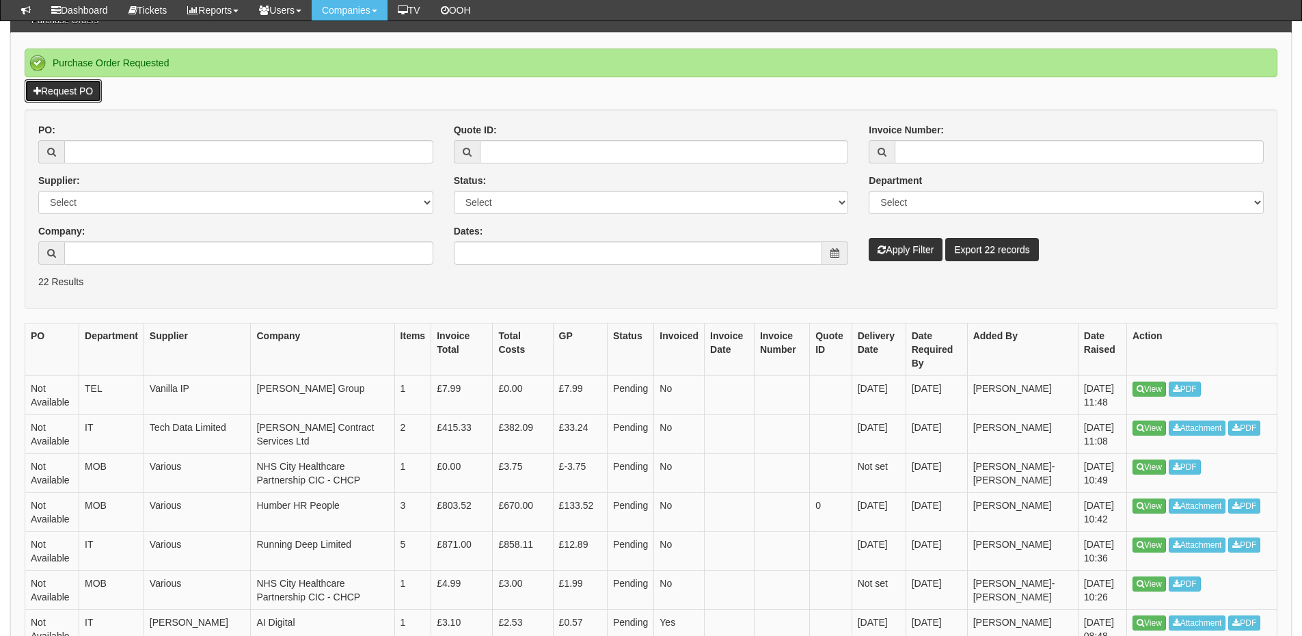
click at [81, 90] on link "Request PO" at bounding box center [63, 90] width 77 height 23
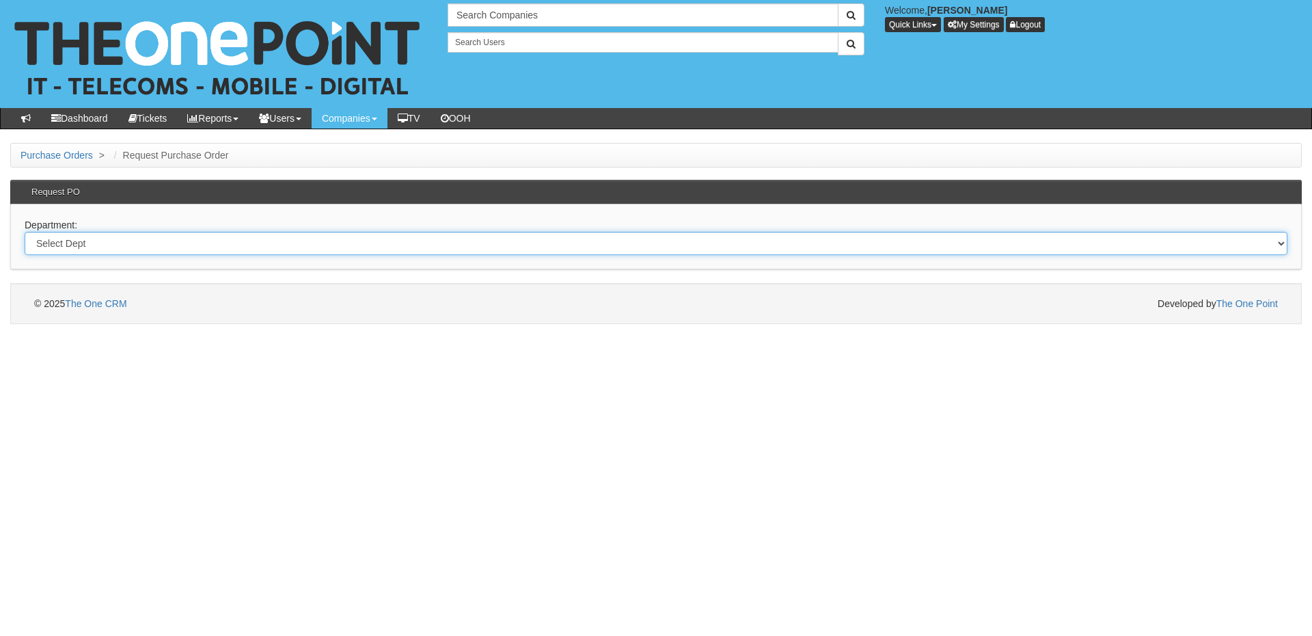
click at [342, 248] on select "Select Dept Digital Internal IT Mobiles Marketing Telecoms" at bounding box center [656, 243] width 1263 height 23
select select "?pipeID=&dept=TEL"
click at [25, 232] on select "Select Dept Digital Internal IT Mobiles Marketing Telecoms" at bounding box center [656, 243] width 1263 height 23
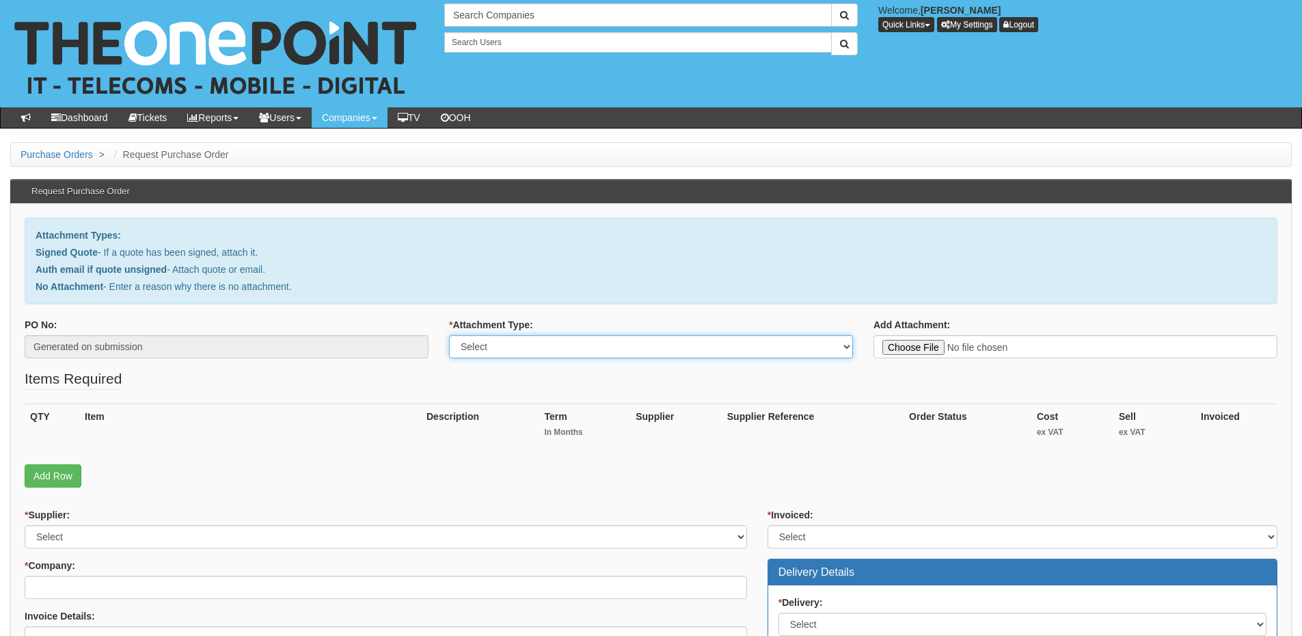
click at [517, 349] on select "Select Signed Quote Auth email with quote if unsigned No Attachment" at bounding box center [651, 346] width 404 height 23
select select "No Attachment"
click at [449, 335] on select "Select Signed Quote Auth email with quote if unsigned No Attachment" at bounding box center [651, 346] width 404 height 23
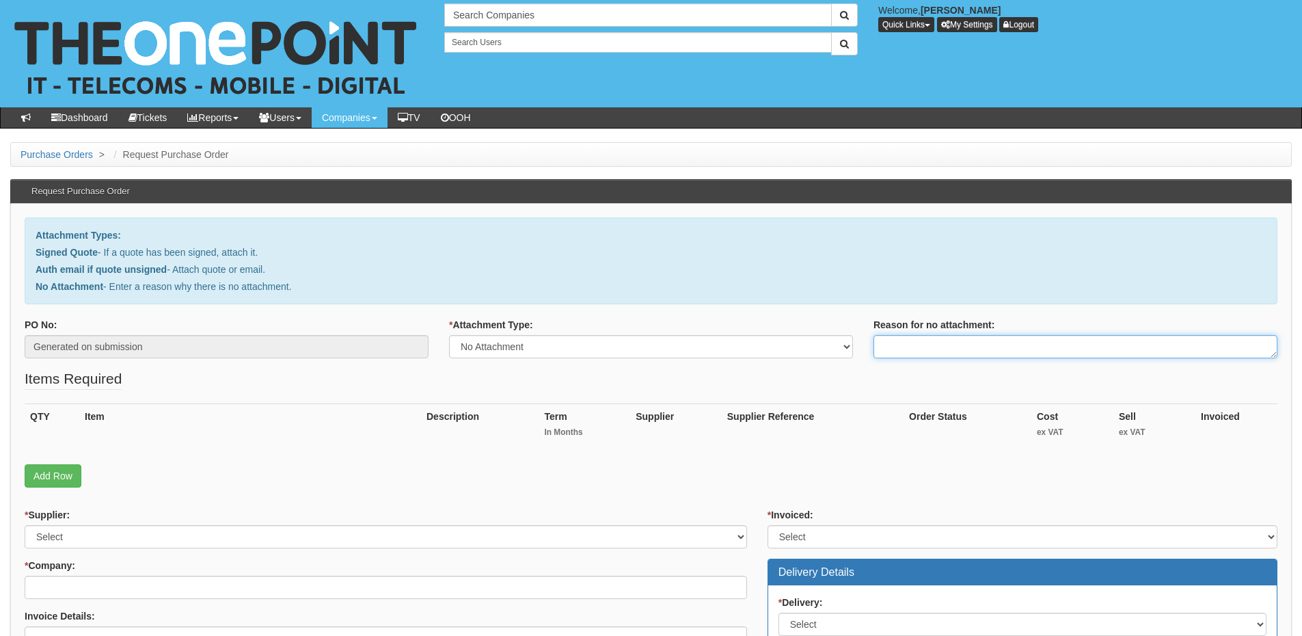
click at [895, 350] on textarea "Reason for no attachment:" at bounding box center [1075, 346] width 404 height 23
click at [996, 342] on textarea "Linked to ticket 429833" at bounding box center [1075, 346] width 404 height 23
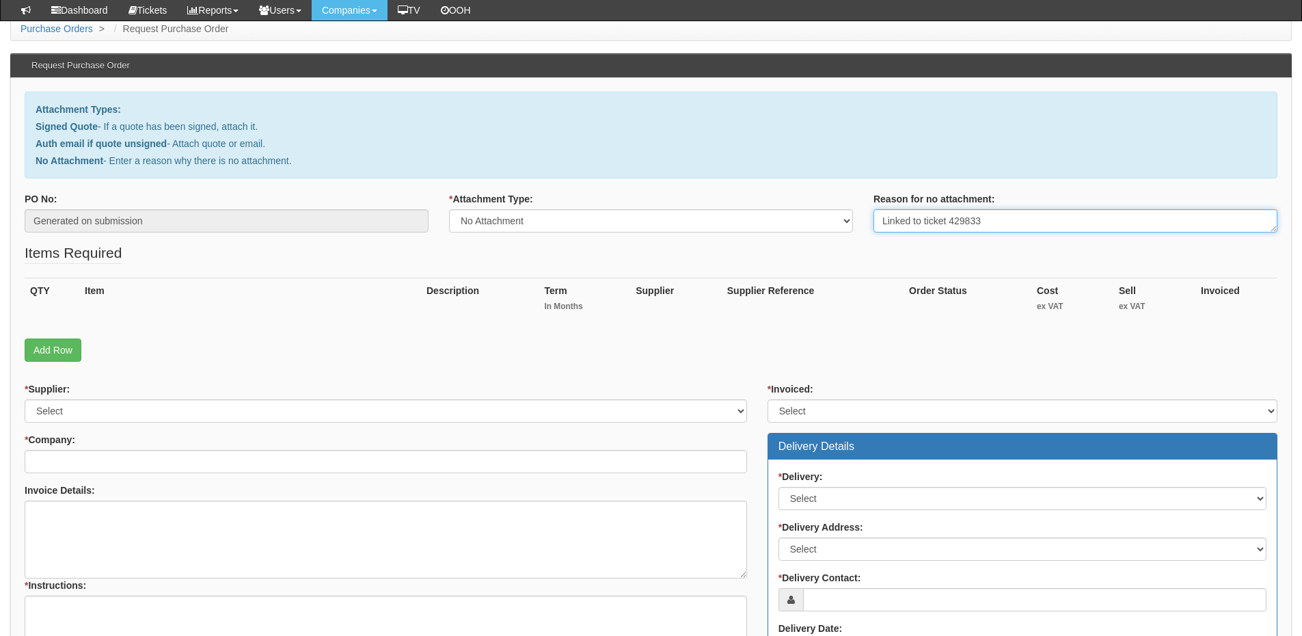
scroll to position [205, 0]
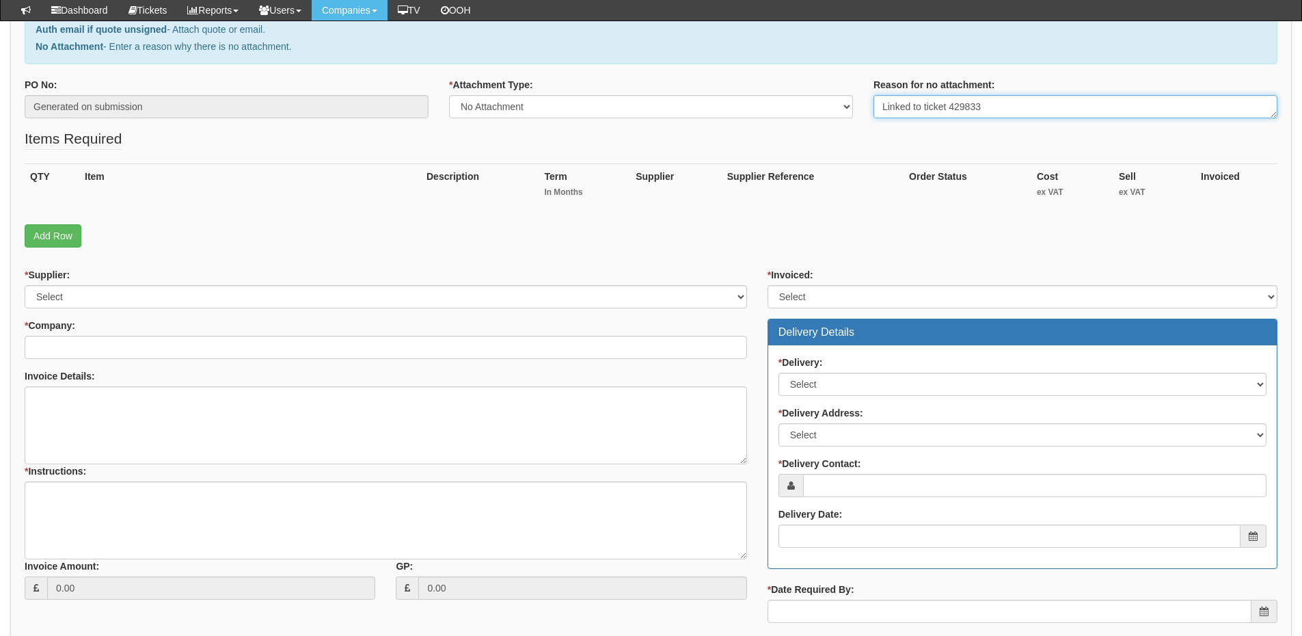
type textarea "Linked to ticket 429833"
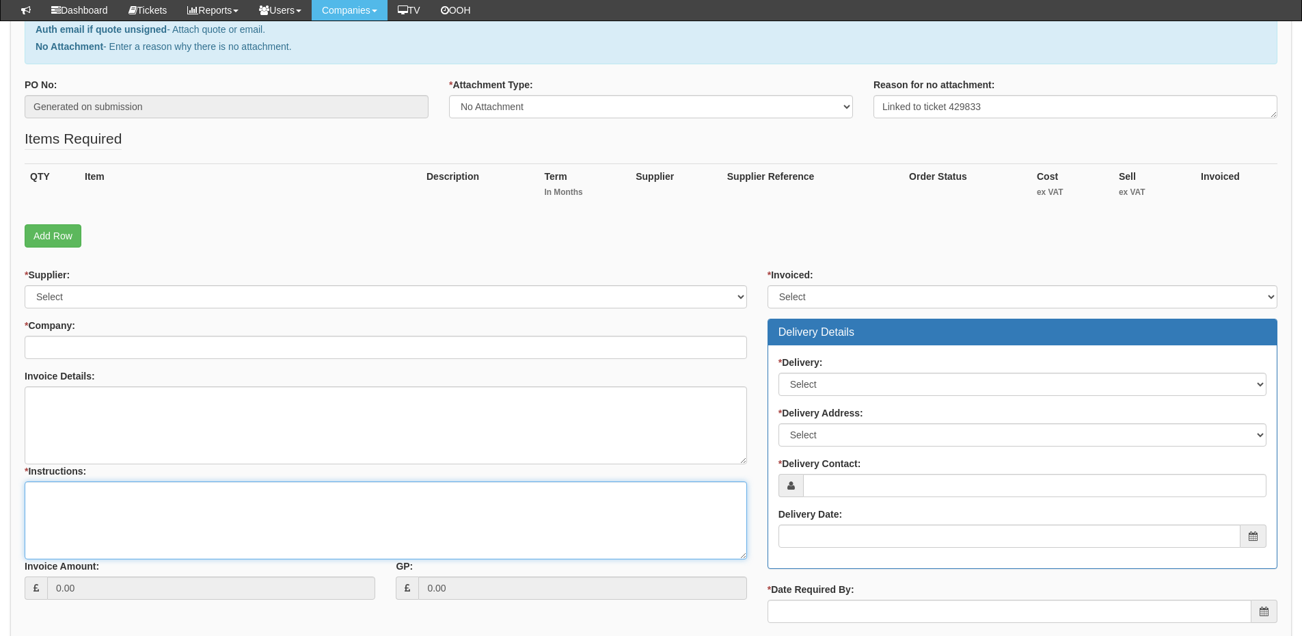
click at [246, 538] on textarea "* Instructions:" at bounding box center [386, 520] width 722 height 78
paste textarea "Linked to ticket 429833"
type textarea "Linked to ticket 429833"
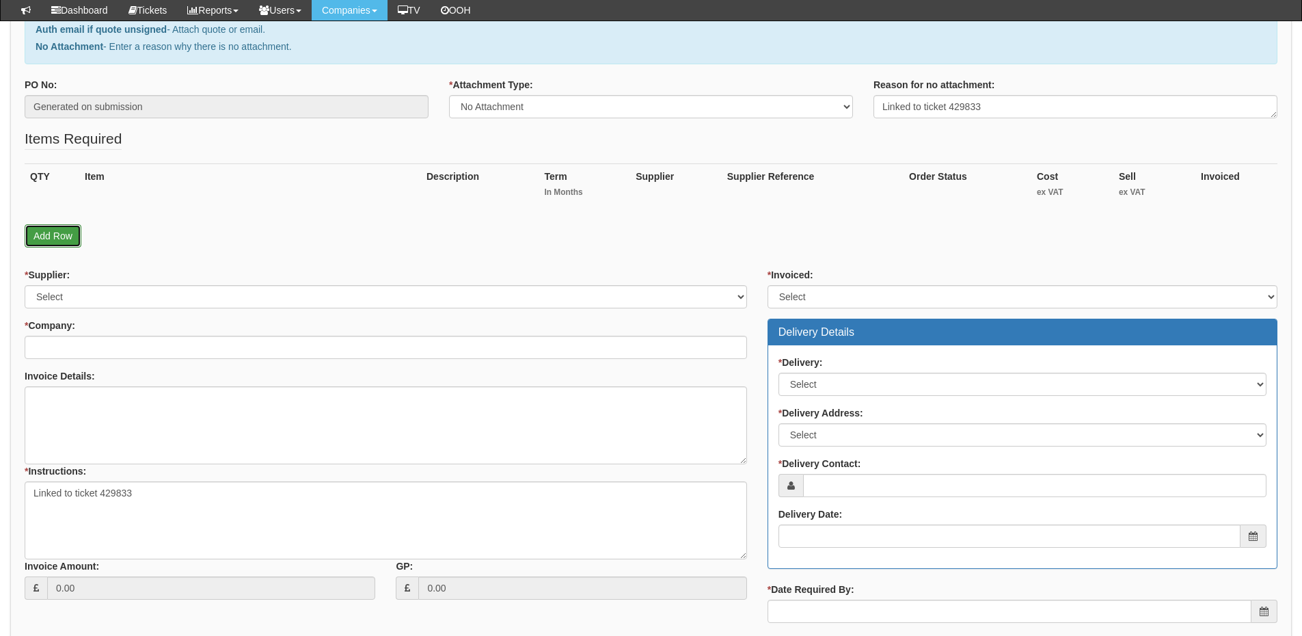
click at [67, 229] on link "Add Row" at bounding box center [53, 235] width 57 height 23
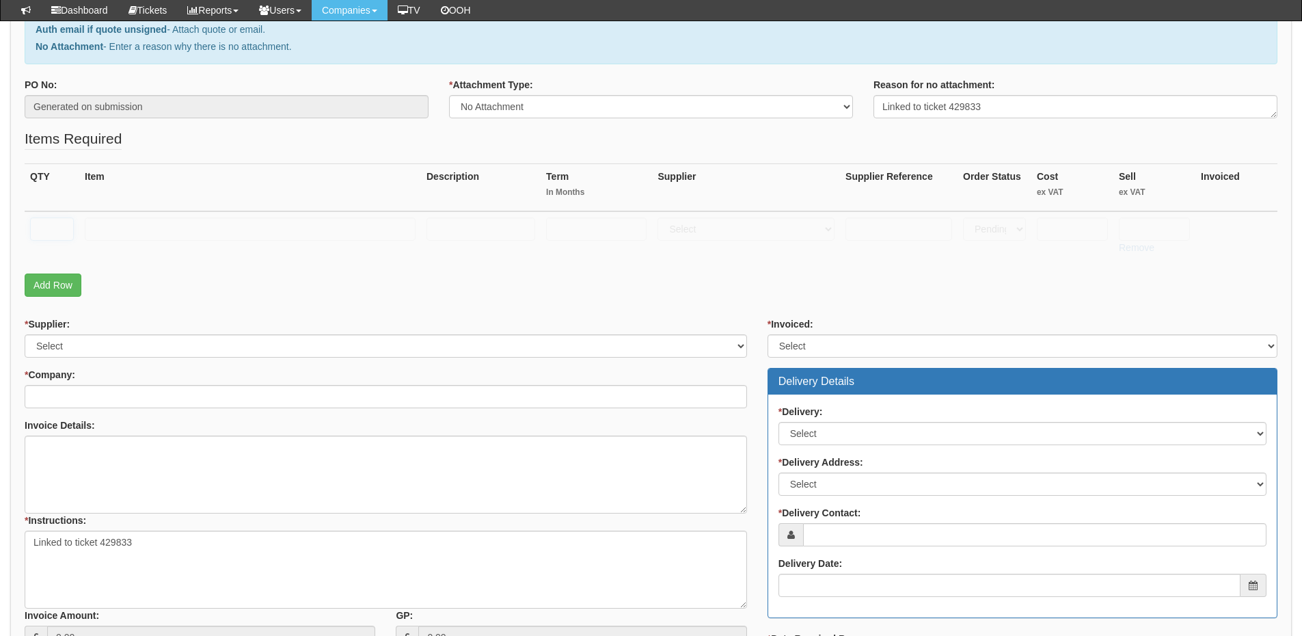
click at [44, 228] on input "text" at bounding box center [52, 228] width 44 height 23
type input "1"
click at [135, 224] on input "text" at bounding box center [250, 228] width 331 height 23
type input "Calle Centre Queue"
click at [742, 229] on select "Select 123 REG.co.uk 1Password 3 4Gon AA Jones Electric Ltd Abzorb Access Group…" at bounding box center [745, 228] width 177 height 23
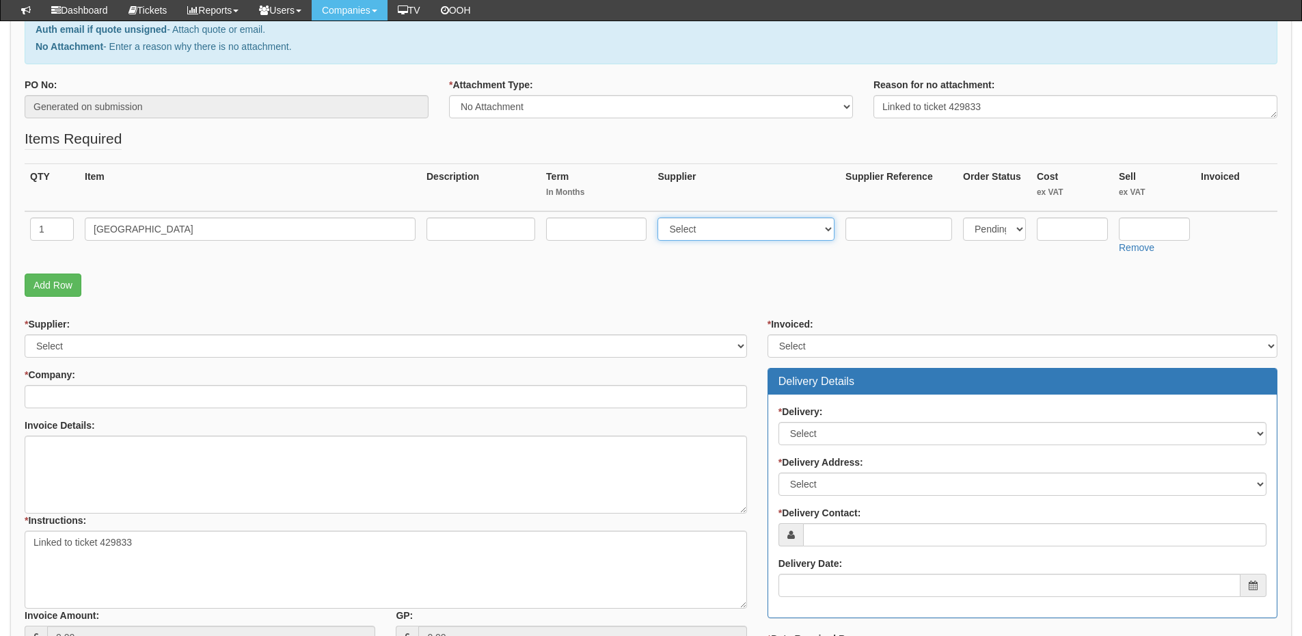
select select "72"
click at [661, 217] on select "Select 123 REG.co.uk 1Password 3 4Gon AA Jones Electric Ltd Abzorb Access Group…" at bounding box center [745, 228] width 177 height 23
click at [1142, 229] on input "text" at bounding box center [1154, 228] width 71 height 23
type input "2.50"
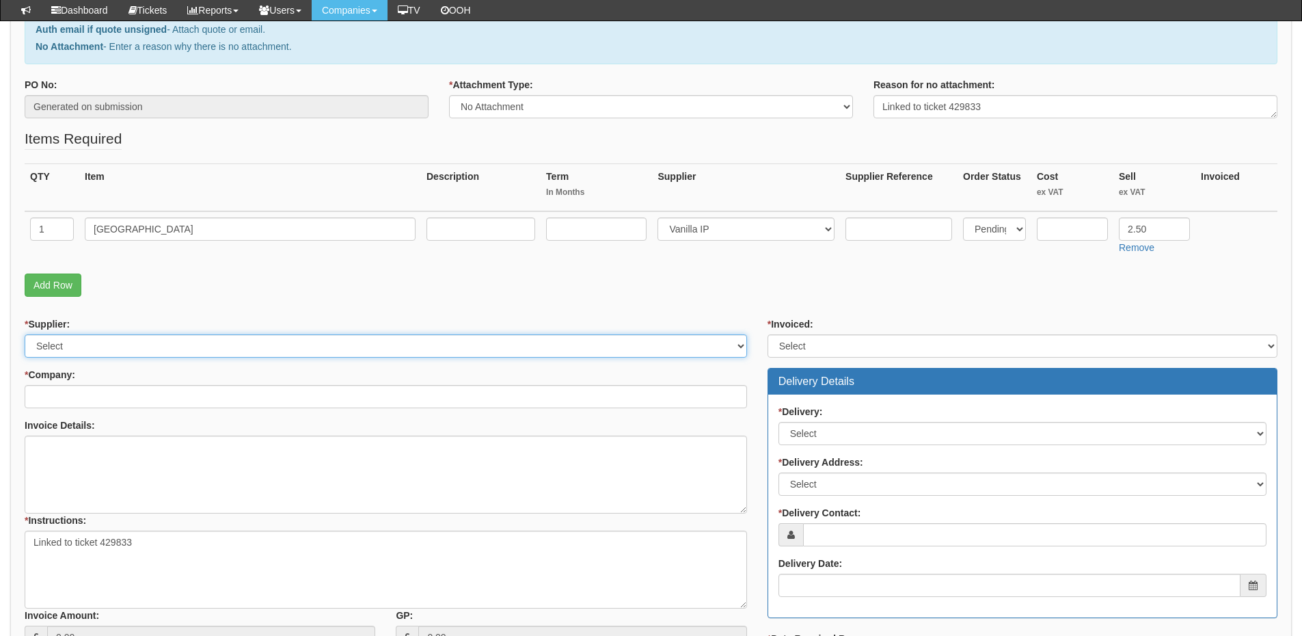
click at [146, 340] on select "Select 123 REG.co.uk 1Password 3 4Gon AA Jones Electric Ltd Abzorb Access Group…" at bounding box center [386, 345] width 722 height 23
select select "72"
click at [25, 334] on select "Select 123 REG.co.uk 1Password 3 4Gon AA Jones Electric Ltd Abzorb Access Group…" at bounding box center [386, 345] width 722 height 23
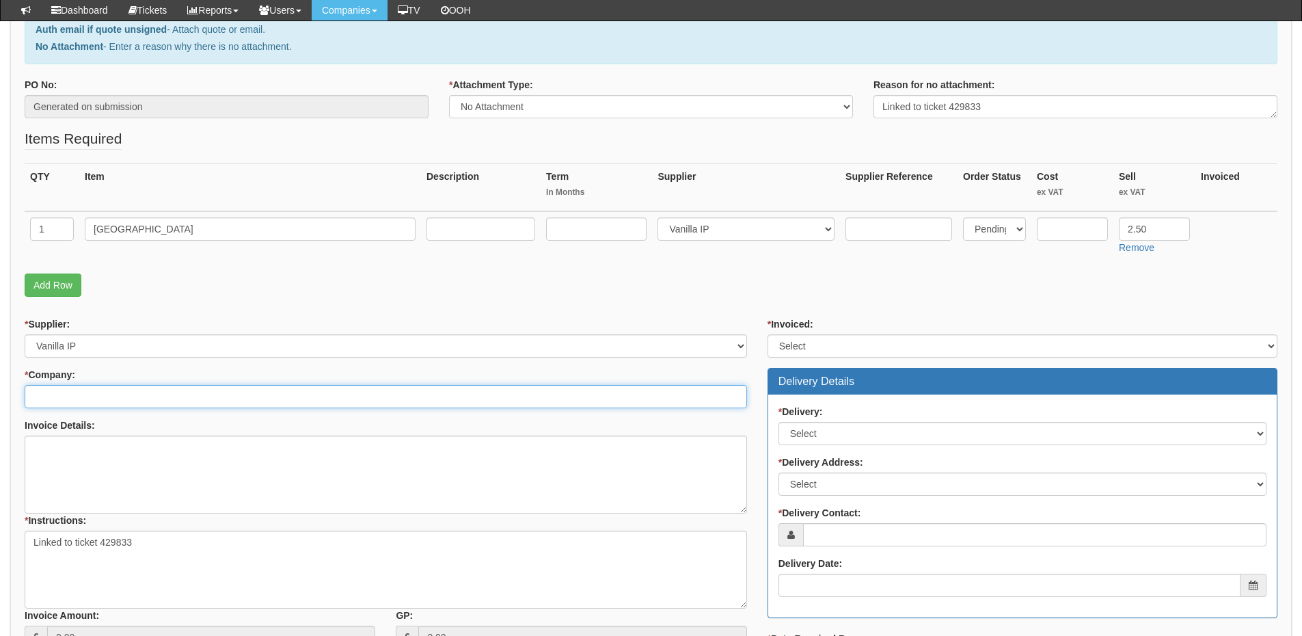
click at [107, 392] on input "* Company:" at bounding box center [386, 396] width 722 height 23
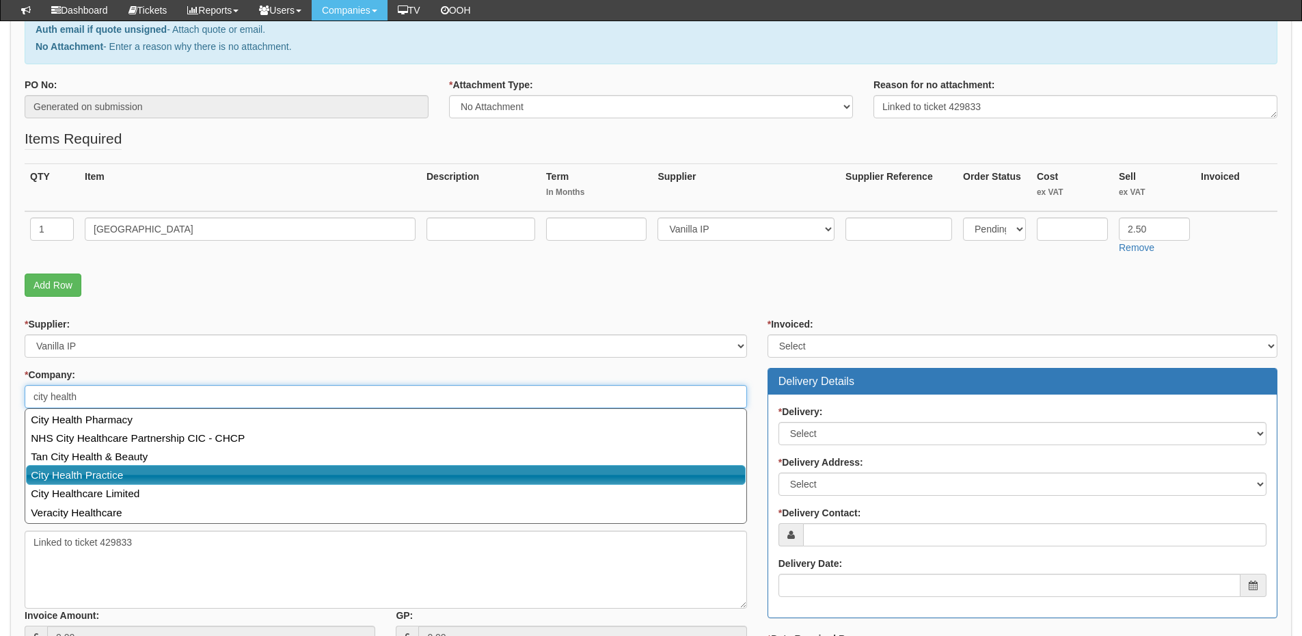
click at [120, 477] on link "City Health Practice" at bounding box center [386, 475] width 720 height 20
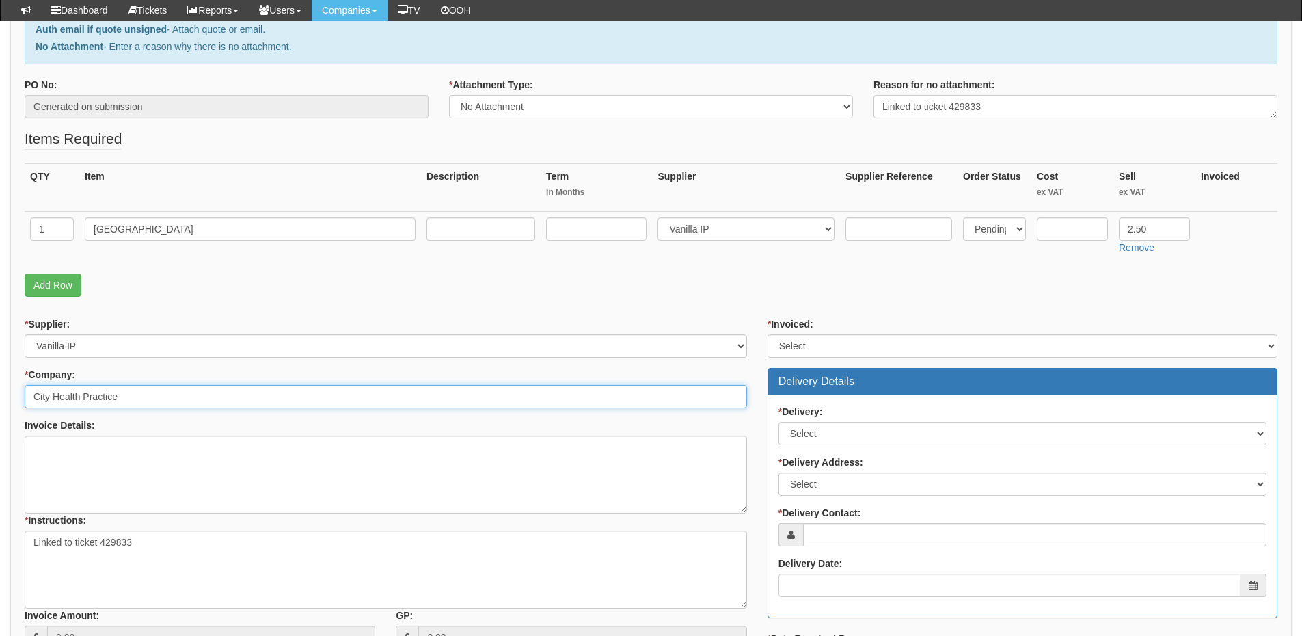
type input "City Health Practice"
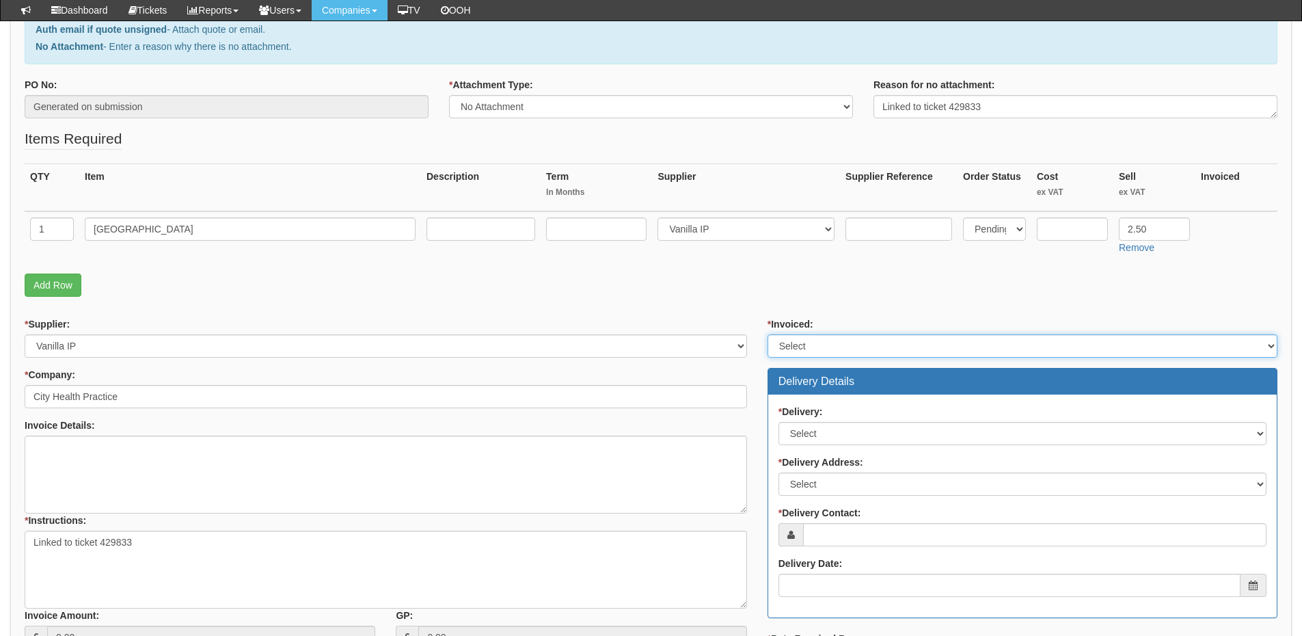
click at [841, 351] on select "Select Yes No N/A STB (part of order)" at bounding box center [1022, 345] width 510 height 23
click at [767, 334] on select "Select Yes No N/A STB (part of order)" at bounding box center [1022, 345] width 510 height 23
click at [825, 354] on select "Select Yes No N/A STB (part of order)" at bounding box center [1022, 345] width 510 height 23
select select "2"
click at [767, 334] on select "Select Yes No N/A STB (part of order)" at bounding box center [1022, 345] width 510 height 23
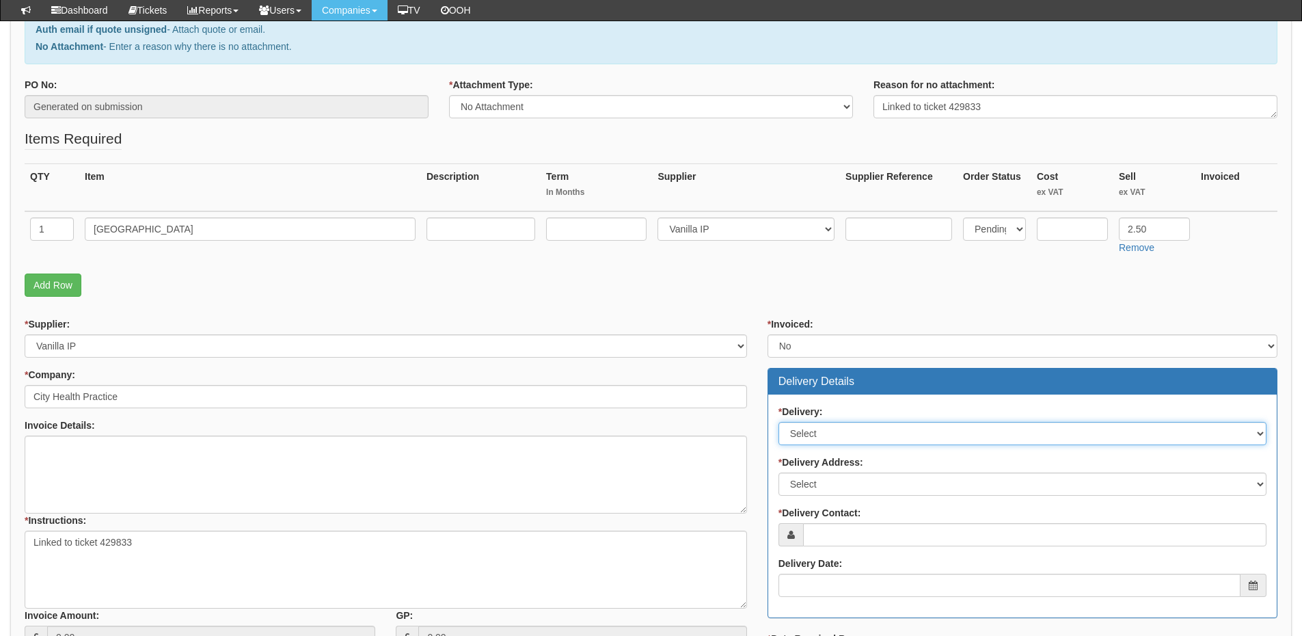
click at [827, 426] on select "Select No Not Applicable Yes" at bounding box center [1022, 433] width 488 height 23
select select "3"
click at [778, 422] on select "Select No Not Applicable Yes" at bounding box center [1022, 433] width 488 height 23
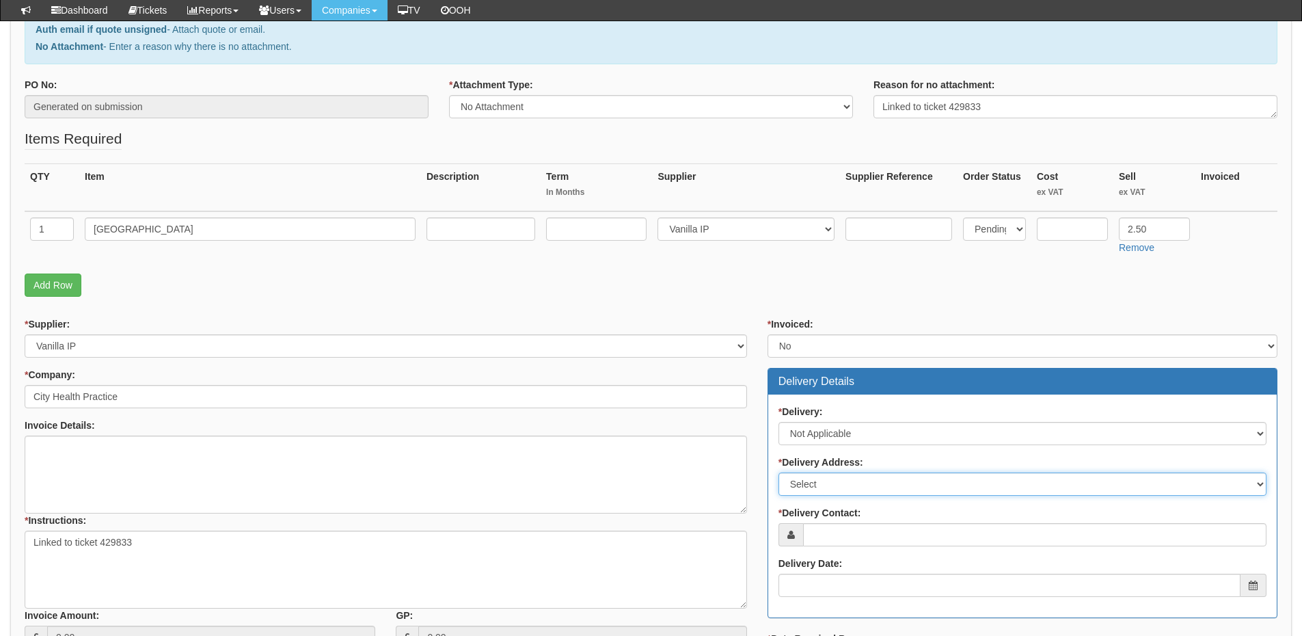
click at [823, 484] on select "Select Not Applicable Main Address - HU9 2LR Other" at bounding box center [1022, 483] width 488 height 23
select select "N/A"
click at [778, 472] on select "Select Not Applicable Main Address - HU9 2LR Other" at bounding box center [1022, 483] width 488 height 23
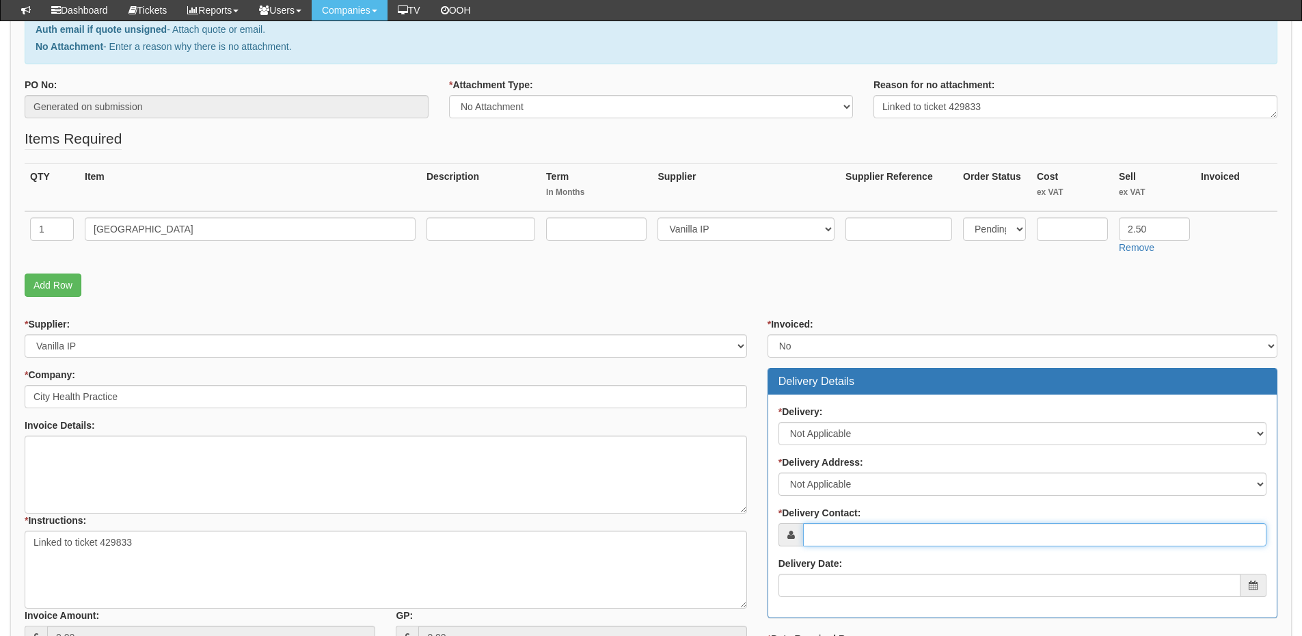
click at [834, 527] on input "* Delivery Contact:" at bounding box center [1034, 534] width 463 height 23
click at [861, 529] on input "* Delivery Contact:" at bounding box center [1034, 534] width 463 height 23
paste input "Becky Cornick"
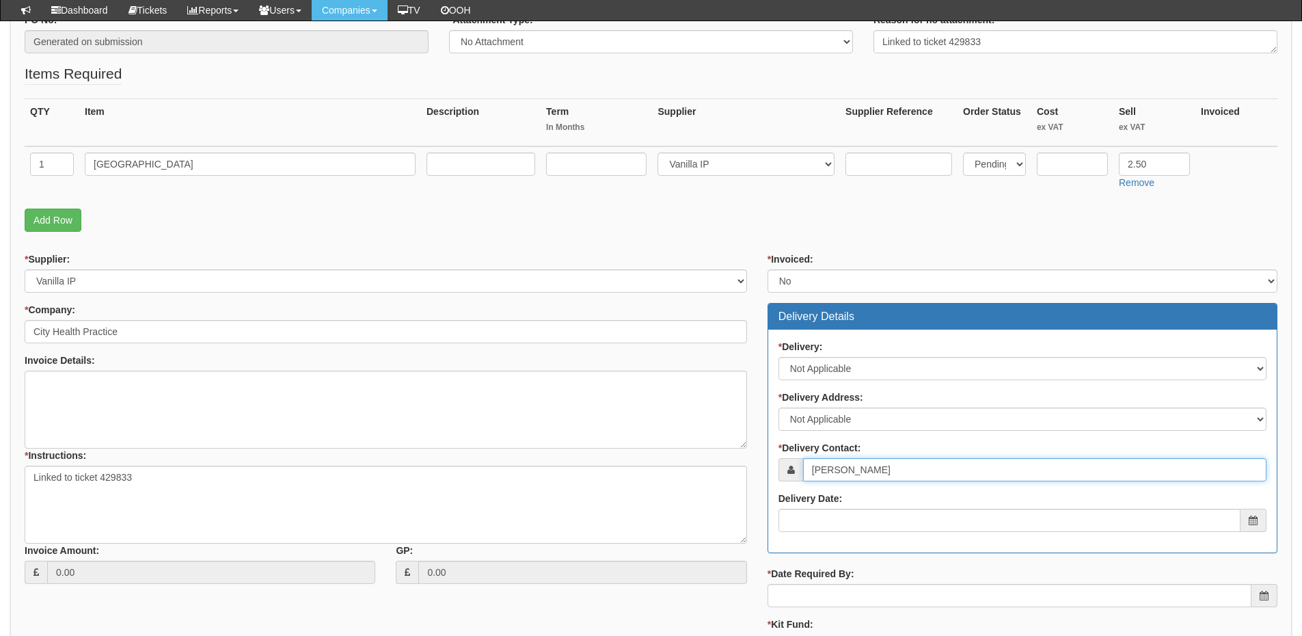
scroll to position [342, 0]
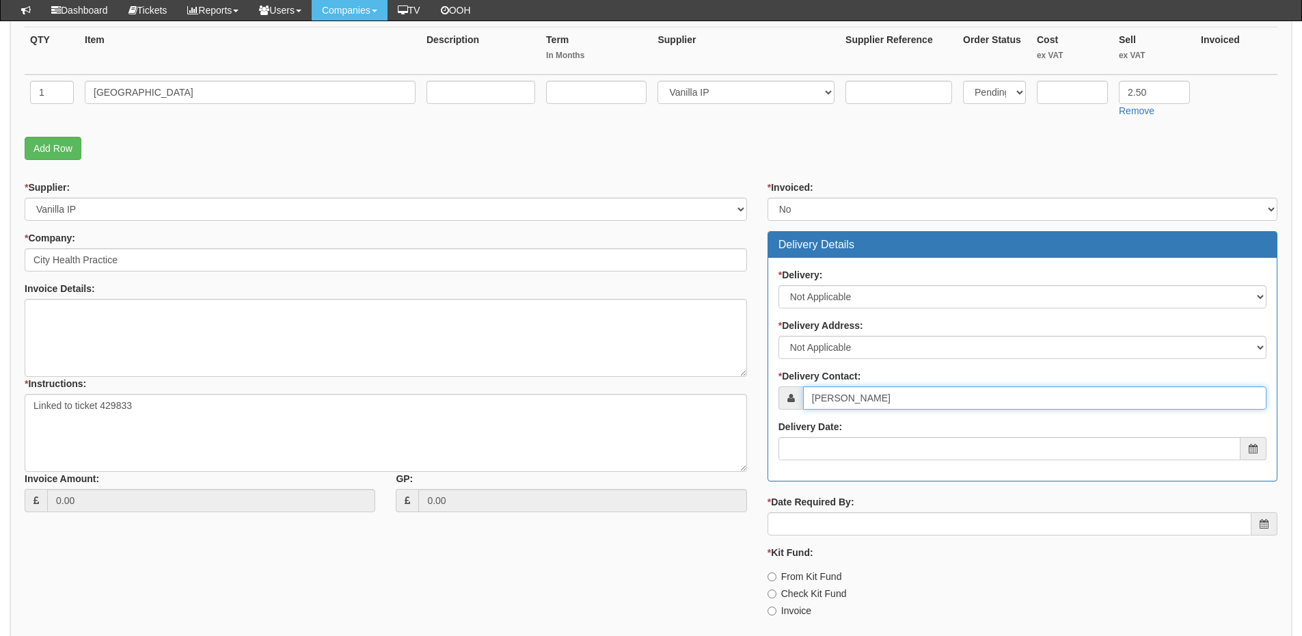
type input "Becky Cornick"
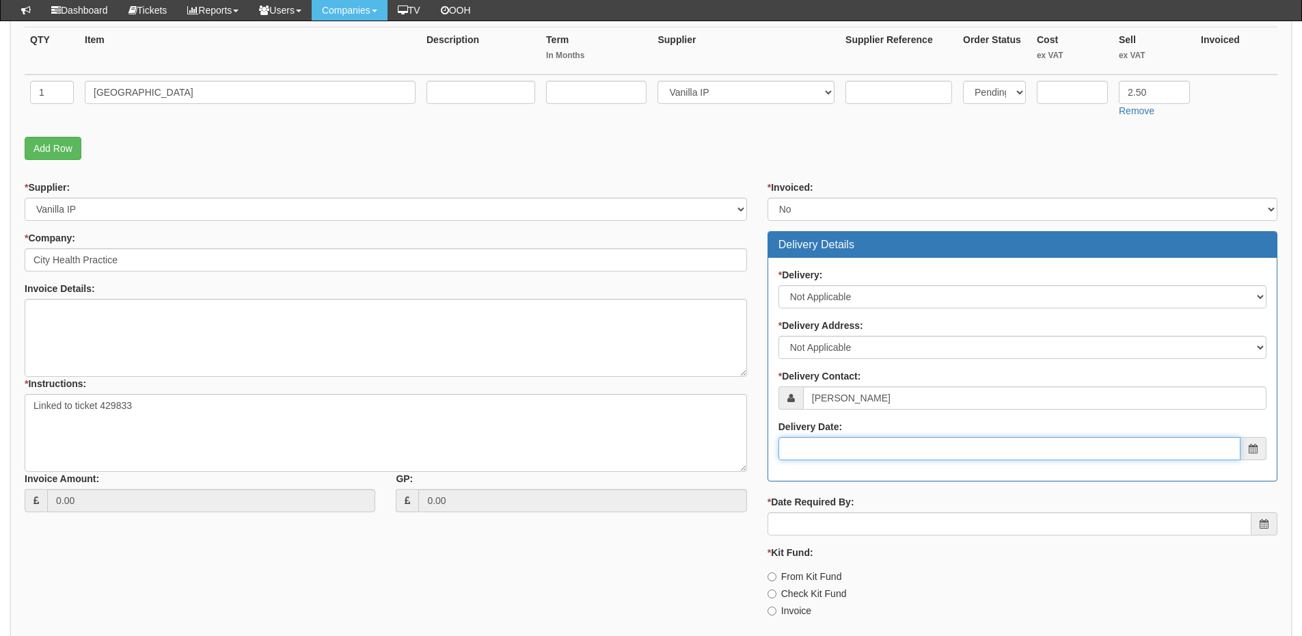
click at [847, 452] on input "Delivery Date:" at bounding box center [1009, 448] width 462 height 23
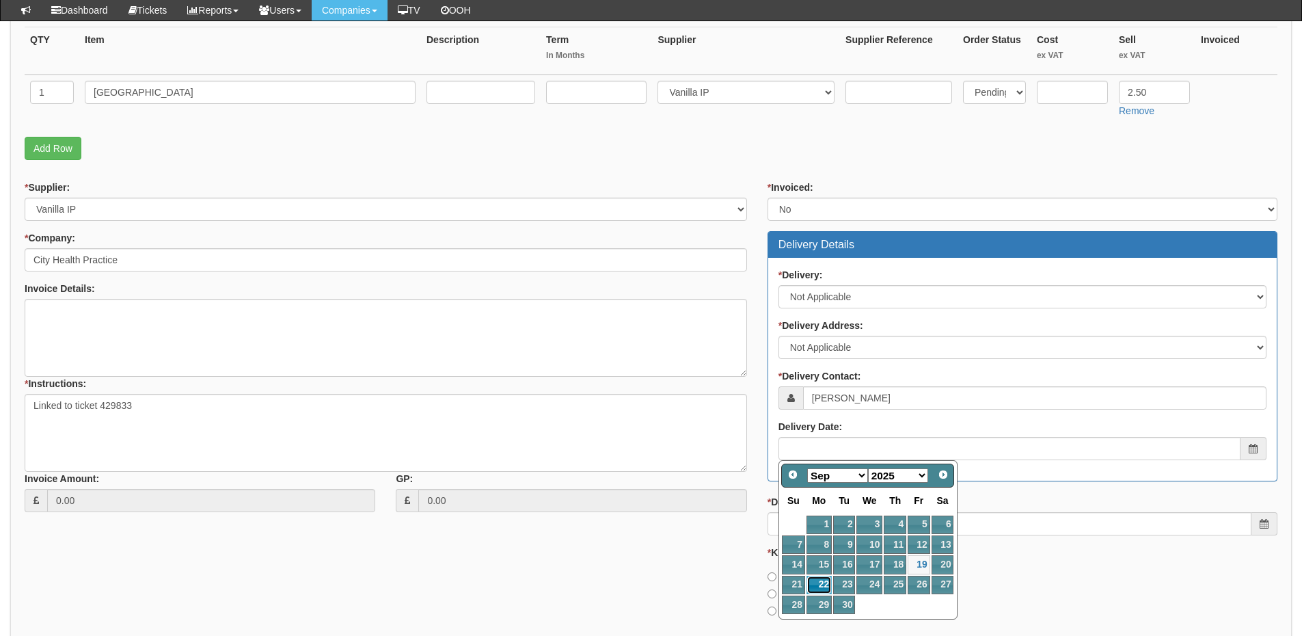
click at [828, 586] on link "22" at bounding box center [818, 584] width 25 height 18
type input "2025-09-22"
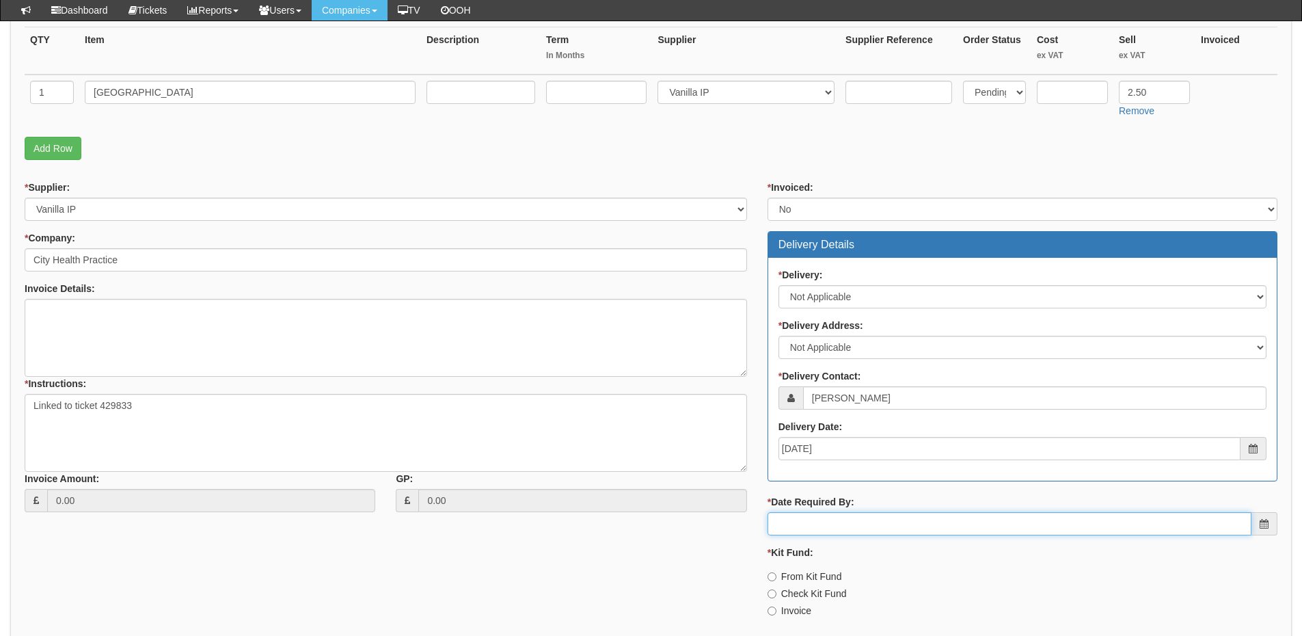
click at [828, 524] on input "* Date Required By:" at bounding box center [1009, 523] width 484 height 23
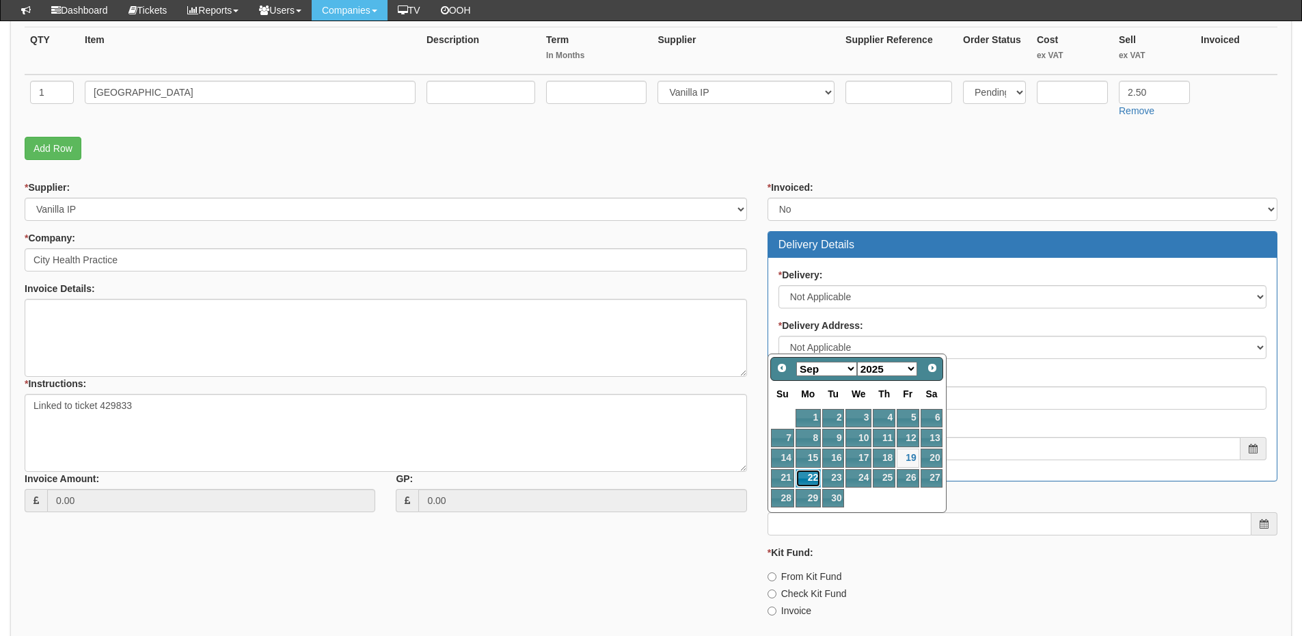
click at [809, 476] on link "22" at bounding box center [807, 478] width 25 height 18
type input "2025-09-22"
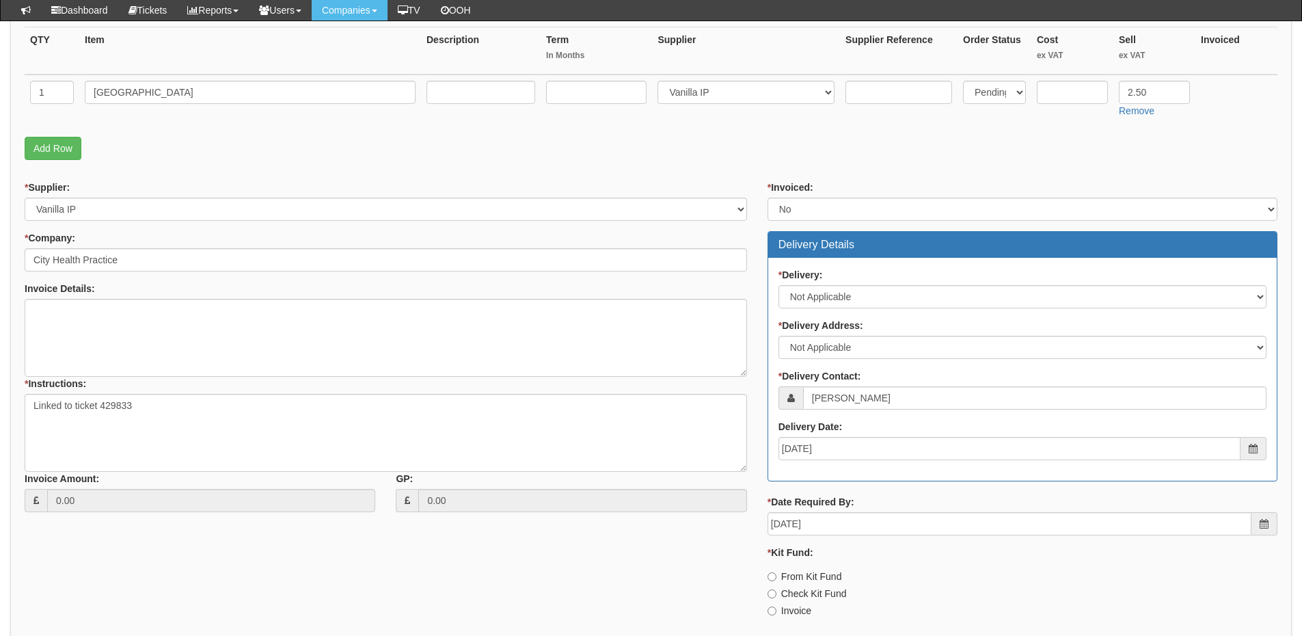
click at [787, 613] on label "Invoice" at bounding box center [789, 610] width 44 height 14
click at [776, 613] on input "Invoice" at bounding box center [771, 610] width 9 height 9
radio input "true"
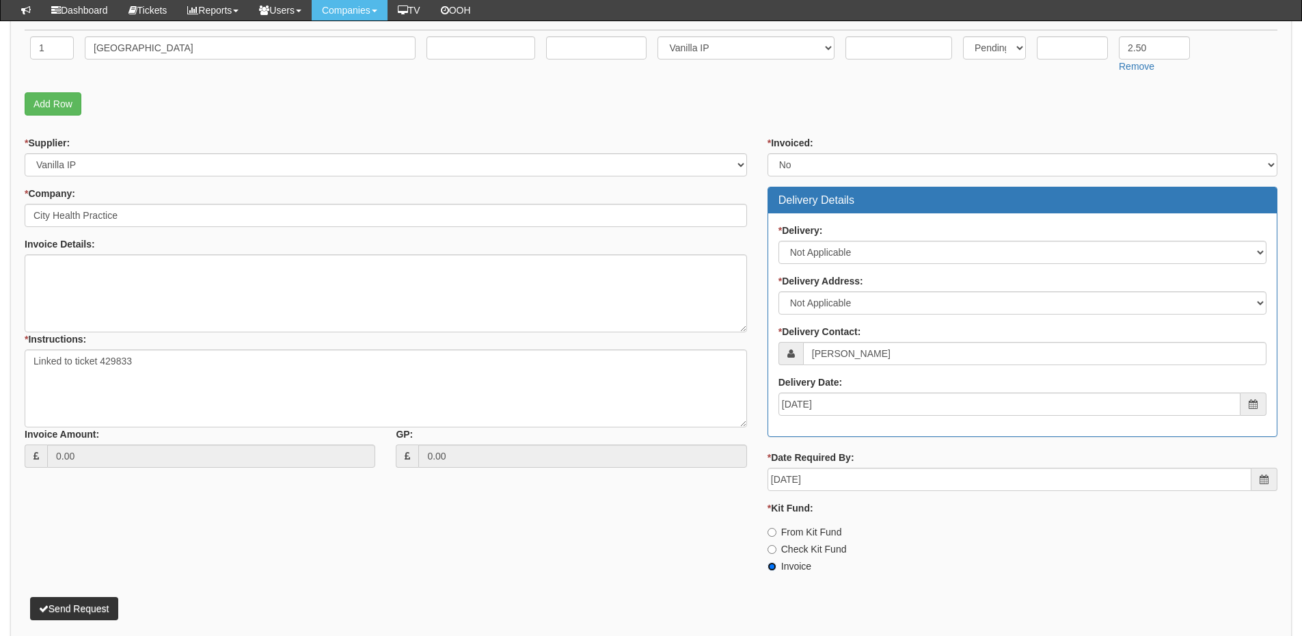
scroll to position [410, 0]
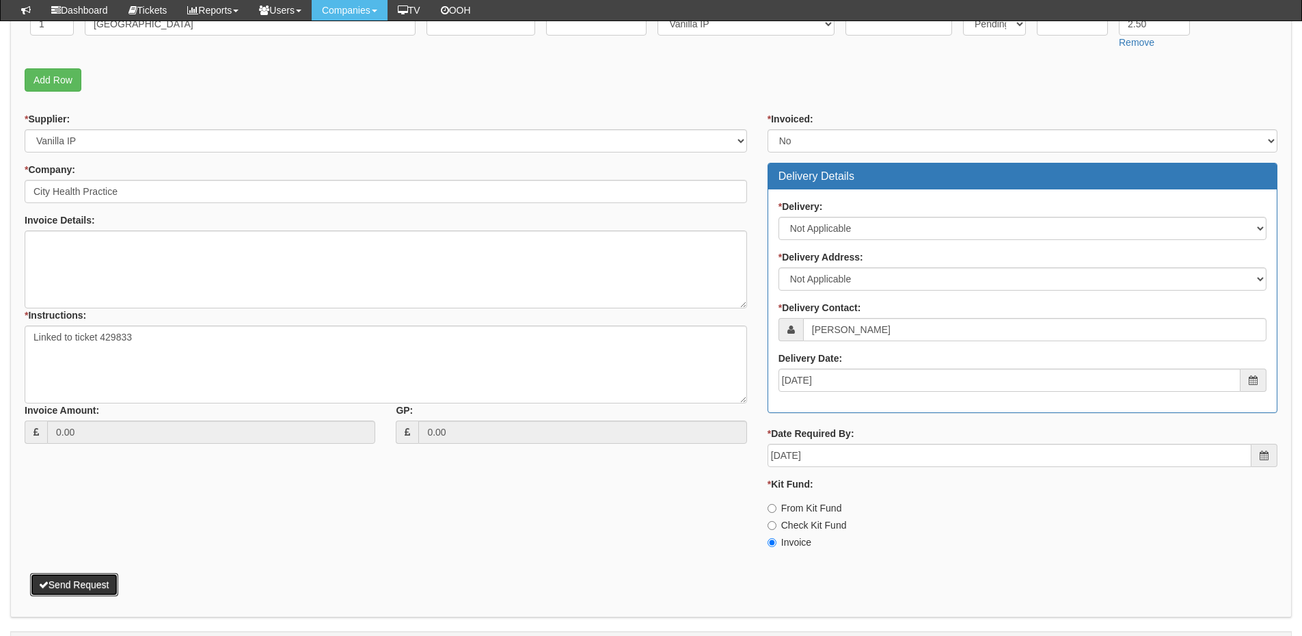
click at [87, 589] on button "Send Request" at bounding box center [74, 584] width 88 height 23
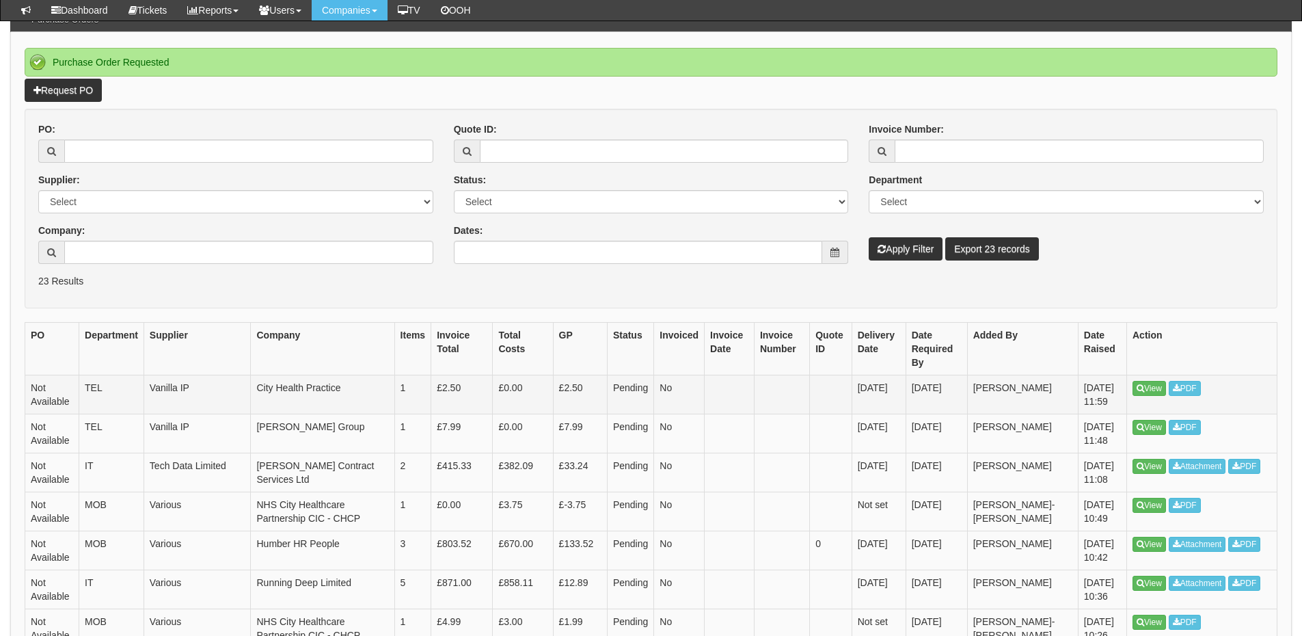
scroll to position [136, 0]
